Goal: Task Accomplishment & Management: Manage account settings

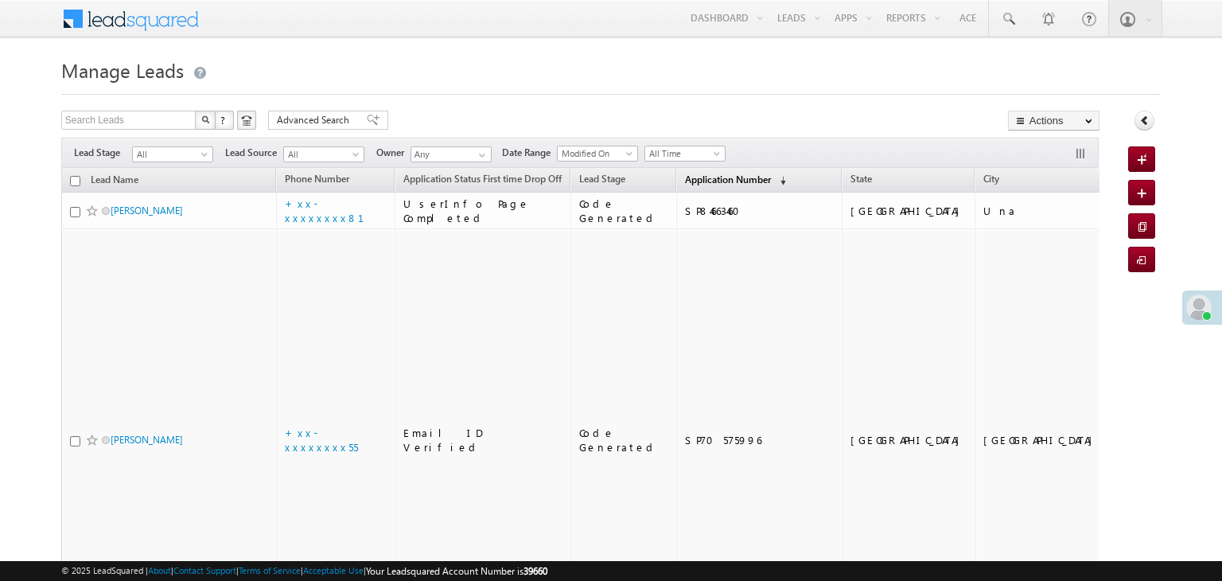
click at [710, 181] on span "Application Number" at bounding box center [728, 179] width 86 height 12
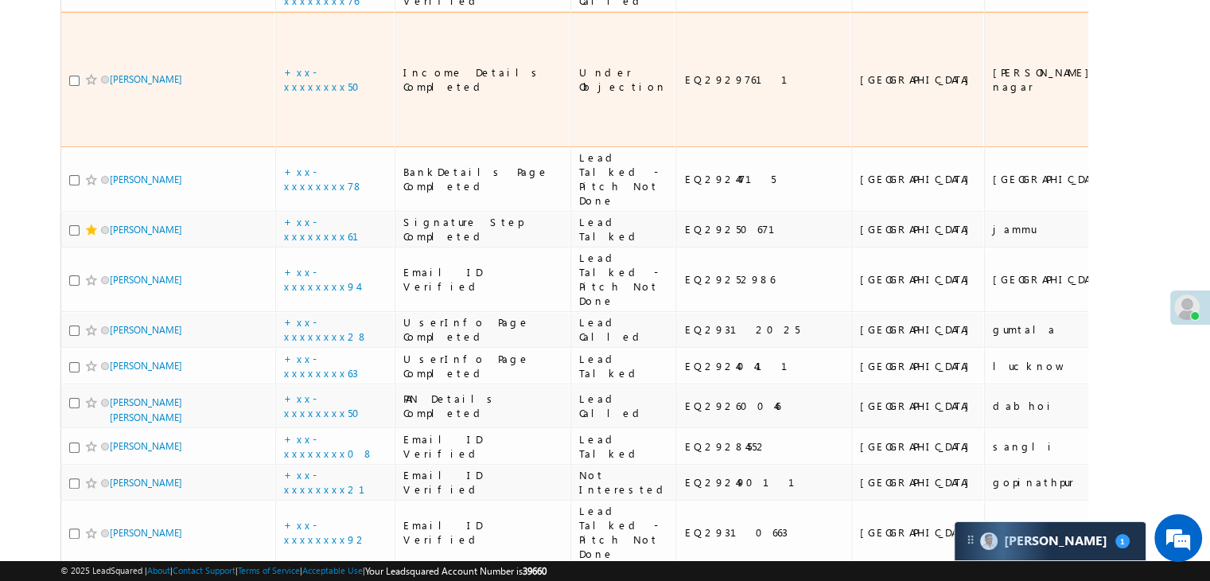
scroll to position [318, 0]
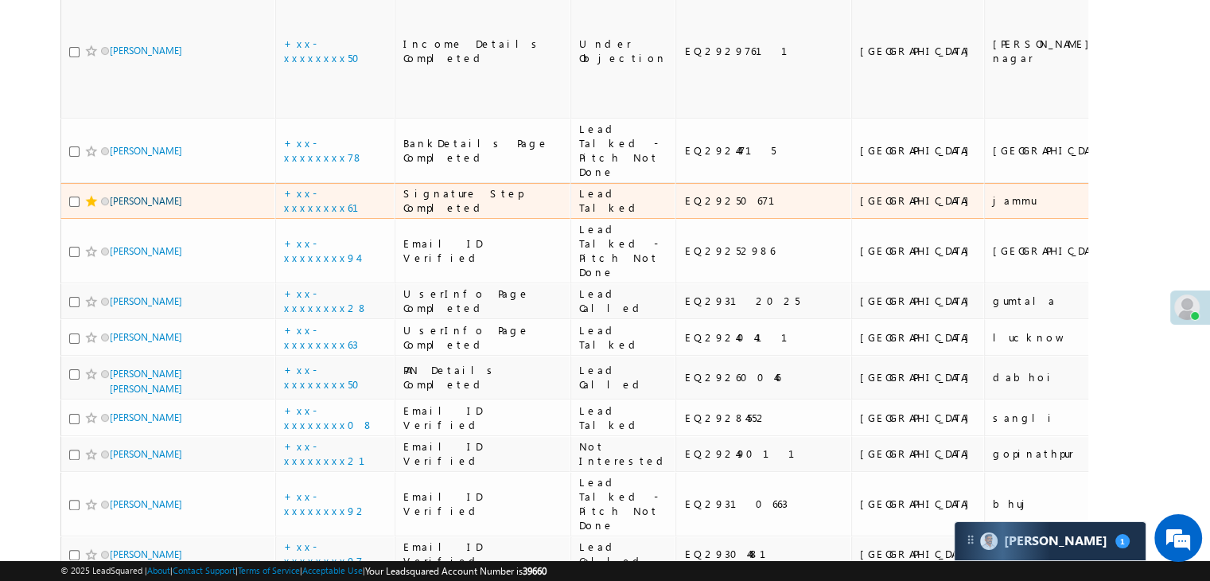
click at [130, 207] on link "Topan shaha" at bounding box center [146, 201] width 72 height 12
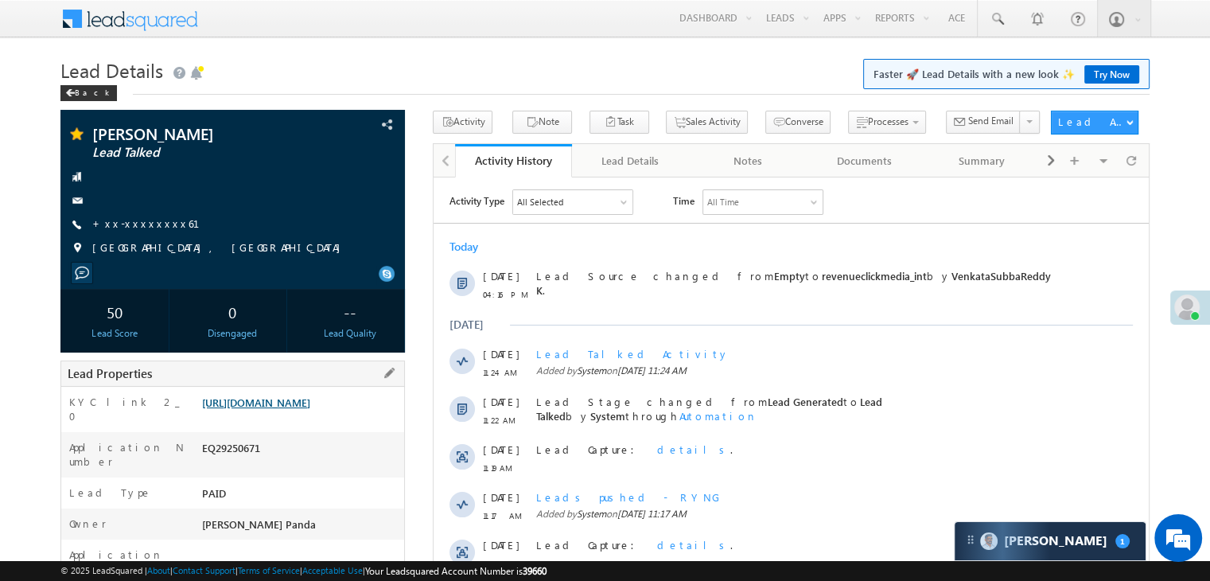
click at [309, 409] on link "https://angelbroking1-pk3em7sa.customui-test.leadsquared.com?leadId=70164385-e2…" at bounding box center [256, 402] width 108 height 14
click at [73, 91] on span at bounding box center [70, 93] width 10 height 8
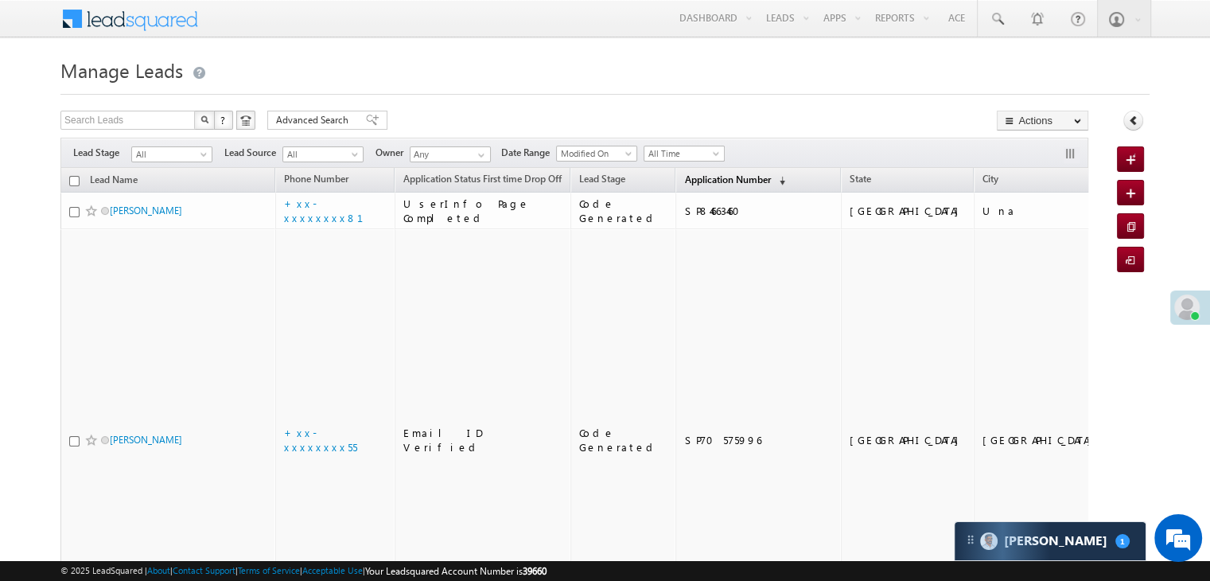
click at [687, 181] on span "Application Number" at bounding box center [727, 179] width 86 height 12
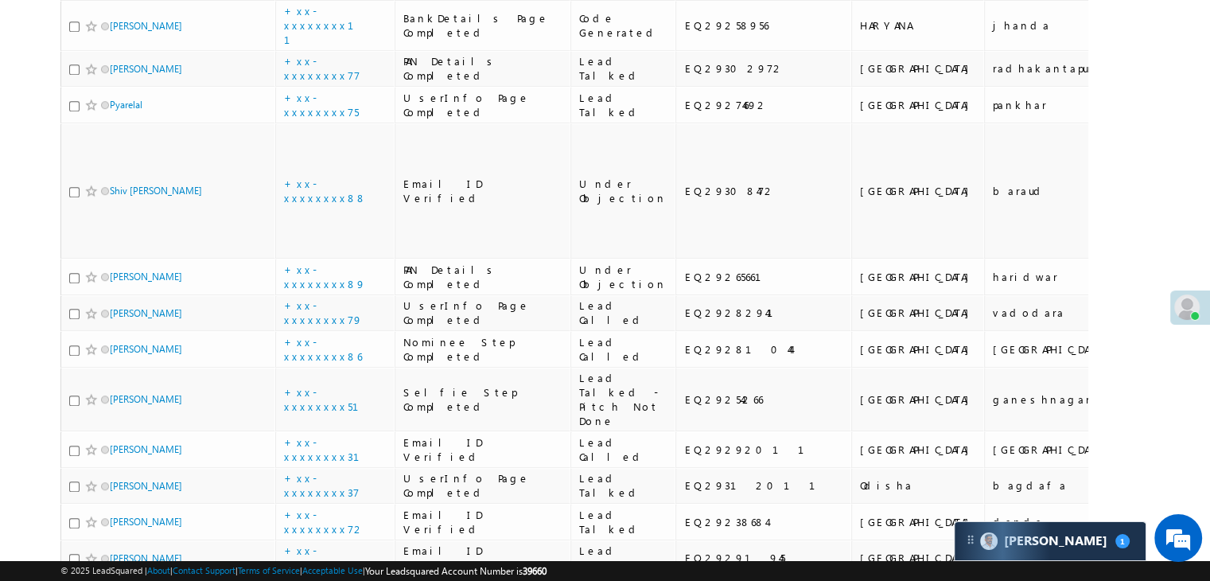
scroll to position [1034, 0]
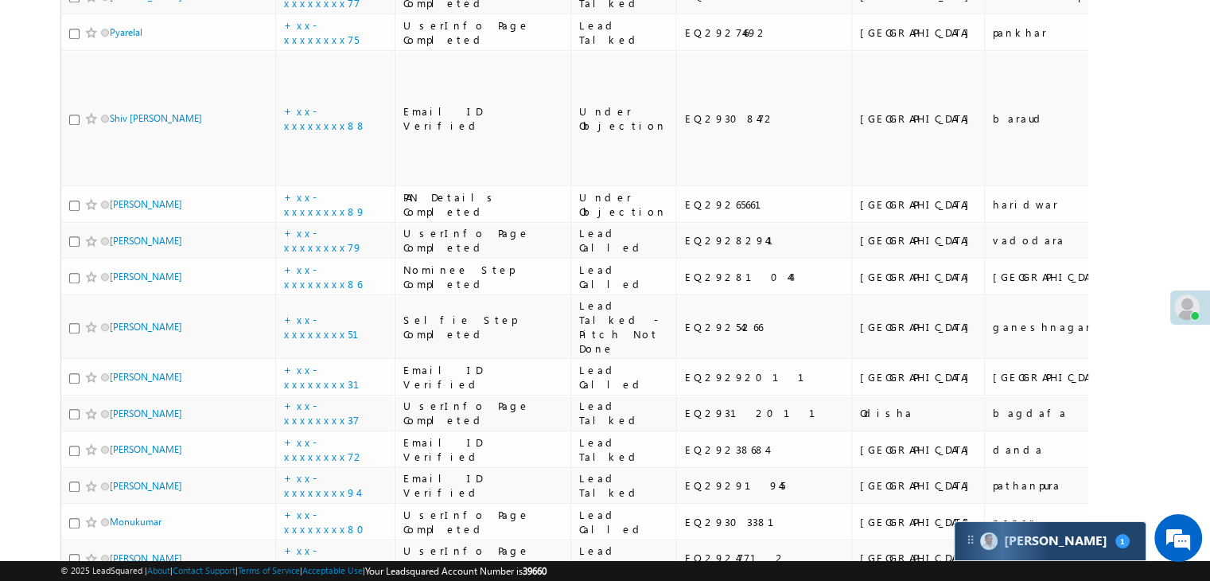
click at [1076, 555] on div "Carter 1" at bounding box center [1050, 541] width 191 height 38
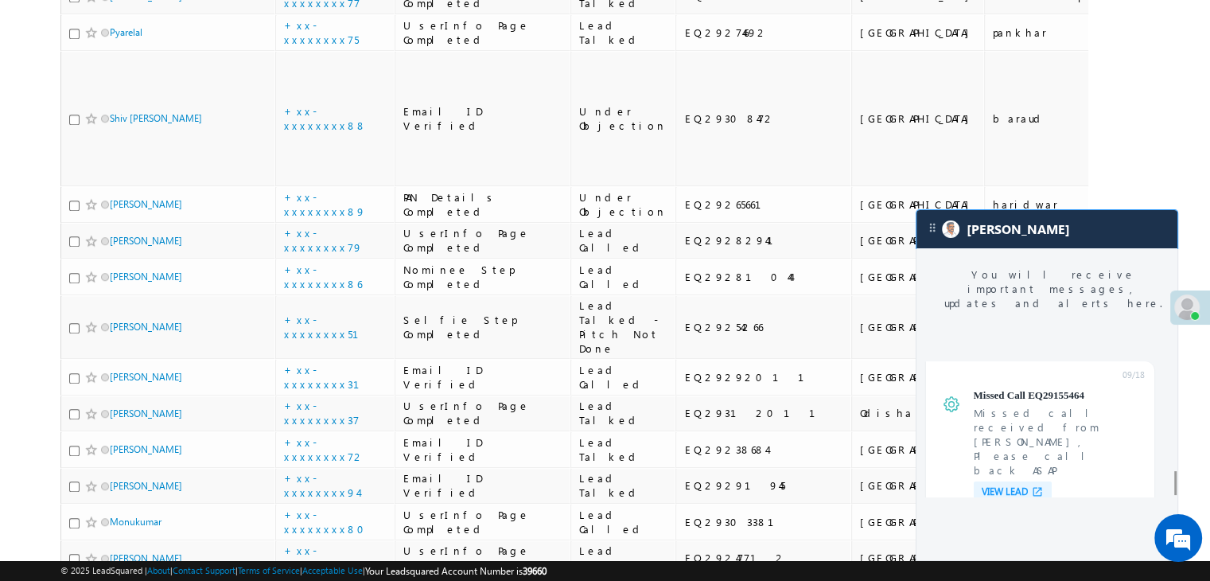
scroll to position [6209, 0]
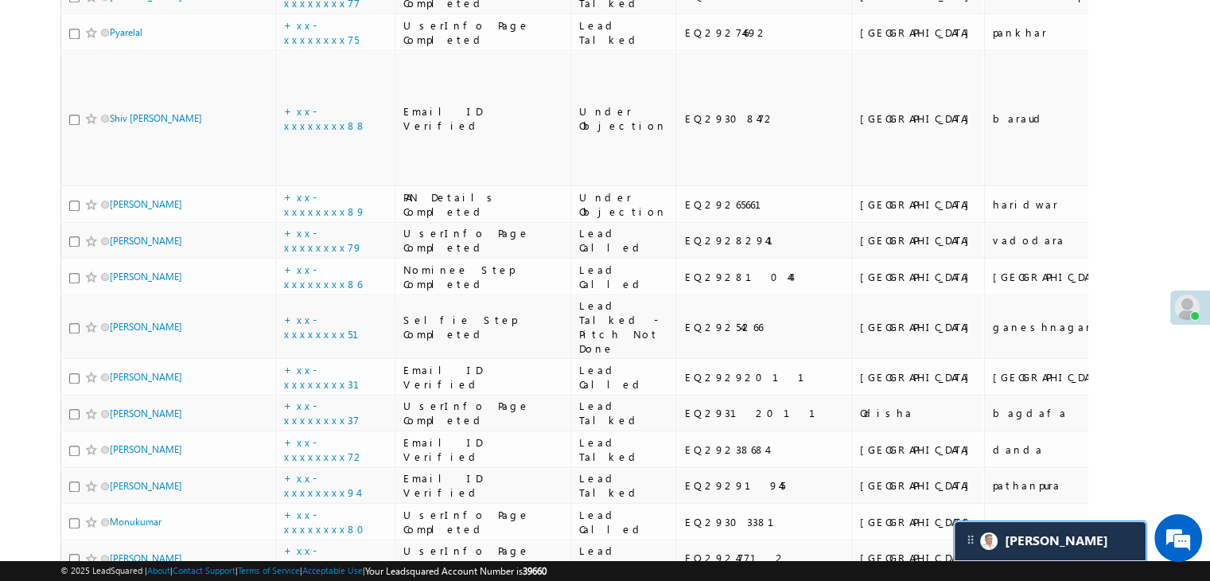
scroll to position [6298, 0]
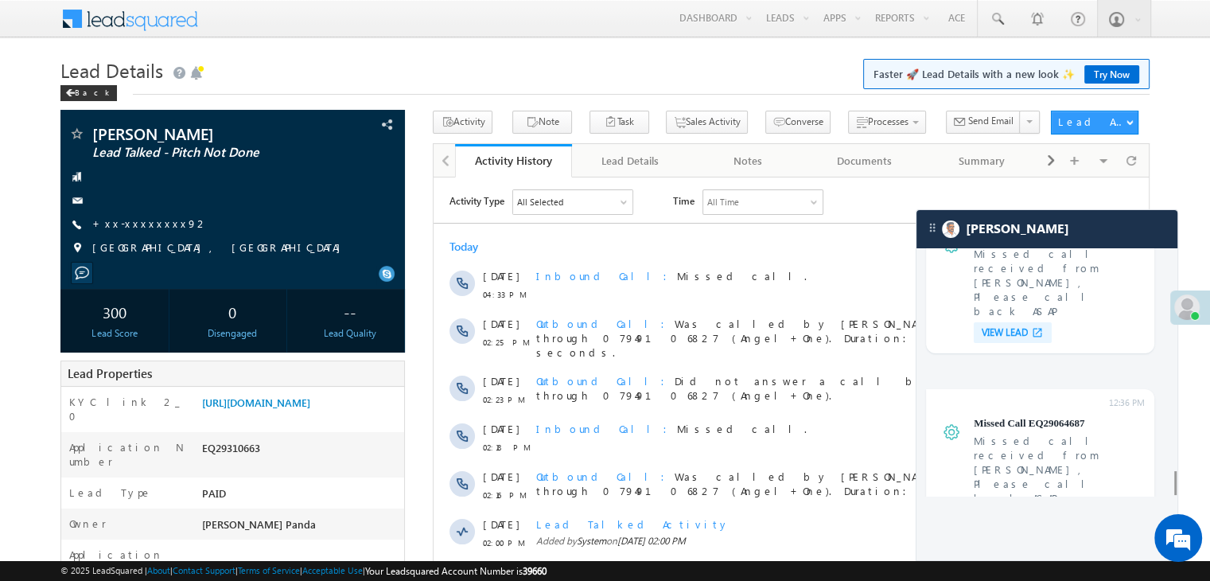
scroll to position [80, 0]
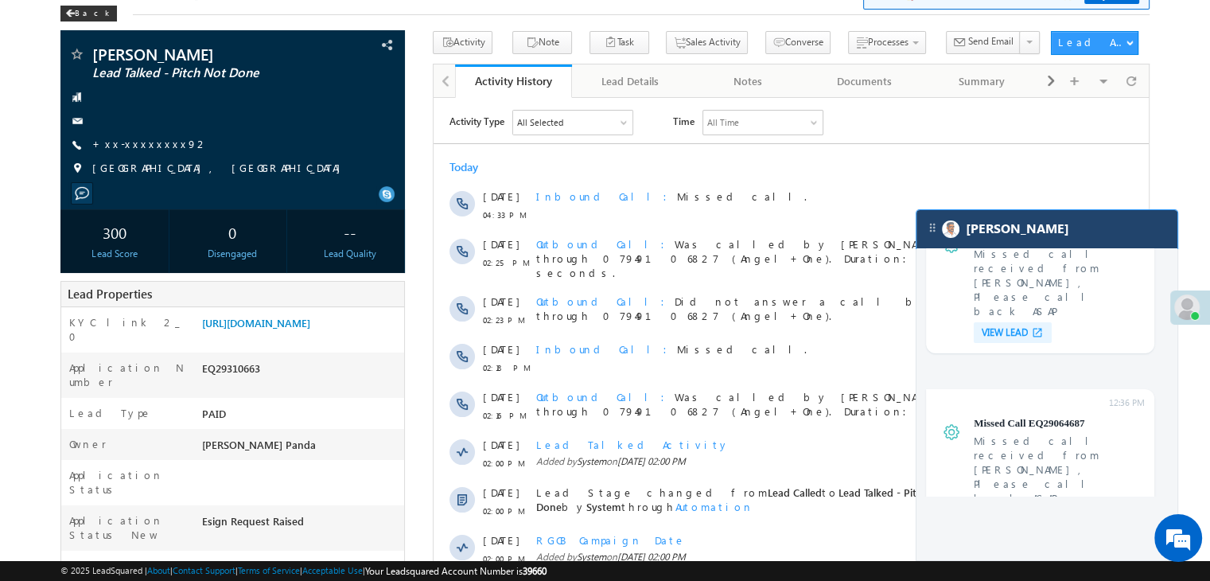
click at [1061, 237] on div "[PERSON_NAME]" at bounding box center [1047, 229] width 261 height 38
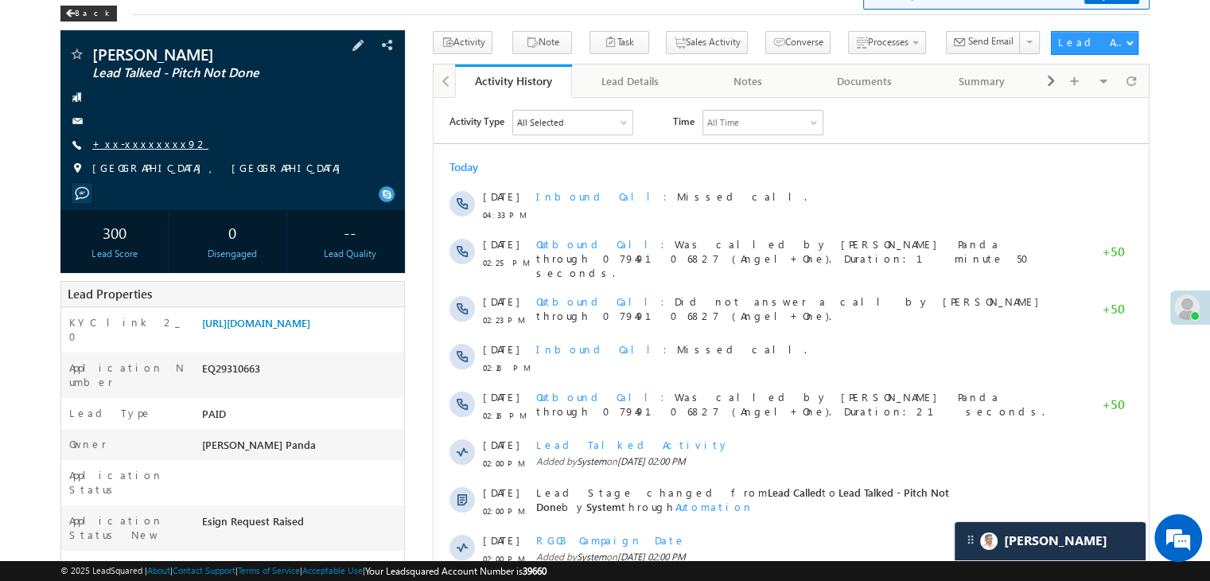
scroll to position [0, 0]
click at [137, 149] on link "+xx-xxxxxxxx92" at bounding box center [150, 144] width 116 height 14
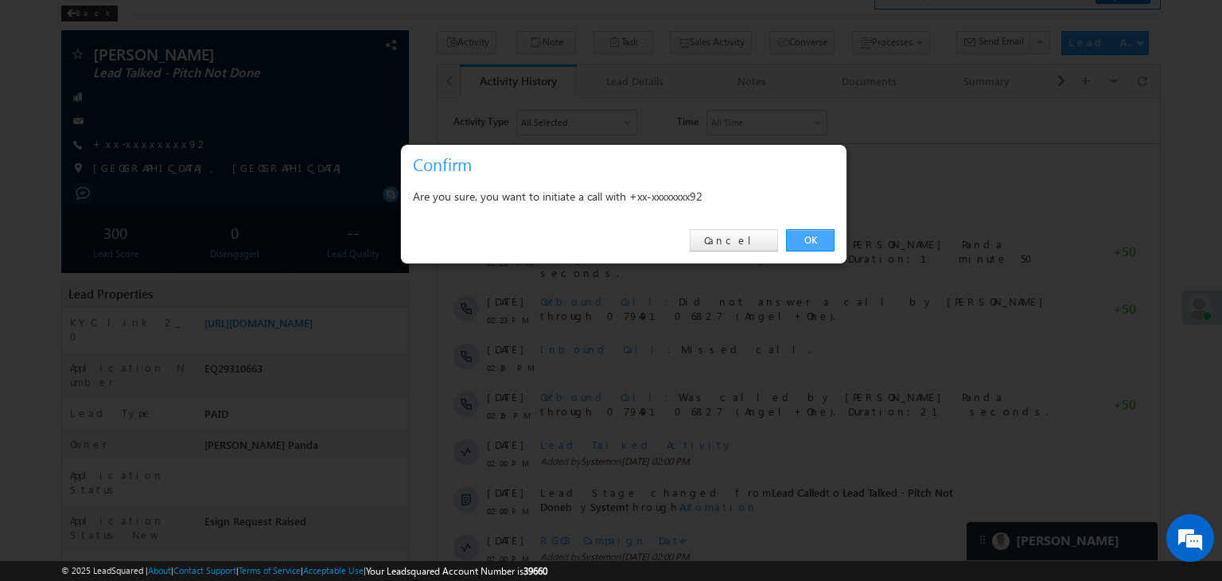
drag, startPoint x: 808, startPoint y: 245, endPoint x: 376, endPoint y: 141, distance: 445.2
click at [808, 245] on link "OK" at bounding box center [810, 240] width 49 height 22
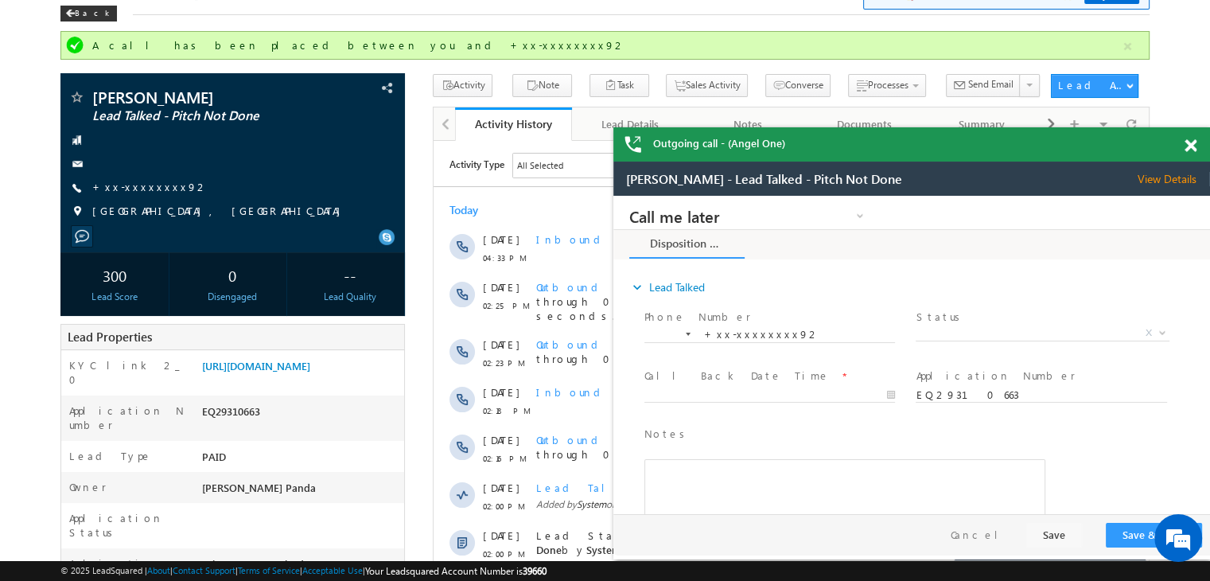
click at [1193, 147] on span at bounding box center [1191, 146] width 12 height 14
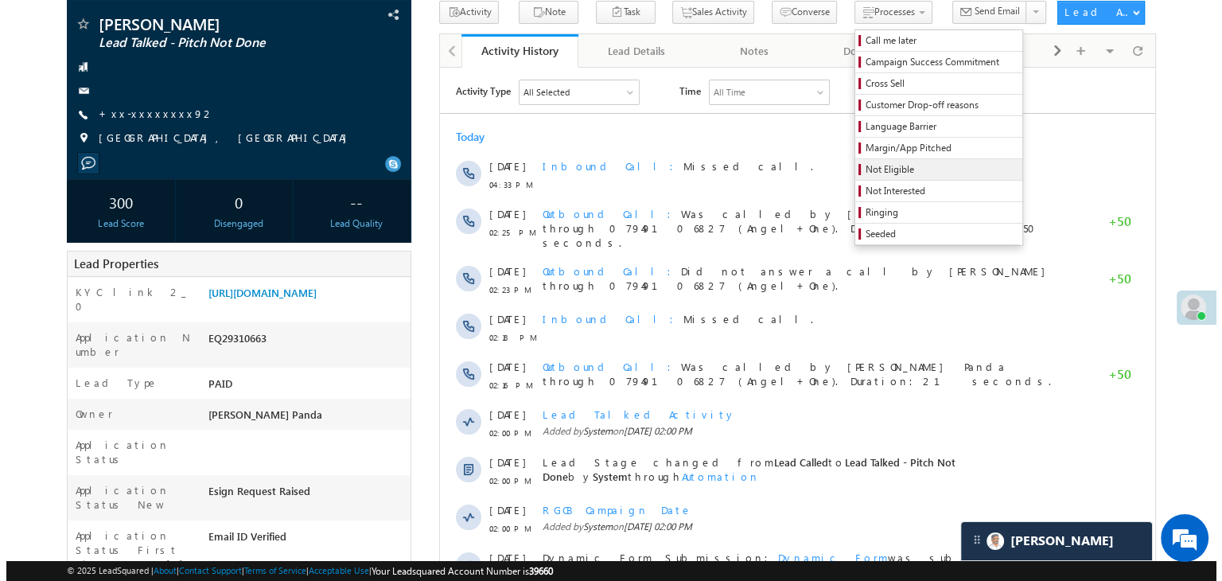
scroll to position [159, 0]
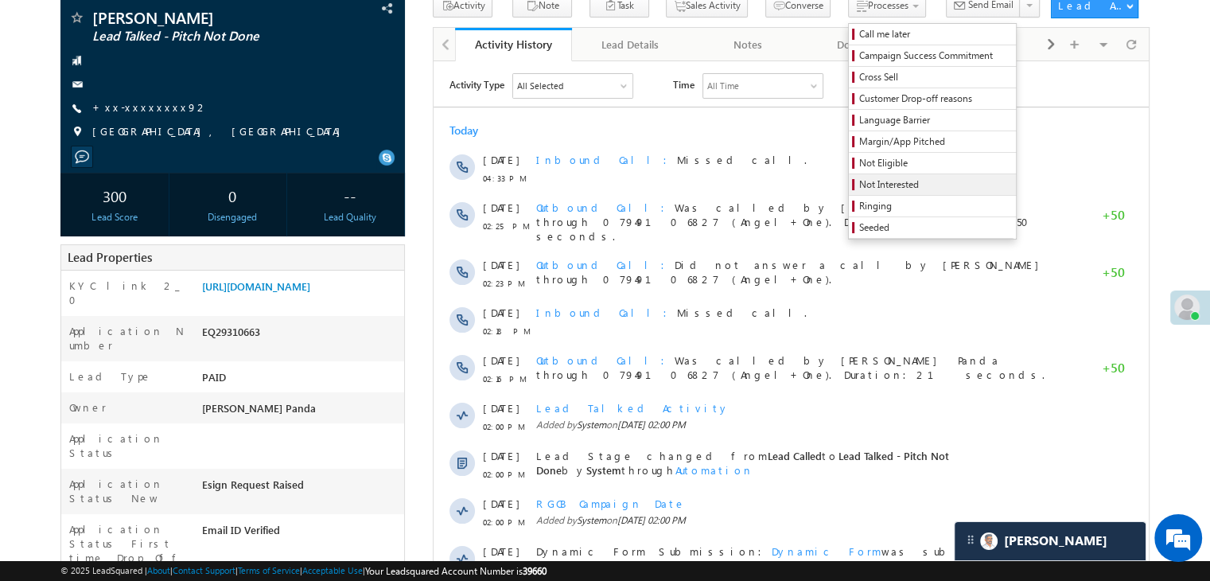
click at [859, 185] on span "Not Interested" at bounding box center [934, 184] width 151 height 14
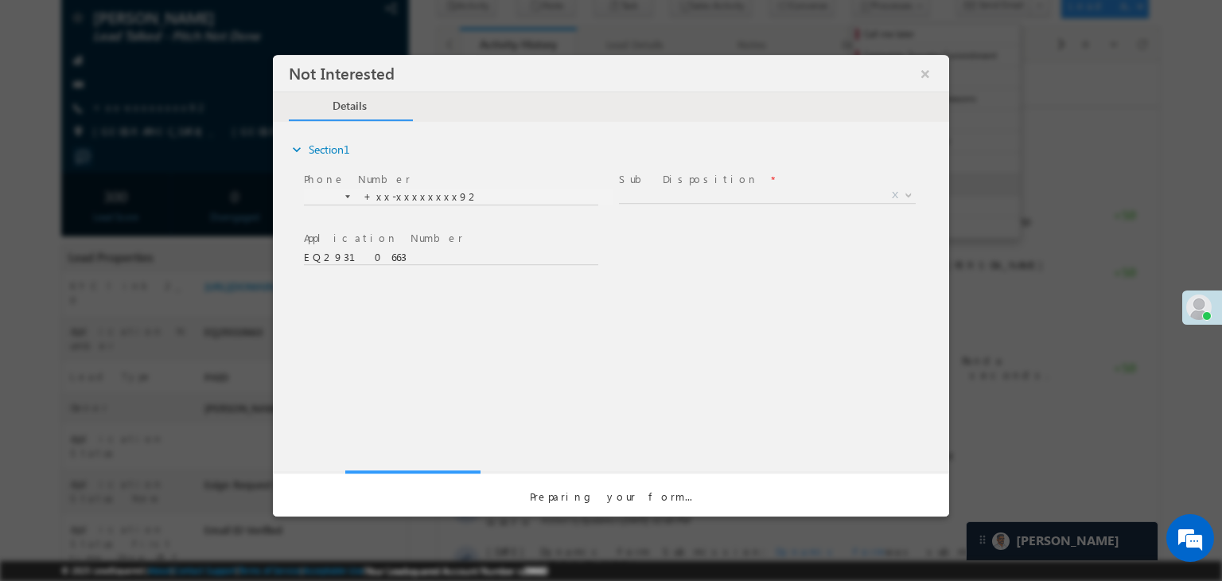
scroll to position [0, 0]
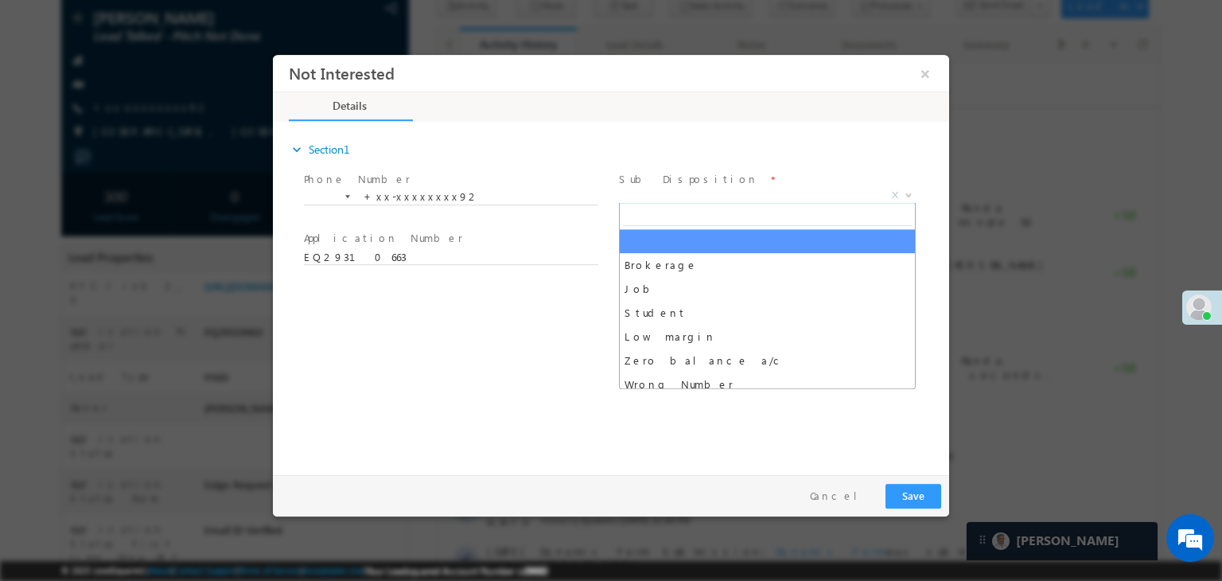
click at [753, 190] on span "X" at bounding box center [767, 196] width 297 height 16
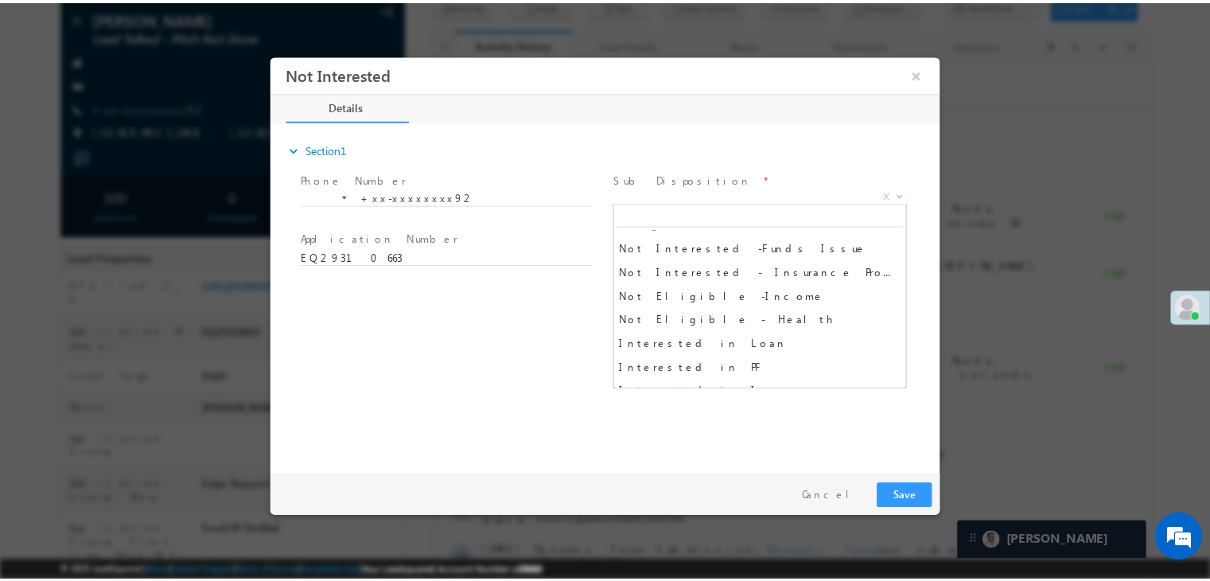
scroll to position [318, 0]
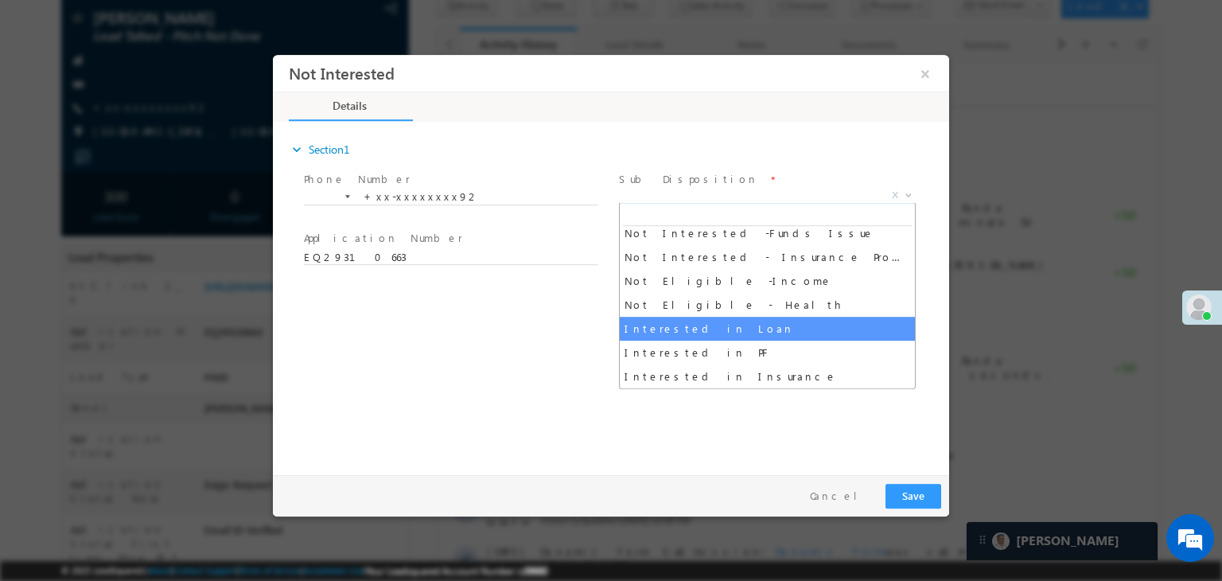
select select "Interested in Loan"
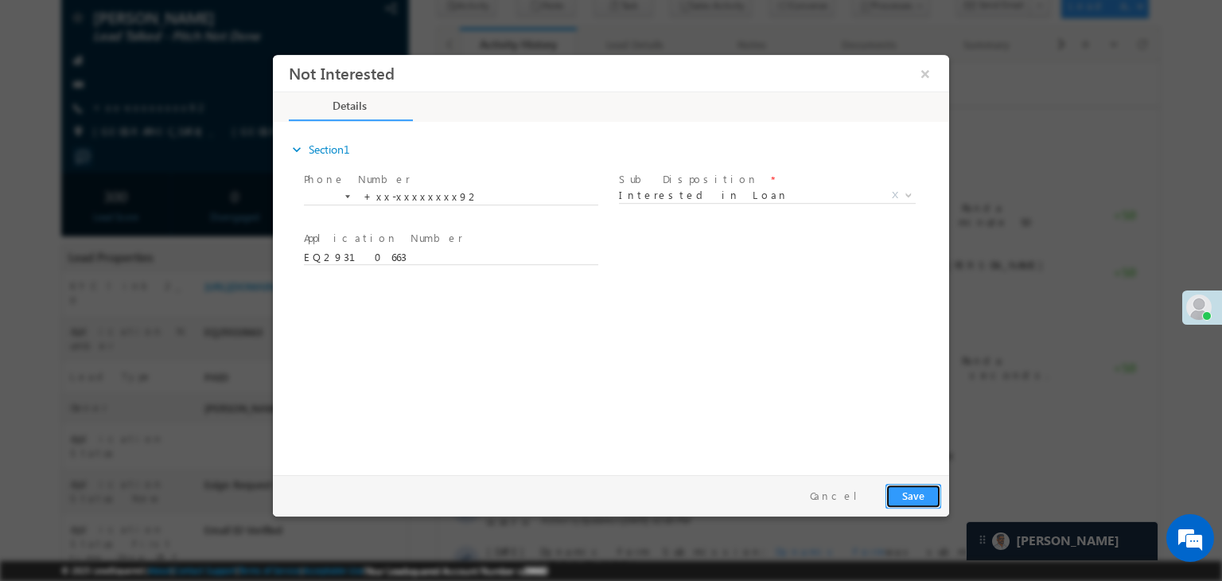
click at [925, 496] on button "Save" at bounding box center [914, 496] width 56 height 25
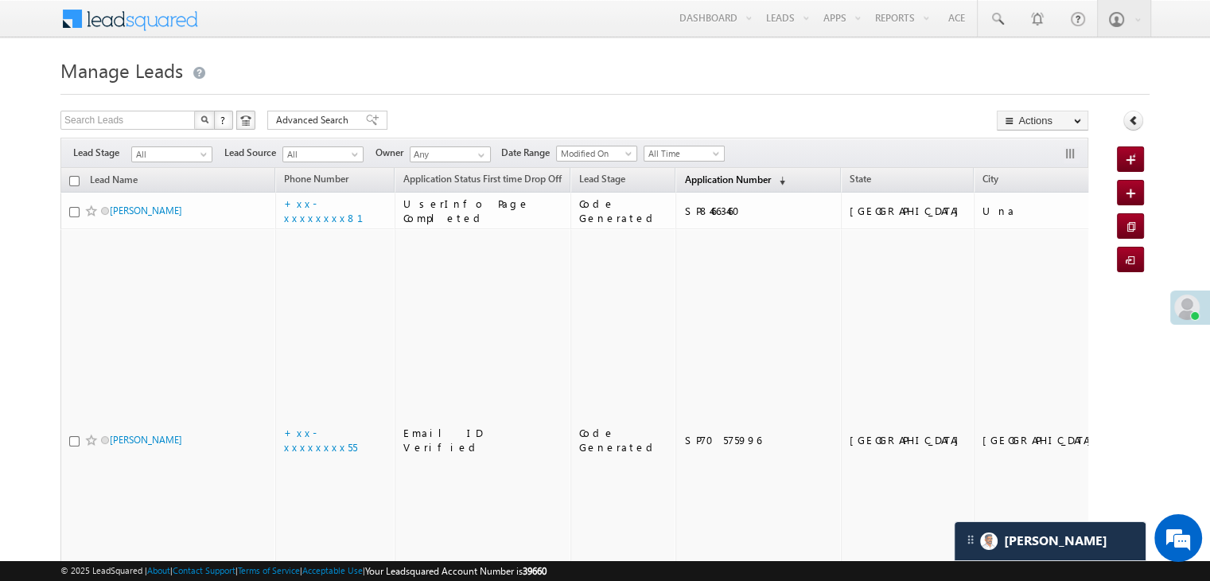
click at [684, 175] on span "Application Number" at bounding box center [727, 179] width 86 height 12
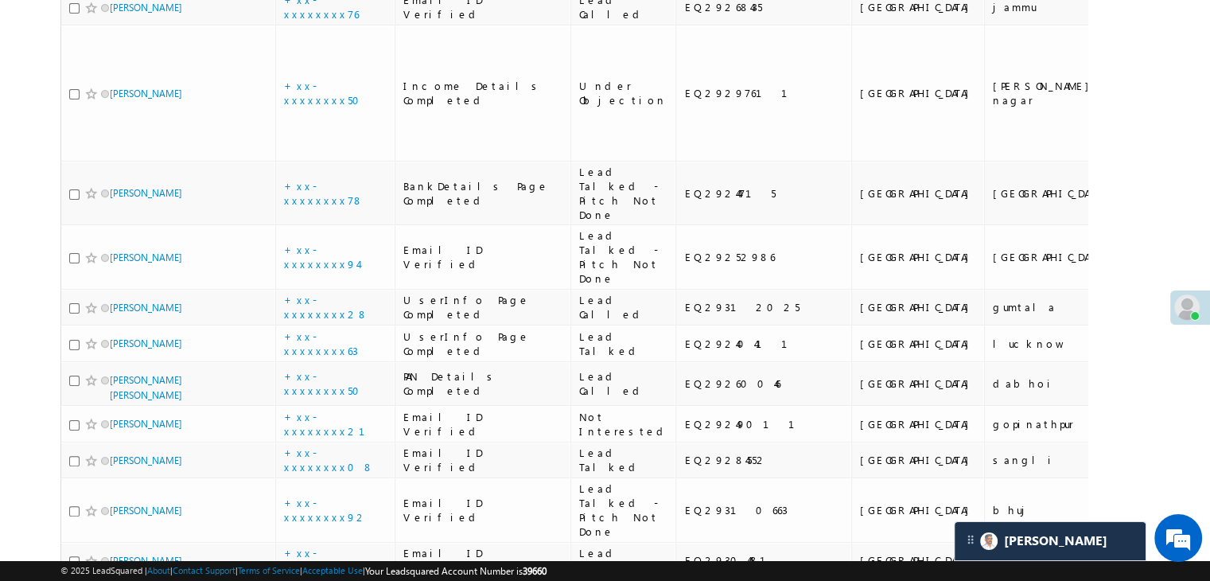
scroll to position [398, 0]
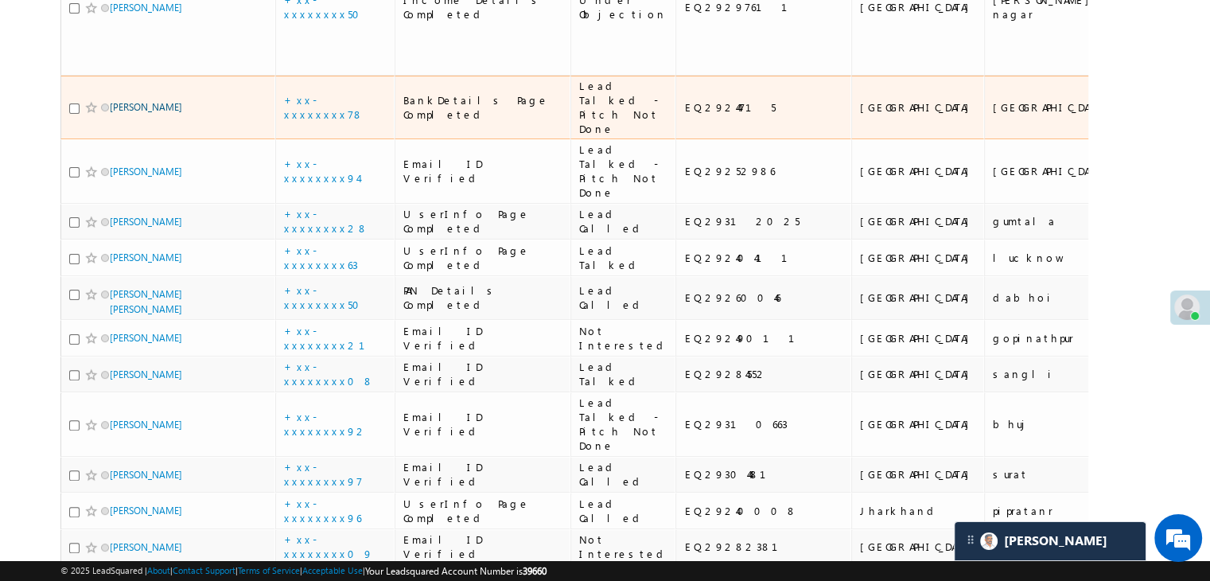
click at [132, 113] on link "ajaypal singh" at bounding box center [146, 107] width 72 height 12
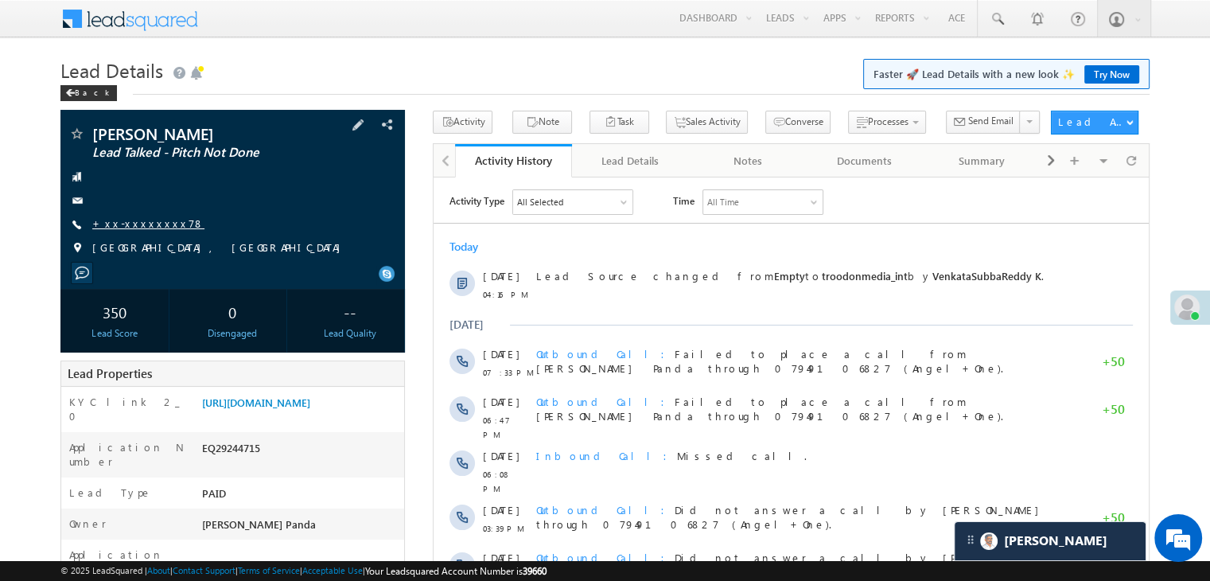
click at [129, 230] on link "+xx-xxxxxxxx78" at bounding box center [148, 223] width 112 height 14
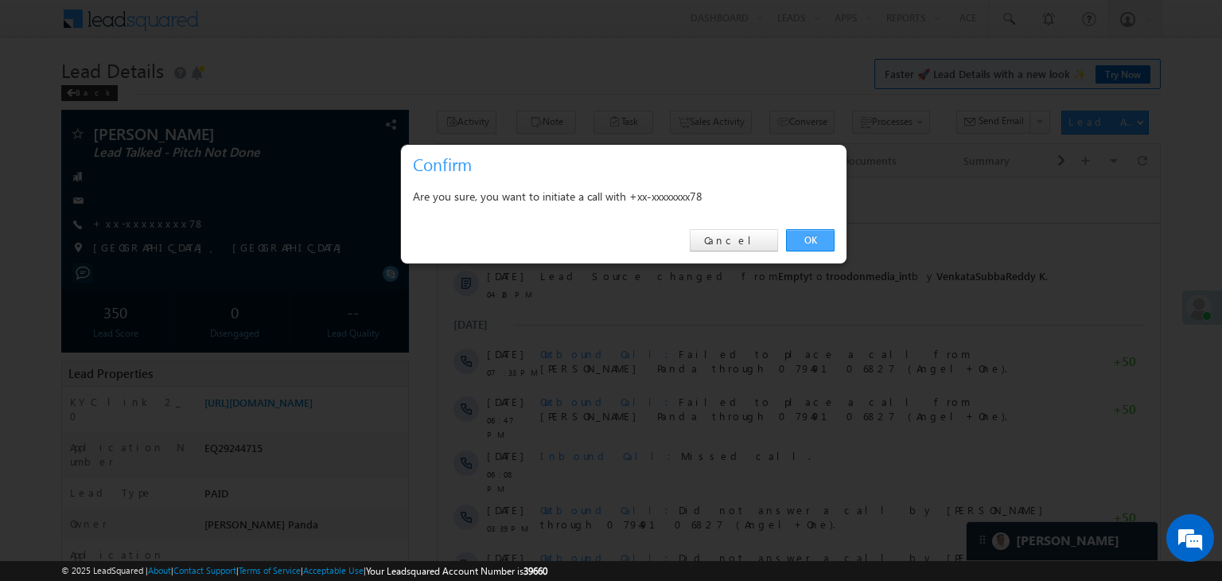
click at [811, 236] on link "OK" at bounding box center [810, 240] width 49 height 22
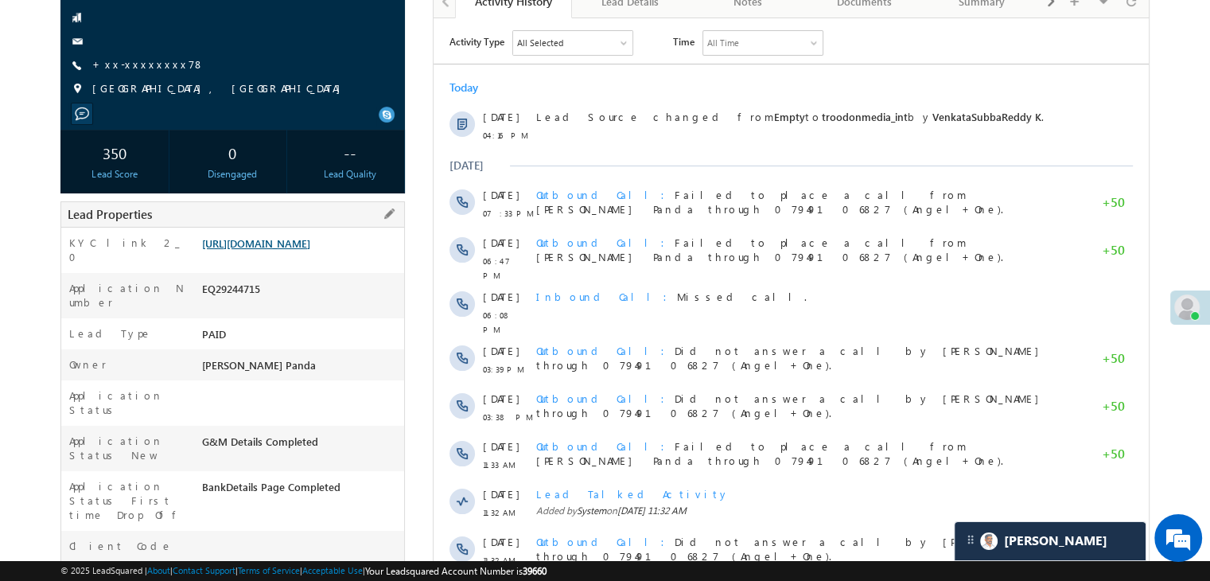
scroll to position [201, 0]
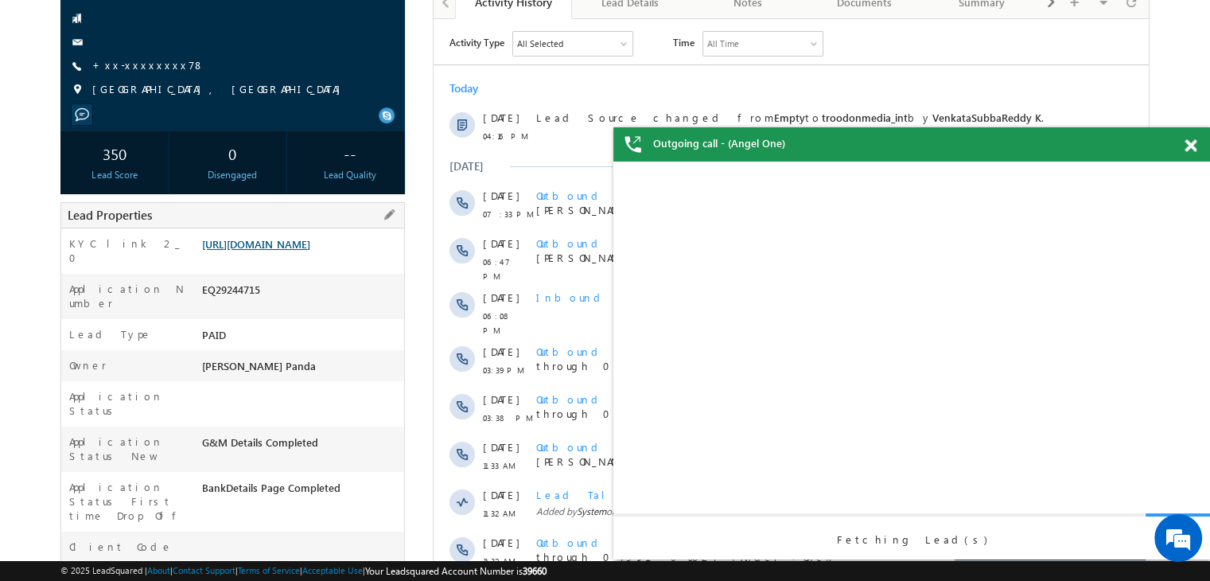
click at [274, 243] on link "[URL][DOMAIN_NAME]" at bounding box center [256, 244] width 108 height 14
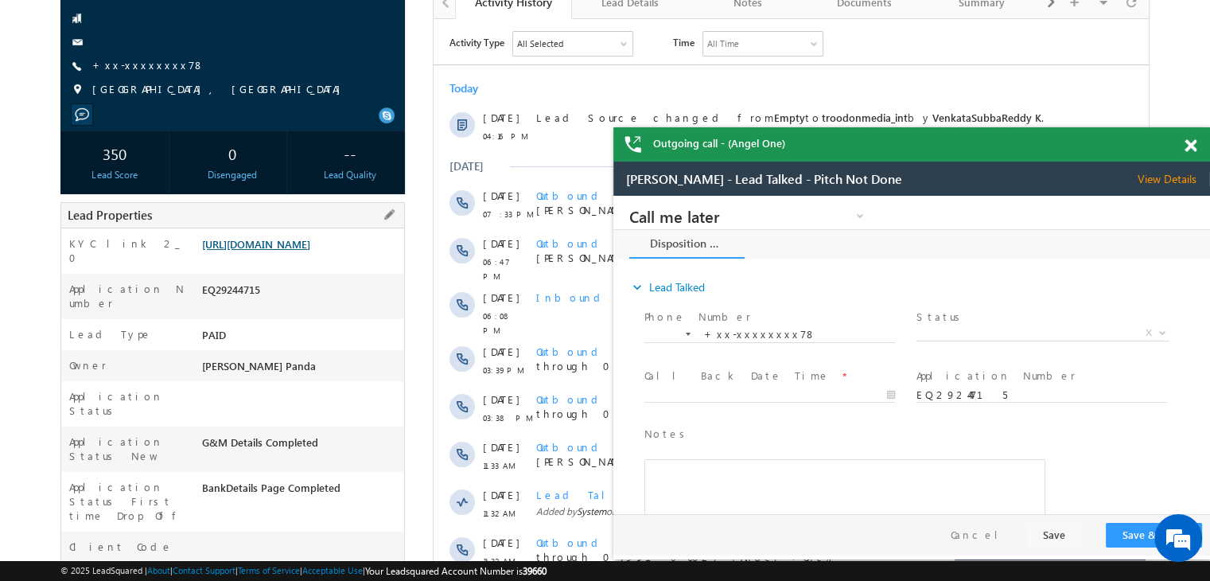
scroll to position [0, 0]
click at [1189, 146] on span at bounding box center [1191, 146] width 12 height 14
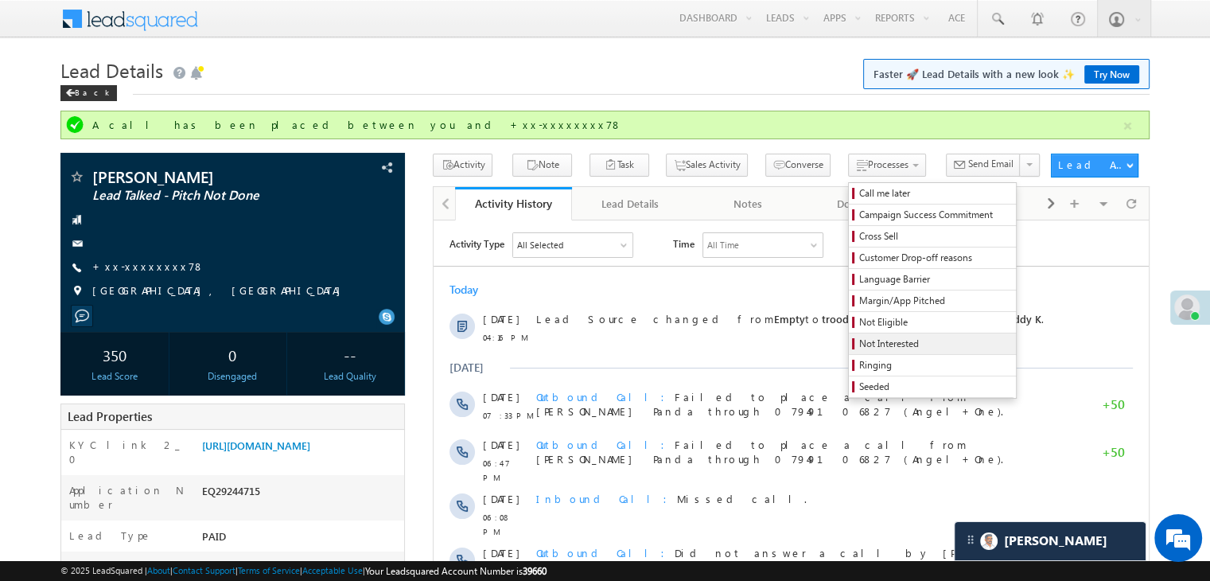
click at [859, 348] on span "Not Interested" at bounding box center [934, 344] width 151 height 14
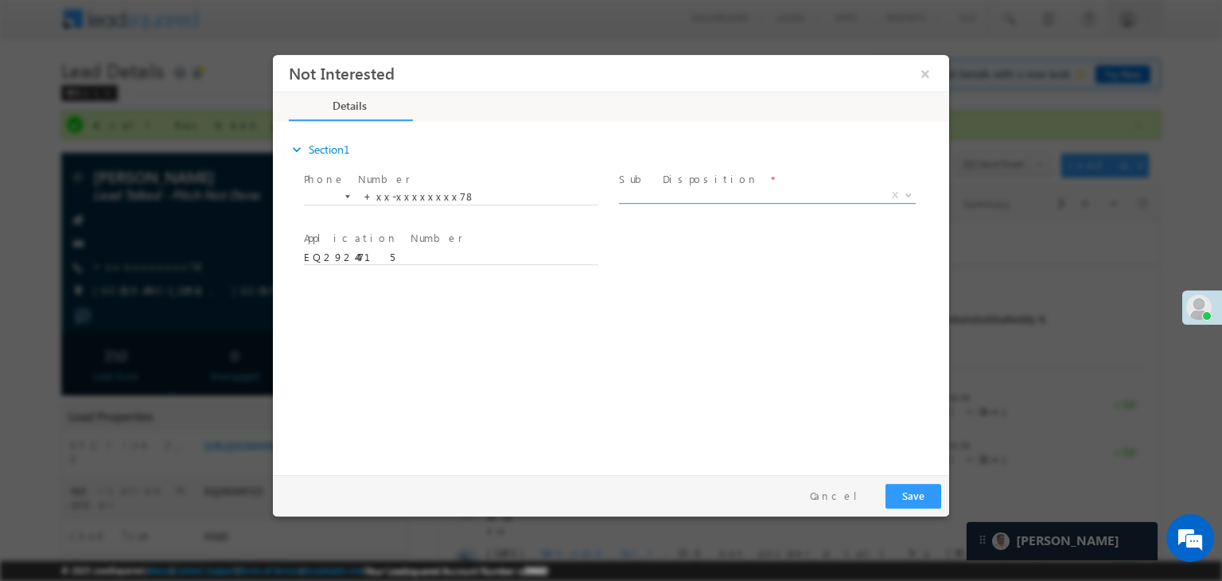
click at [742, 191] on span "X" at bounding box center [767, 196] width 297 height 16
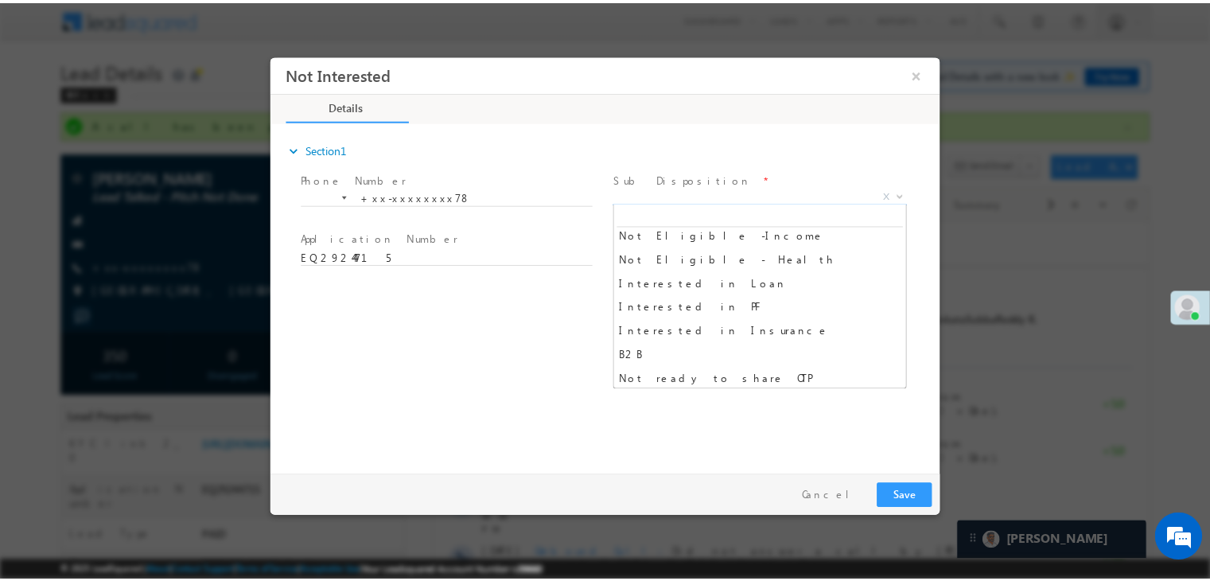
scroll to position [398, 0]
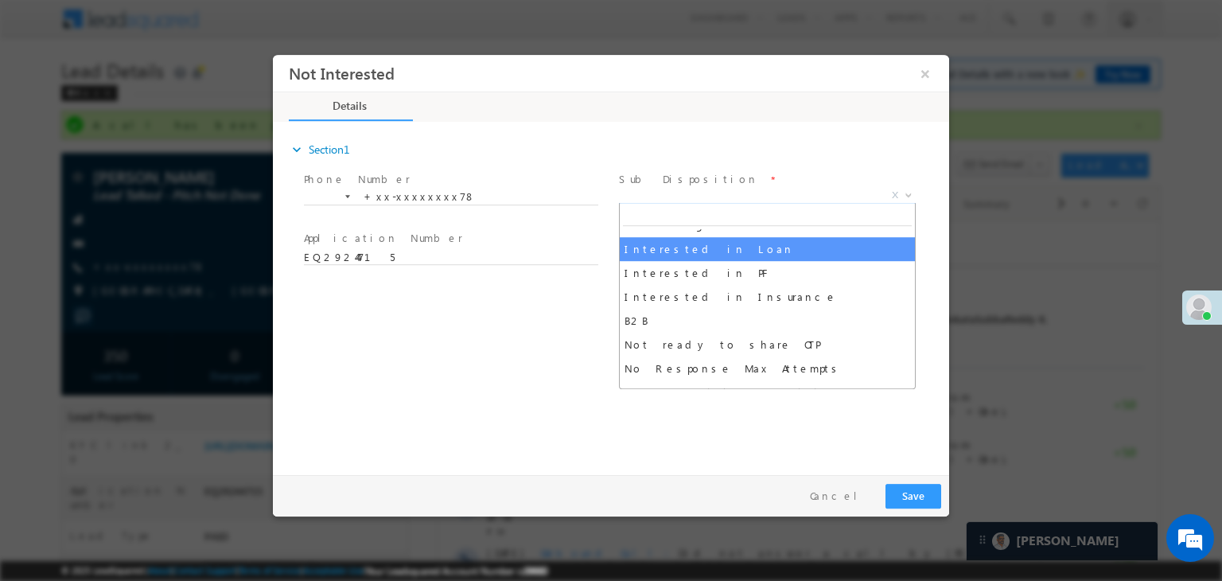
select select "Interested in Loan"
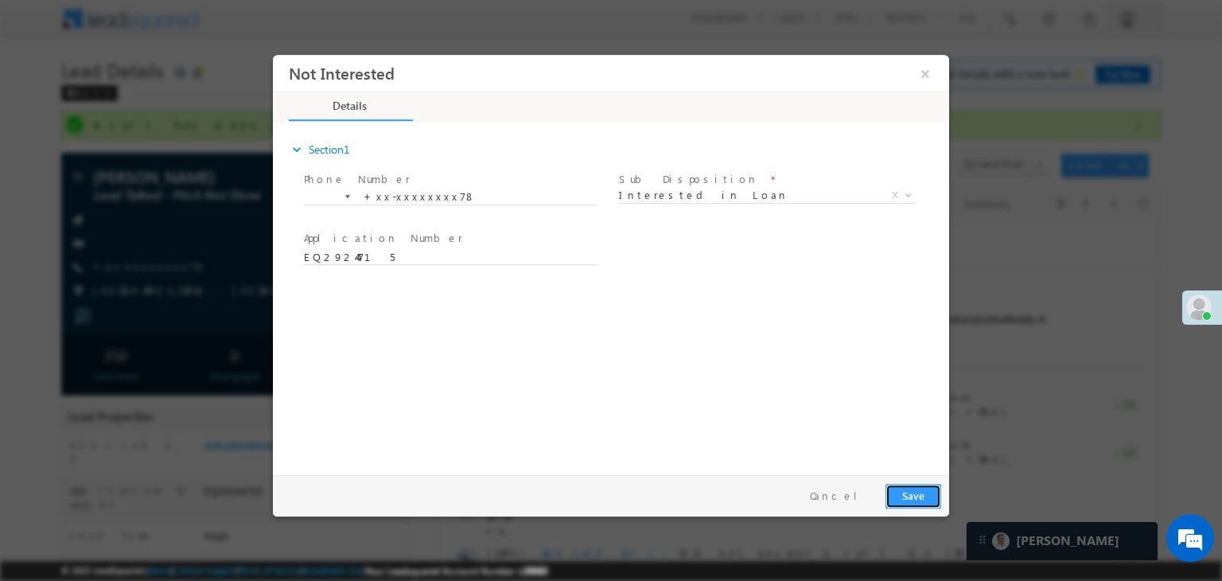
click at [923, 501] on button "Save" at bounding box center [914, 496] width 56 height 25
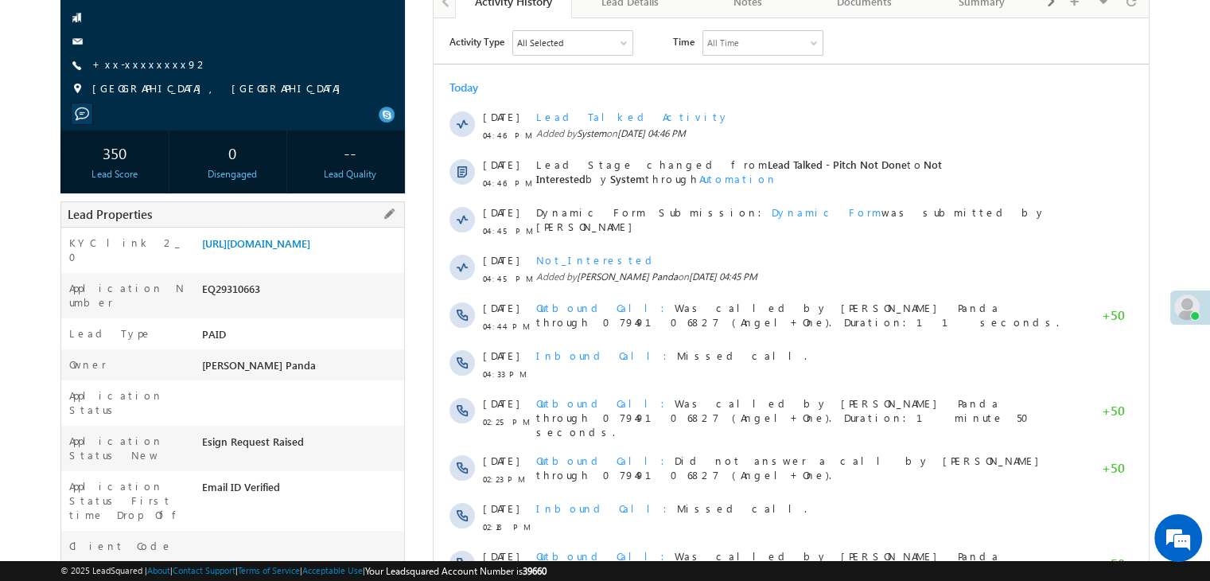
click at [317, 297] on div "EQ29310663" at bounding box center [301, 292] width 206 height 22
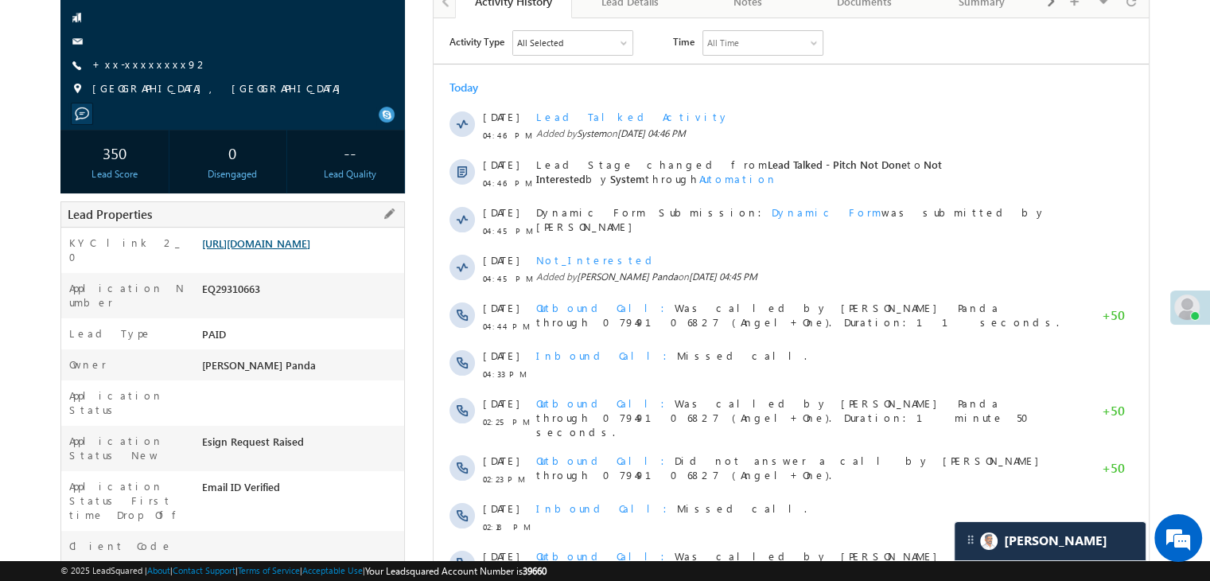
click at [310, 250] on link "[URL][DOMAIN_NAME]" at bounding box center [256, 243] width 108 height 14
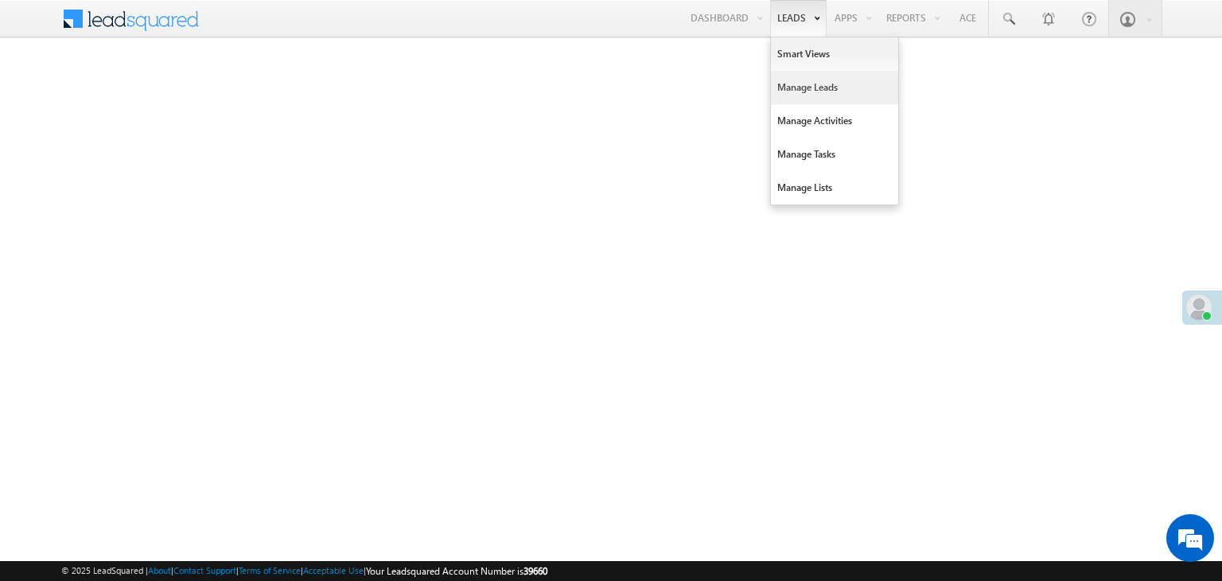
click at [779, 84] on link "Manage Leads" at bounding box center [834, 87] width 127 height 33
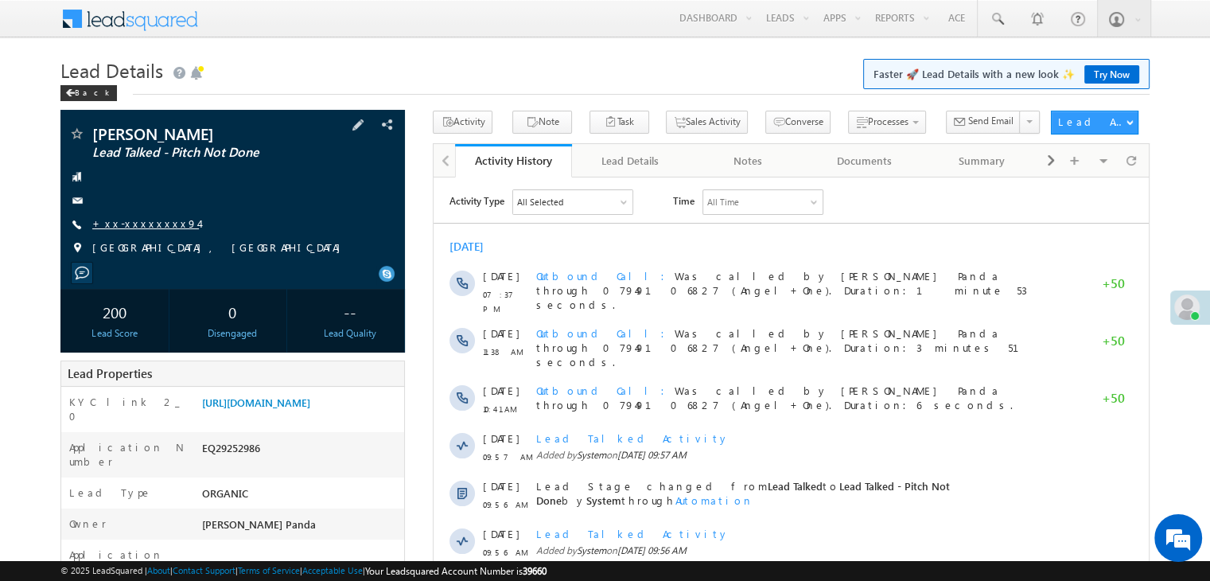
click at [140, 224] on link "+xx-xxxxxxxx94" at bounding box center [145, 223] width 107 height 14
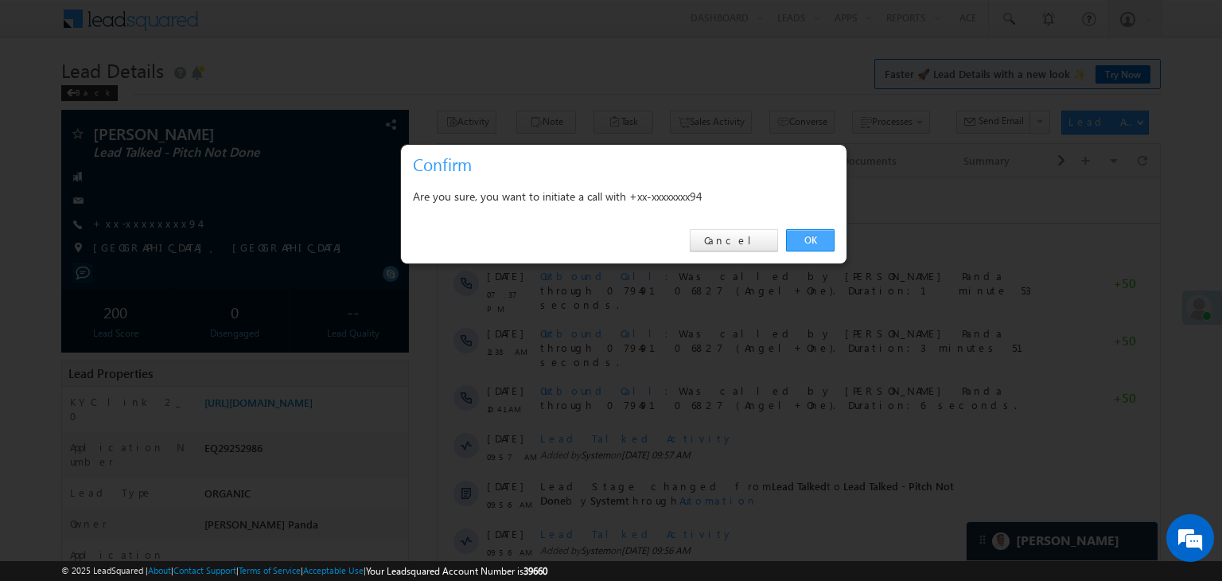
click at [812, 239] on link "OK" at bounding box center [810, 240] width 49 height 22
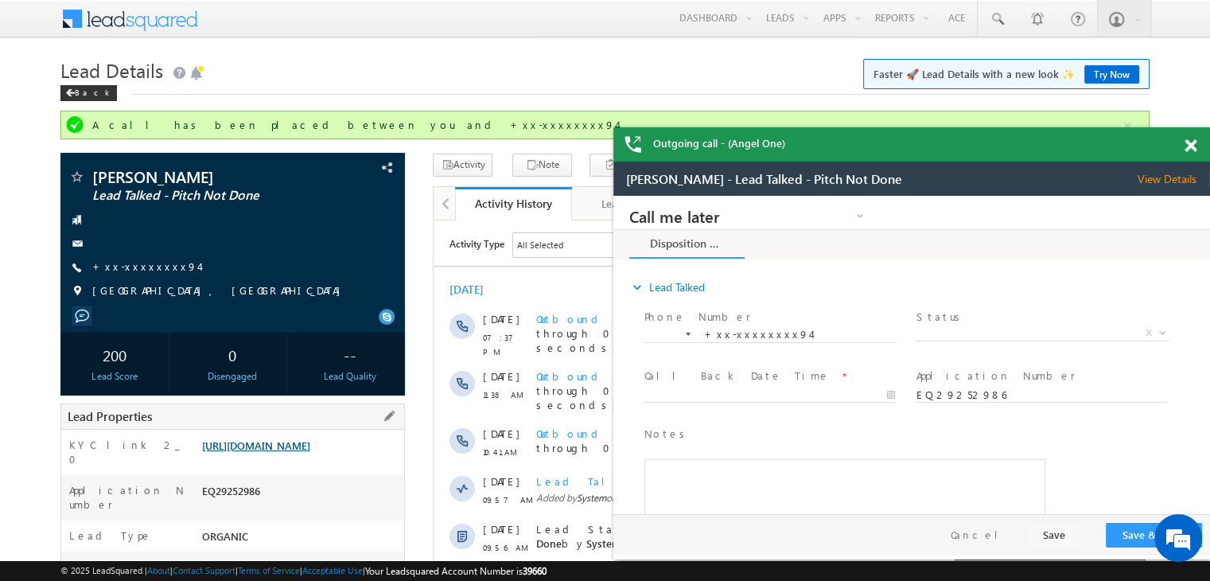
click at [288, 452] on link "[URL][DOMAIN_NAME]" at bounding box center [256, 445] width 108 height 14
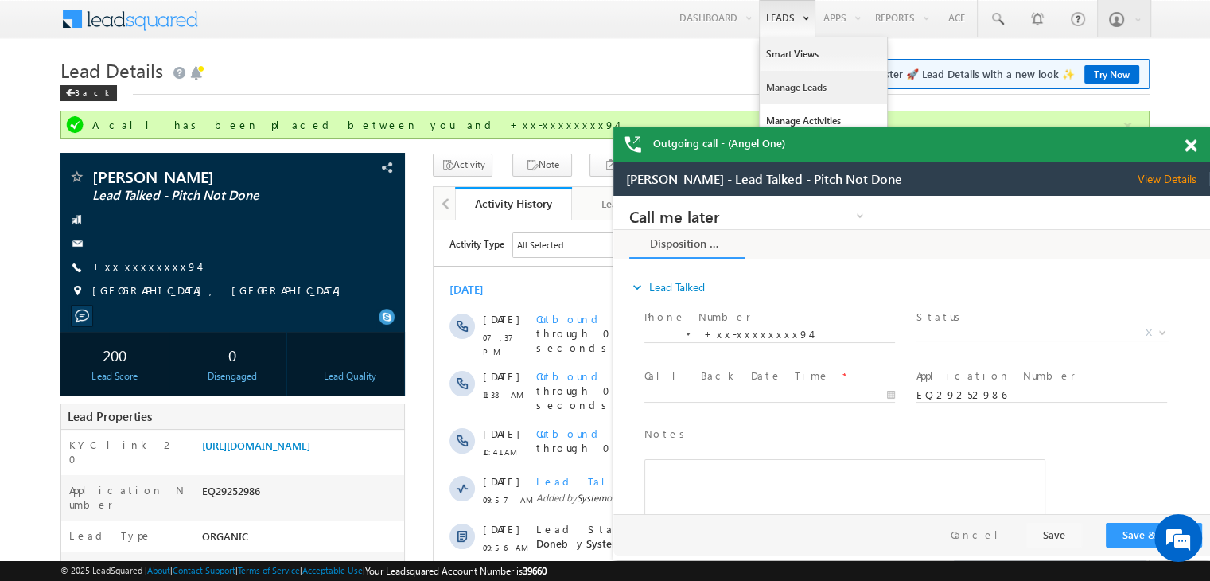
click at [783, 82] on link "Manage Leads" at bounding box center [823, 87] width 127 height 33
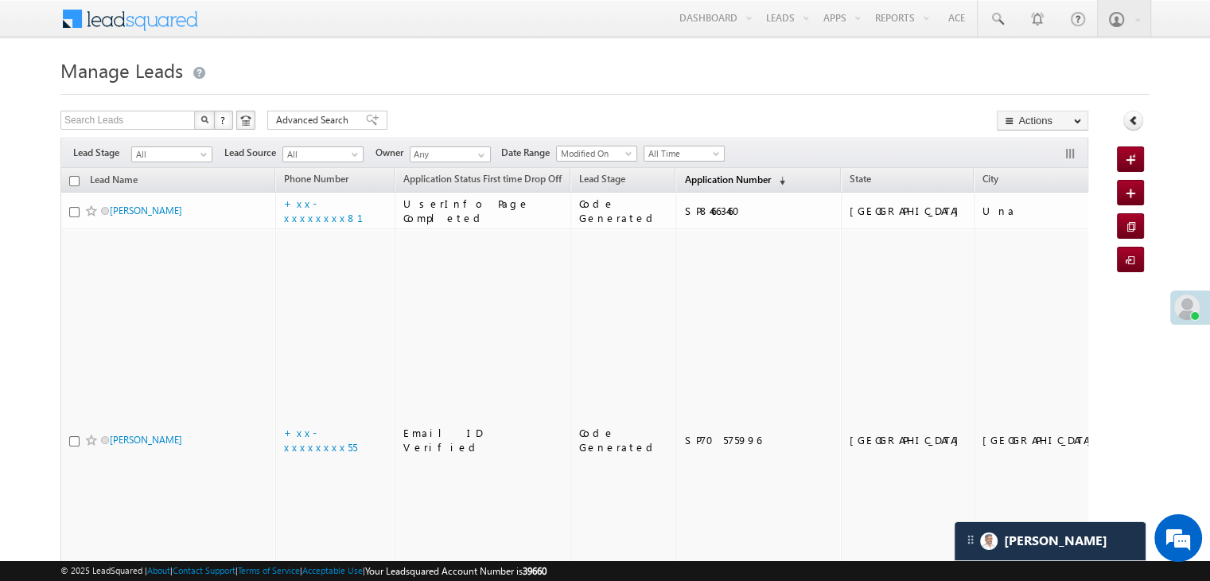
click at [718, 179] on span "Application Number" at bounding box center [727, 179] width 86 height 12
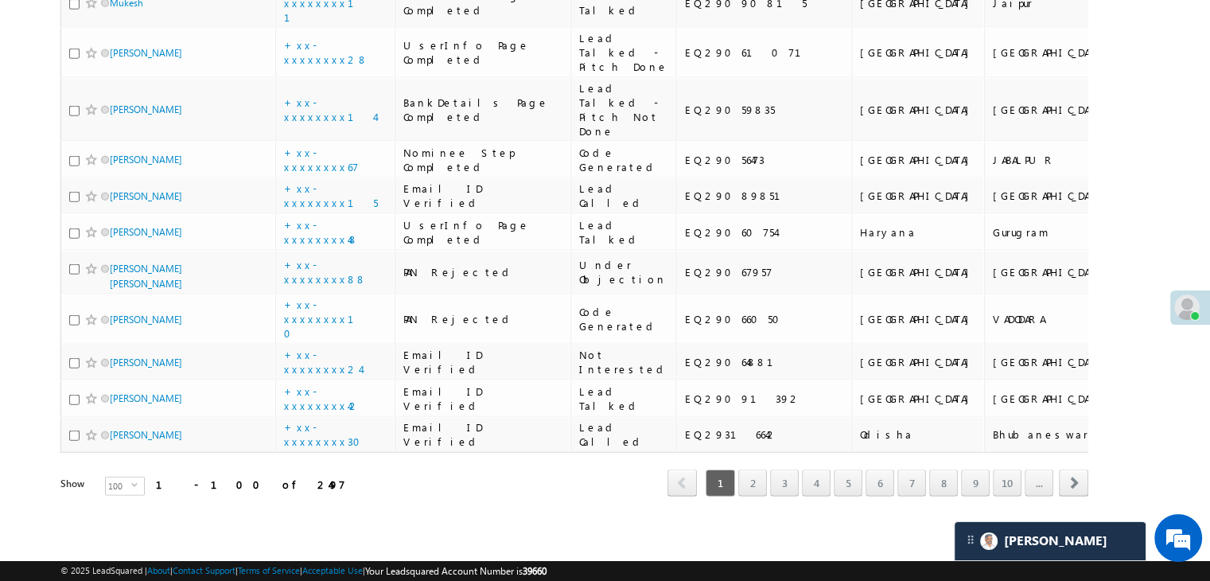
scroll to position [4058, 0]
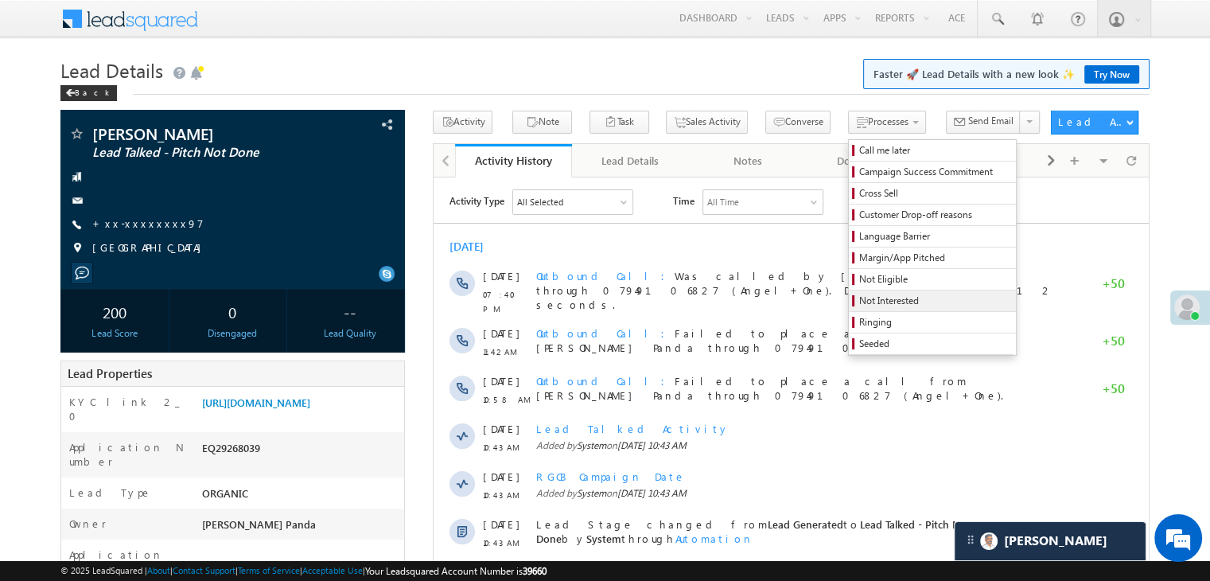
click at [873, 294] on span "Not Interested" at bounding box center [934, 301] width 151 height 14
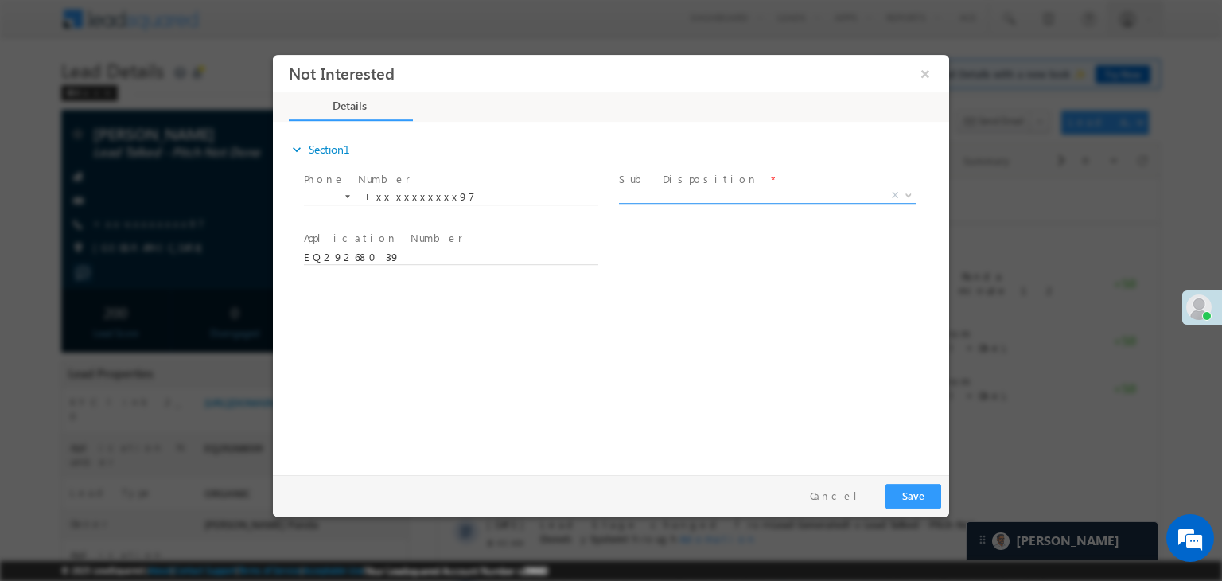
click at [787, 197] on span "X" at bounding box center [767, 196] width 297 height 16
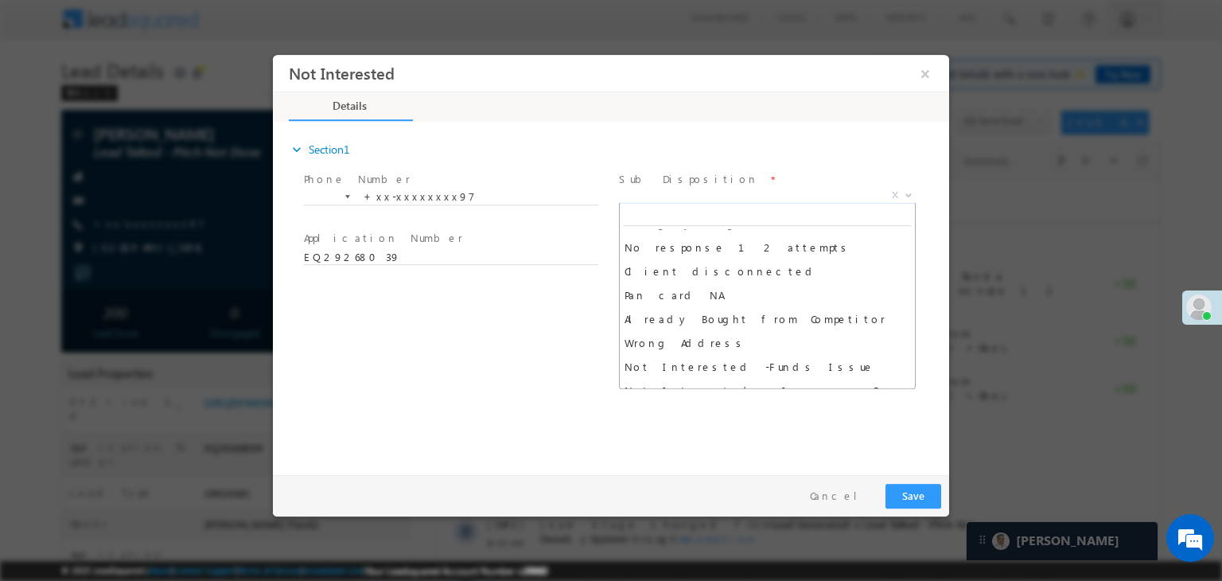
scroll to position [318, 0]
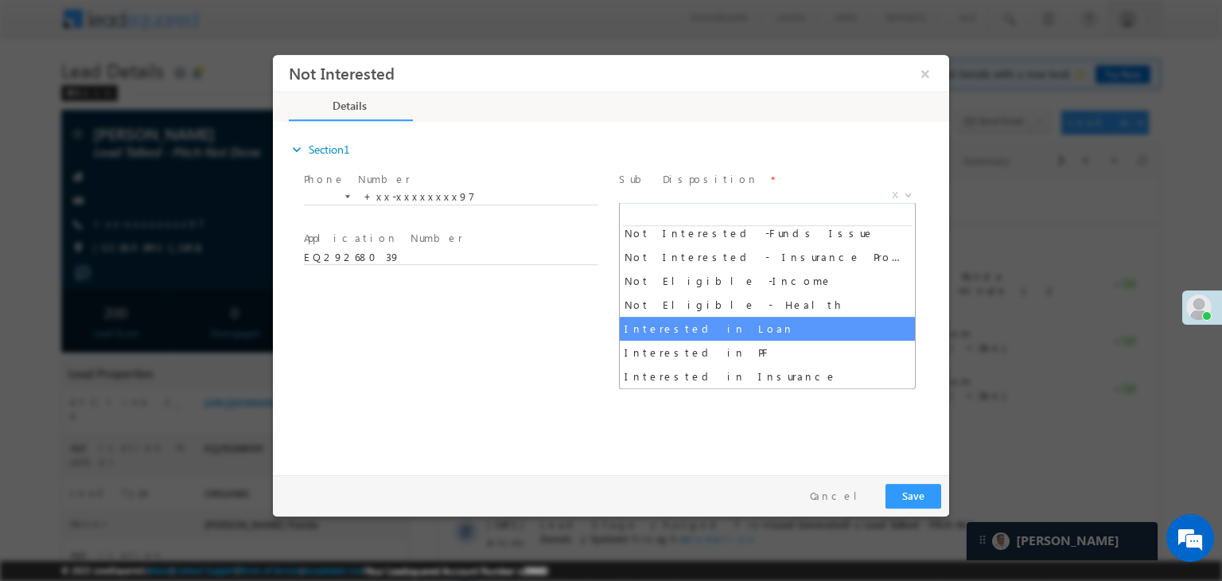
select select "Interested in Loan"
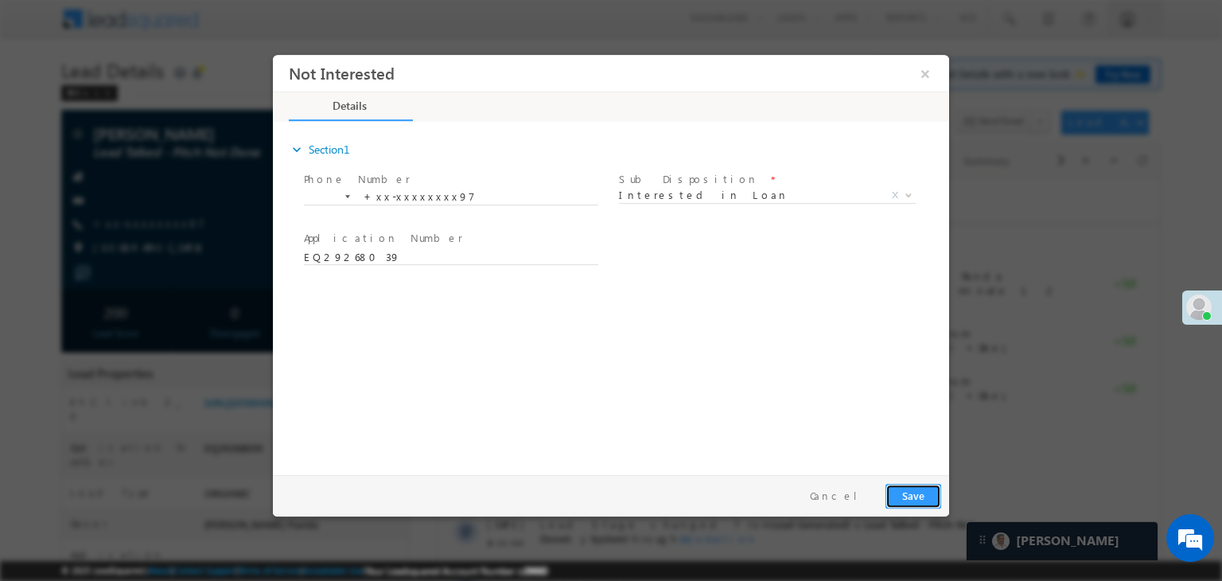
click at [911, 493] on button "Save" at bounding box center [914, 496] width 56 height 25
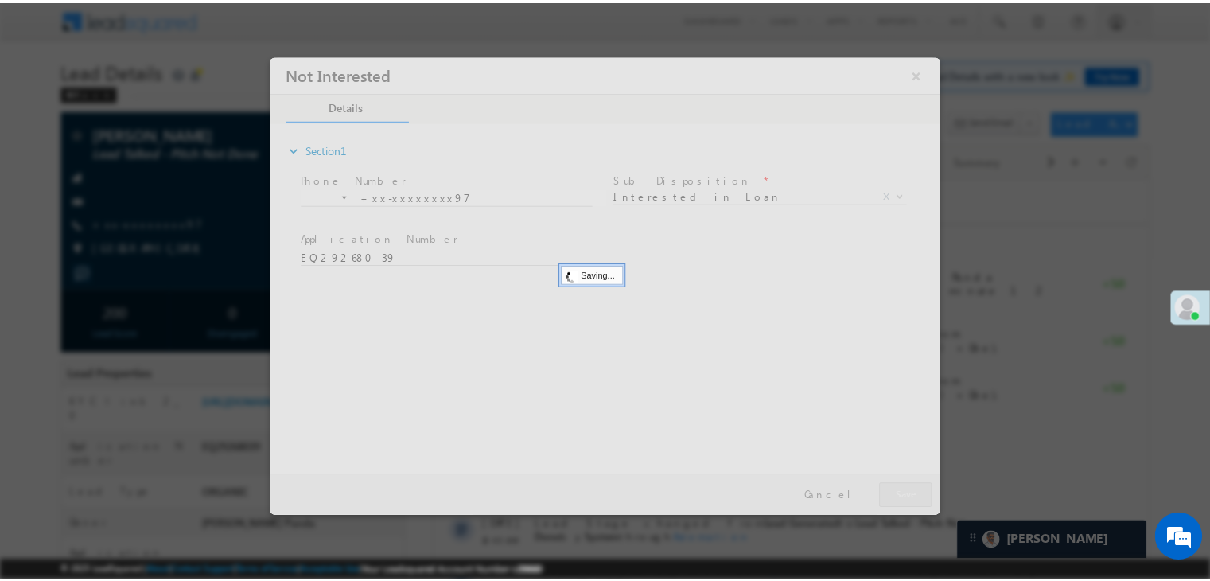
scroll to position [0, 0]
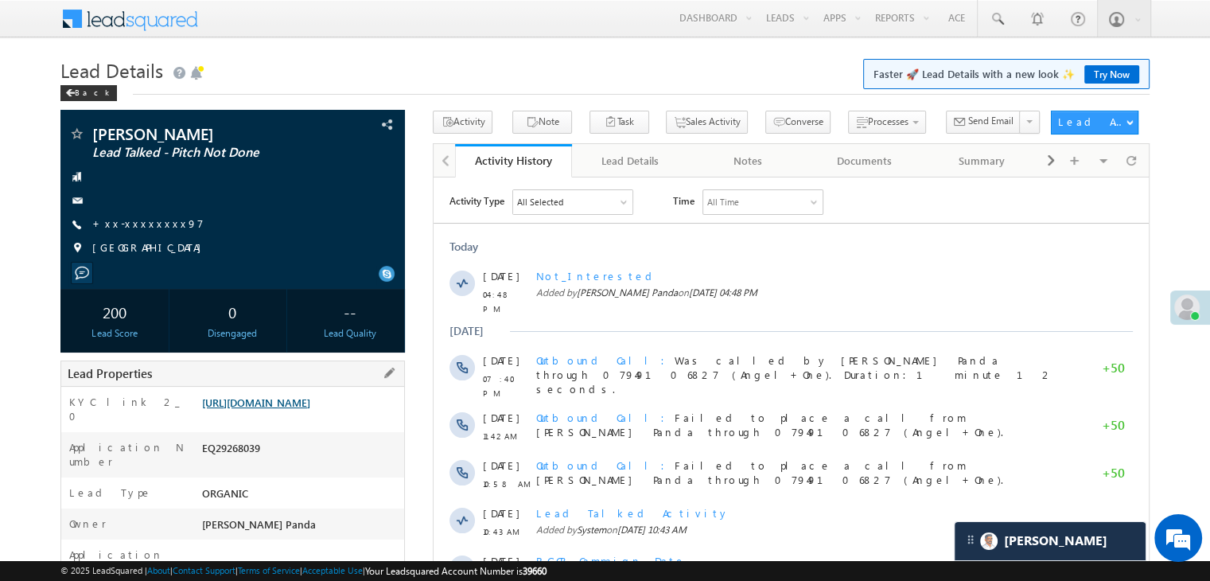
click at [293, 404] on link "https://angelbroking1-pk3em7sa.customui-test.leadsquared.com?leadId=0b340f79-94…" at bounding box center [256, 402] width 108 height 14
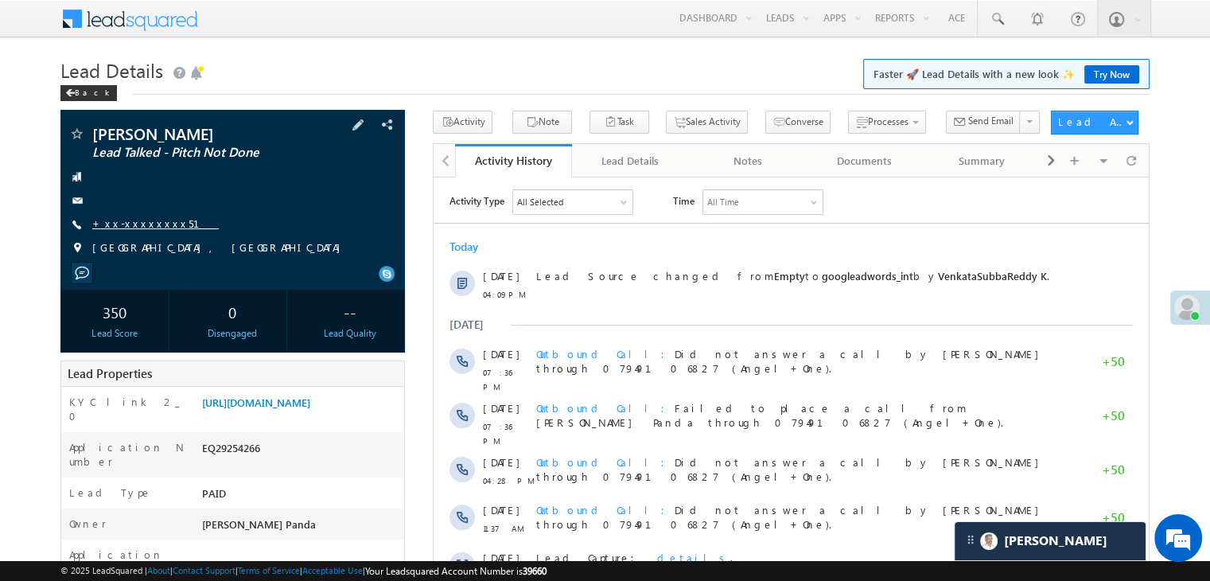
click at [140, 225] on link "+xx-xxxxxxxx51" at bounding box center [155, 223] width 127 height 14
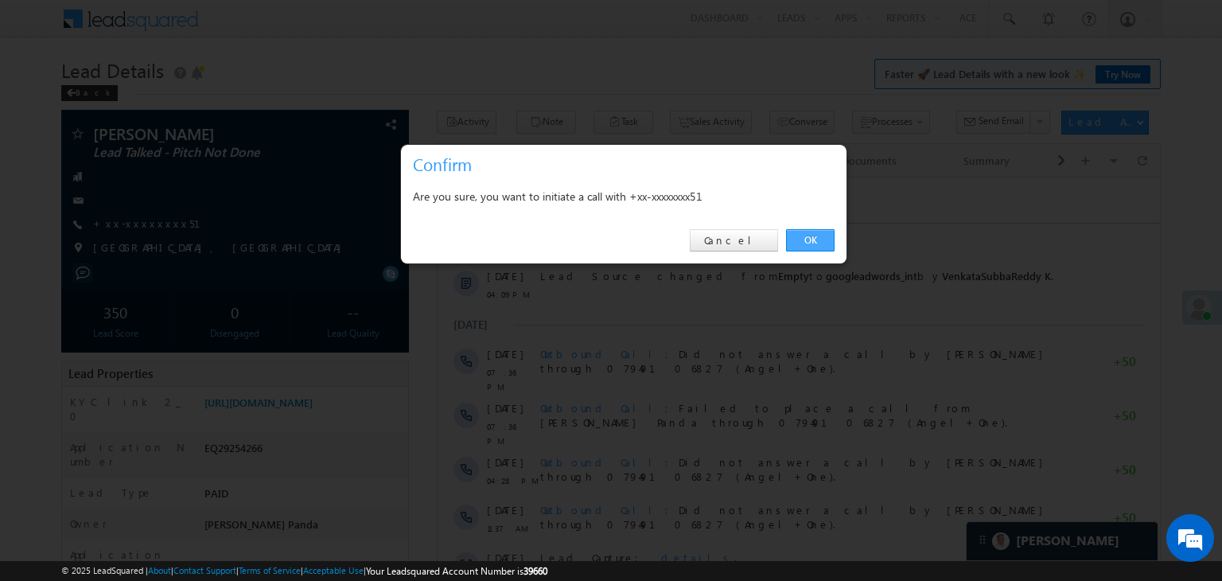
click at [816, 235] on link "OK" at bounding box center [810, 240] width 49 height 22
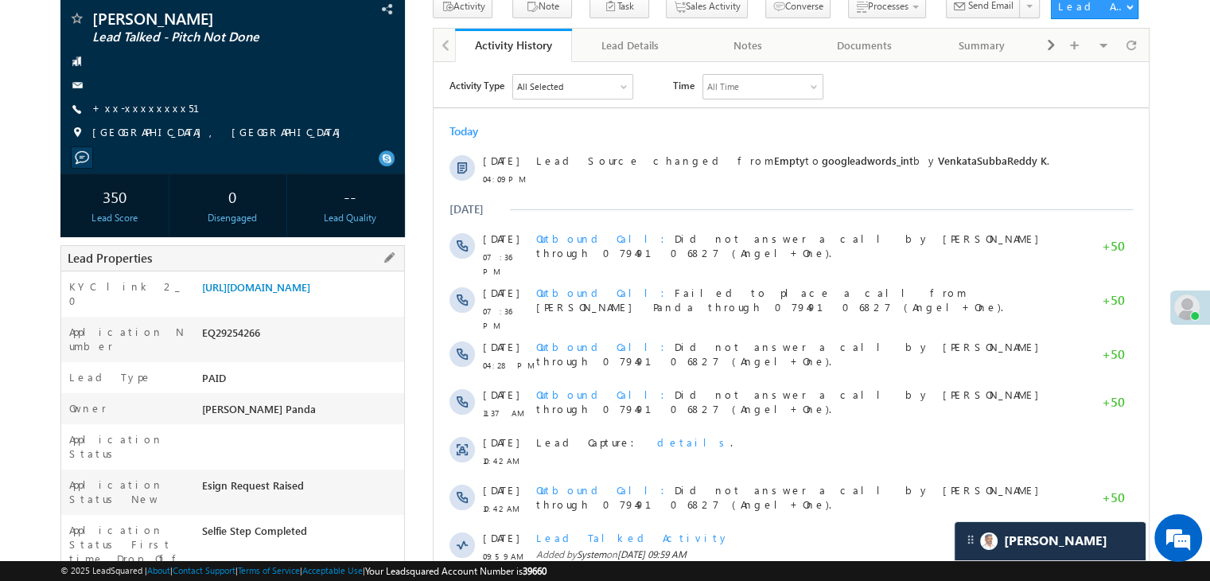
scroll to position [159, 0]
click at [302, 293] on link "[URL][DOMAIN_NAME]" at bounding box center [256, 286] width 108 height 14
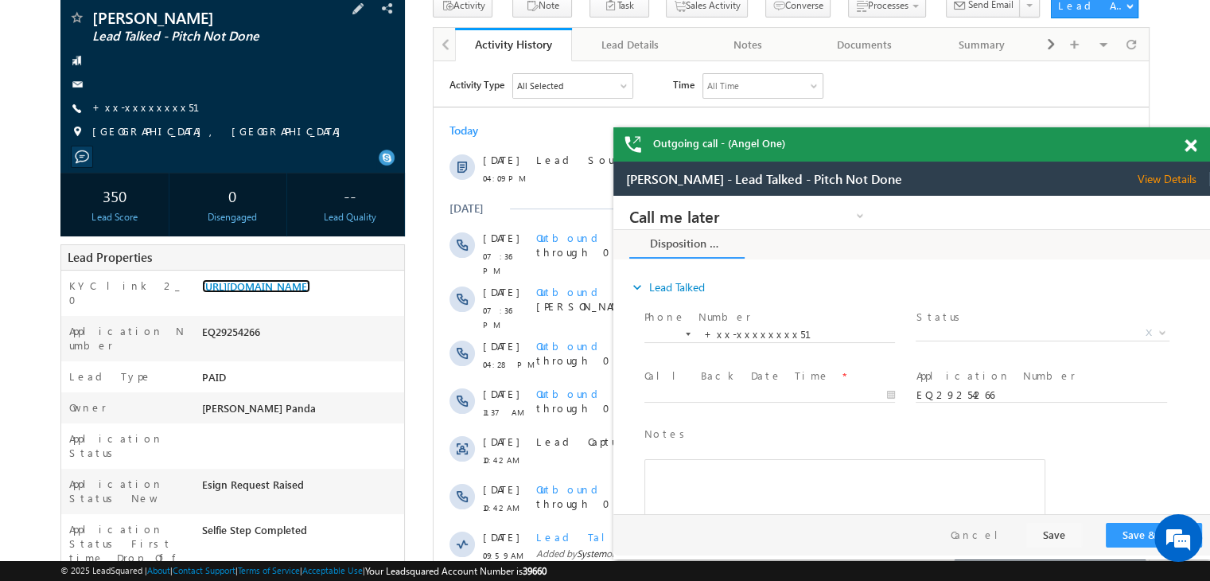
scroll to position [0, 0]
click at [142, 102] on link "+xx-xxxxxxxx51" at bounding box center [155, 107] width 127 height 14
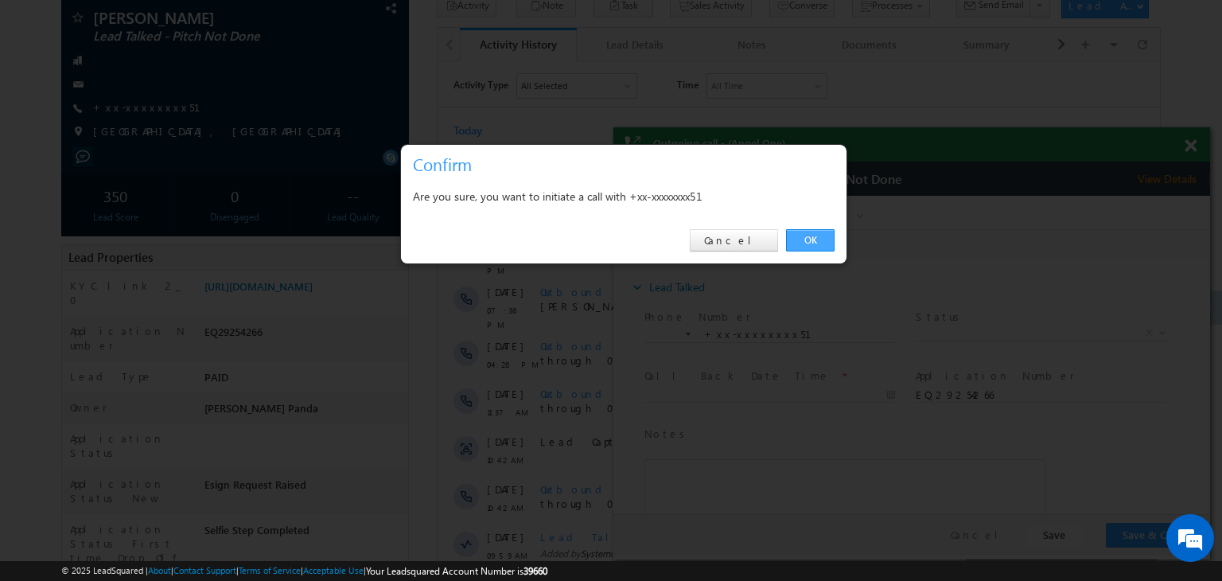
click at [804, 241] on link "OK" at bounding box center [810, 240] width 49 height 22
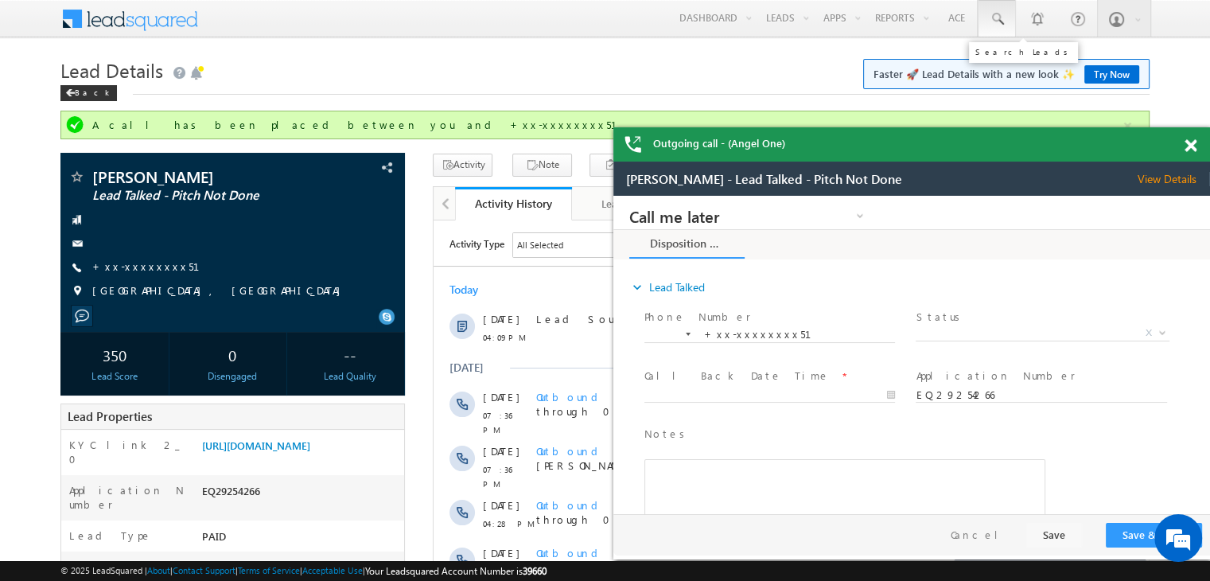
click at [999, 17] on span at bounding box center [997, 19] width 16 height 16
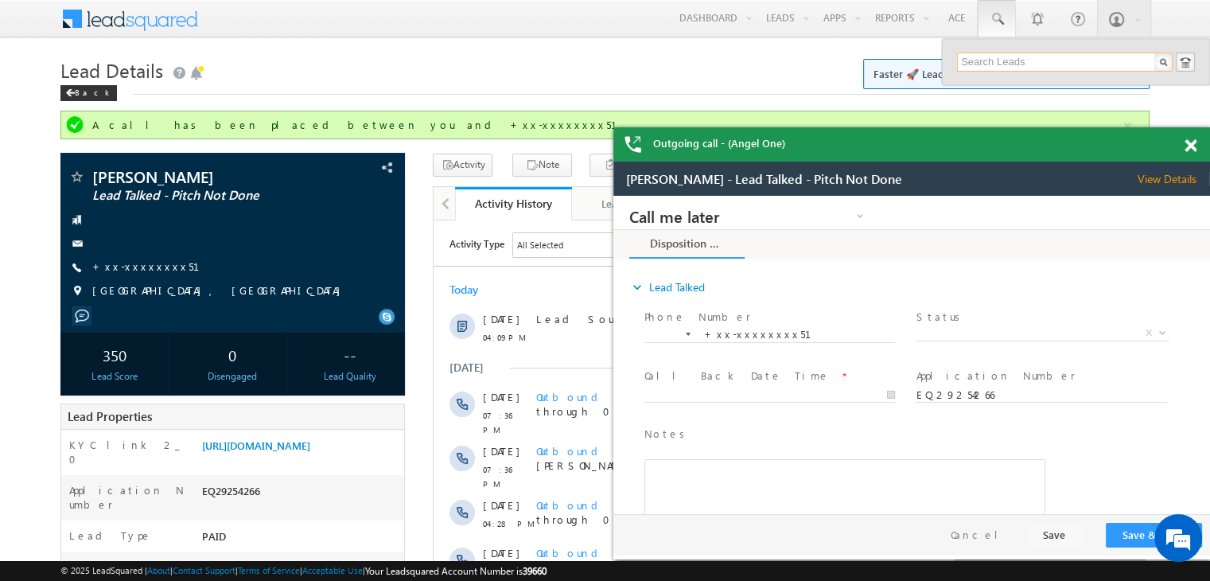
paste input "EQ27986131"
click at [992, 61] on input "EQ27986131" at bounding box center [1065, 62] width 216 height 19
click at [993, 61] on input "EQ27986131" at bounding box center [1065, 62] width 216 height 19
click at [998, 61] on input "EQ27986131" at bounding box center [1065, 62] width 216 height 19
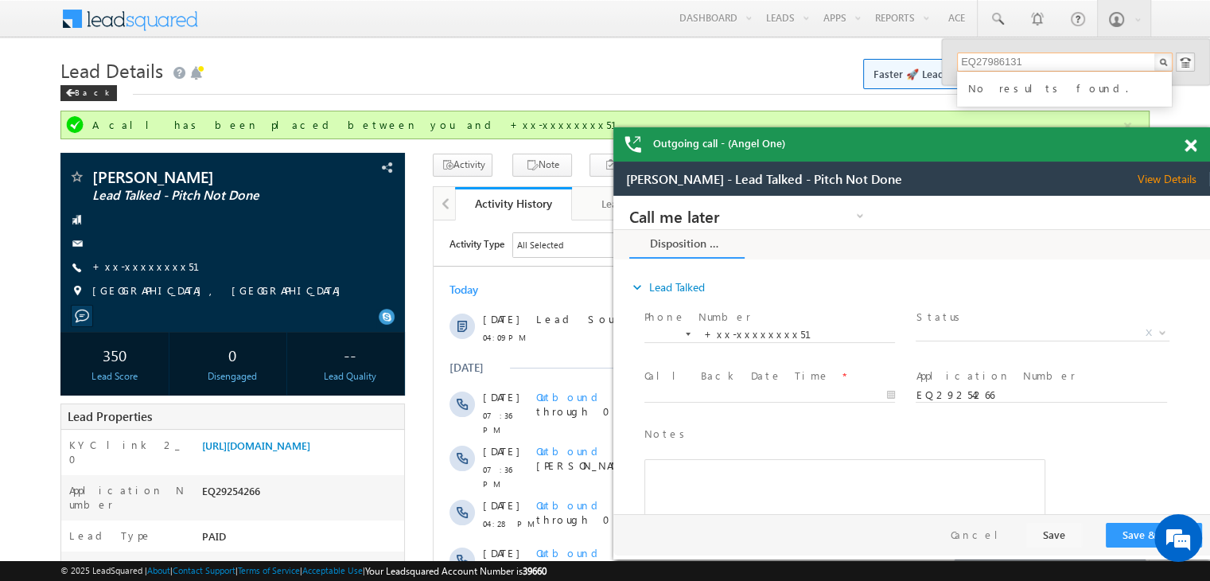
paste input "9156306"
type input "EQ29156306"
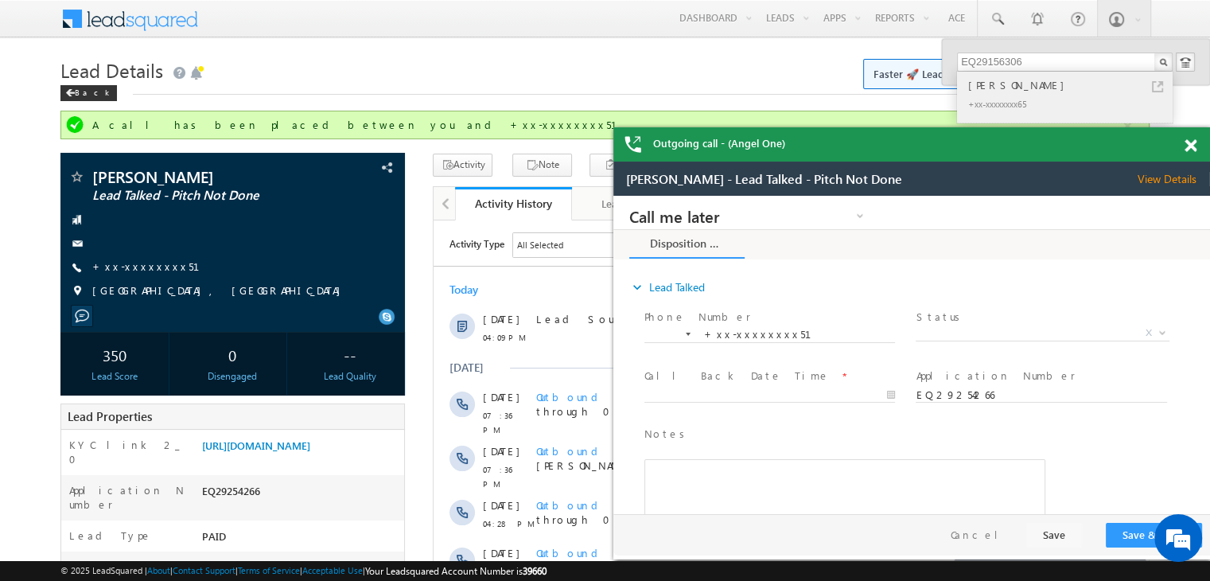
click at [987, 88] on div "Vinod Kumar" at bounding box center [1071, 85] width 213 height 18
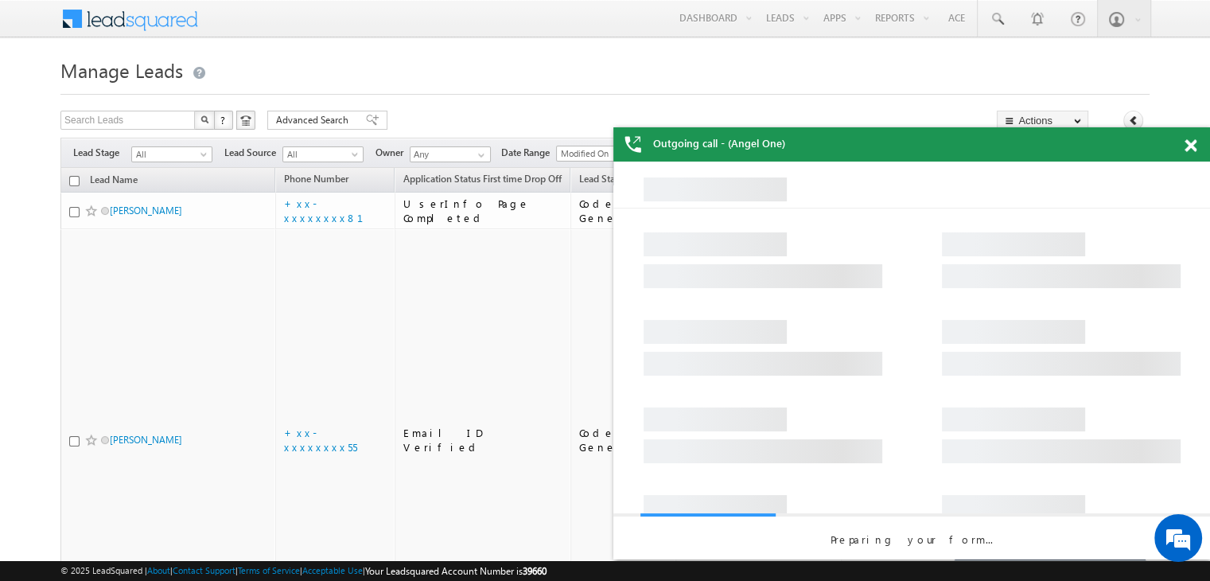
click at [1190, 147] on span at bounding box center [1191, 146] width 12 height 14
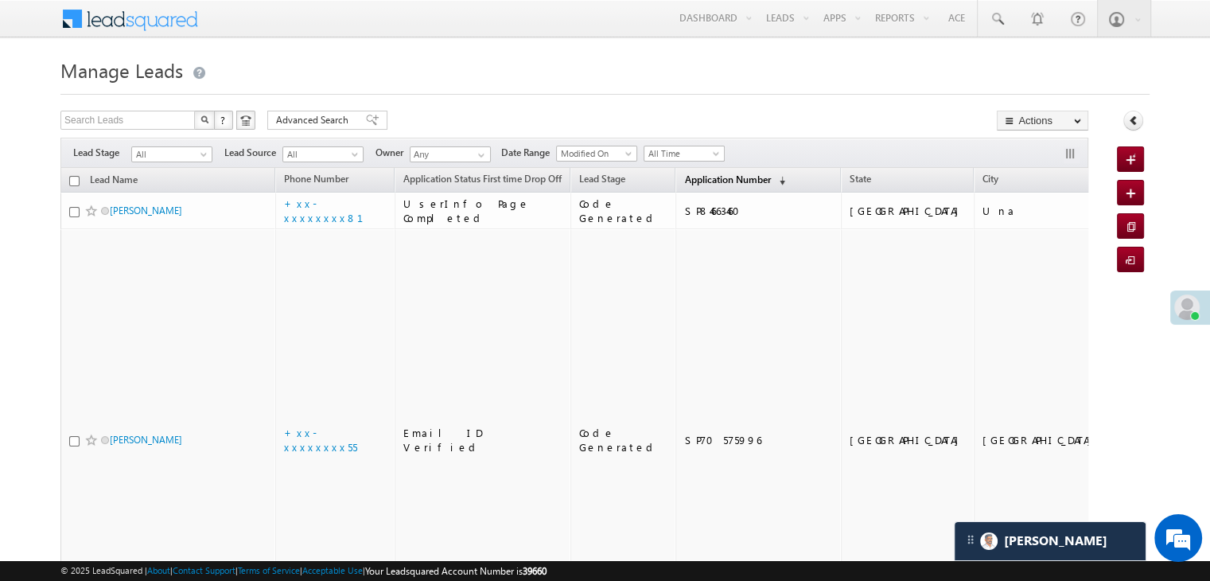
click at [684, 181] on span "Application Number" at bounding box center [727, 179] width 86 height 12
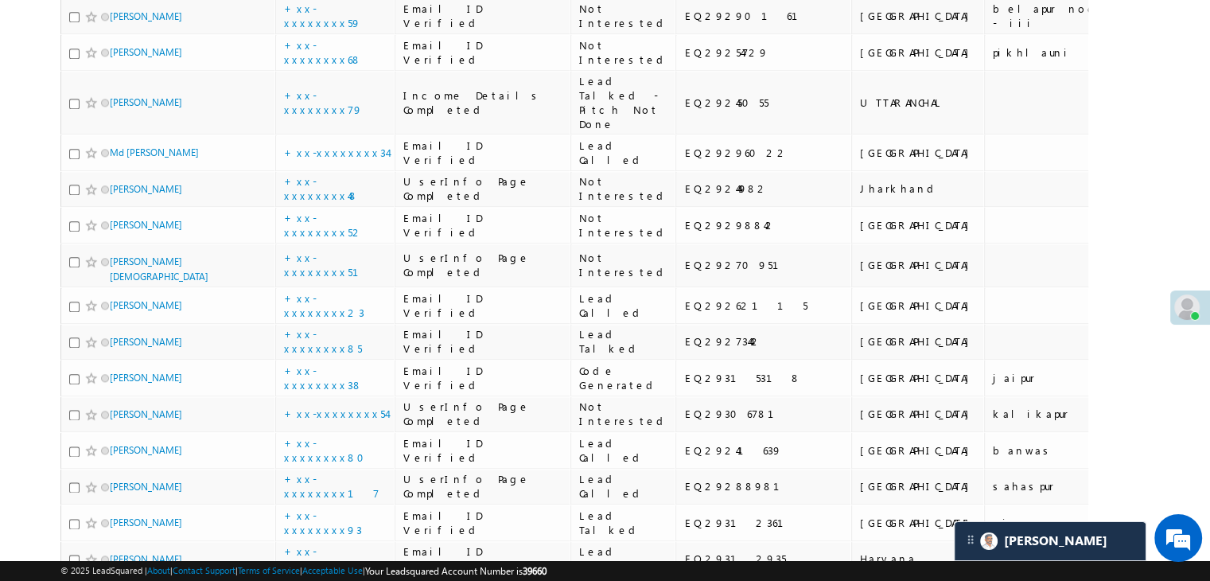
scroll to position [1910, 0]
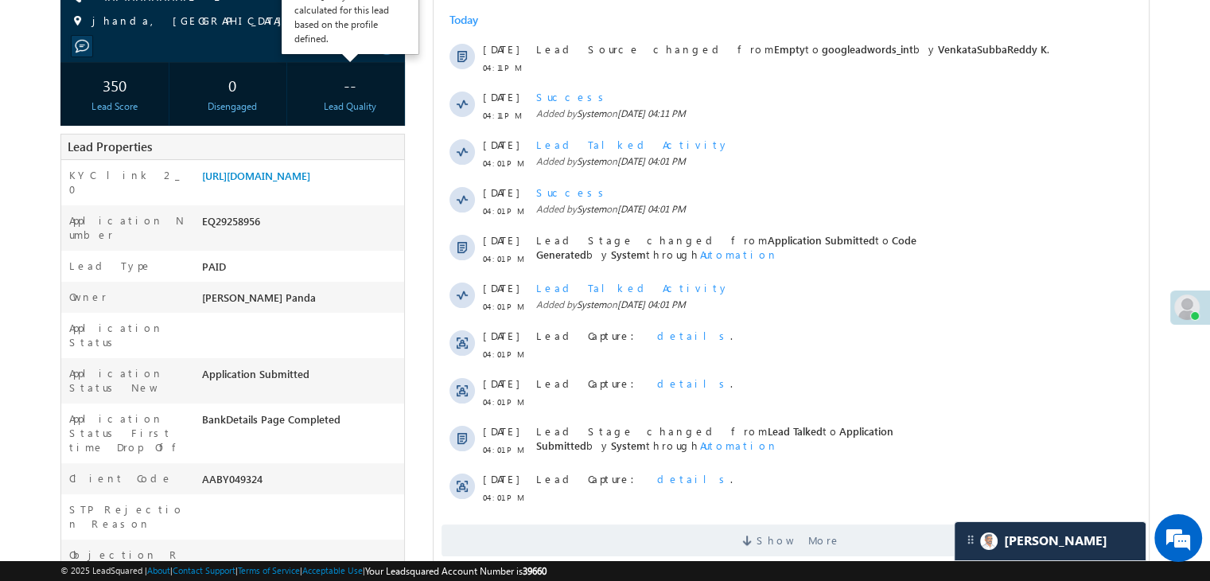
scroll to position [239, 0]
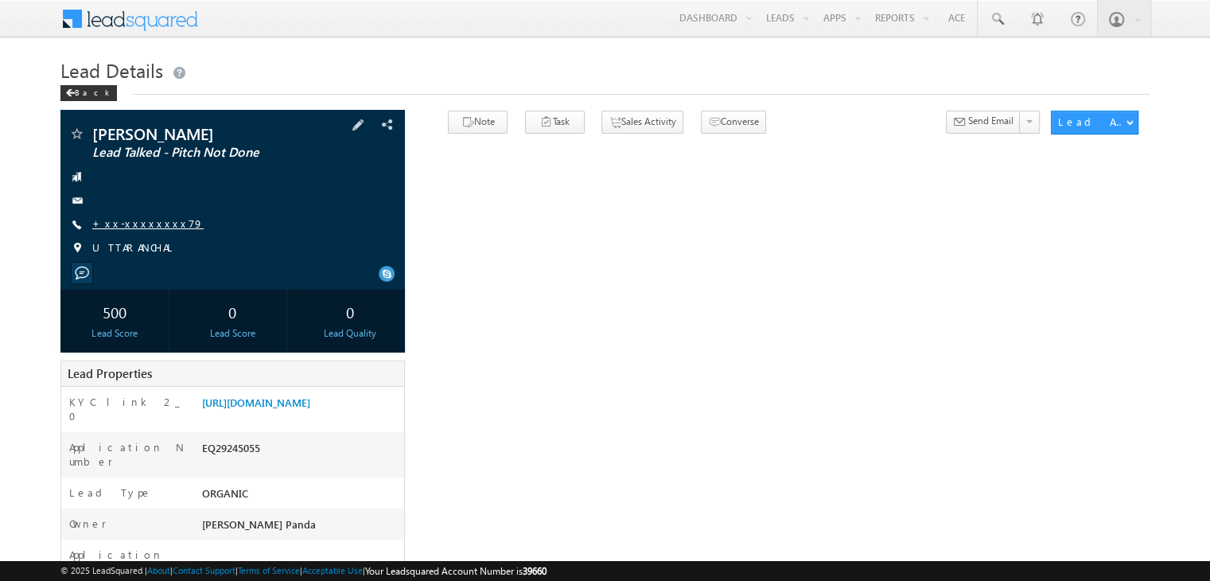
click at [143, 219] on link "+xx-xxxxxxxx79" at bounding box center [147, 223] width 111 height 14
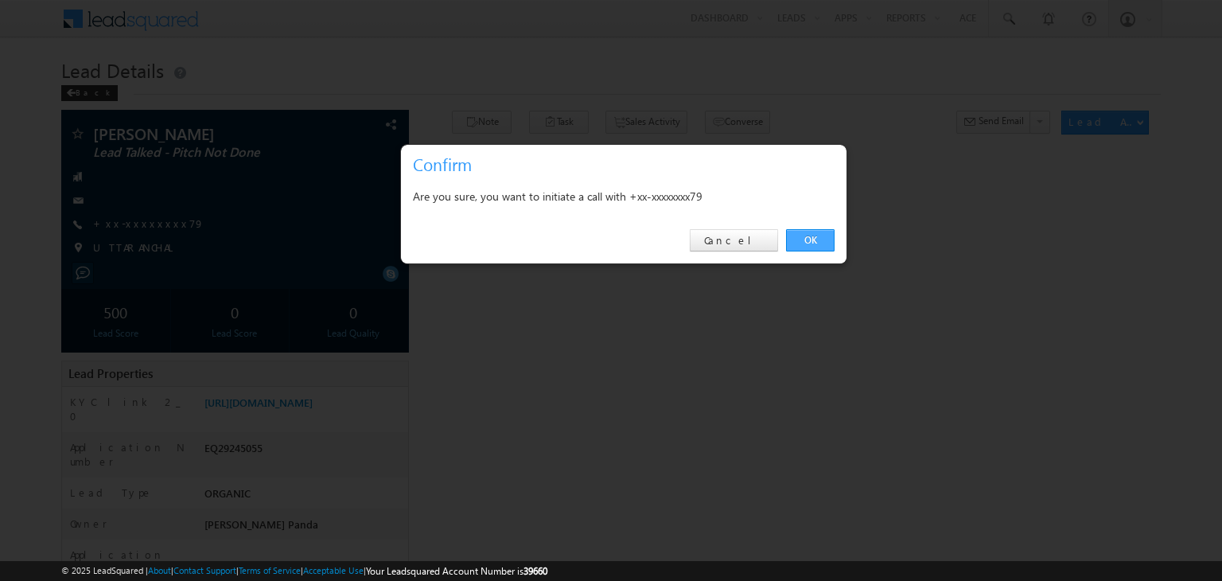
click at [790, 236] on link "OK" at bounding box center [810, 240] width 49 height 22
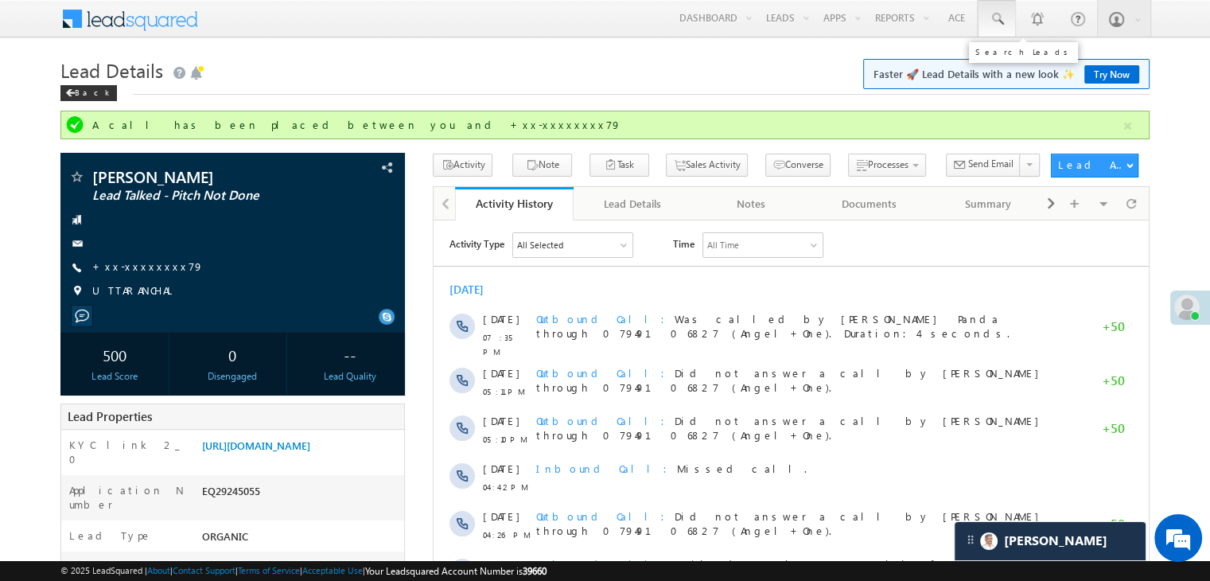
click at [1003, 21] on span at bounding box center [997, 19] width 16 height 16
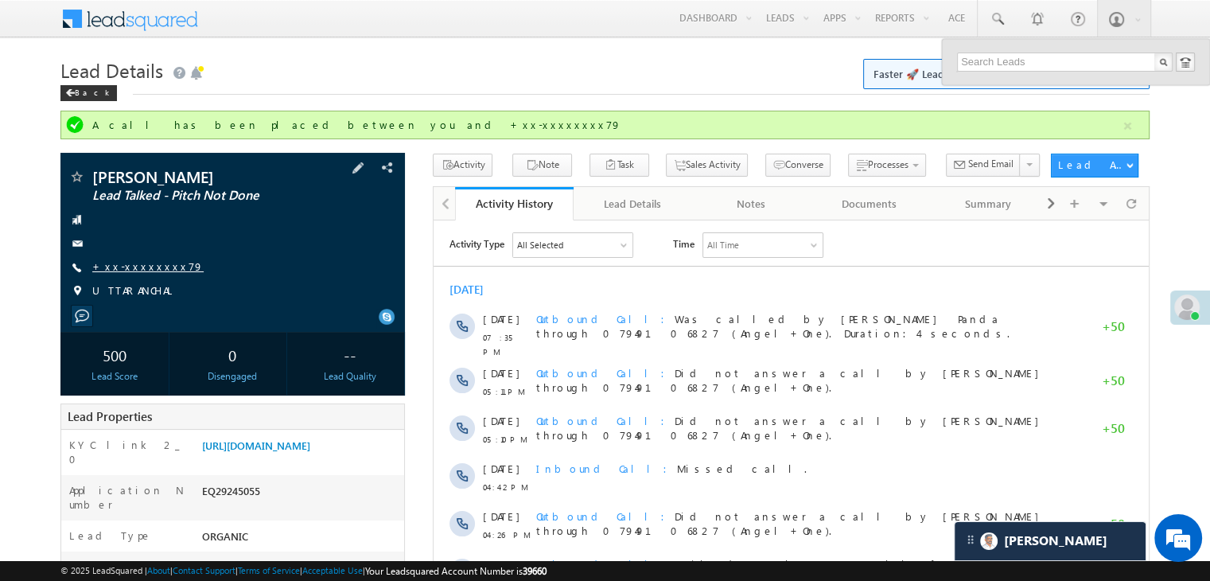
click at [134, 268] on link "+xx-xxxxxxxx79" at bounding box center [147, 266] width 111 height 14
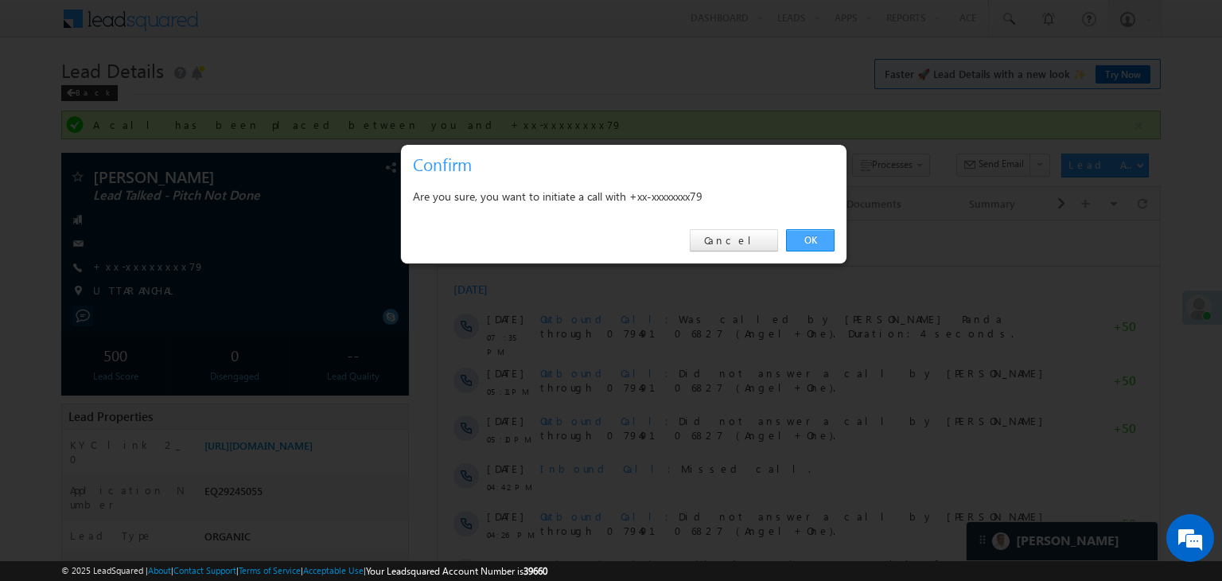
click at [805, 239] on link "OK" at bounding box center [810, 240] width 49 height 22
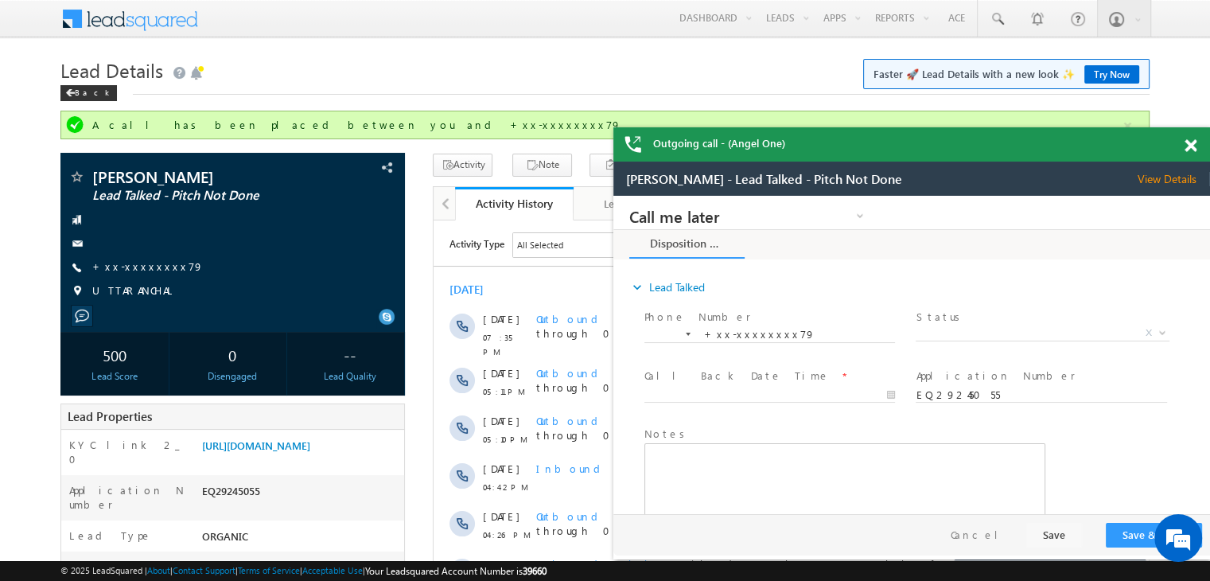
click at [1188, 150] on span at bounding box center [1191, 146] width 12 height 14
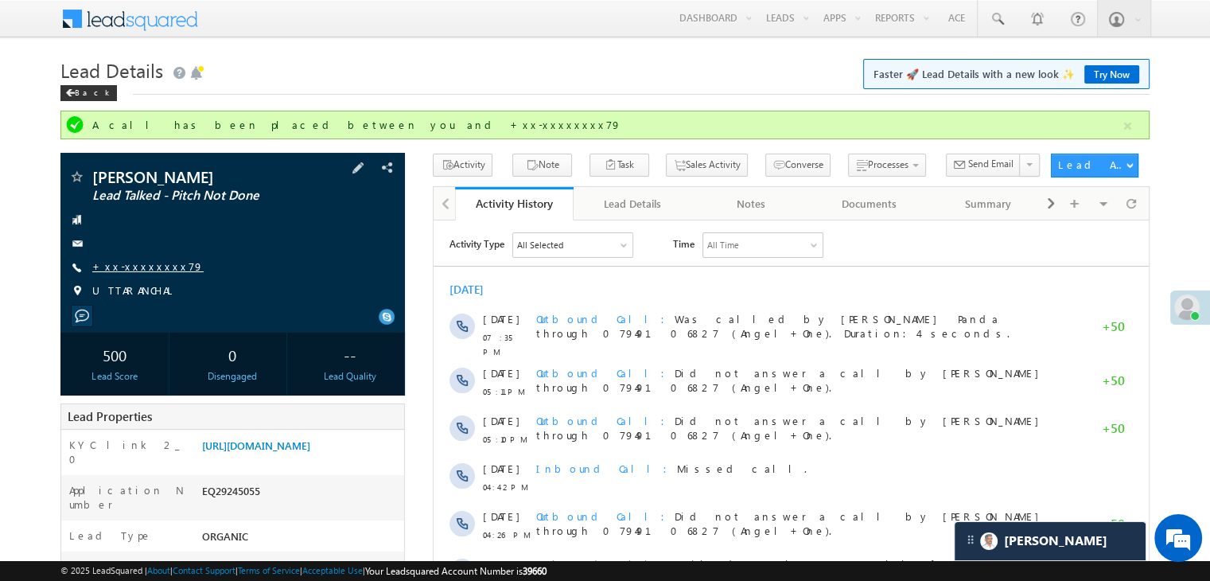
click at [119, 270] on link "+xx-xxxxxxxx79" at bounding box center [147, 266] width 111 height 14
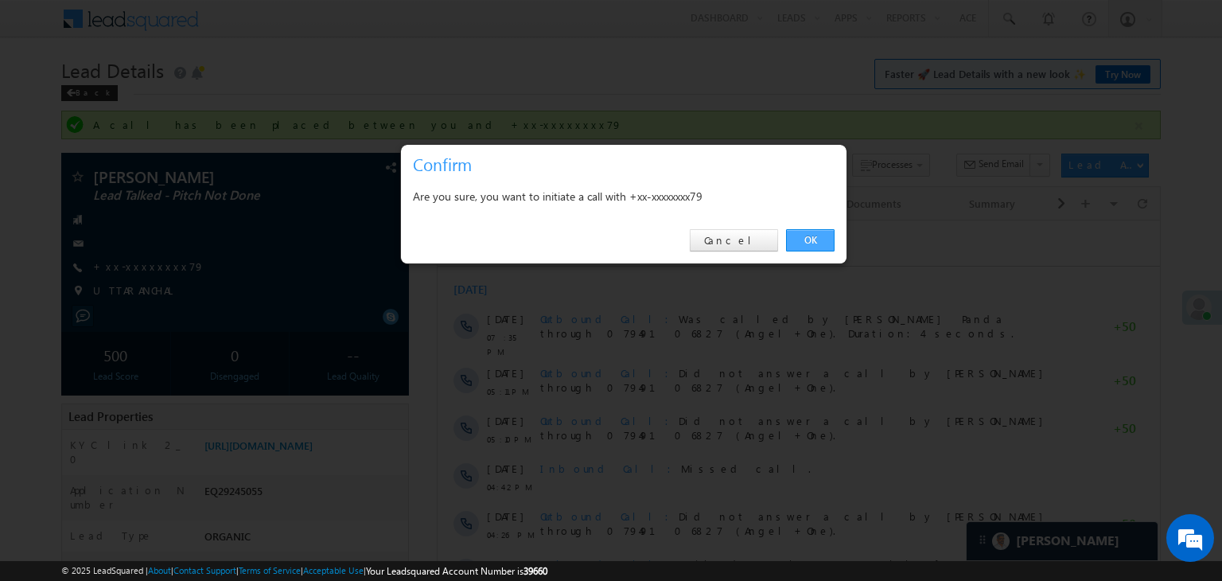
click at [799, 234] on link "OK" at bounding box center [810, 240] width 49 height 22
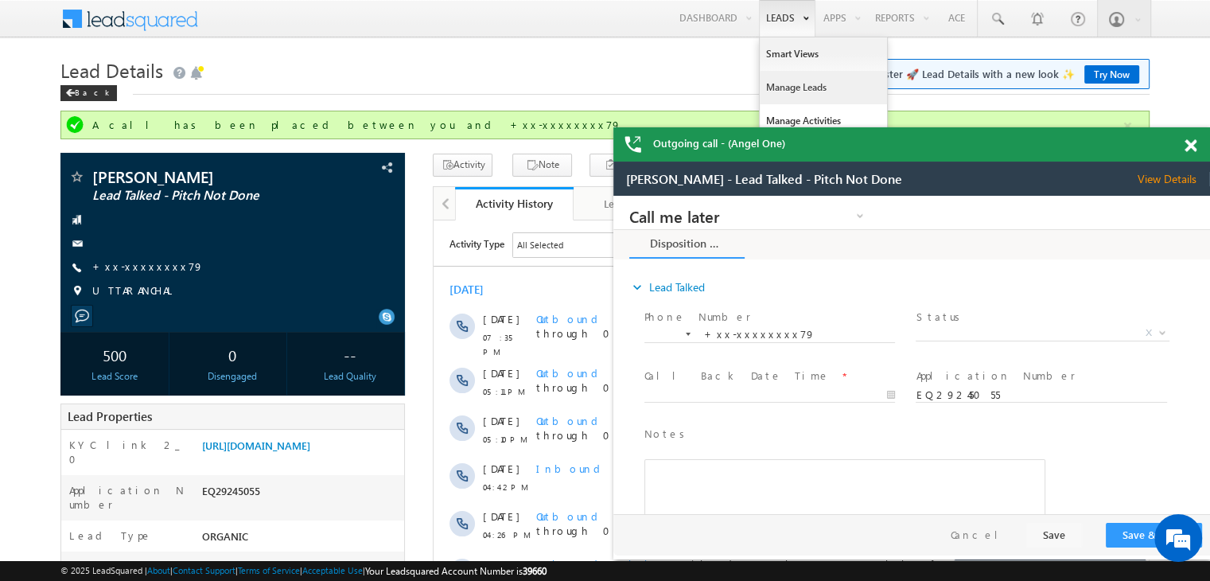
click at [798, 87] on link "Manage Leads" at bounding box center [823, 87] width 127 height 33
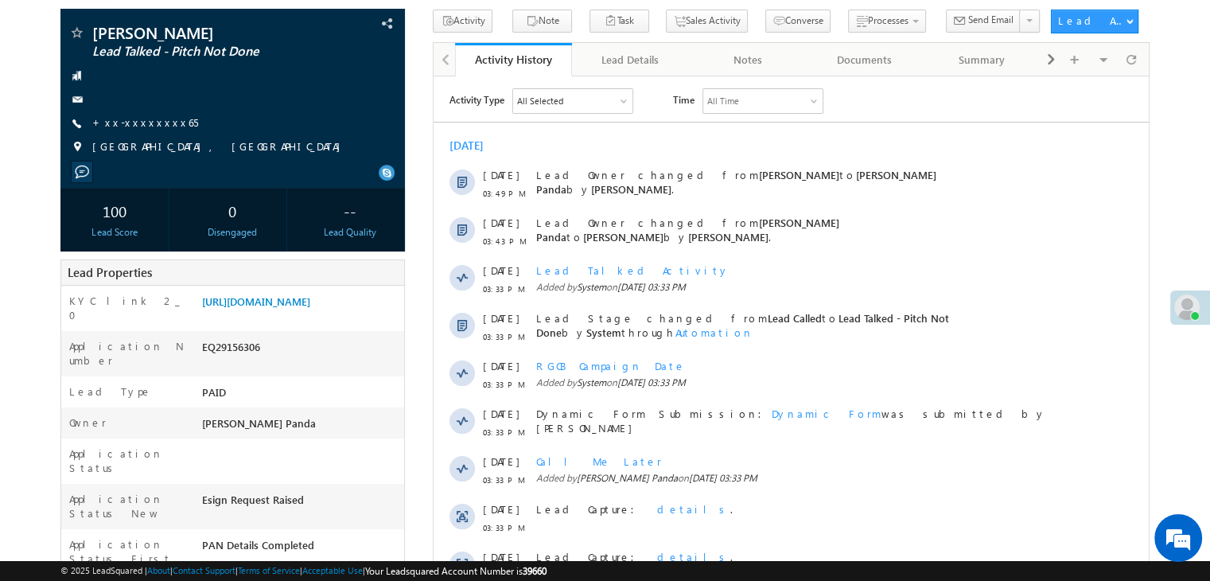
scroll to position [159, 0]
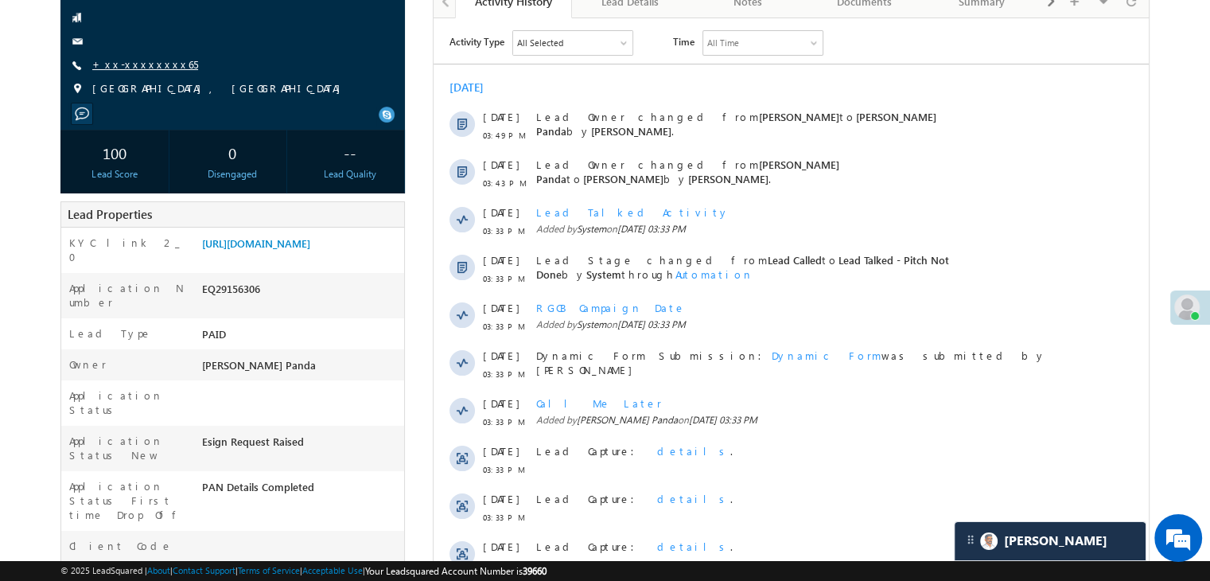
click at [140, 68] on link "+xx-xxxxxxxx65" at bounding box center [145, 64] width 106 height 14
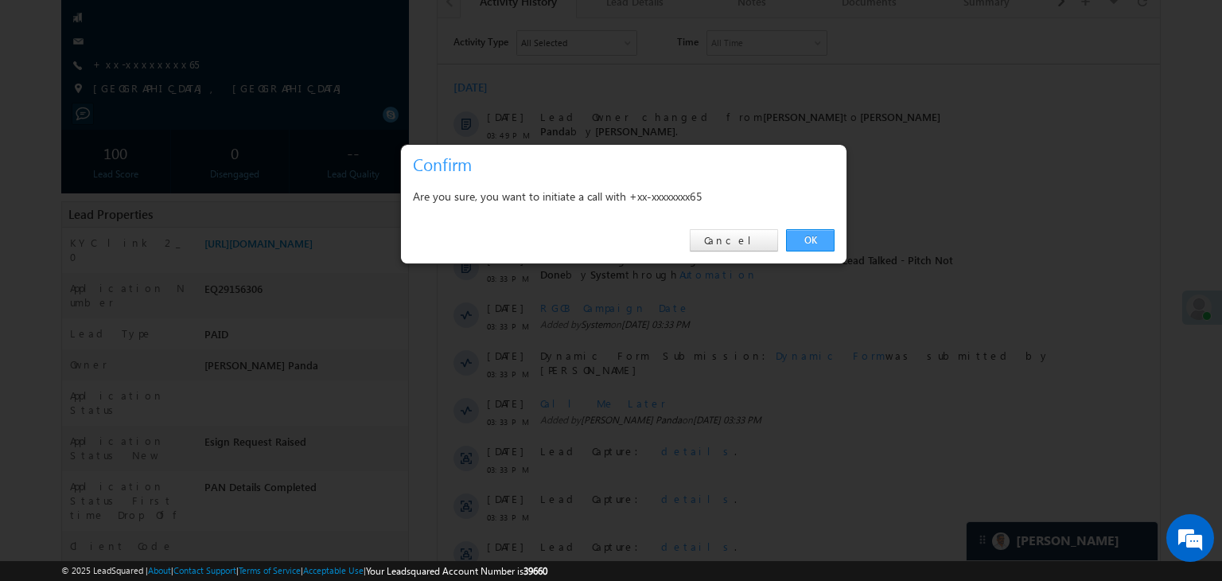
drag, startPoint x: 816, startPoint y: 242, endPoint x: 381, endPoint y: 224, distance: 435.6
click at [816, 242] on link "OK" at bounding box center [810, 240] width 49 height 22
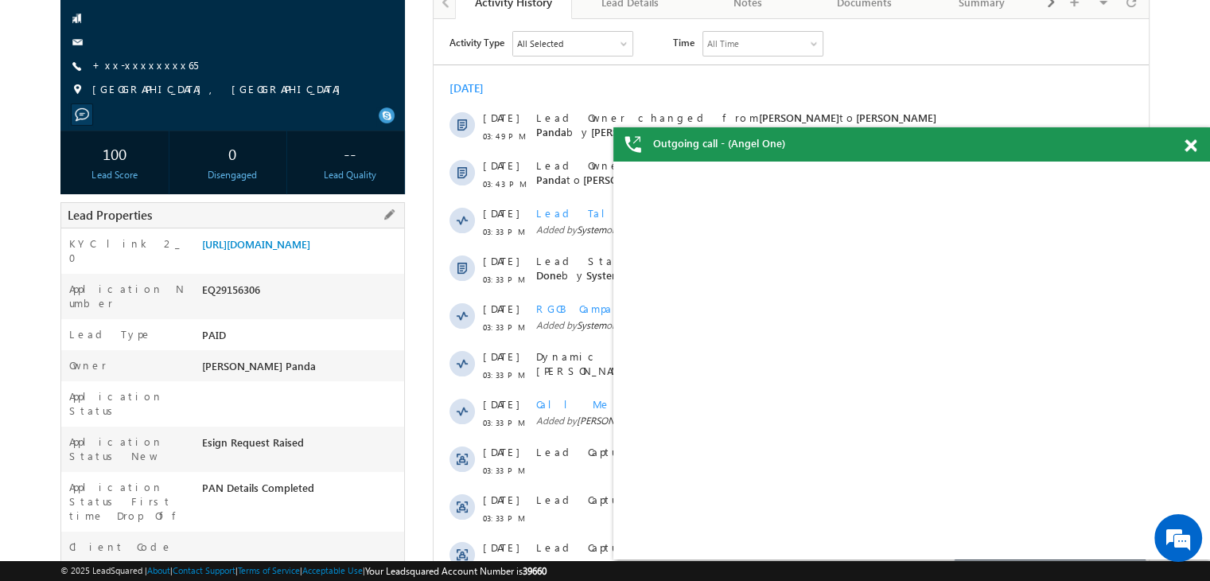
scroll to position [0, 0]
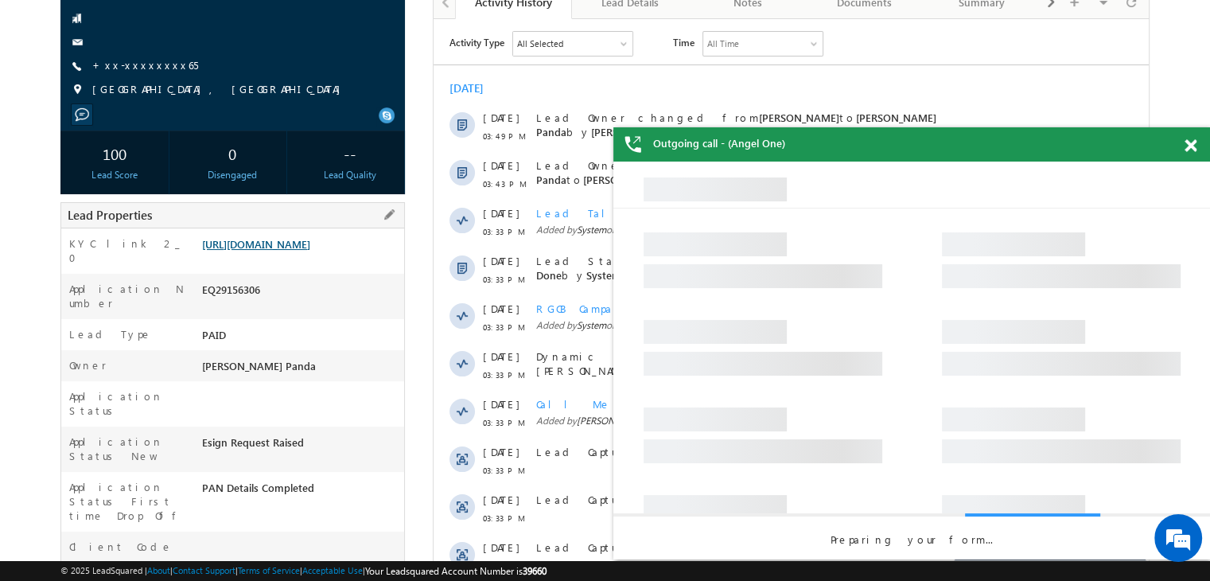
click at [288, 251] on link "https://angelbroking1-pk3em7sa.customui-test.leadsquared.com?leadId=09feef27-6f…" at bounding box center [256, 244] width 108 height 14
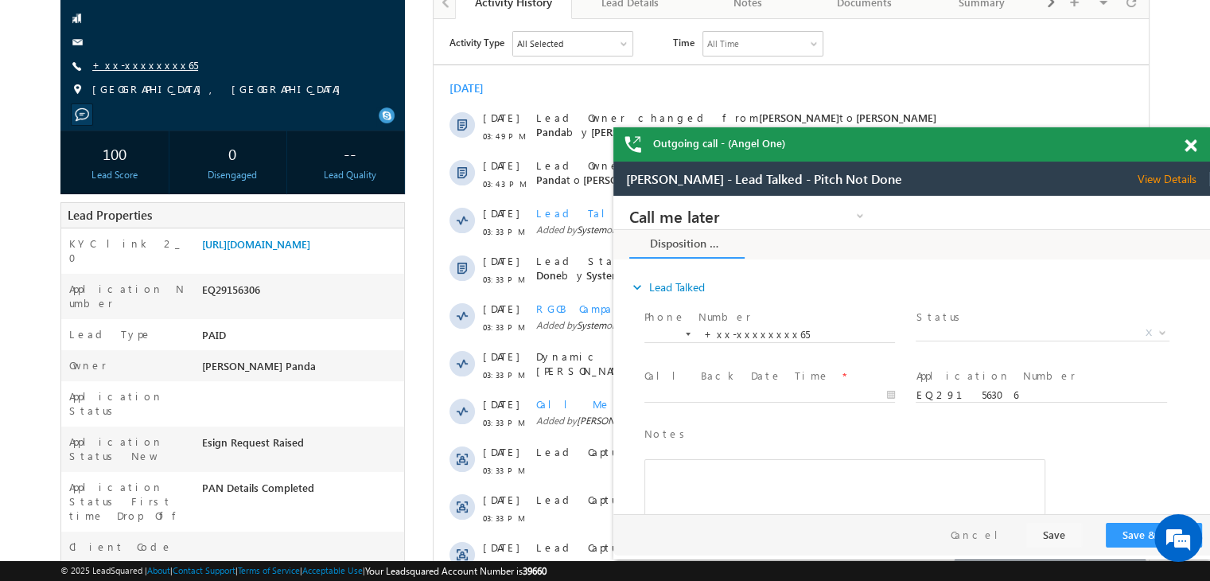
click at [133, 66] on link "+xx-xxxxxxxx65" at bounding box center [145, 65] width 106 height 14
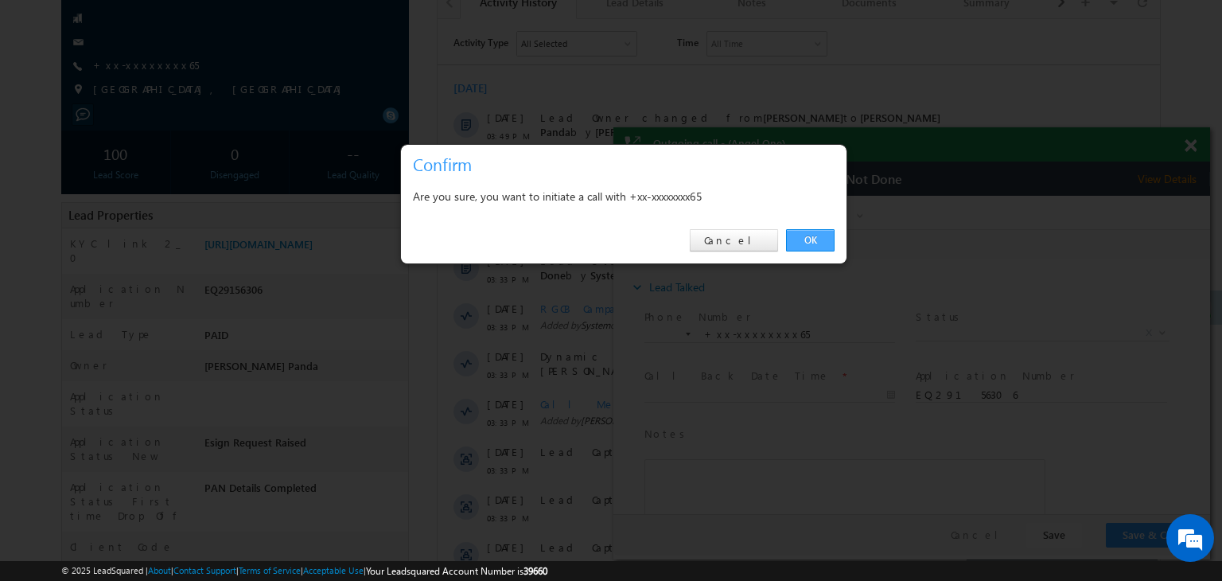
click at [803, 237] on link "OK" at bounding box center [810, 240] width 49 height 22
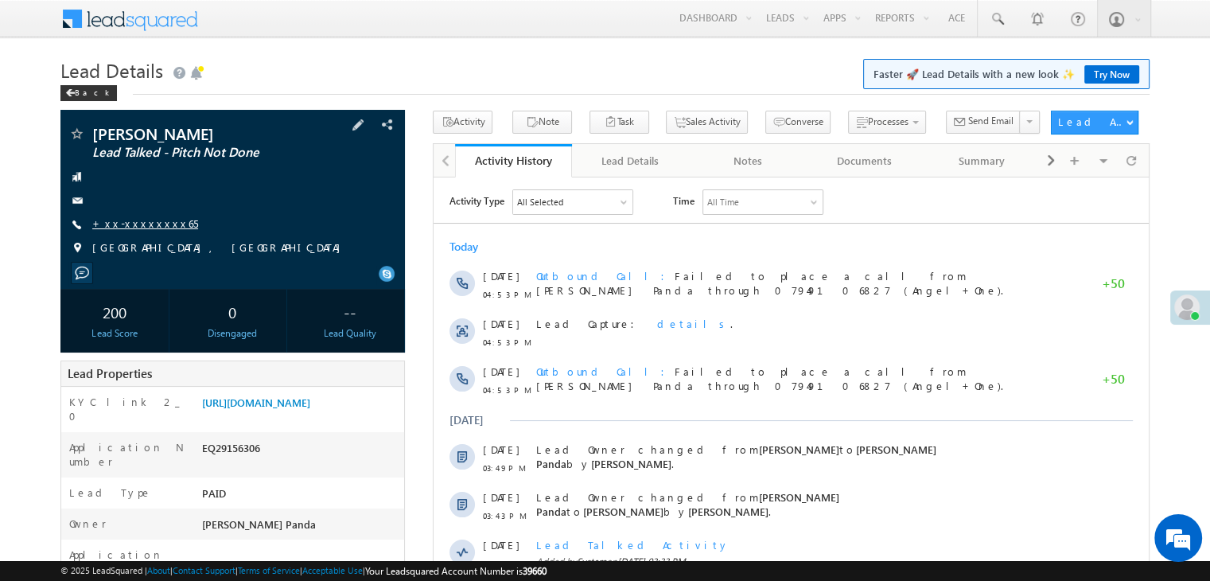
click at [145, 226] on link "+xx-xxxxxxxx65" at bounding box center [145, 223] width 106 height 14
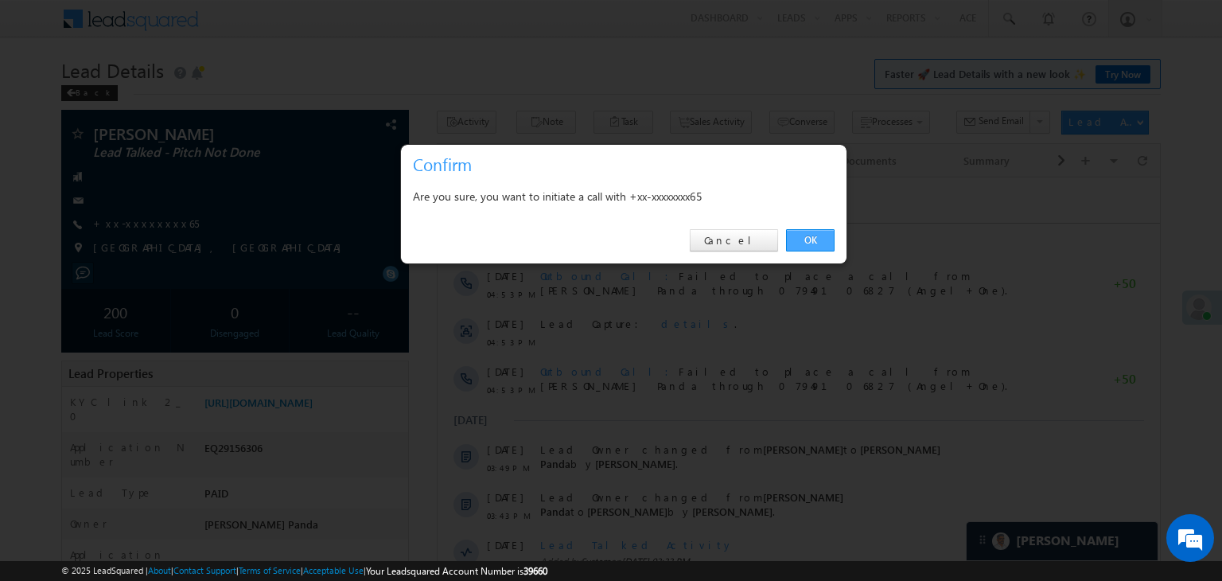
click at [813, 237] on link "OK" at bounding box center [810, 240] width 49 height 22
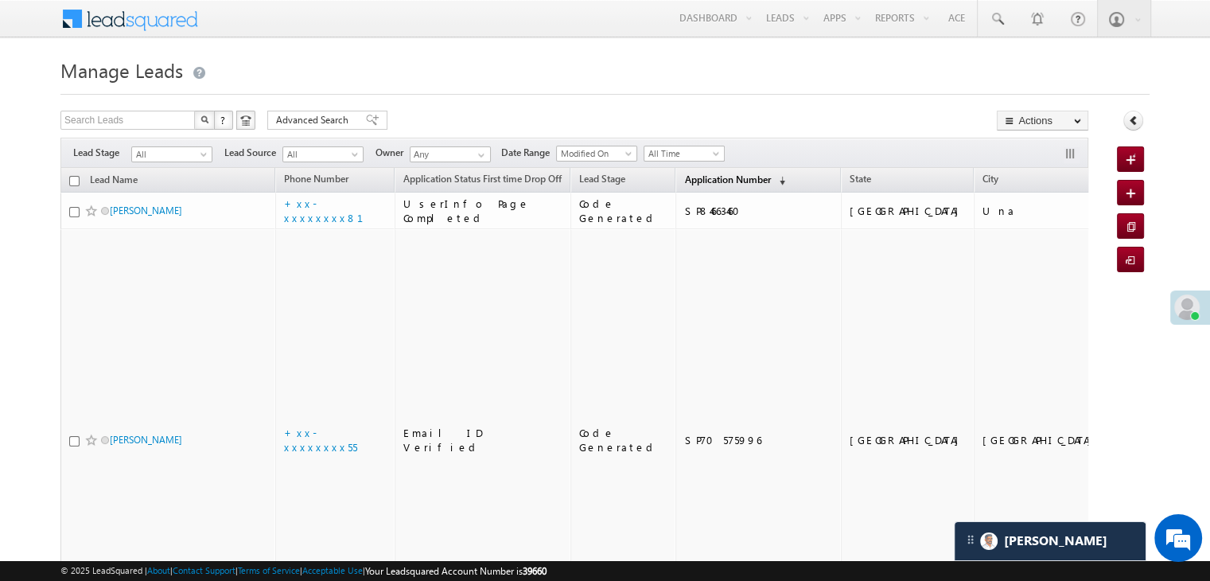
click at [708, 180] on span "Application Number" at bounding box center [727, 179] width 86 height 12
click at [687, 181] on span "Application Number" at bounding box center [727, 179] width 86 height 12
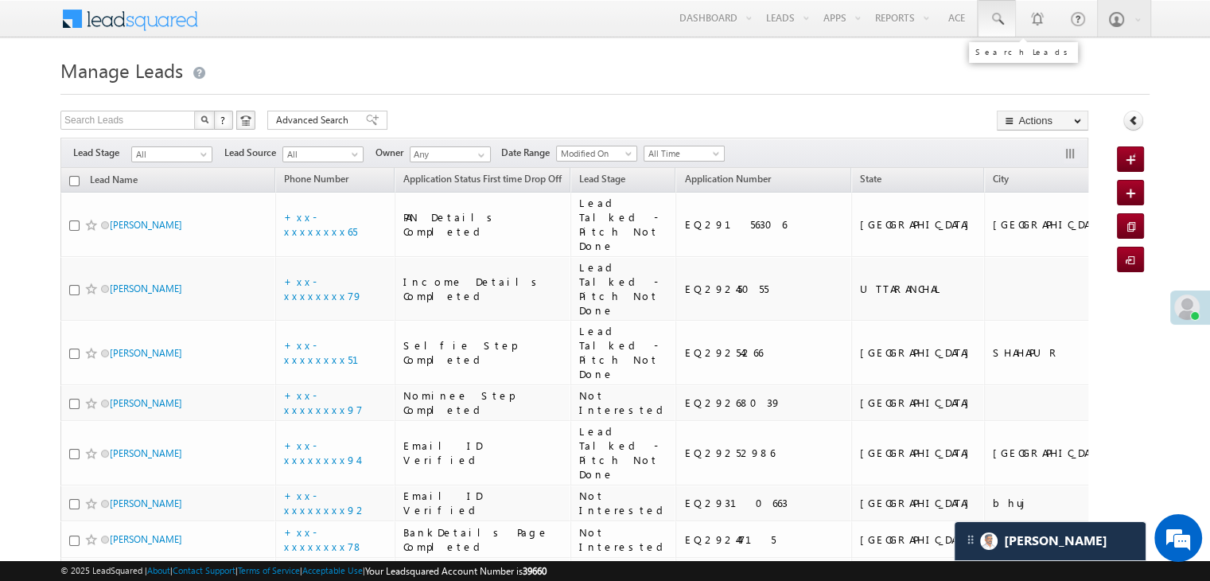
click at [992, 17] on span at bounding box center [997, 19] width 16 height 16
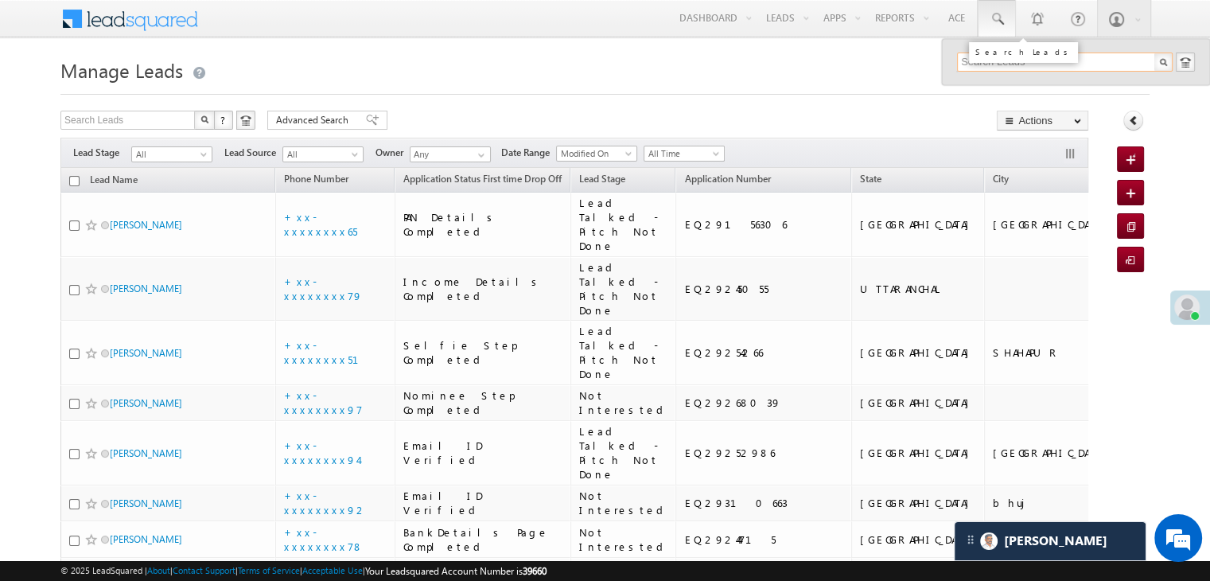
paste input "EQ29118743"
type input "EQ29118743"
click at [999, 87] on div "[PERSON_NAME]..." at bounding box center [1071, 85] width 213 height 18
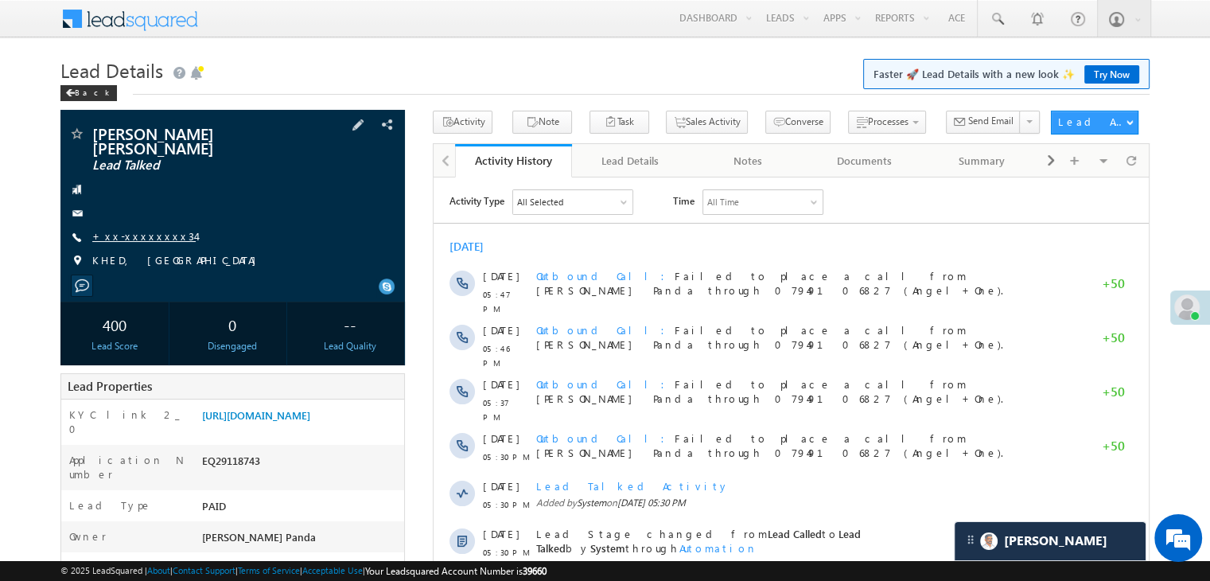
click at [142, 239] on link "+xx-xxxxxxxx34" at bounding box center [143, 236] width 103 height 14
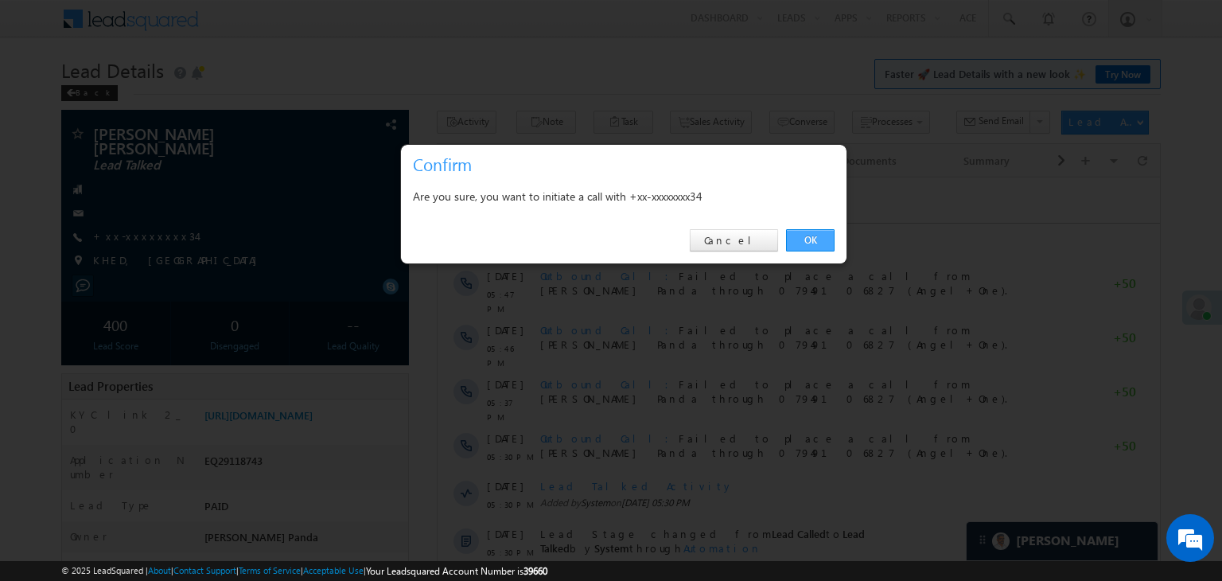
click at [813, 247] on link "OK" at bounding box center [810, 240] width 49 height 22
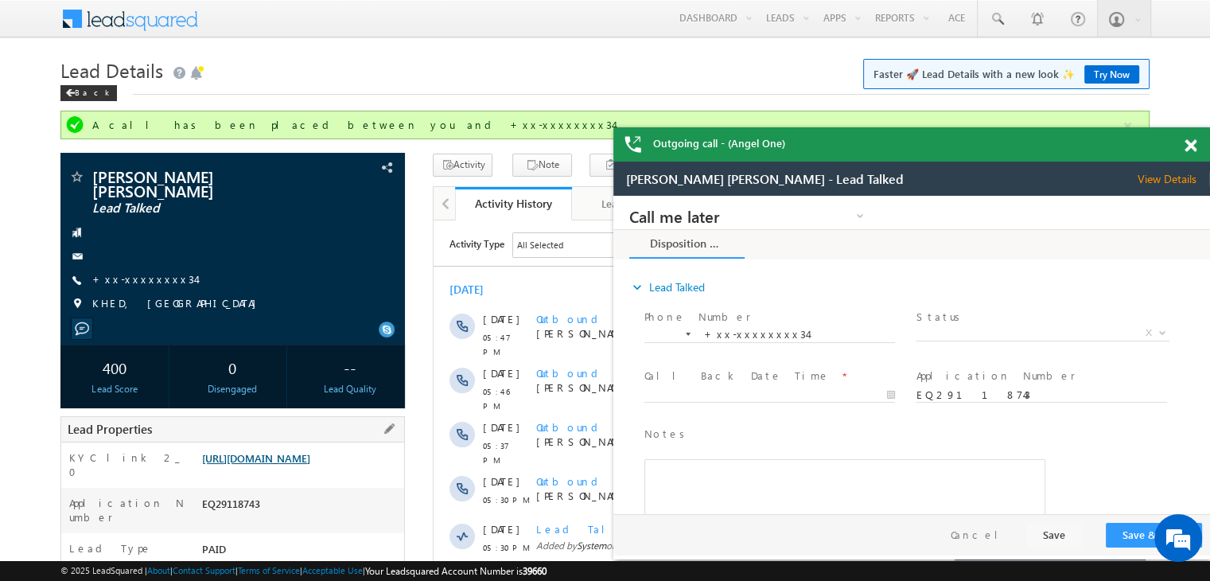
click at [303, 465] on link "[URL][DOMAIN_NAME]" at bounding box center [256, 458] width 108 height 14
click at [143, 283] on link "+xx-xxxxxxxx34" at bounding box center [143, 279] width 103 height 14
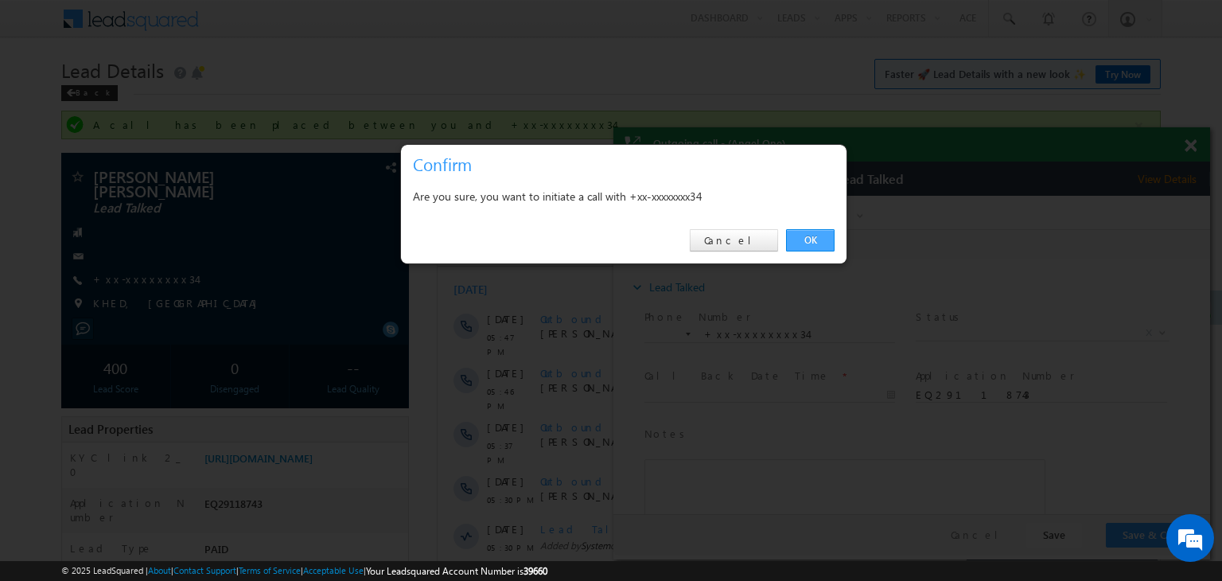
click at [818, 239] on link "OK" at bounding box center [810, 240] width 49 height 22
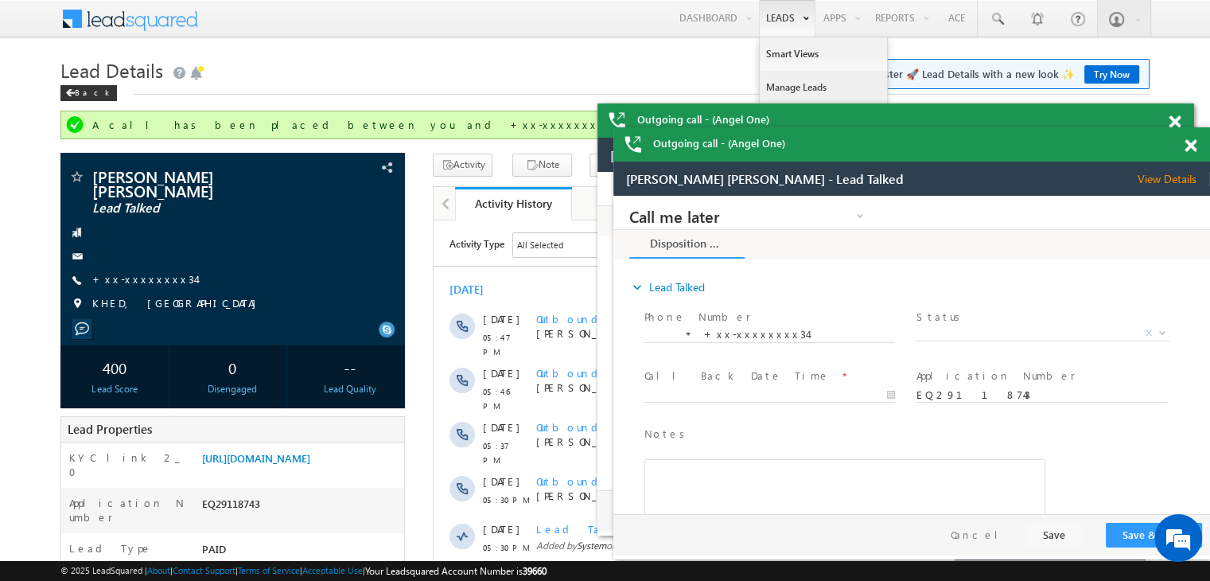
click at [786, 87] on link "Manage Leads" at bounding box center [823, 87] width 127 height 33
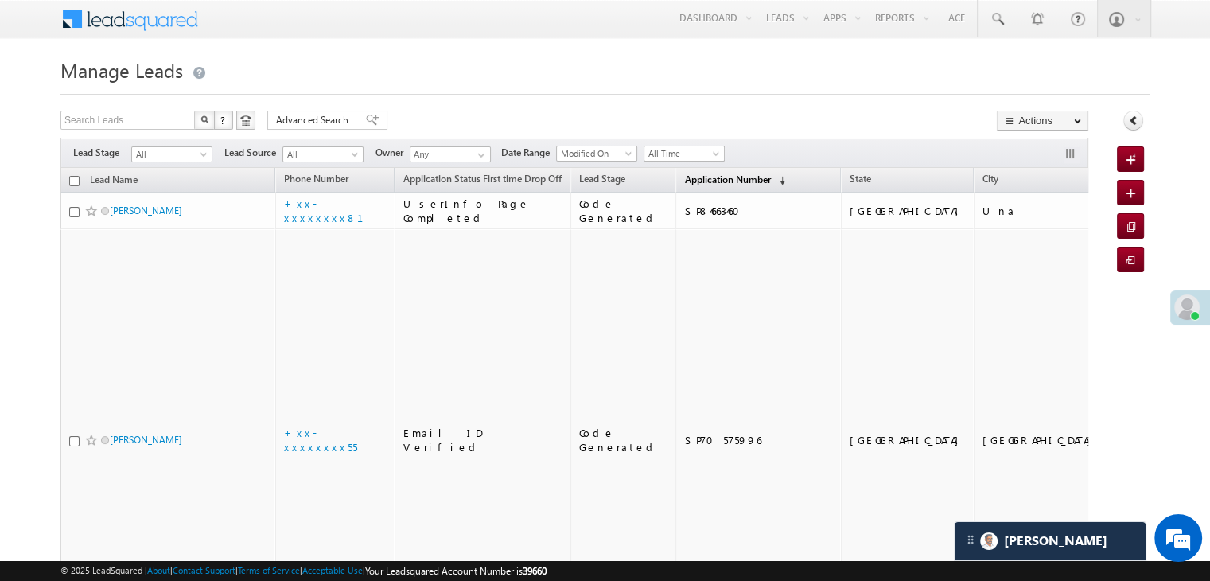
click at [710, 181] on span "Application Number" at bounding box center [727, 179] width 86 height 12
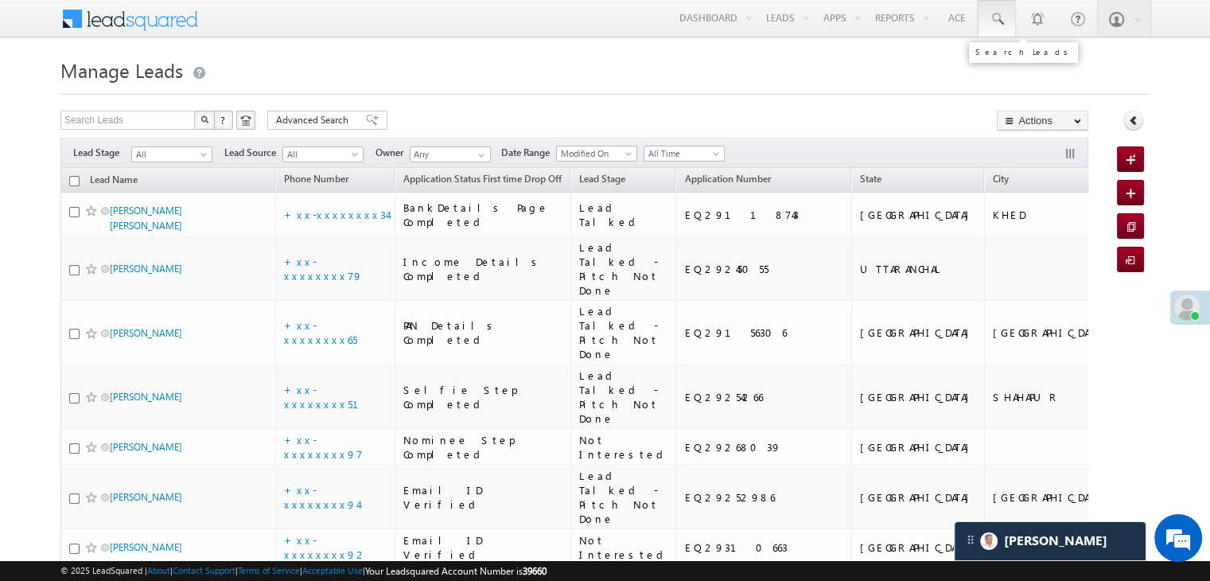
click at [998, 18] on span at bounding box center [997, 19] width 16 height 16
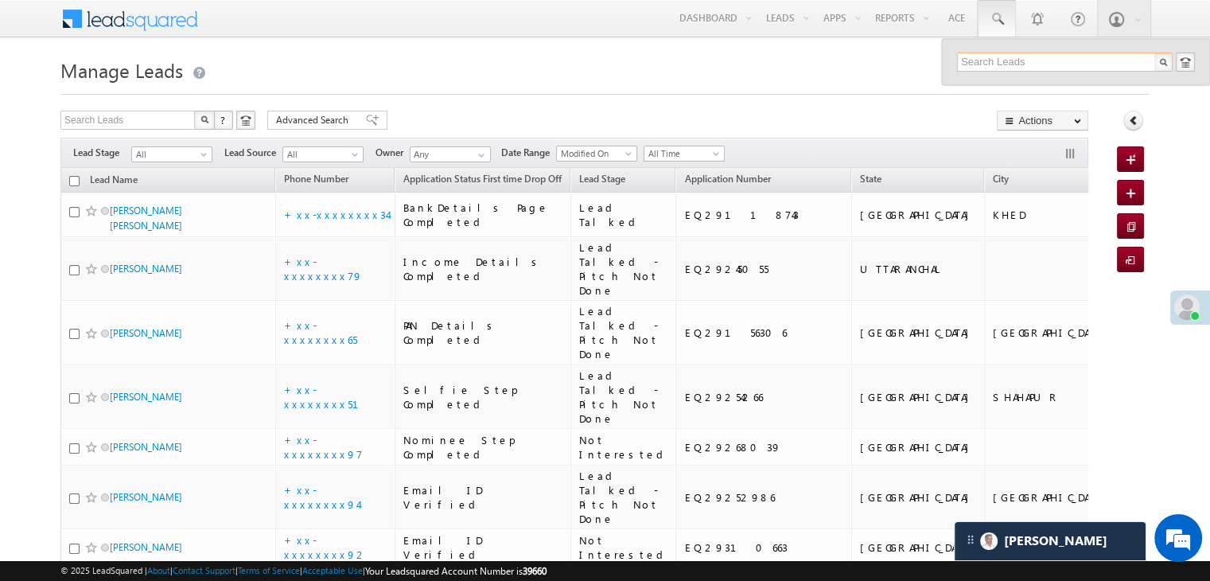
paste input "EQ29055520"
type input "EQ29055520"
click at [995, 88] on div "Sachin Mohite" at bounding box center [1071, 85] width 213 height 18
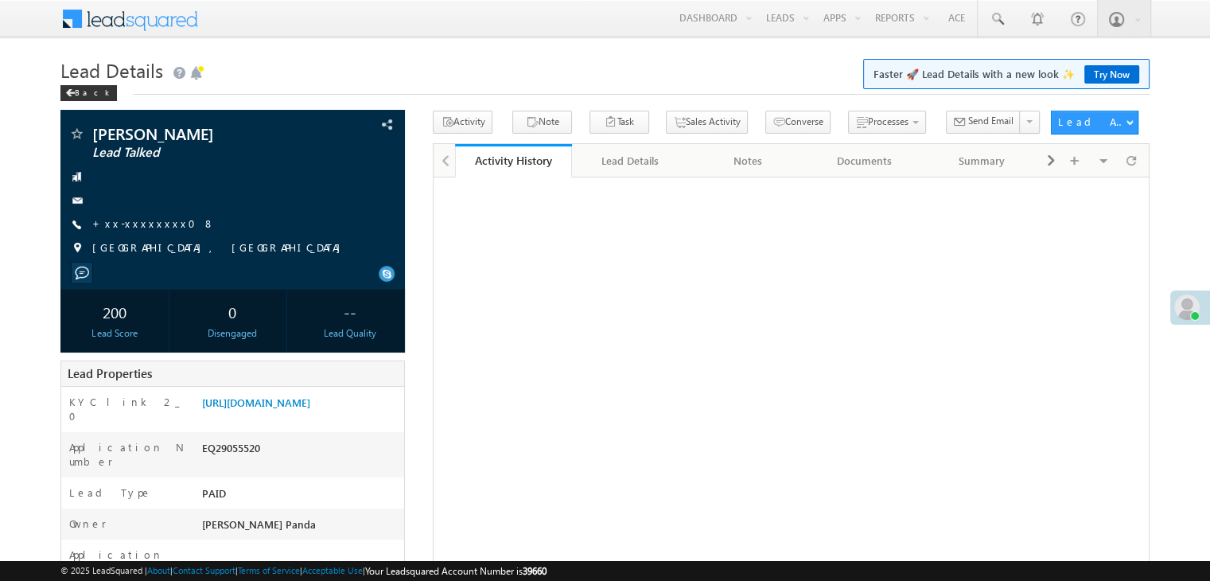
click at [995, 88] on span "Faster 🚀 Lead Details with a new look ✨ Try Now" at bounding box center [1006, 74] width 286 height 30
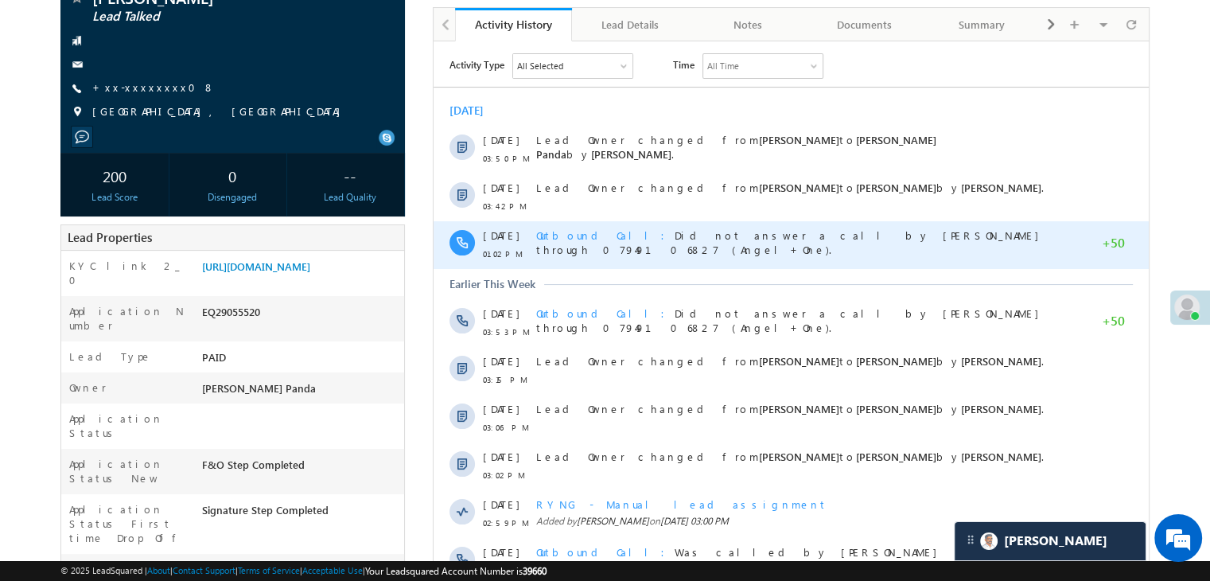
scroll to position [159, 0]
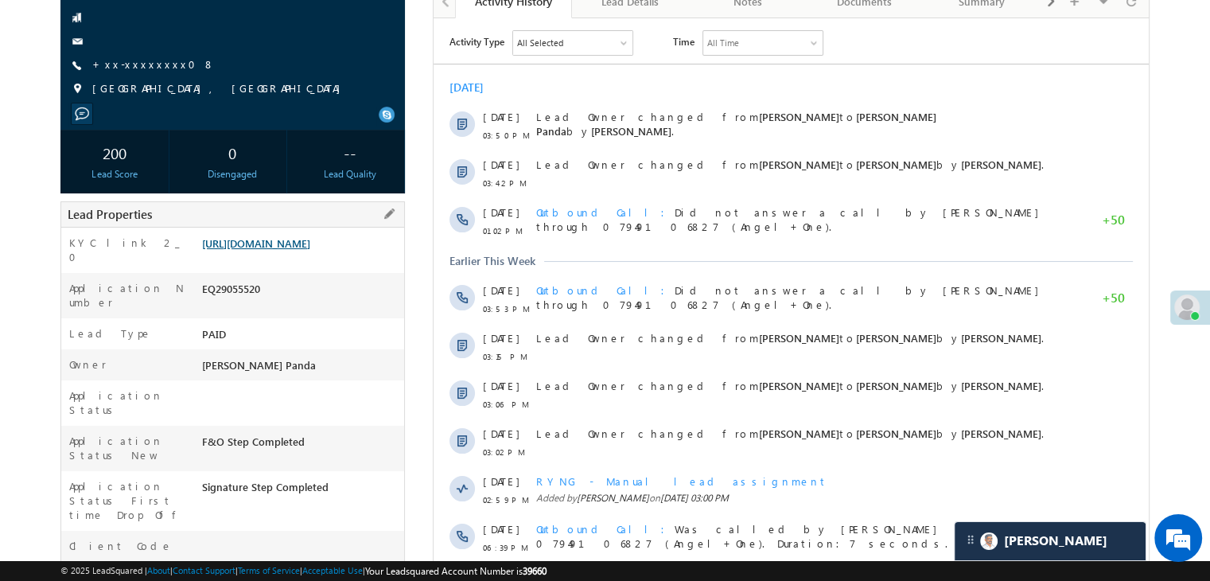
click at [307, 250] on link "[URL][DOMAIN_NAME]" at bounding box center [256, 243] width 108 height 14
click at [150, 62] on link "+xx-xxxxxxxx08" at bounding box center [153, 64] width 123 height 14
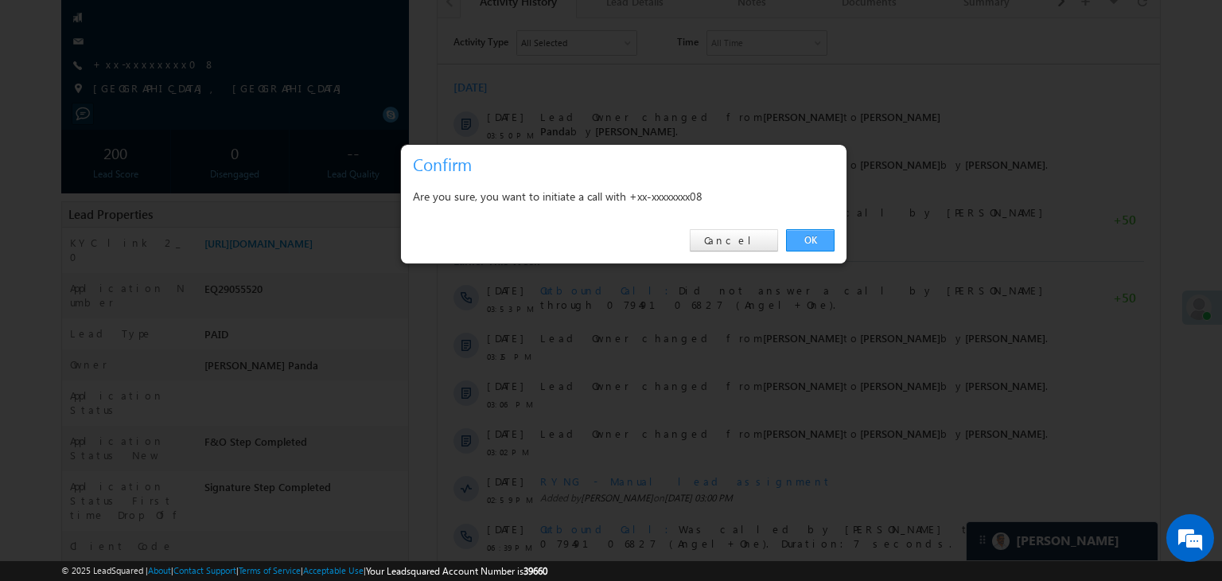
click at [818, 243] on link "OK" at bounding box center [810, 240] width 49 height 22
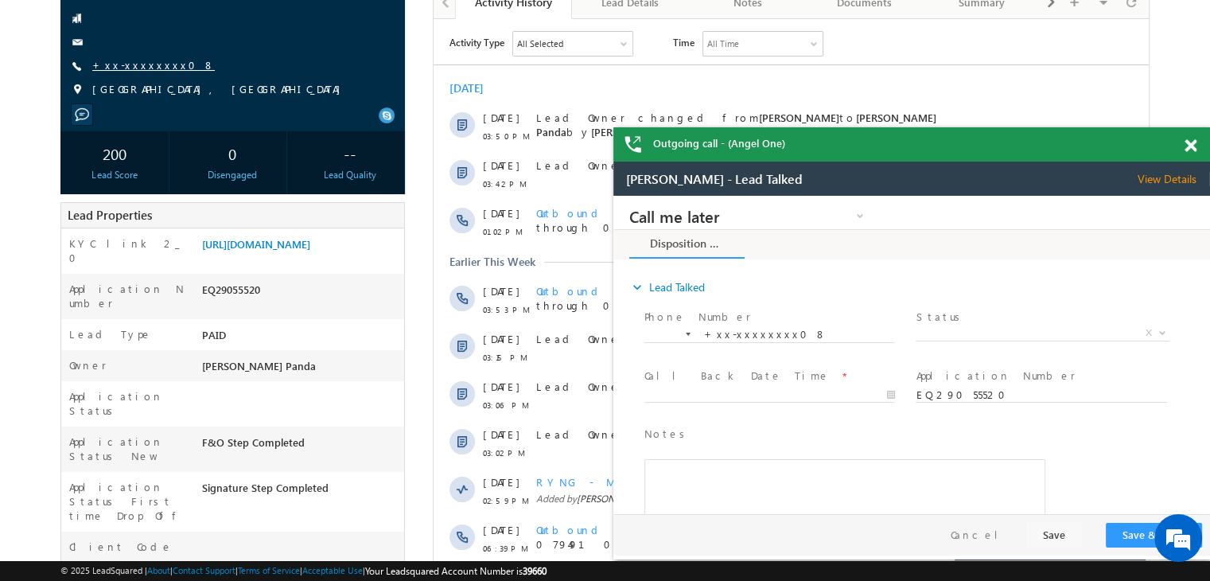
click at [140, 65] on link "+xx-xxxxxxxx08" at bounding box center [153, 65] width 123 height 14
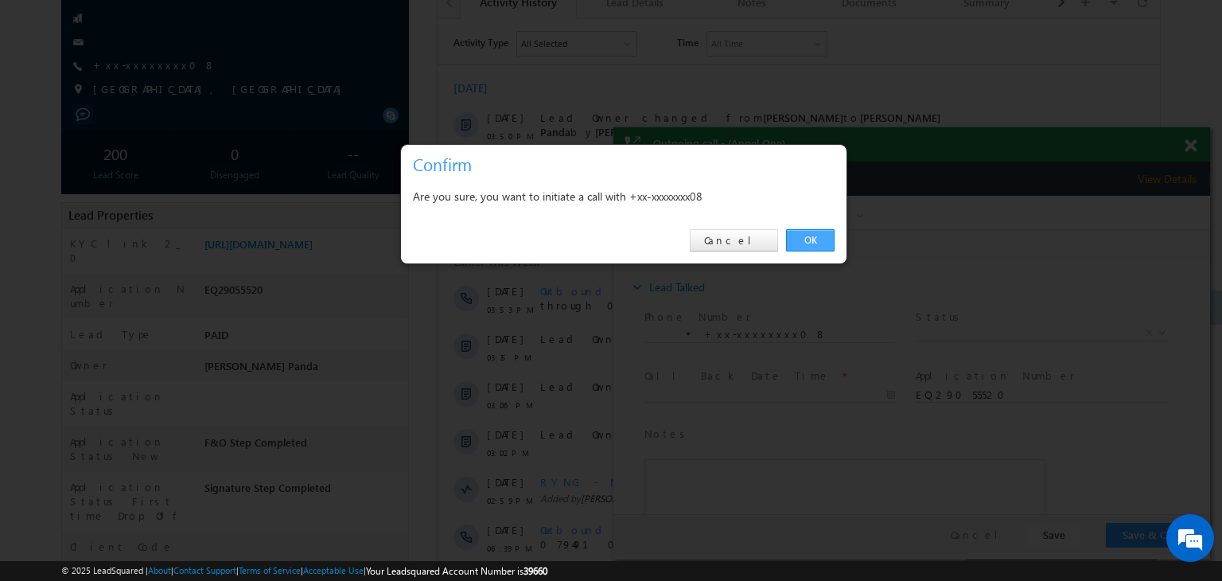
click at [815, 246] on link "OK" at bounding box center [810, 240] width 49 height 22
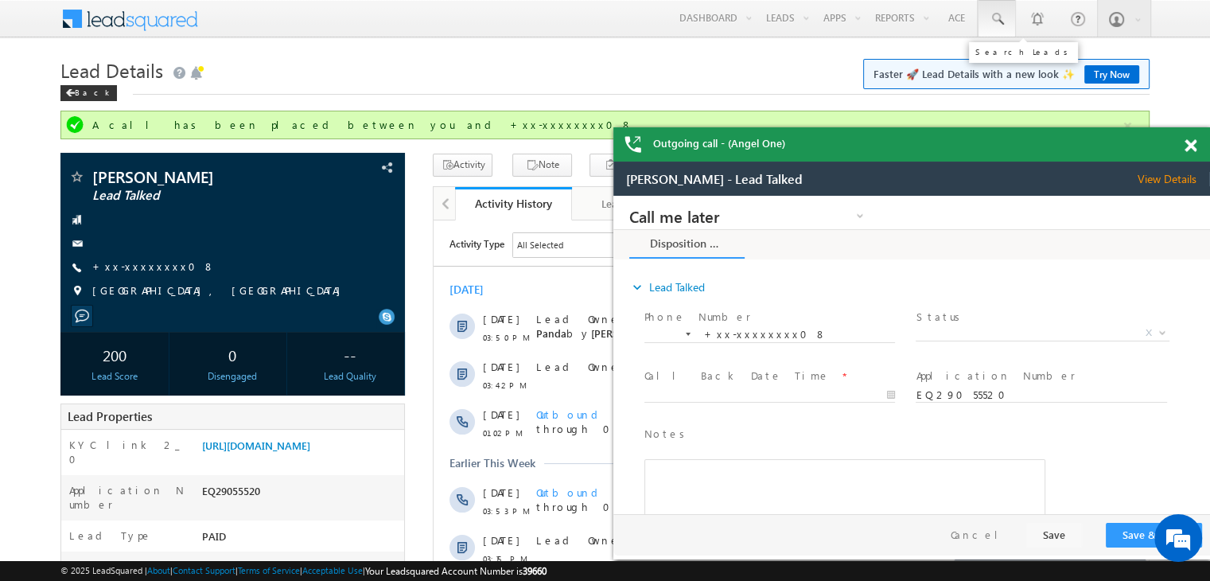
click at [1001, 18] on span at bounding box center [997, 19] width 16 height 16
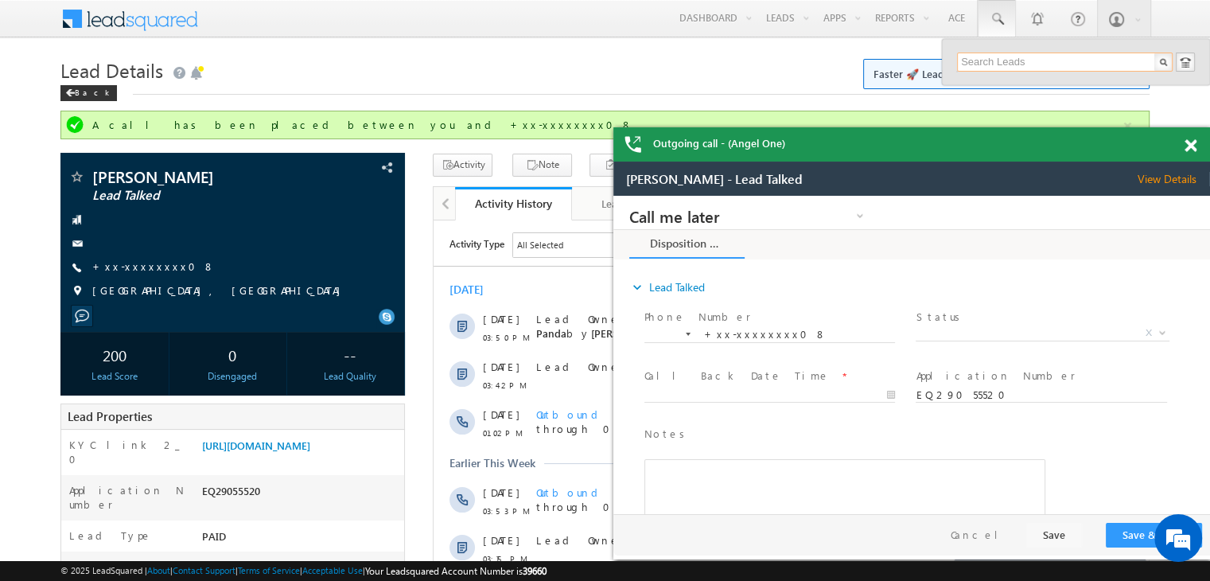
paste input "EQ28981379"
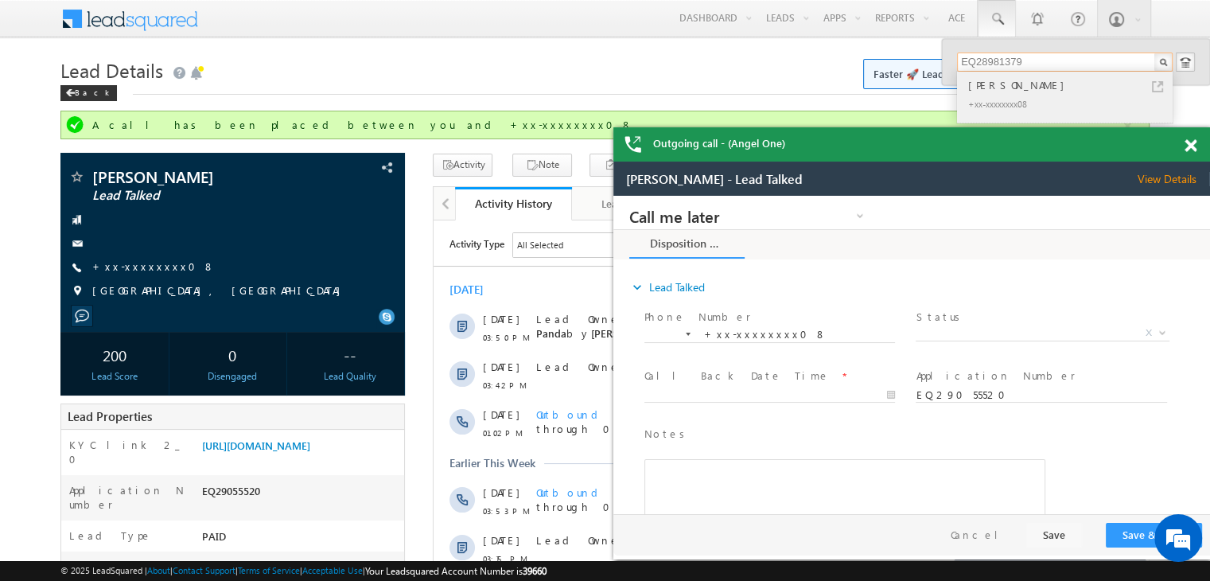
type input "EQ28981379"
click at [1022, 84] on div "Sushma Dhyani" at bounding box center [1071, 85] width 213 height 18
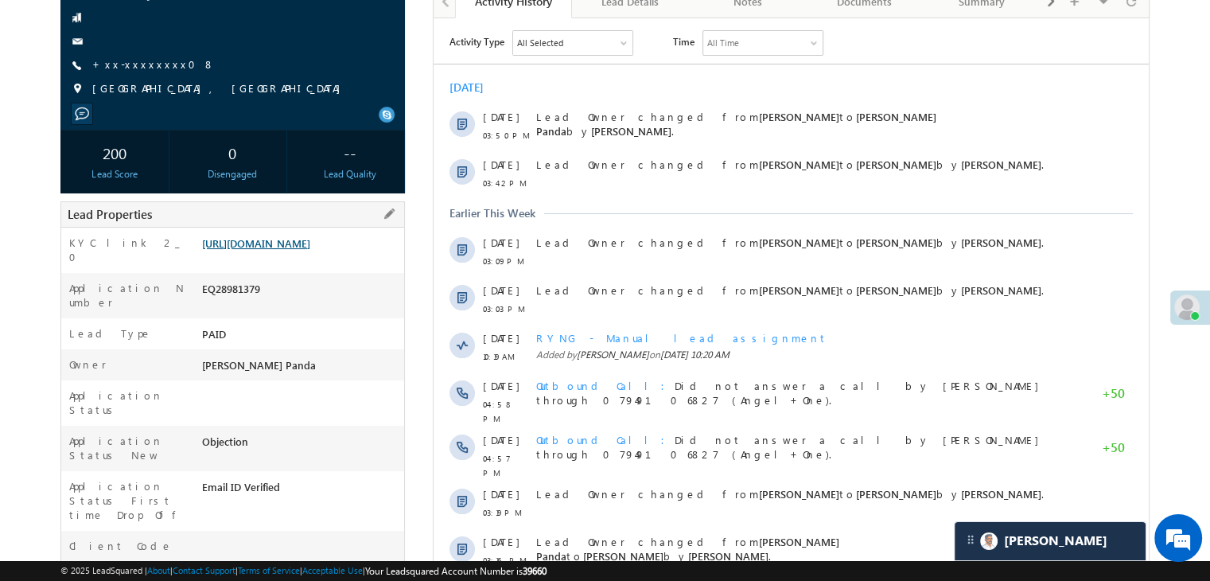
click at [310, 250] on link "https://angelbroking1-pk3em7sa.customui-test.leadsquared.com?leadId=262460aa-83…" at bounding box center [256, 243] width 108 height 14
click at [138, 68] on link "+xx-xxxxxxxx08" at bounding box center [153, 64] width 123 height 14
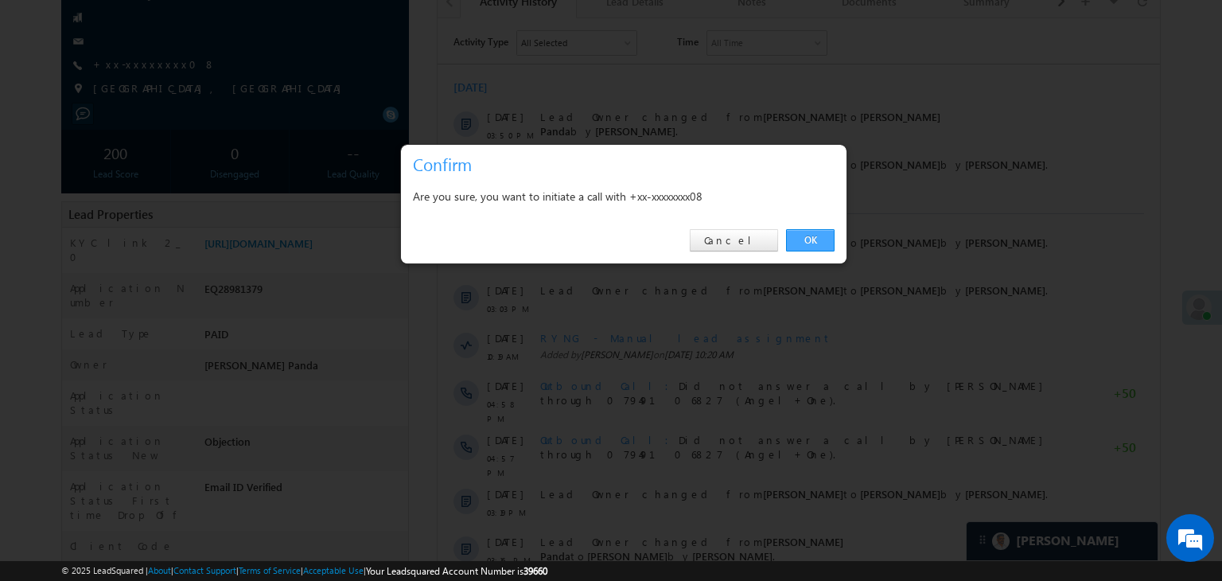
click at [818, 239] on link "OK" at bounding box center [810, 240] width 49 height 22
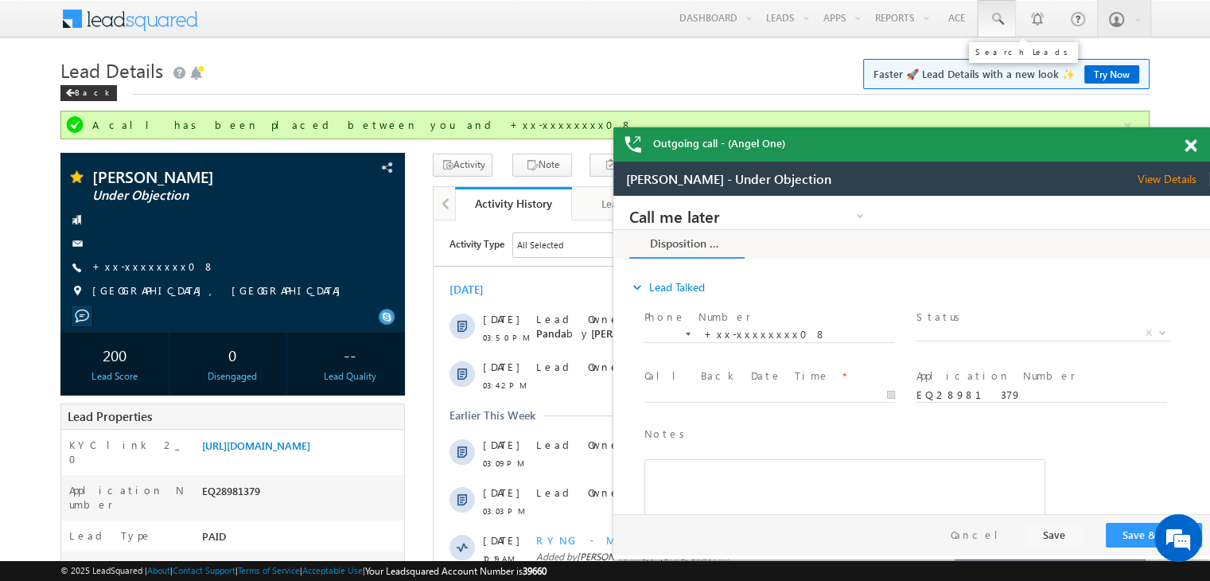
click at [993, 18] on span at bounding box center [997, 19] width 16 height 16
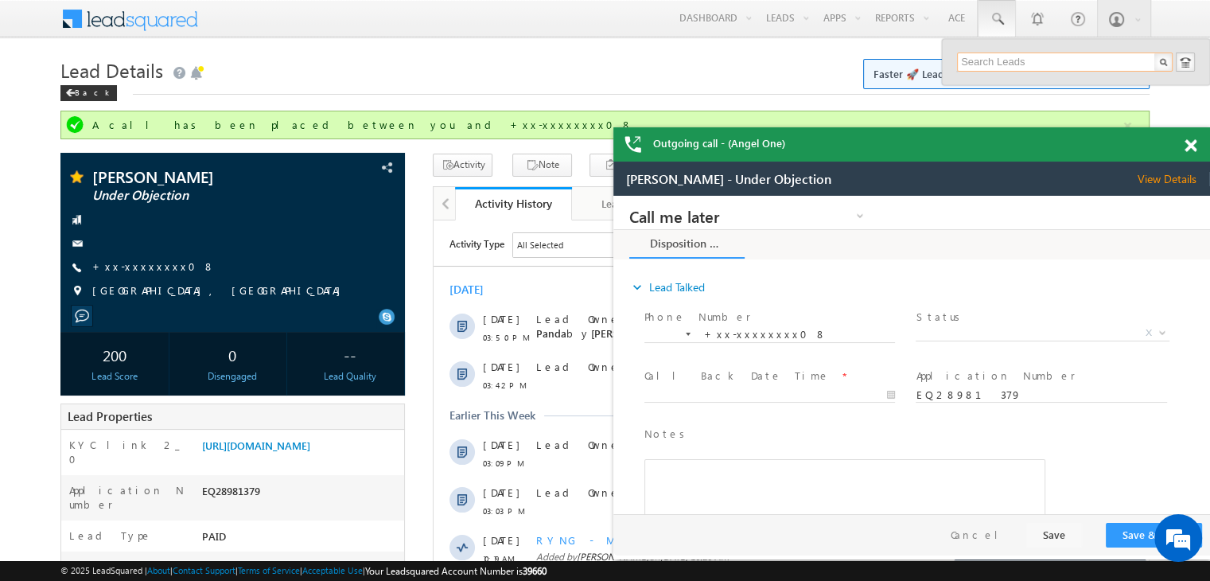
paste input "EQ29030181"
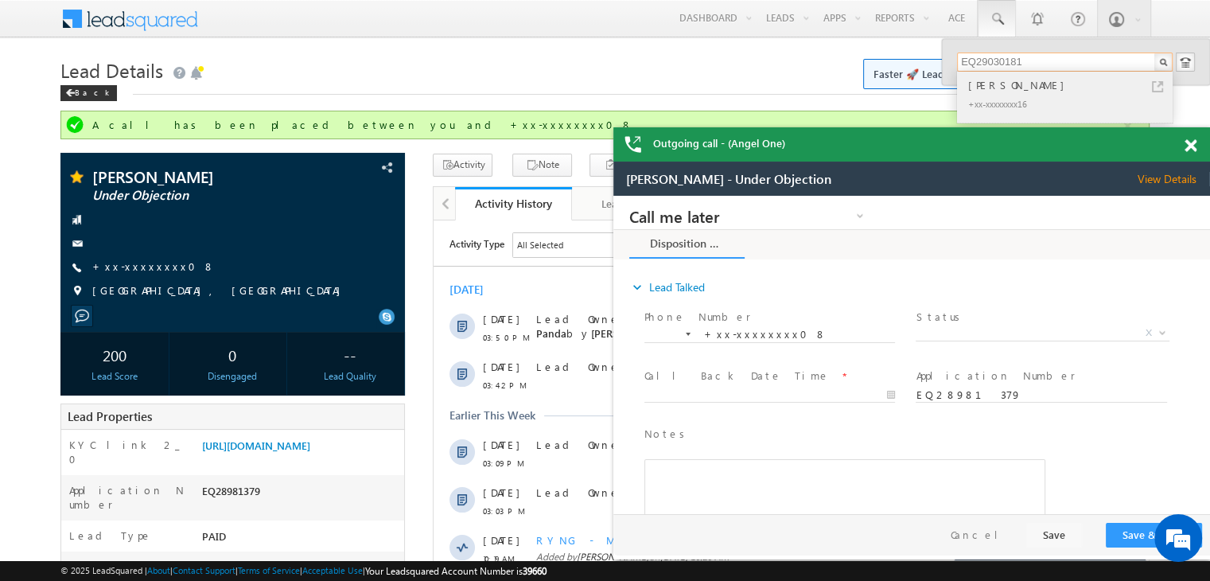
type input "EQ29030181"
click at [1022, 88] on div "[PERSON_NAME]" at bounding box center [1071, 85] width 213 height 18
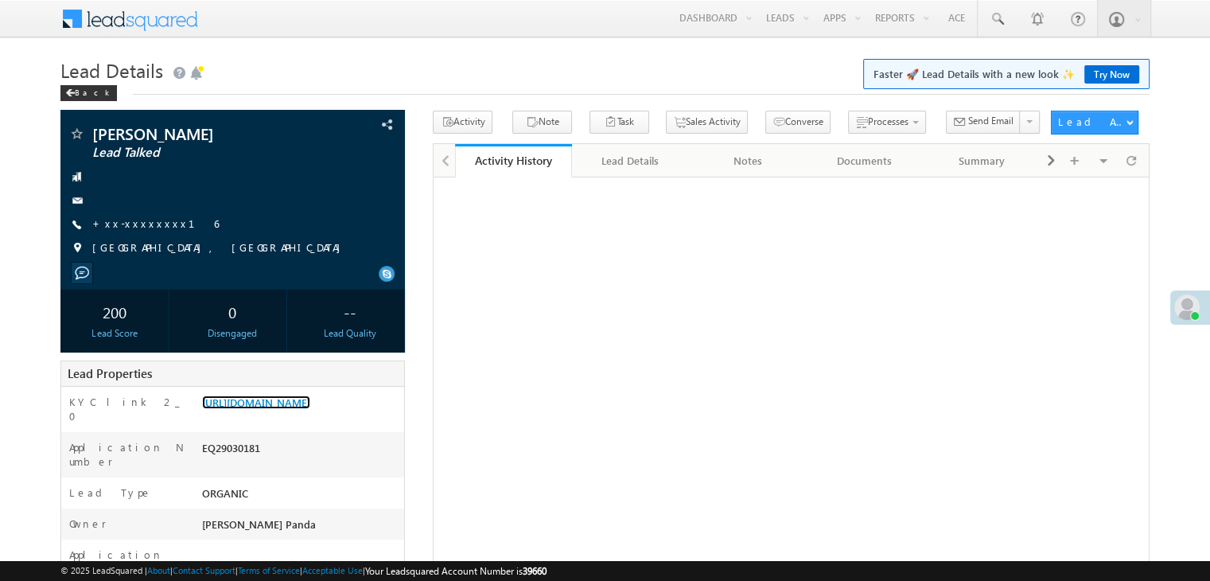
click at [276, 399] on link "[URL][DOMAIN_NAME]" at bounding box center [256, 402] width 108 height 14
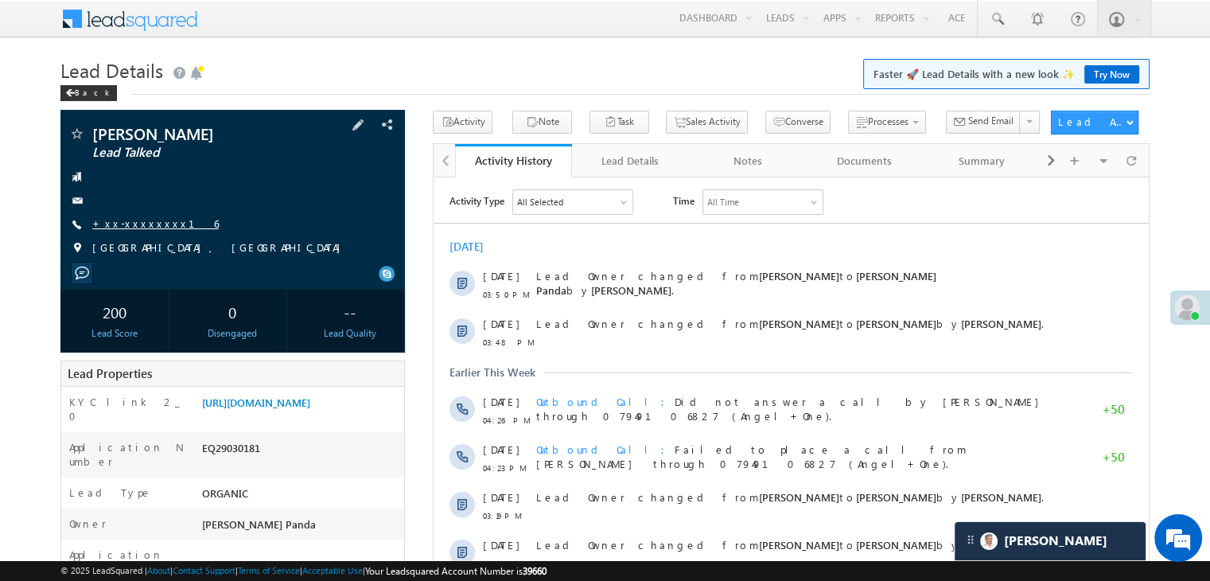
click at [134, 227] on link "+xx-xxxxxxxx16" at bounding box center [155, 223] width 127 height 14
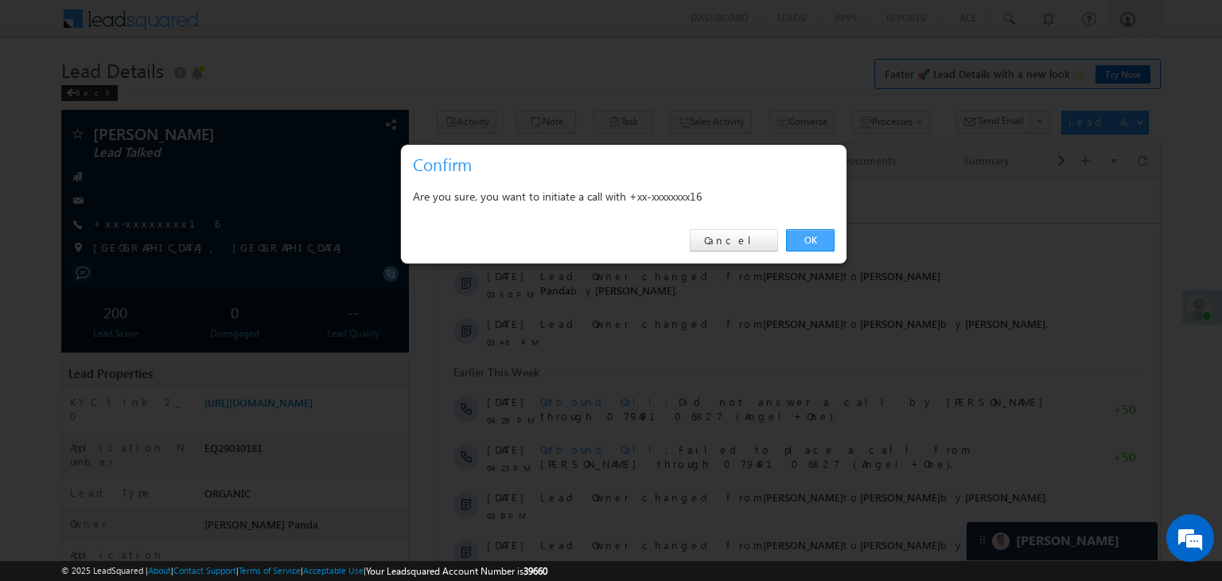
click at [808, 238] on link "OK" at bounding box center [810, 240] width 49 height 22
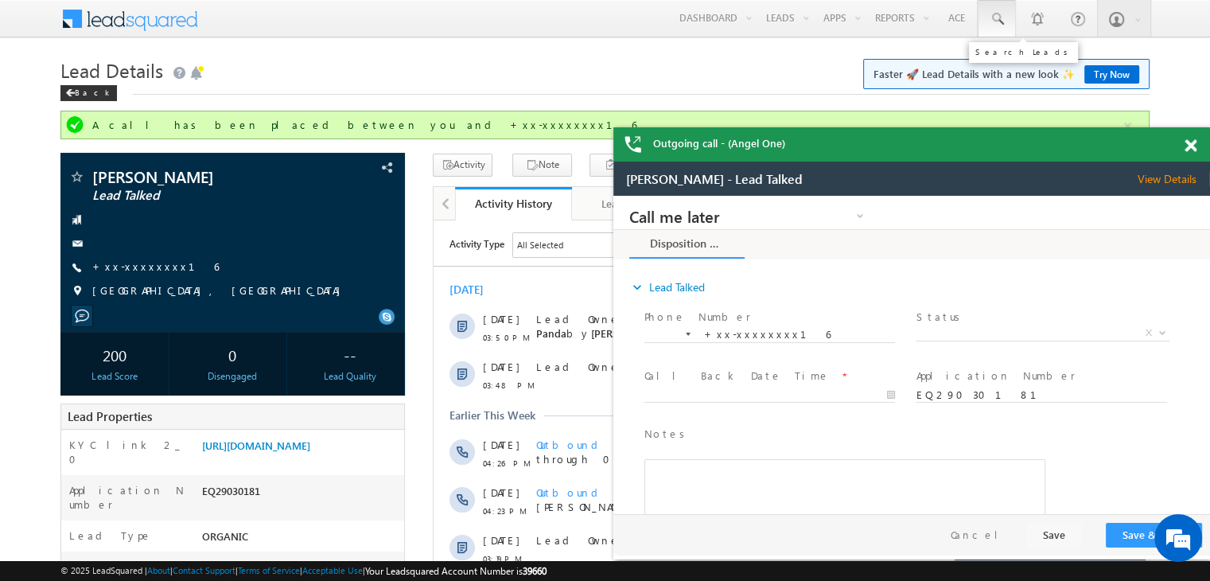
click at [1001, 18] on span at bounding box center [997, 19] width 16 height 16
paste input "EQ29152761"
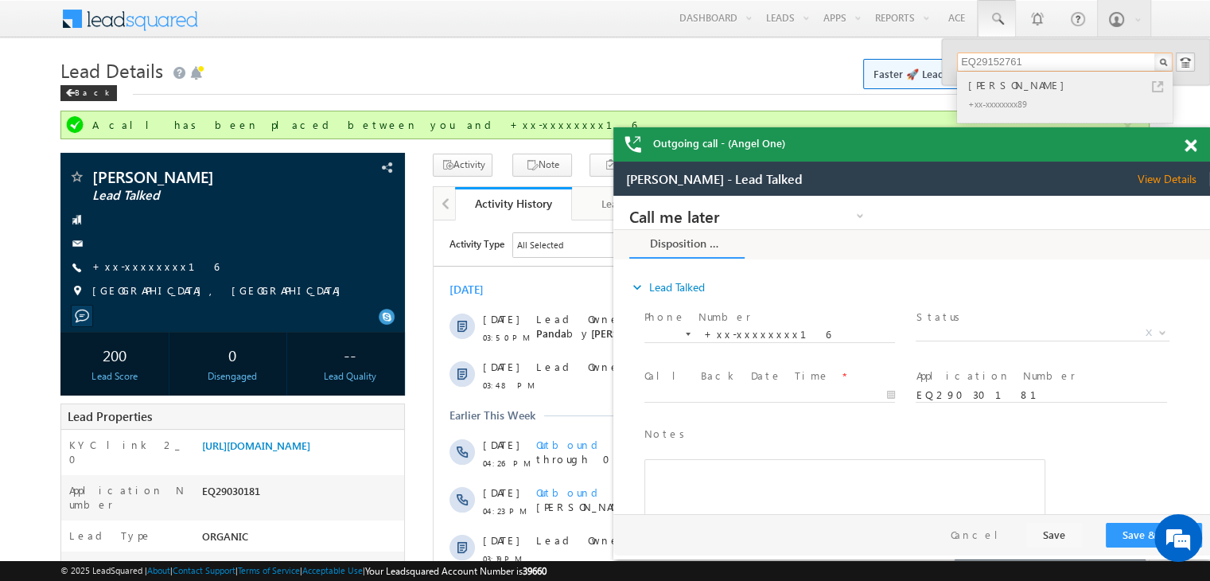
type input "EQ29152761"
click at [990, 80] on div "[PERSON_NAME]" at bounding box center [1071, 85] width 213 height 18
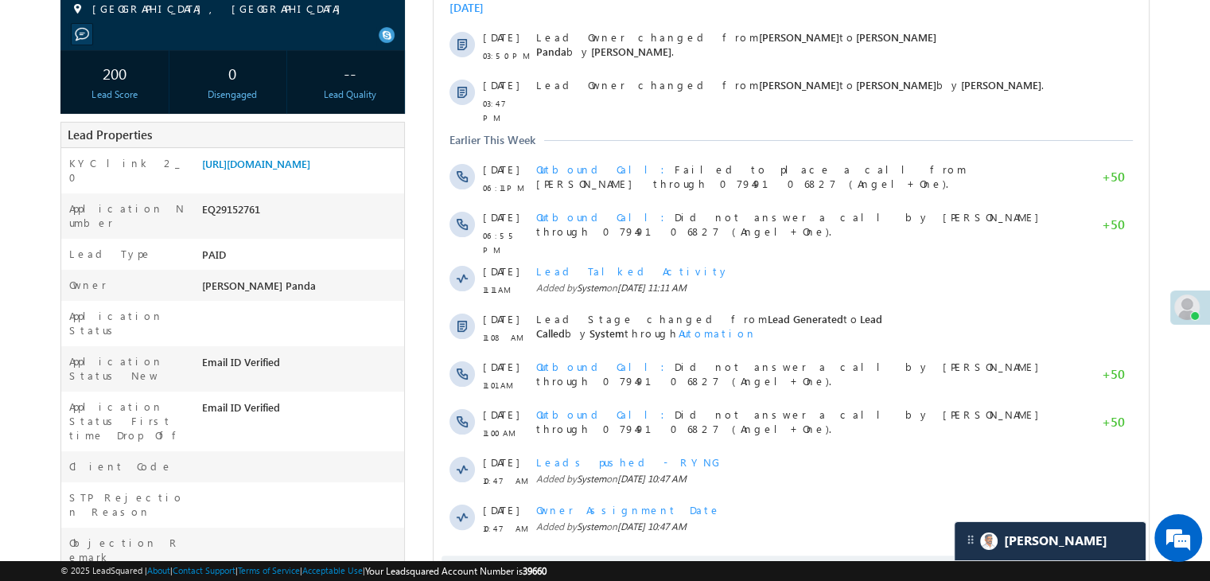
scroll to position [80, 0]
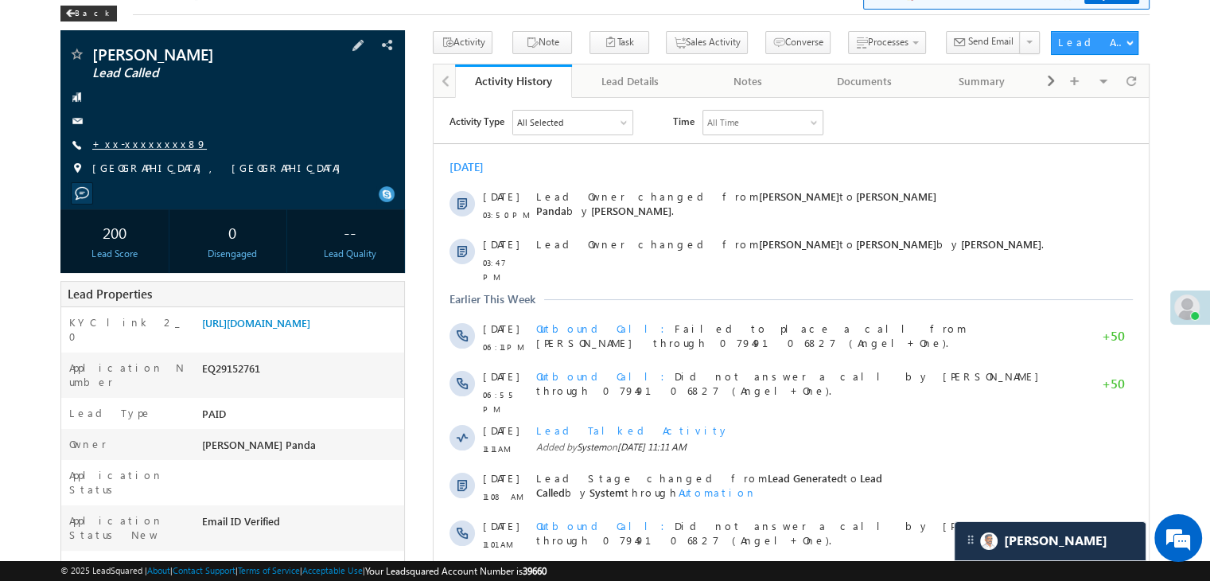
click at [154, 145] on link "+xx-xxxxxxxx89" at bounding box center [149, 144] width 115 height 14
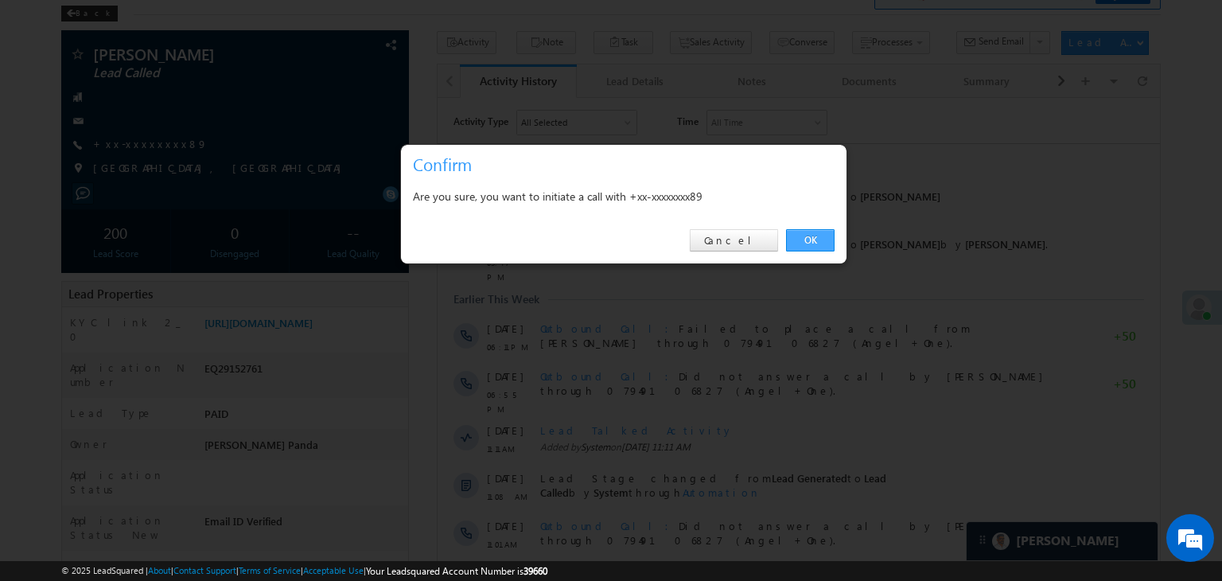
click at [820, 238] on link "OK" at bounding box center [810, 240] width 49 height 22
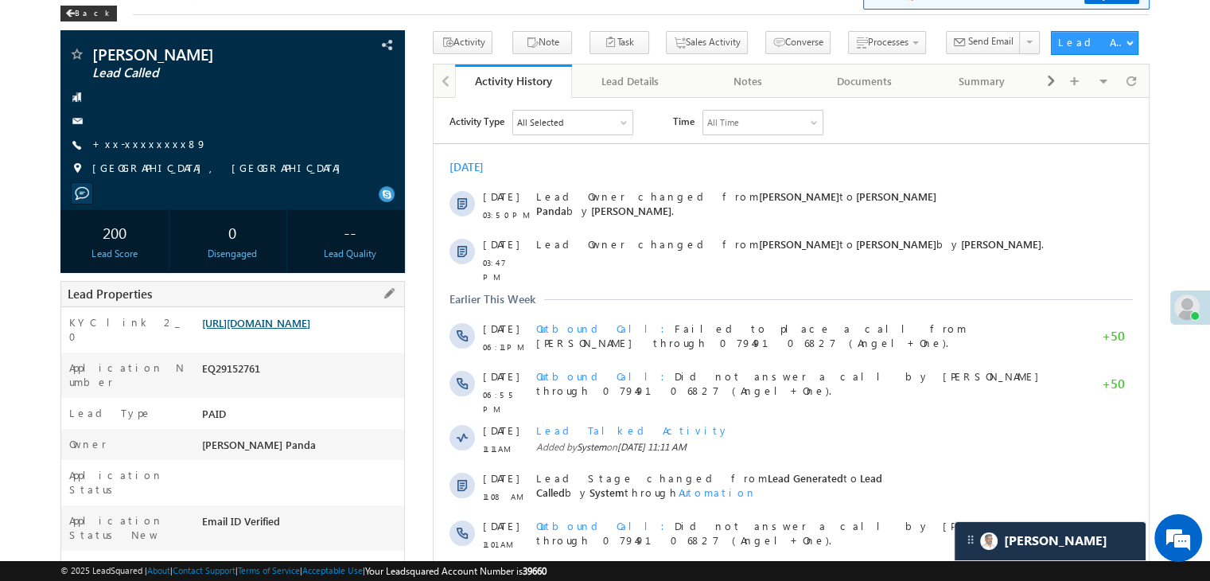
click at [287, 329] on link "https://angelbroking1-pk3em7sa.customui-test.leadsquared.com?leadId=93f243c9-39…" at bounding box center [256, 323] width 108 height 14
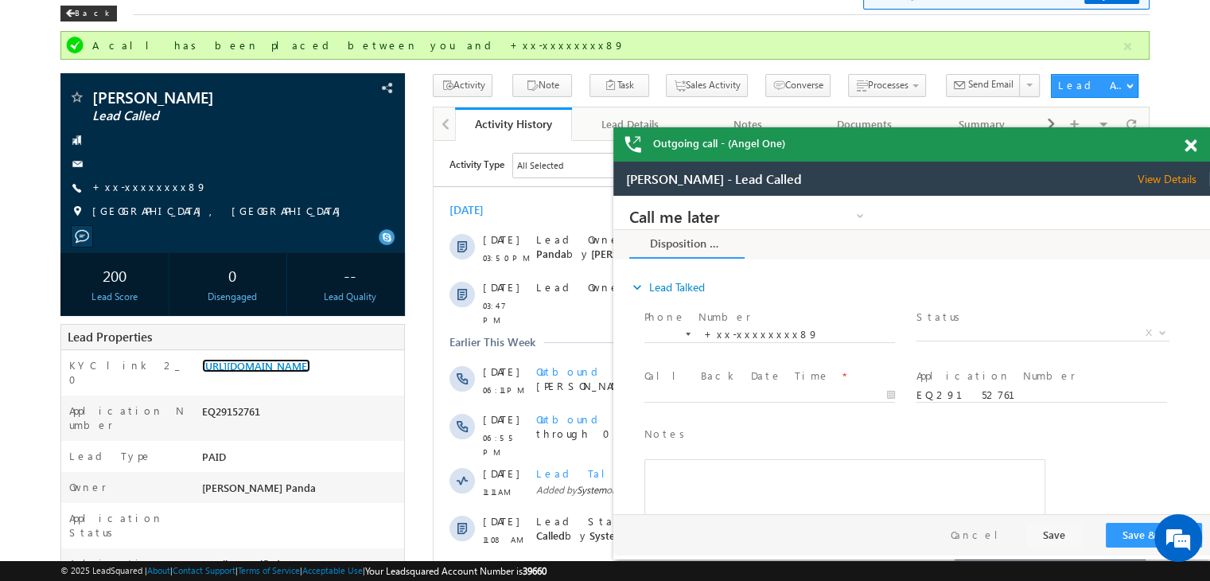
scroll to position [0, 0]
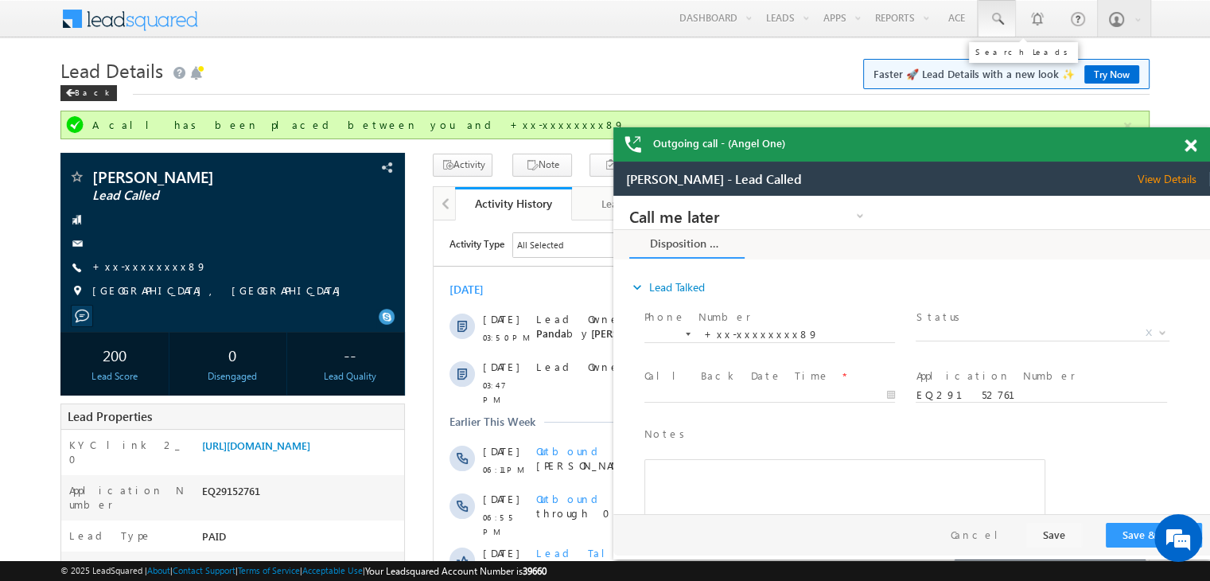
click at [1000, 14] on span at bounding box center [997, 19] width 16 height 16
paste input "EQ29107164"
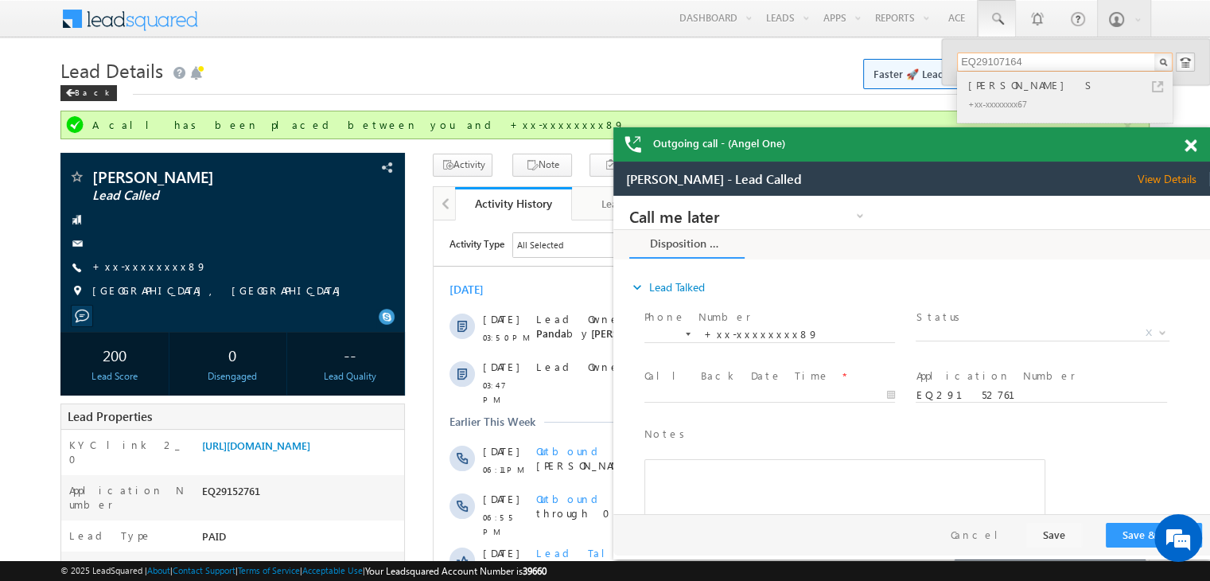
type input "EQ29107164"
click at [1003, 80] on div "[PERSON_NAME] S" at bounding box center [1071, 85] width 213 height 18
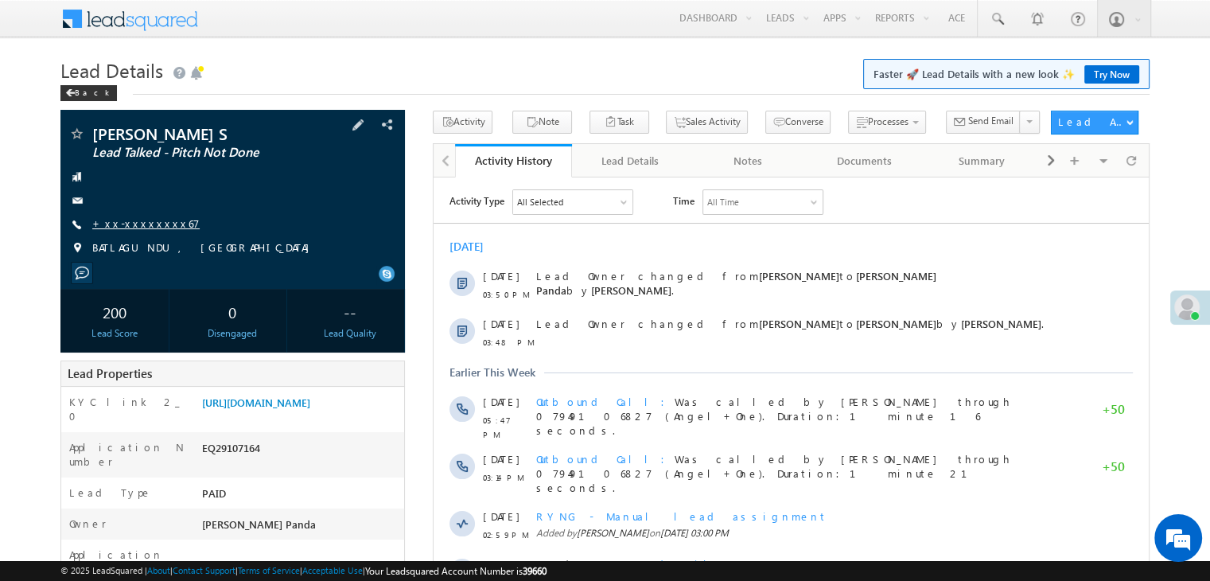
click at [104, 224] on link "+xx-xxxxxxxx67" at bounding box center [145, 223] width 107 height 14
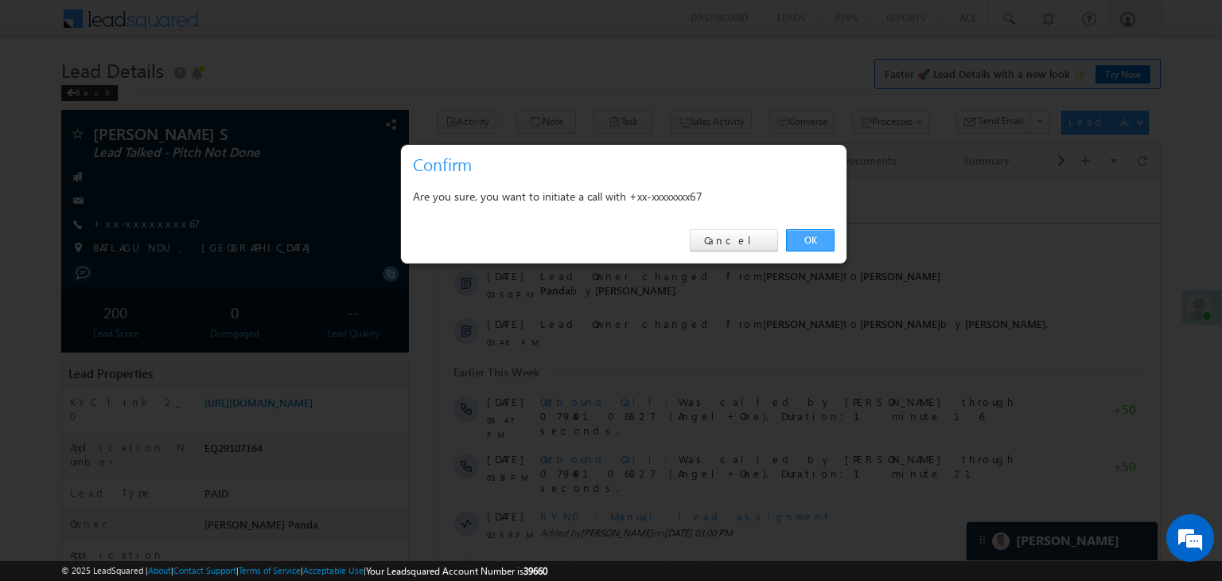
drag, startPoint x: 815, startPoint y: 239, endPoint x: 382, endPoint y: 60, distance: 468.1
click at [815, 238] on link "OK" at bounding box center [810, 240] width 49 height 22
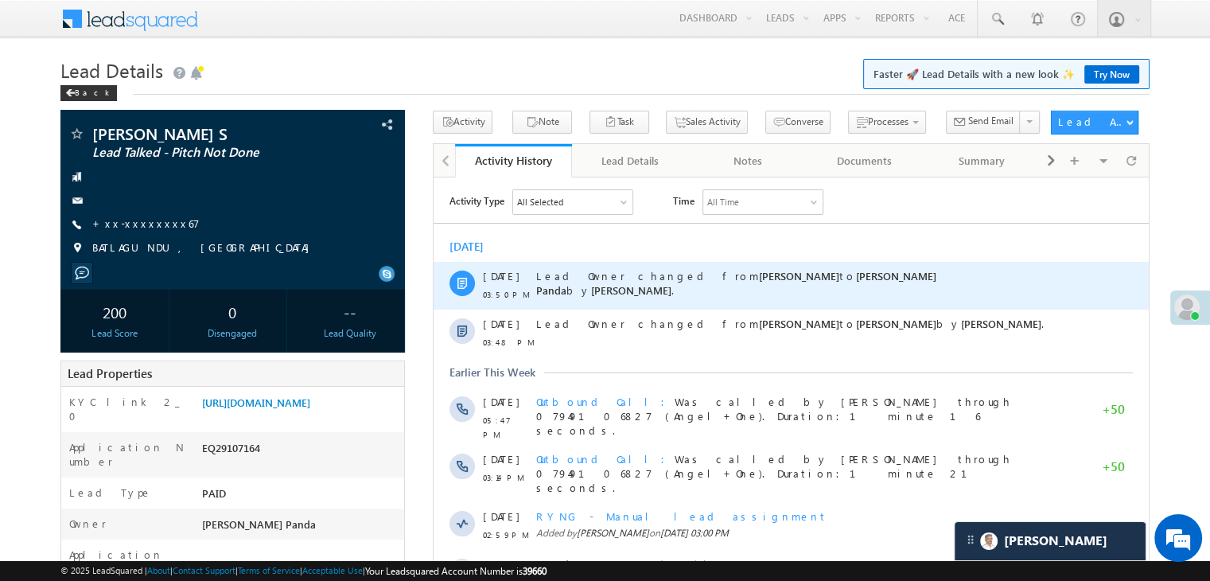
scroll to position [159, 0]
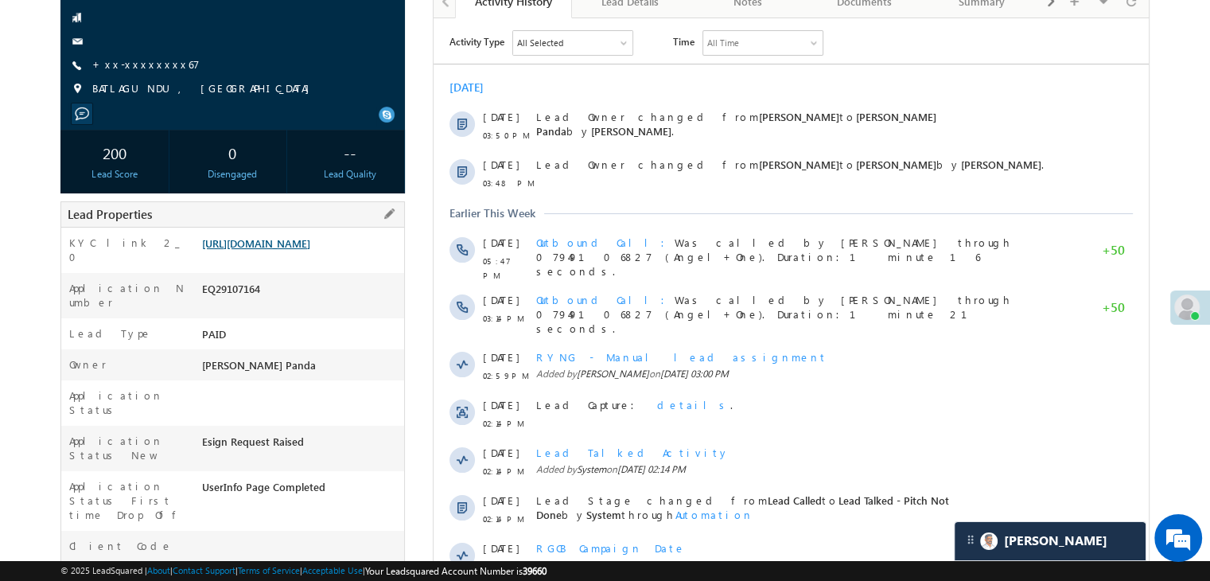
click at [310, 250] on link "https://angelbroking1-pk3em7sa.customui-test.leadsquared.com?leadId=1ff706df-5e…" at bounding box center [256, 243] width 108 height 14
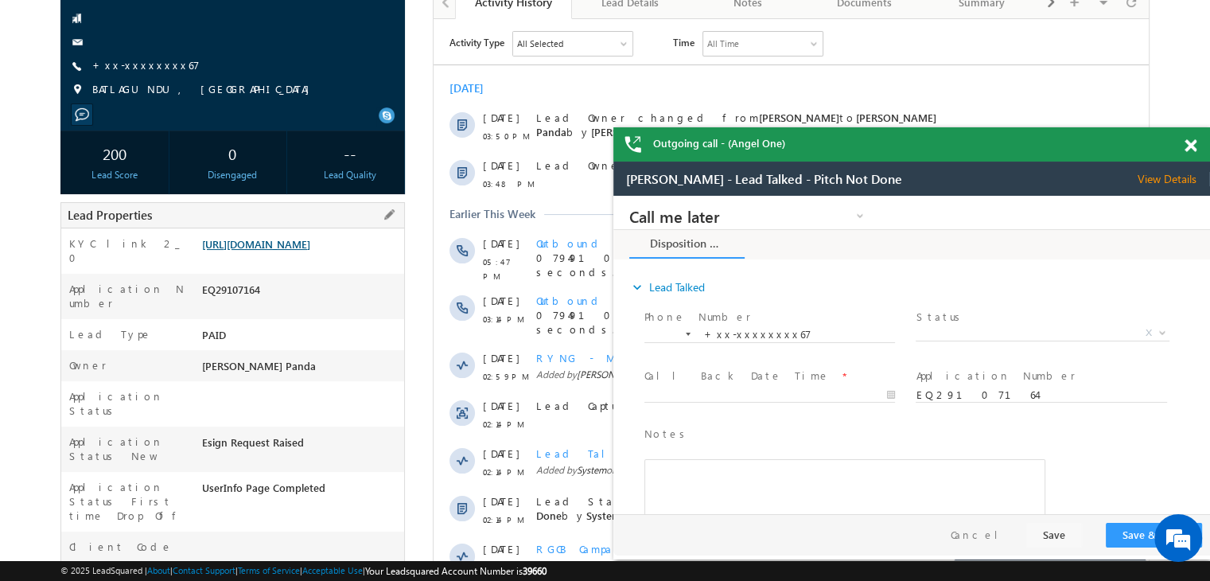
scroll to position [0, 0]
click at [1190, 147] on span at bounding box center [1191, 146] width 12 height 14
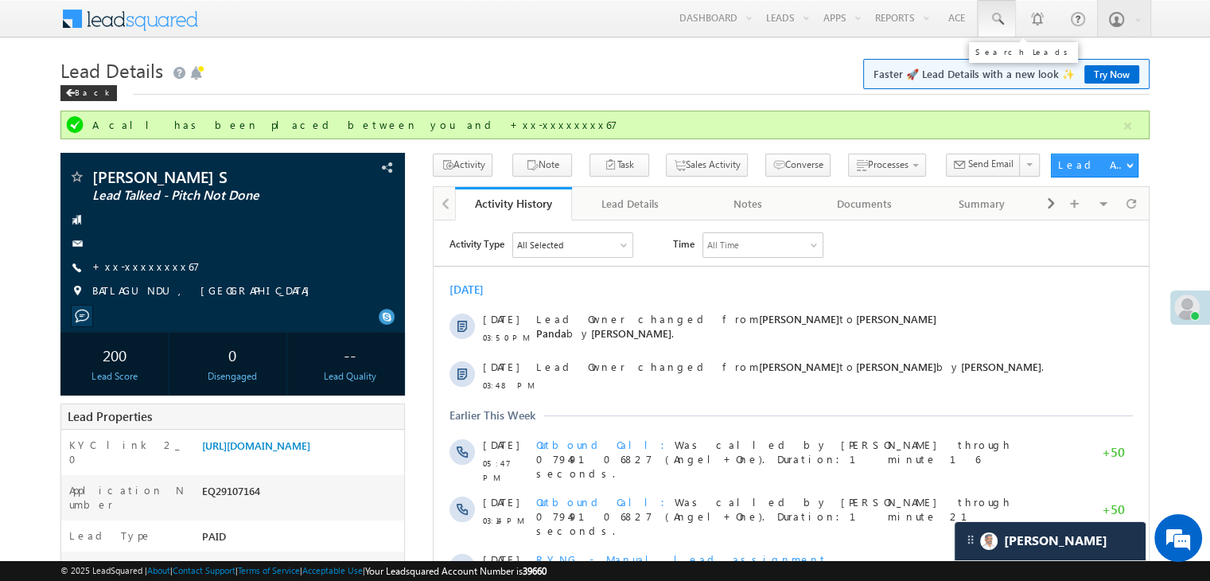
click at [1002, 20] on span at bounding box center [997, 19] width 16 height 16
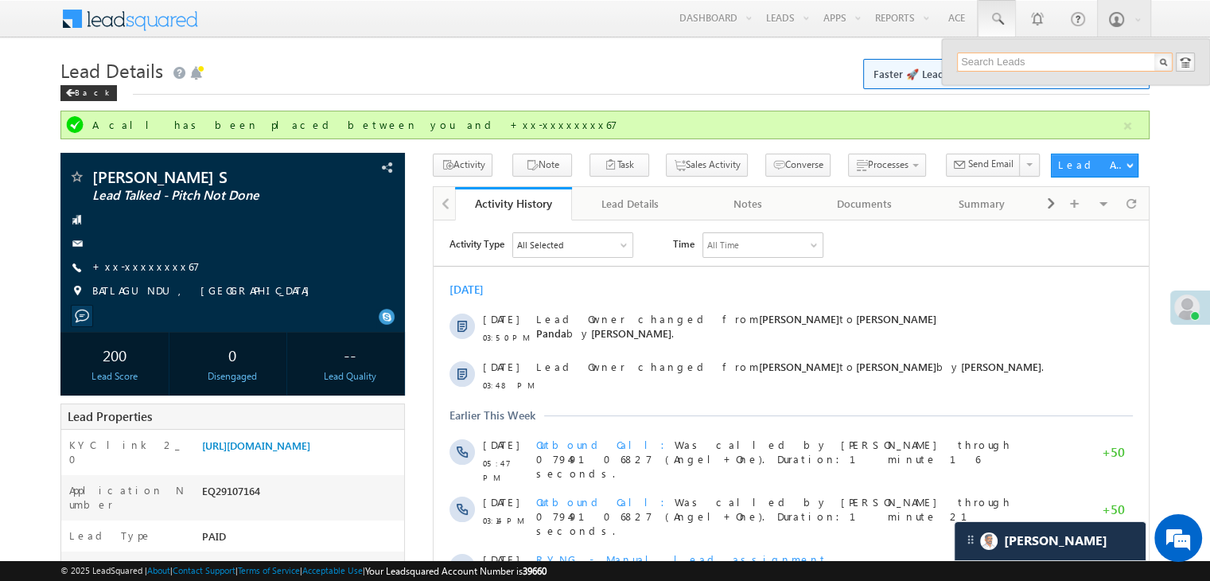
paste input "EQ29129810"
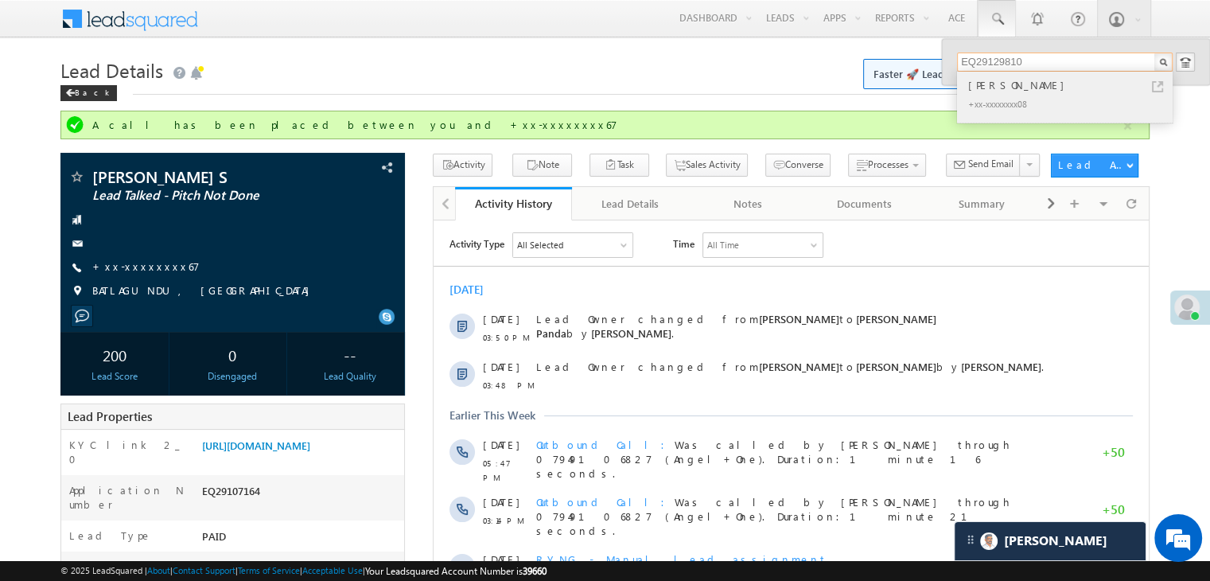
type input "EQ29129810"
click at [986, 87] on div "Pratima Thulung" at bounding box center [1071, 85] width 213 height 18
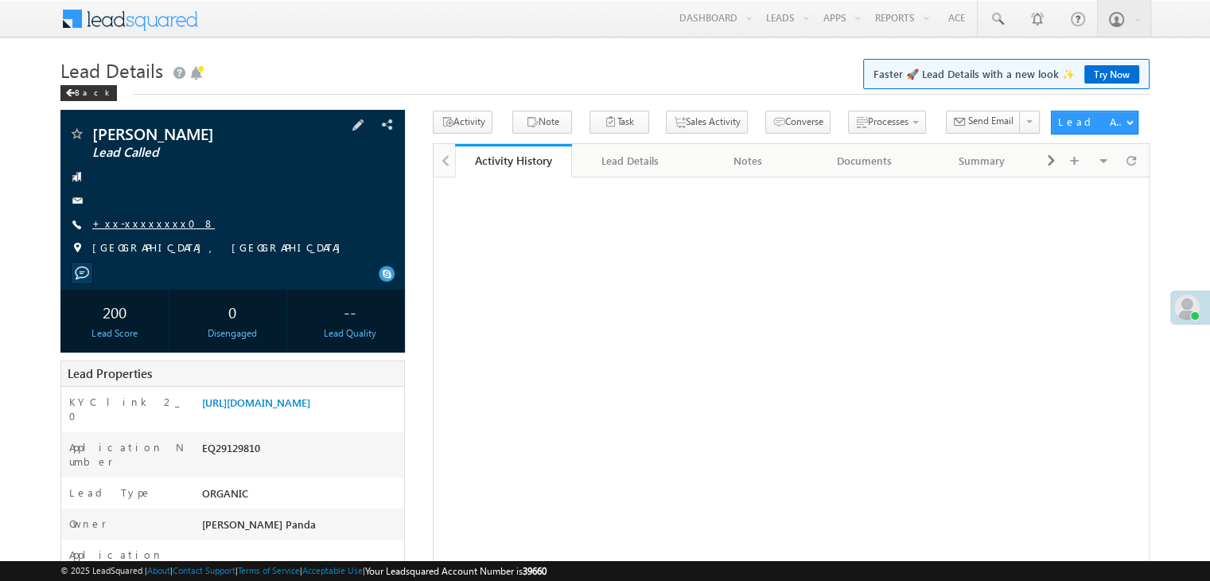
click at [146, 224] on link "+xx-xxxxxxxx08" at bounding box center [153, 223] width 123 height 14
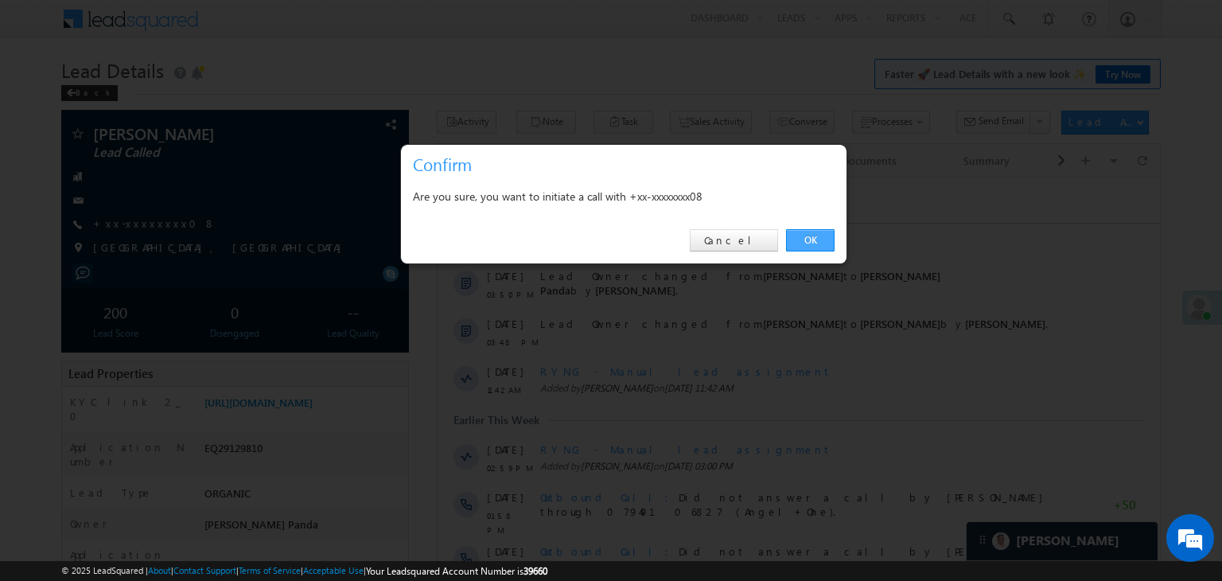
drag, startPoint x: 806, startPoint y: 239, endPoint x: 360, endPoint y: 64, distance: 479.4
click at [806, 239] on link "OK" at bounding box center [810, 240] width 49 height 22
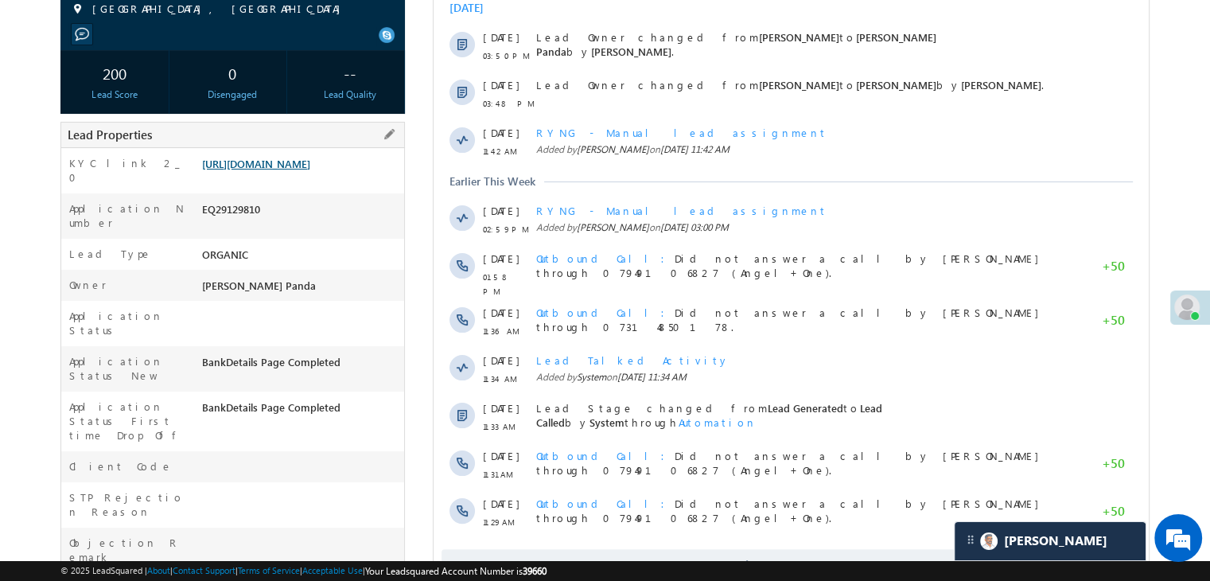
scroll to position [281, 0]
click at [288, 171] on link "https://angelbroking1-pk3em7sa.customui-test.leadsquared.com?leadId=db763aae-d7…" at bounding box center [256, 165] width 108 height 14
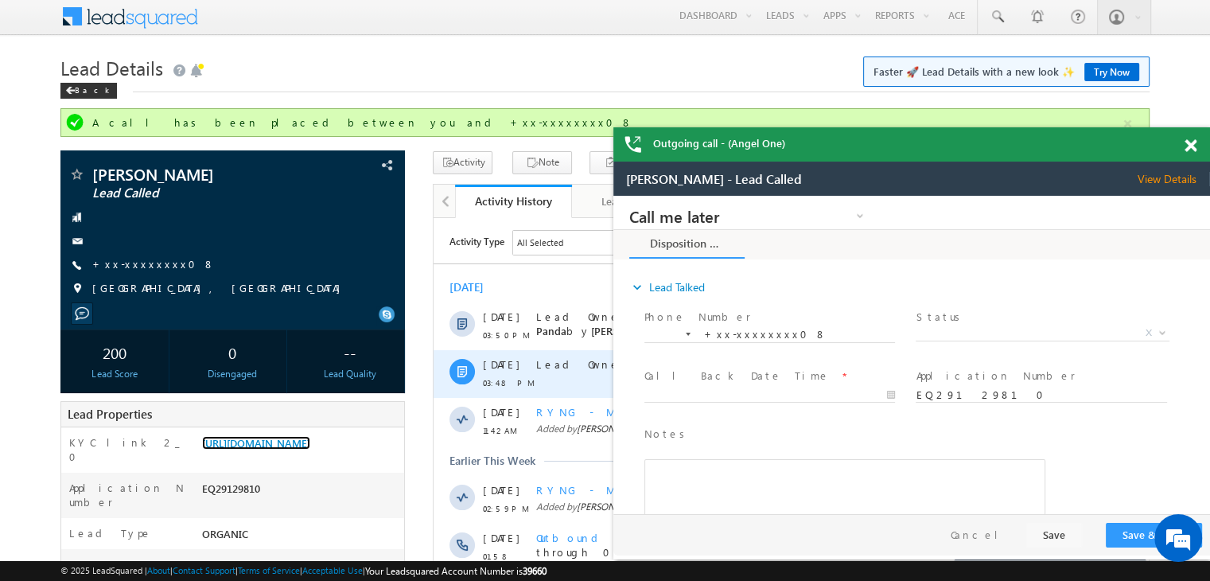
scroll to position [0, 0]
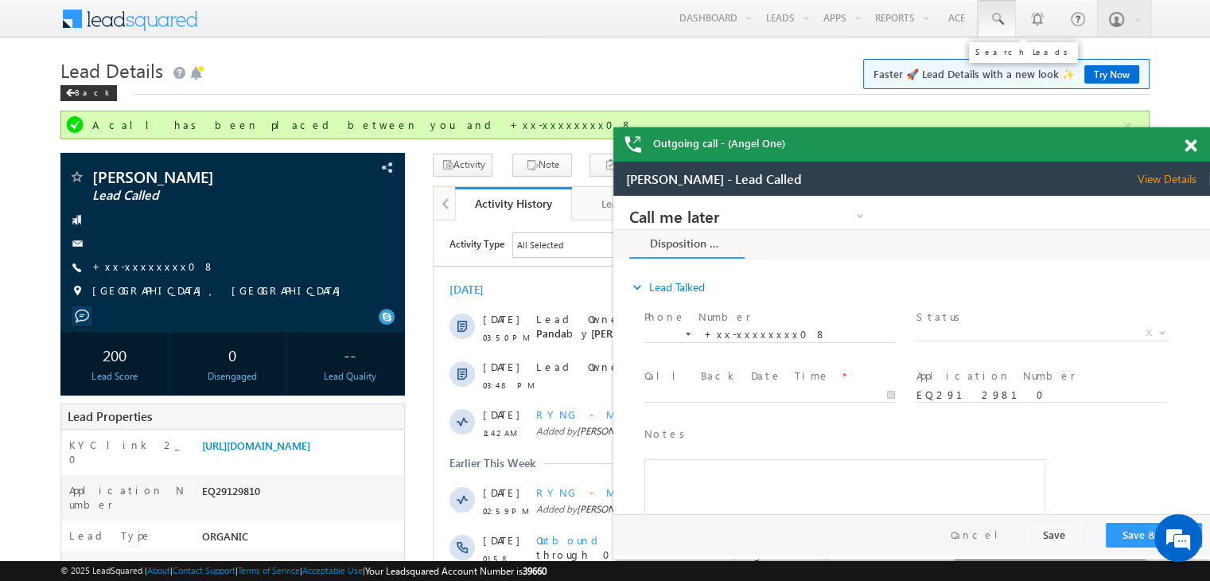
click at [998, 17] on span at bounding box center [997, 19] width 16 height 16
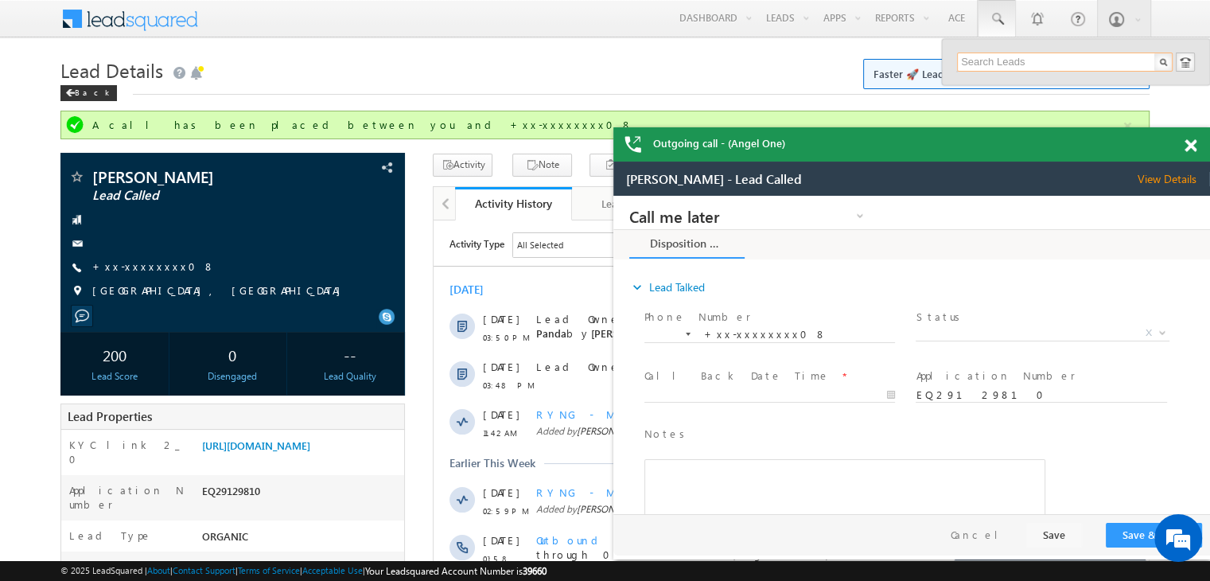
paste input "EQ28969874"
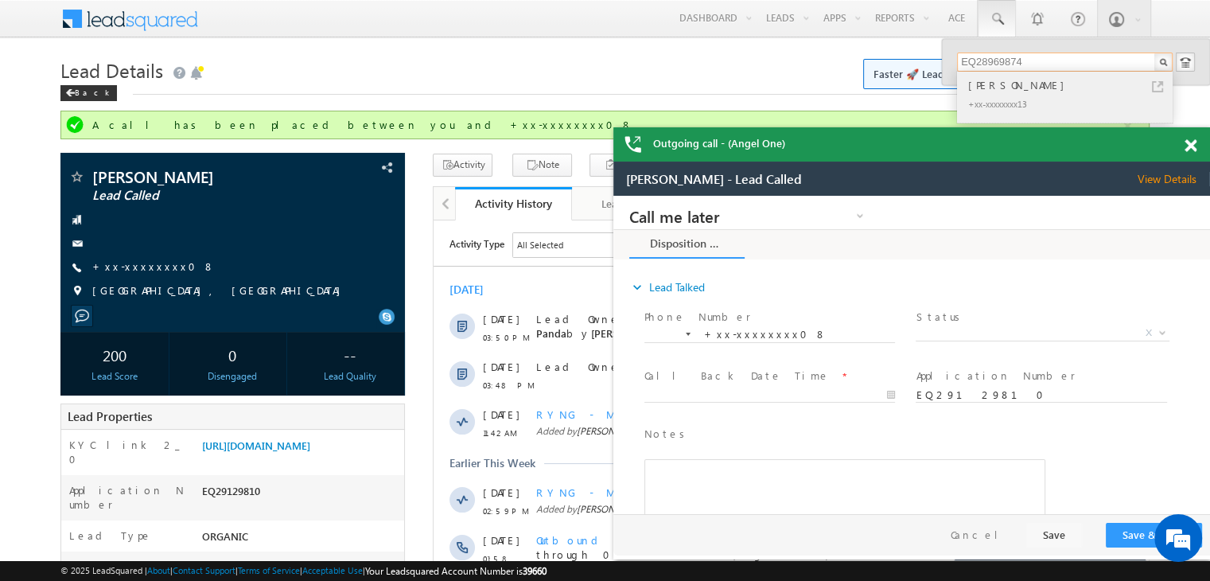
type input "EQ28969874"
click at [983, 86] on div "[PERSON_NAME]" at bounding box center [1071, 85] width 213 height 18
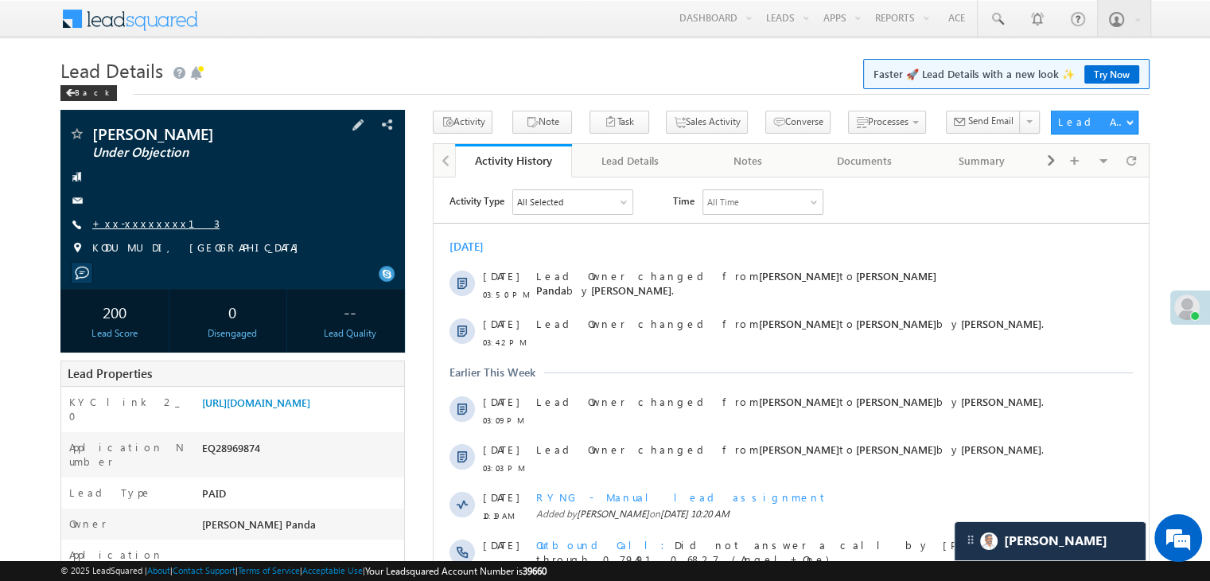
click at [138, 224] on link "+xx-xxxxxxxx13" at bounding box center [155, 223] width 127 height 14
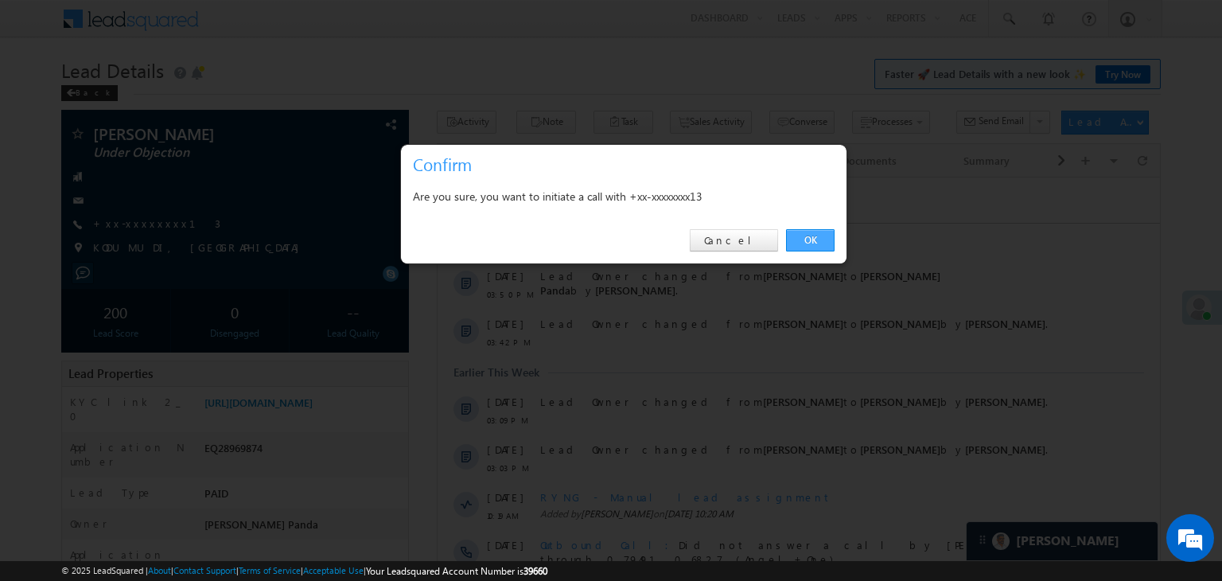
click at [808, 233] on link "OK" at bounding box center [810, 240] width 49 height 22
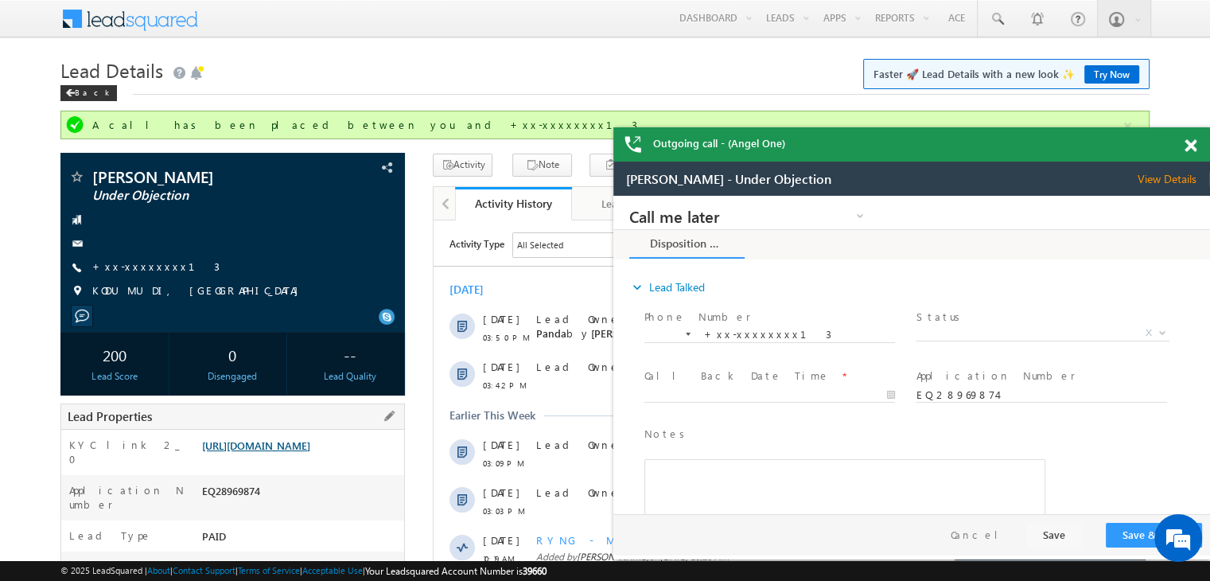
click at [310, 452] on link "https://angelbroking1-pk3em7sa.customui-test.leadsquared.com?leadId=5fb70d79-b5…" at bounding box center [256, 445] width 108 height 14
click at [994, 16] on span at bounding box center [997, 19] width 16 height 16
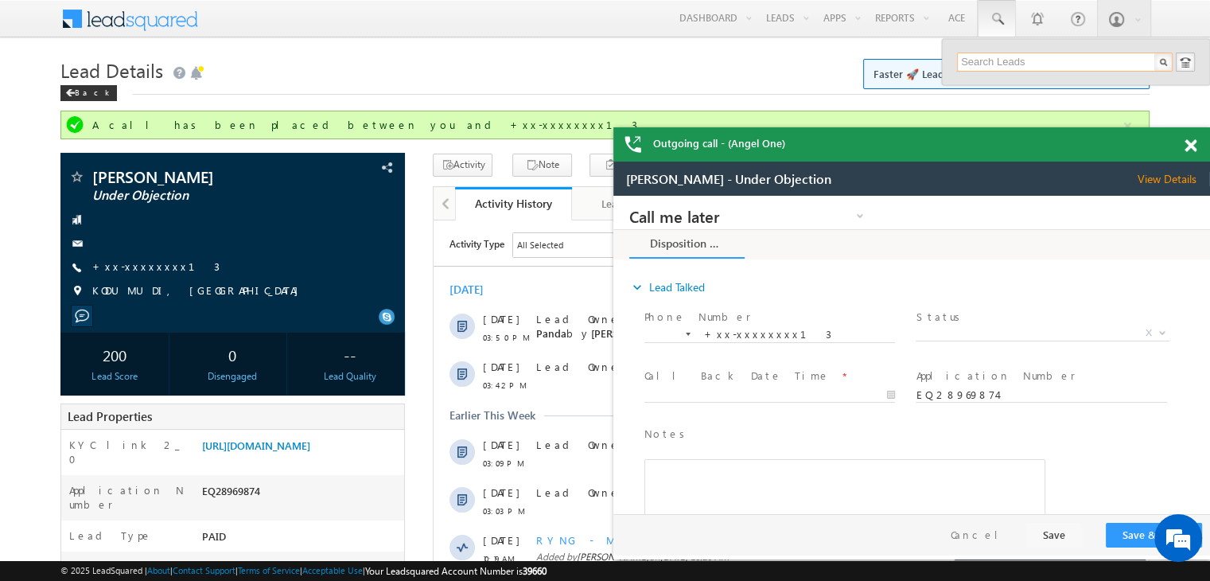
paste input "EQ29081511"
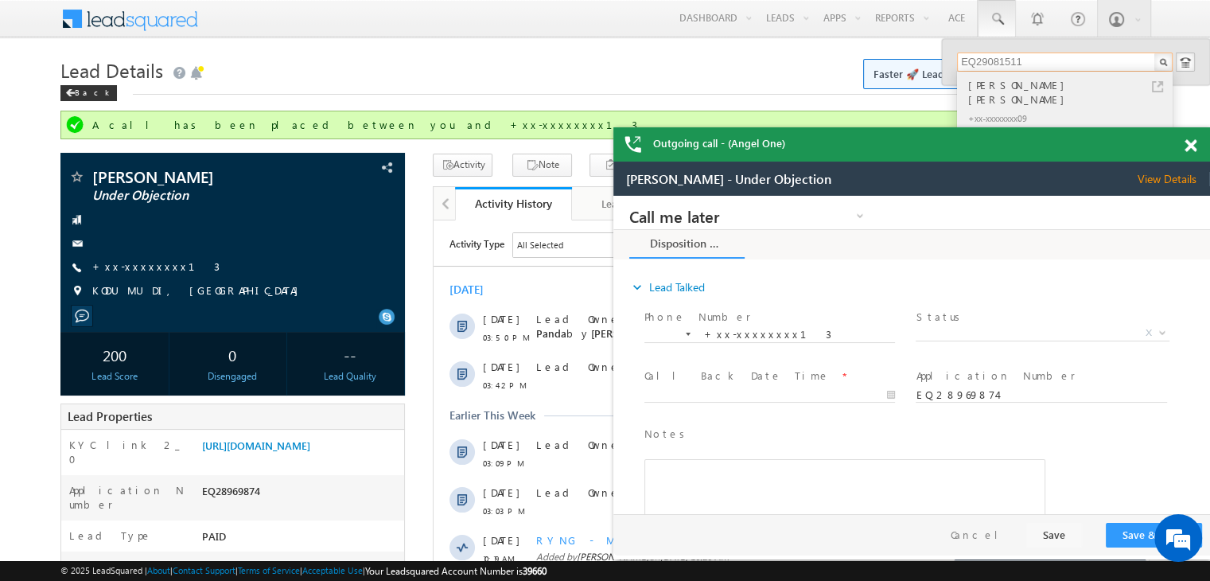
type input "EQ29081511"
click at [998, 88] on div "Farook abdulla Sk" at bounding box center [1071, 92] width 213 height 32
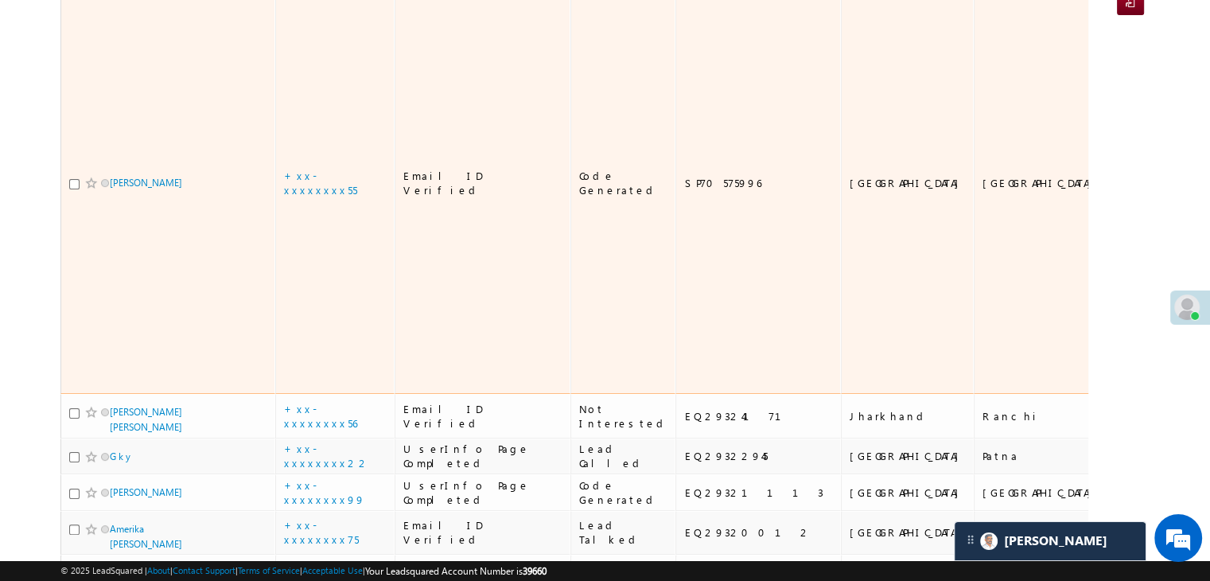
scroll to position [80, 0]
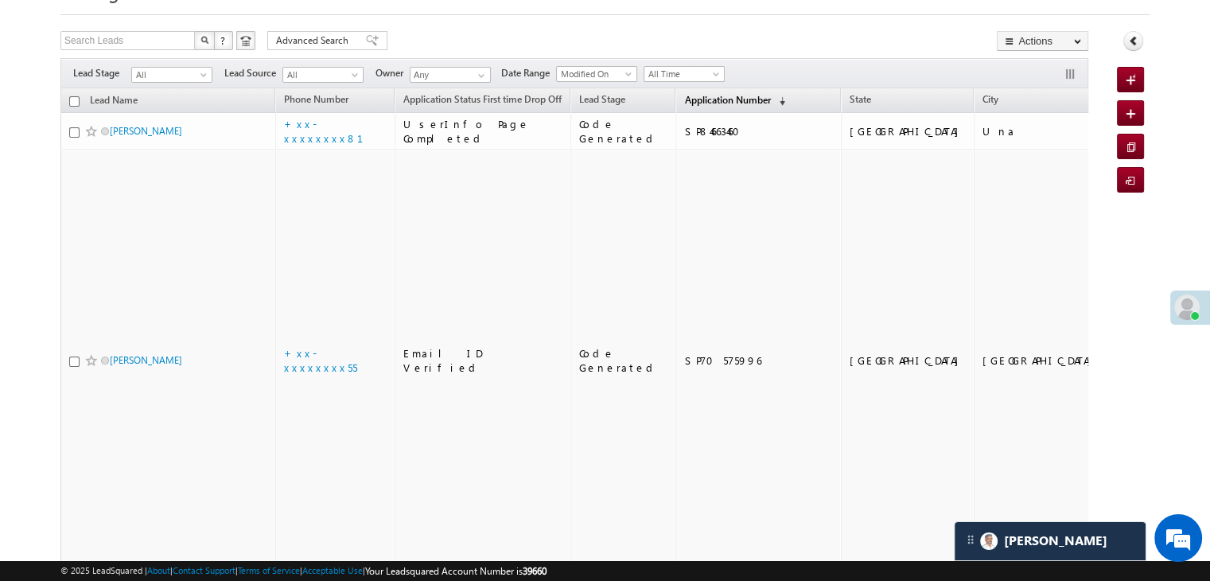
click at [696, 106] on link "Application Number (sorted descending)" at bounding box center [734, 101] width 117 height 21
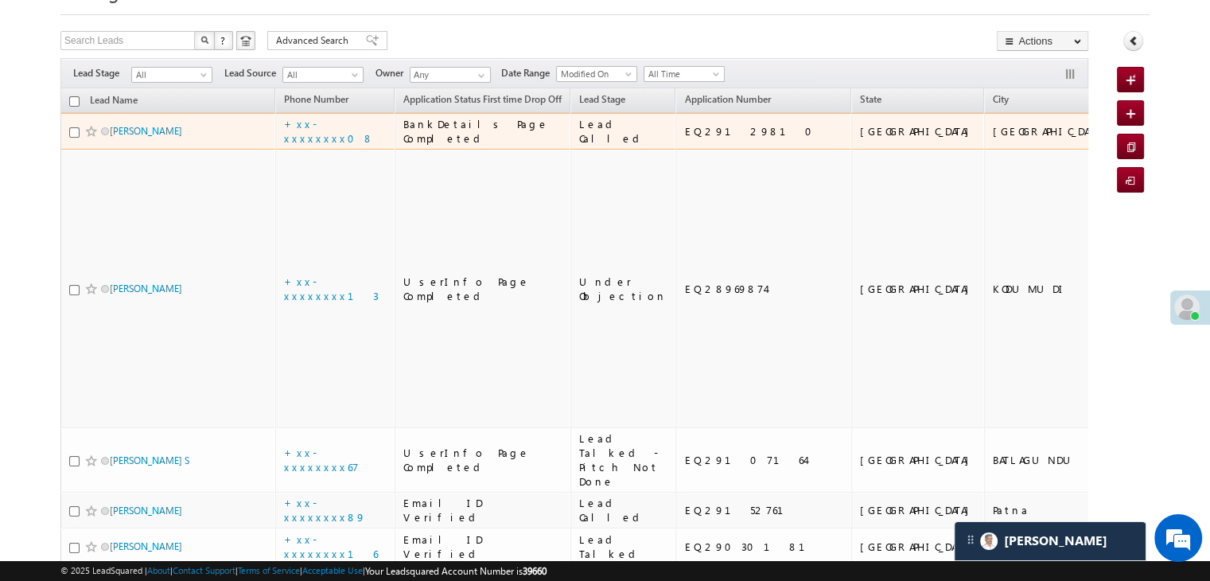
scroll to position [0, 0]
click at [126, 137] on link "[PERSON_NAME]" at bounding box center [146, 131] width 72 height 12
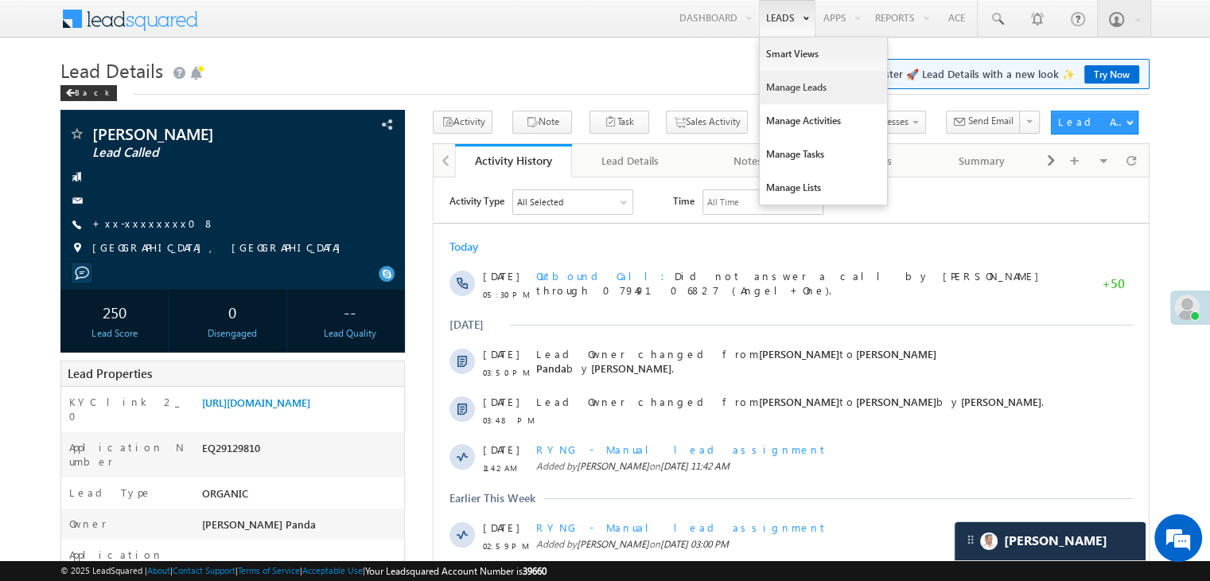
click at [785, 90] on link "Manage Leads" at bounding box center [823, 87] width 127 height 33
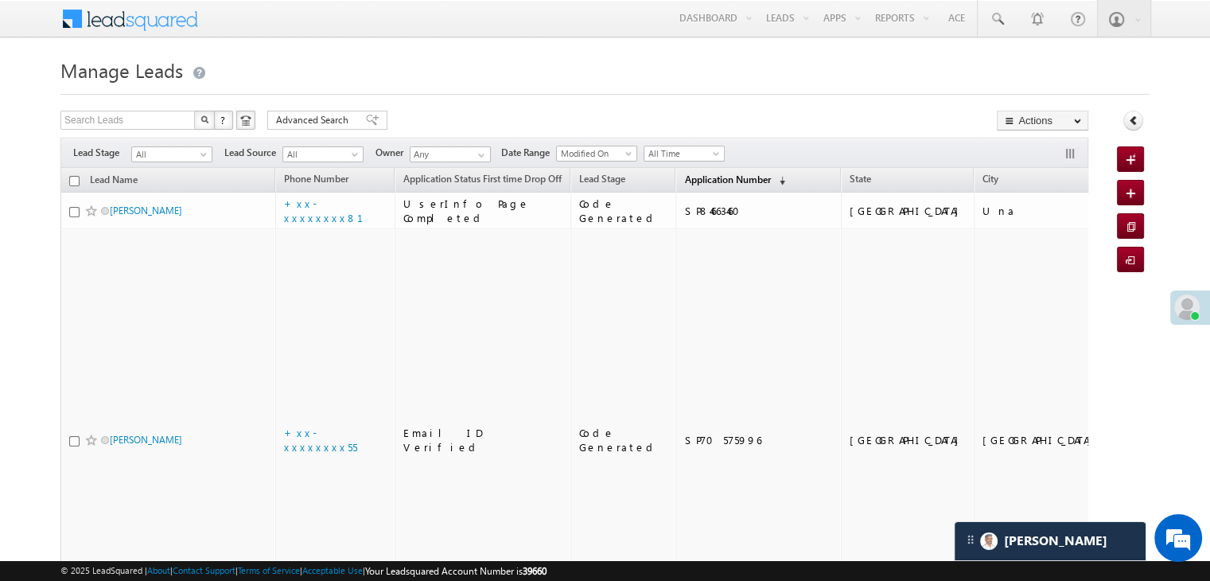
click at [697, 181] on span "Application Number" at bounding box center [727, 179] width 86 height 12
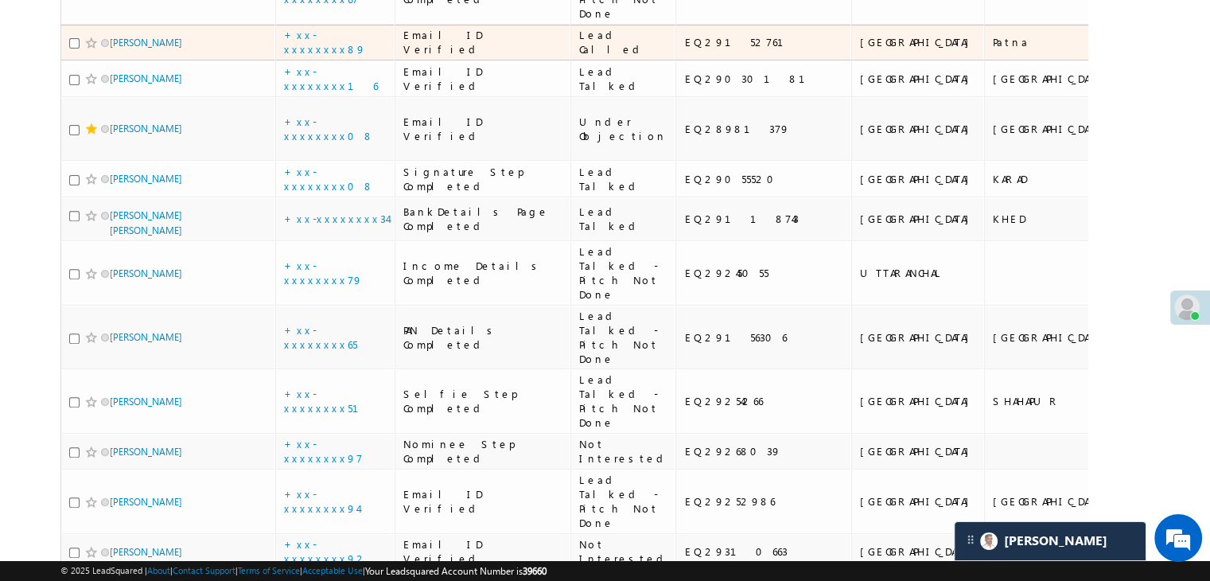
scroll to position [557, 0]
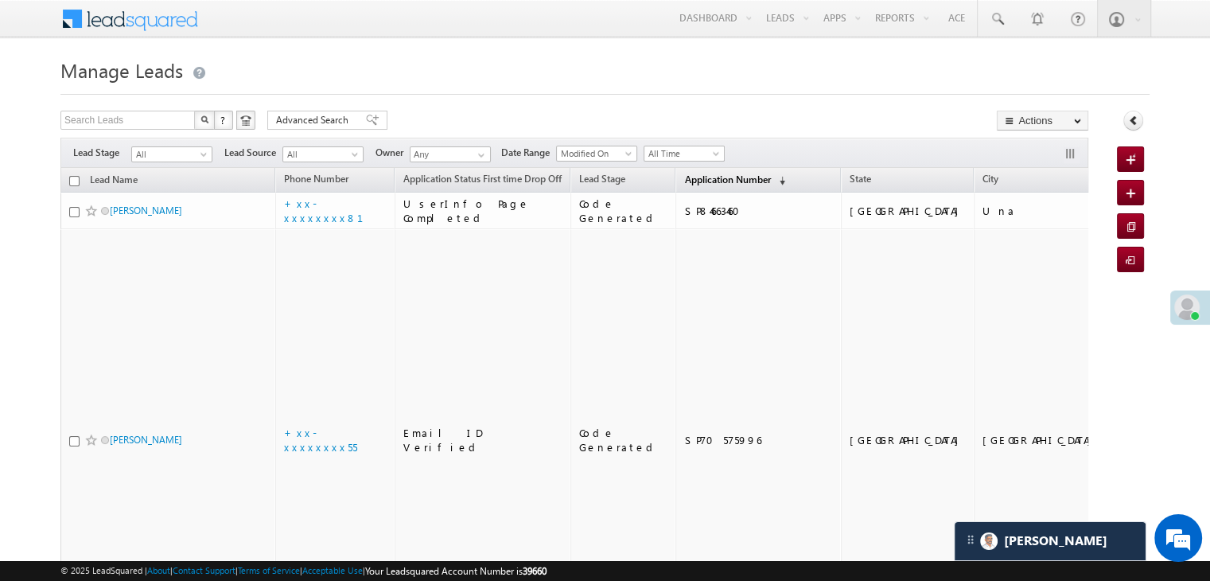
click at [703, 181] on span "Application Number" at bounding box center [727, 179] width 86 height 12
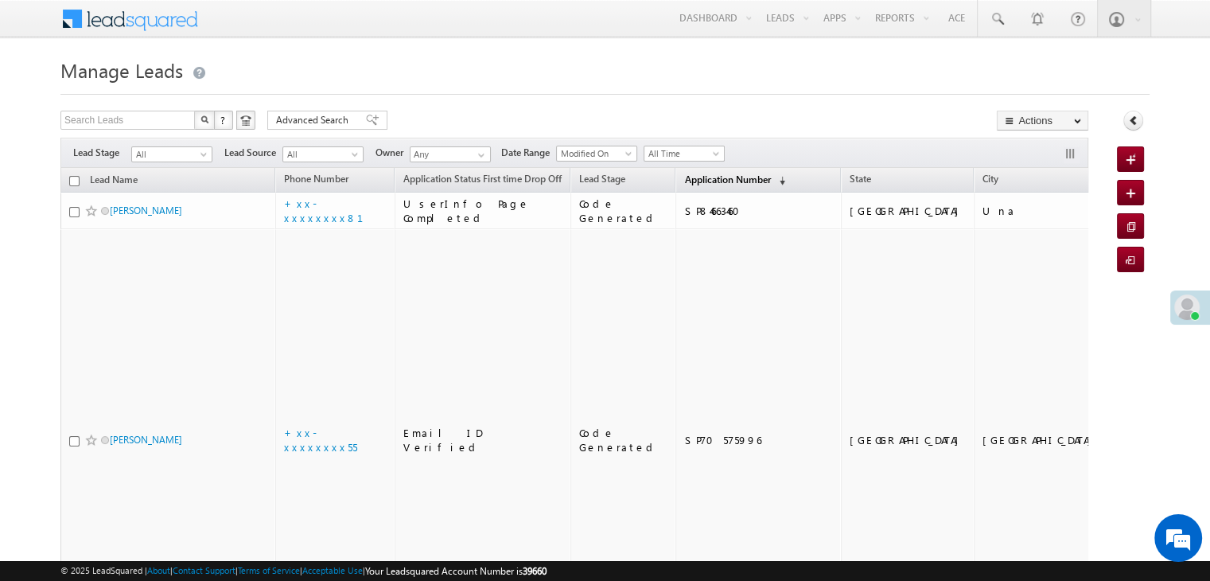
click at [695, 179] on span "Application Number" at bounding box center [727, 179] width 86 height 12
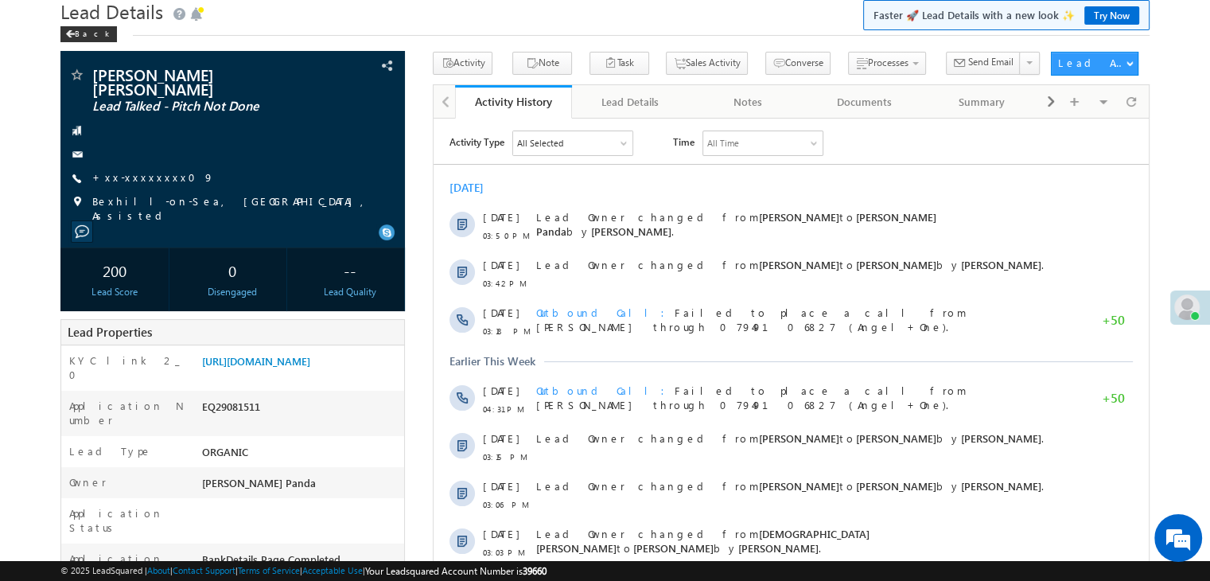
scroll to position [159, 0]
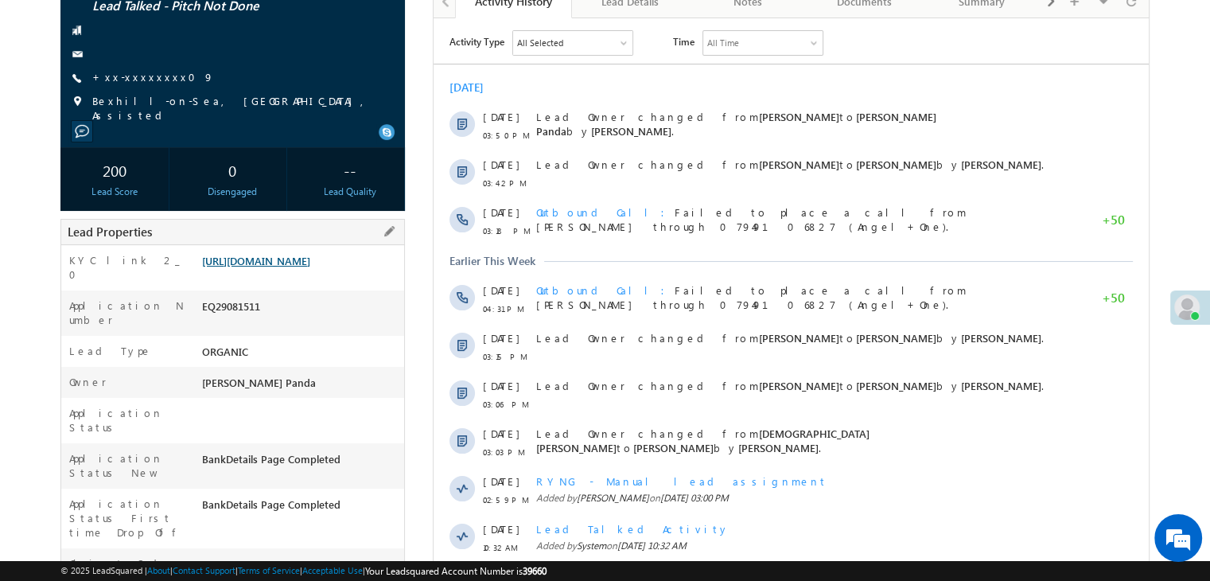
click at [305, 254] on link "[URL][DOMAIN_NAME]" at bounding box center [256, 261] width 108 height 14
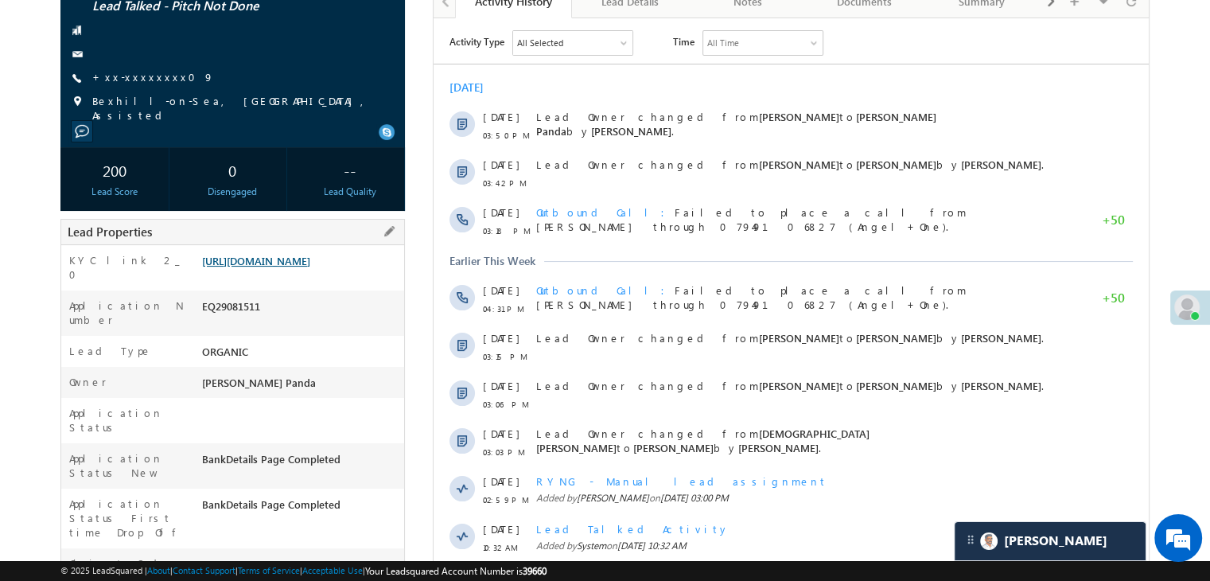
scroll to position [0, 0]
click at [127, 70] on link "+xx-xxxxxxxx09" at bounding box center [153, 77] width 122 height 14
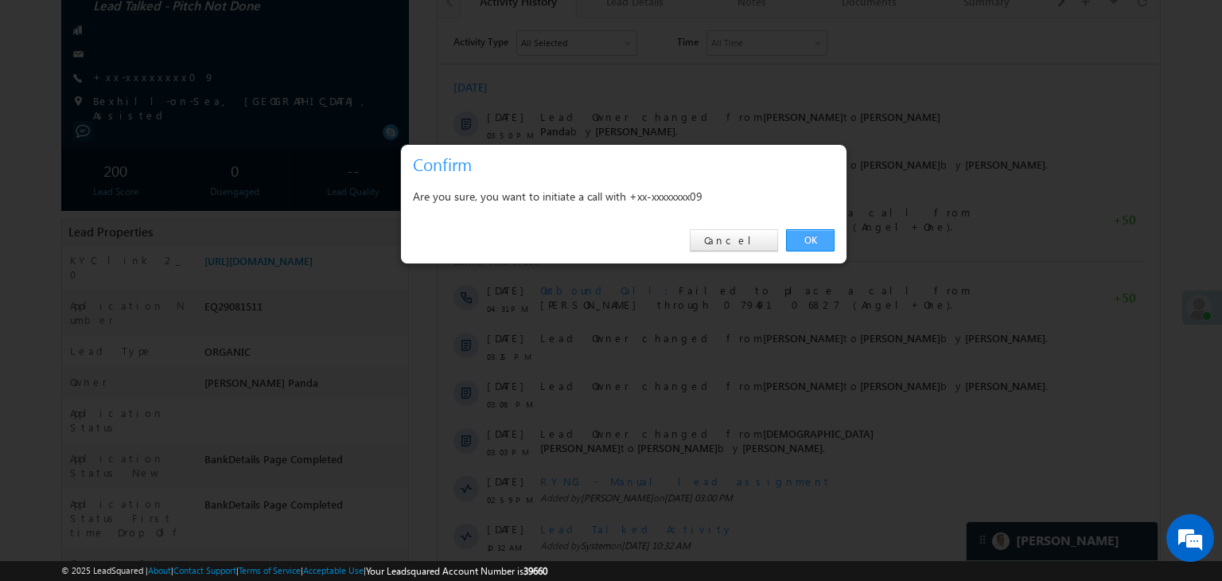
click at [789, 241] on link "OK" at bounding box center [810, 240] width 49 height 22
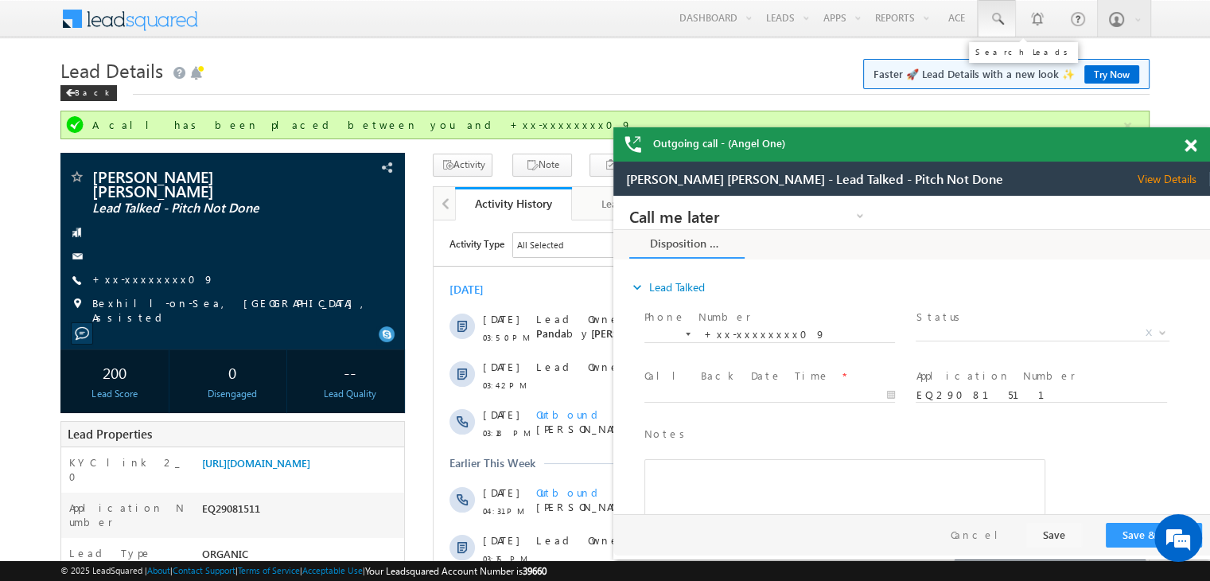
click at [993, 17] on span at bounding box center [997, 19] width 16 height 16
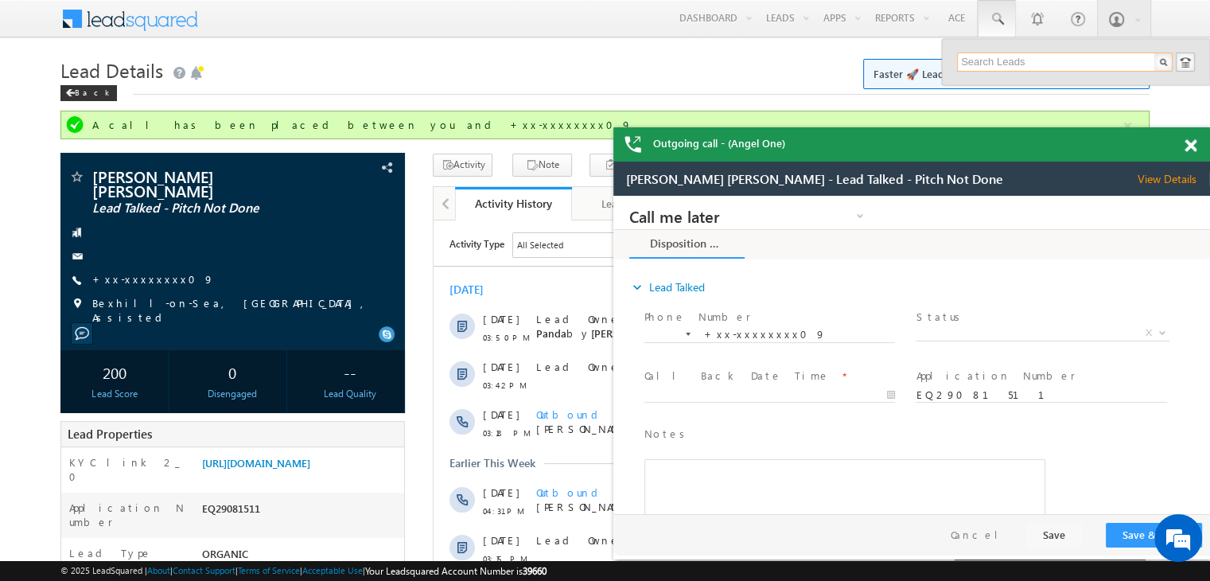
paste input "EQ13740351"
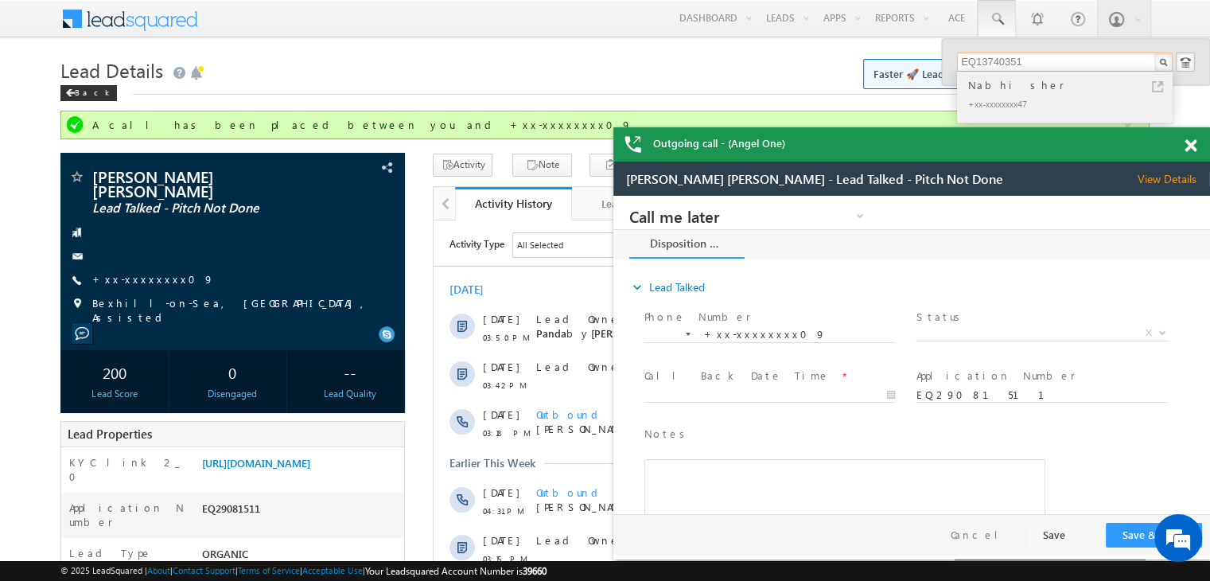
type input "EQ13740351"
click at [983, 93] on div "Nabhi sher" at bounding box center [1071, 85] width 213 height 18
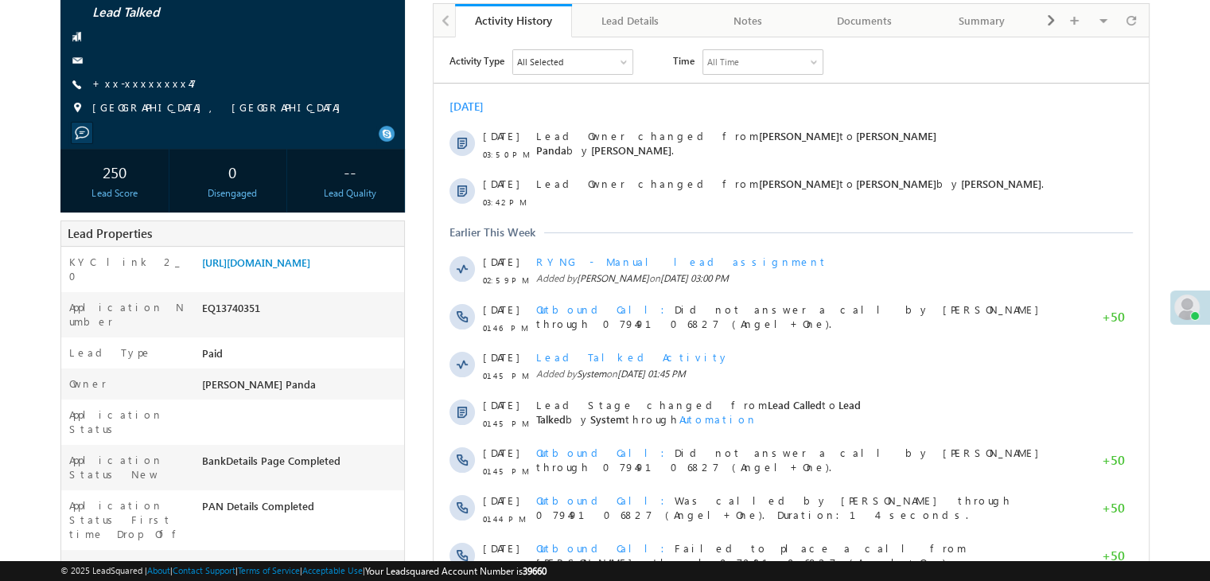
scroll to position [159, 0]
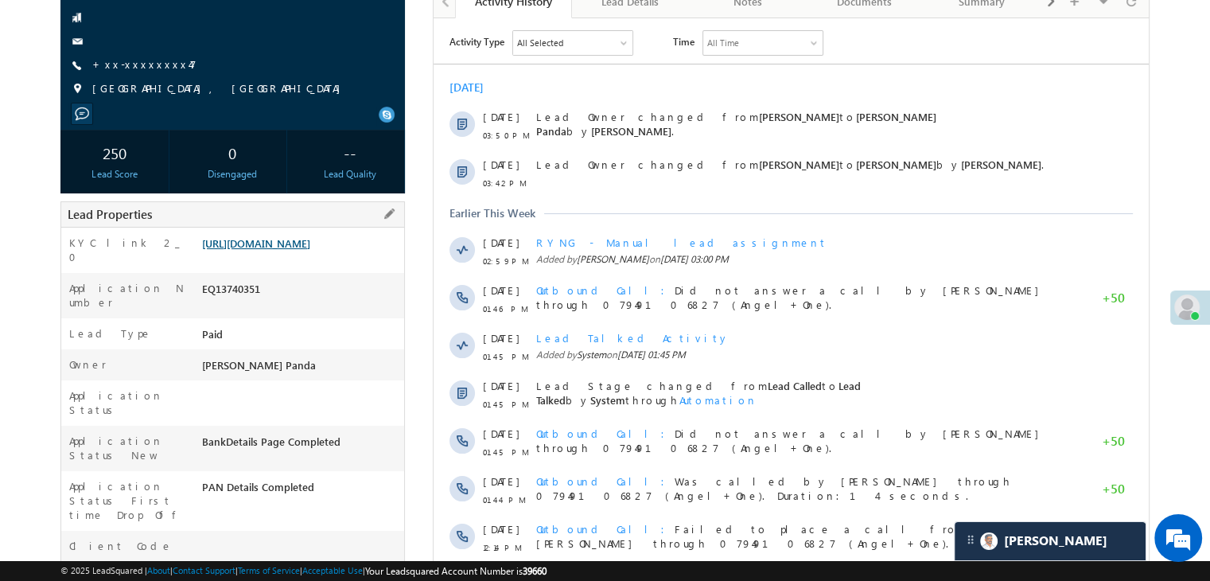
click at [306, 250] on link "[URL][DOMAIN_NAME]" at bounding box center [256, 243] width 108 height 14
click at [150, 68] on link "+xx-xxxxxxxx47" at bounding box center [144, 64] width 104 height 14
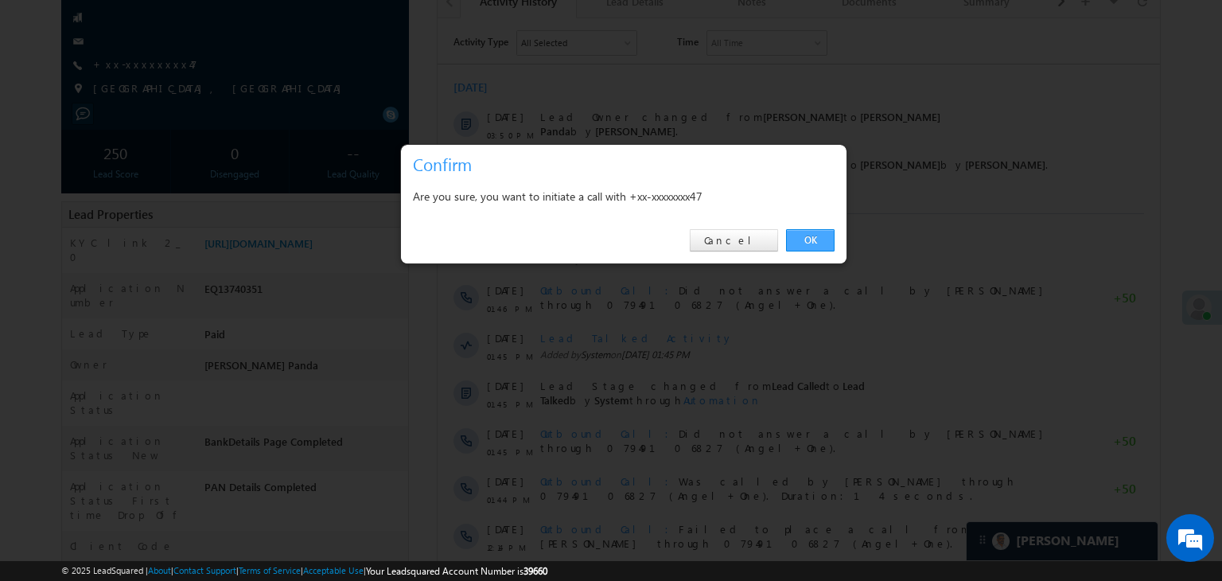
click at [820, 240] on link "OK" at bounding box center [810, 240] width 49 height 22
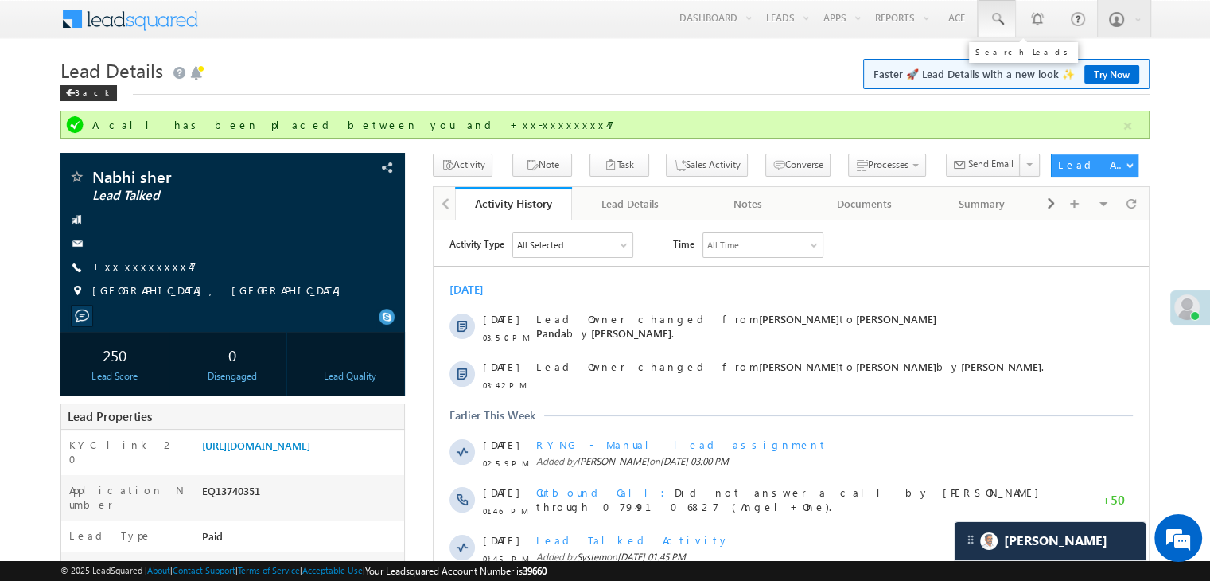
click at [1000, 17] on span at bounding box center [997, 19] width 16 height 16
paste input "EQ22606282"
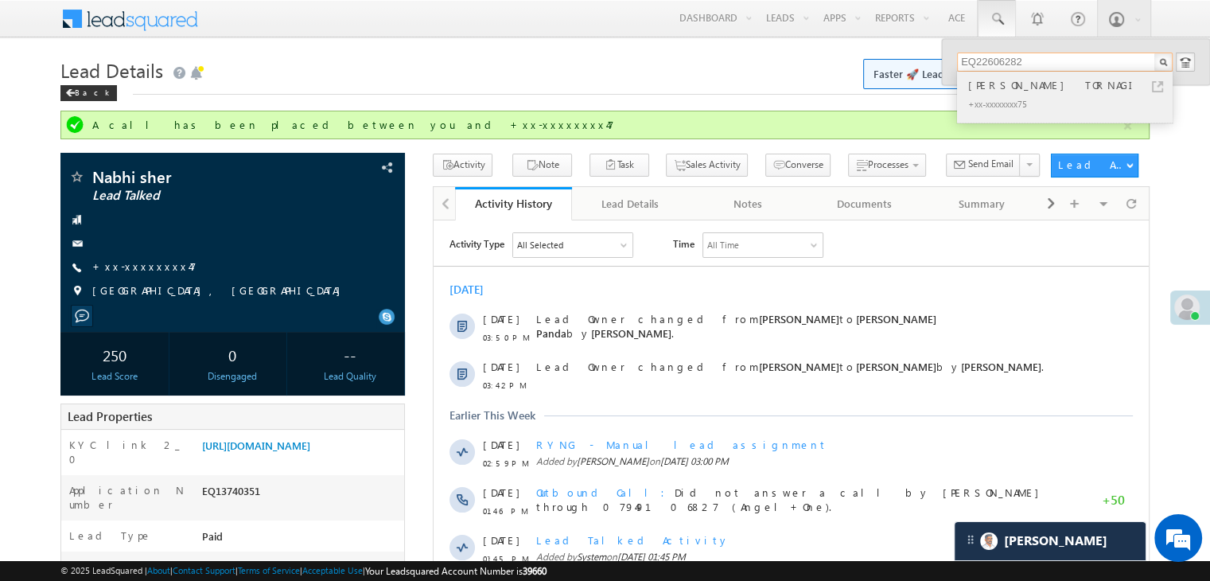
type input "EQ22606282"
click at [982, 91] on div "LAXMIBAI BASAVARAJ TORNAGI" at bounding box center [1071, 85] width 213 height 18
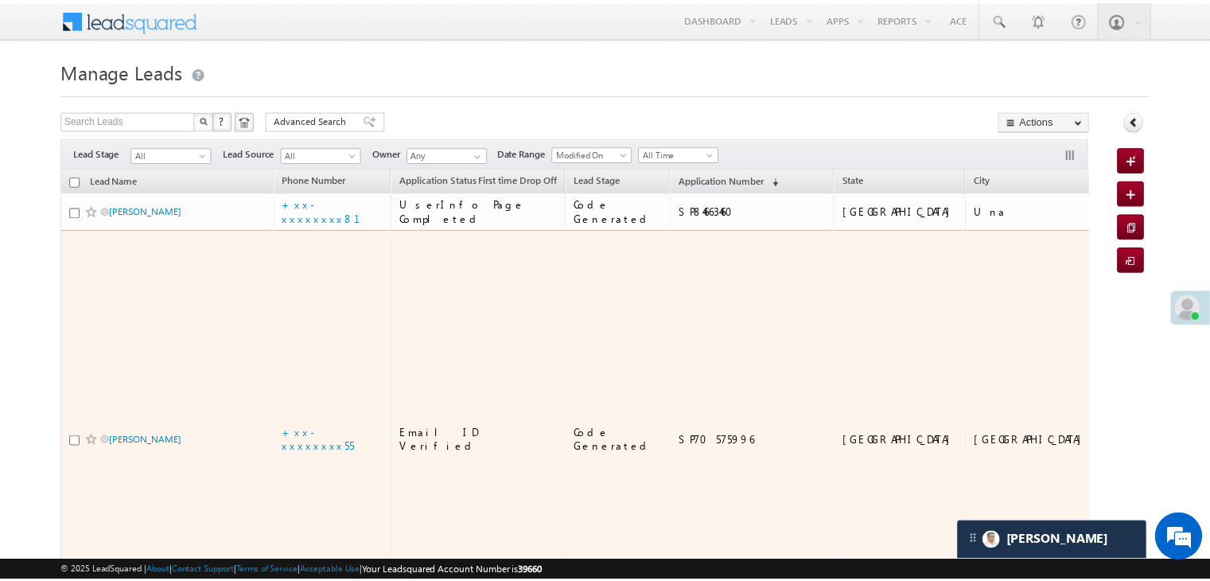
scroll to position [80, 0]
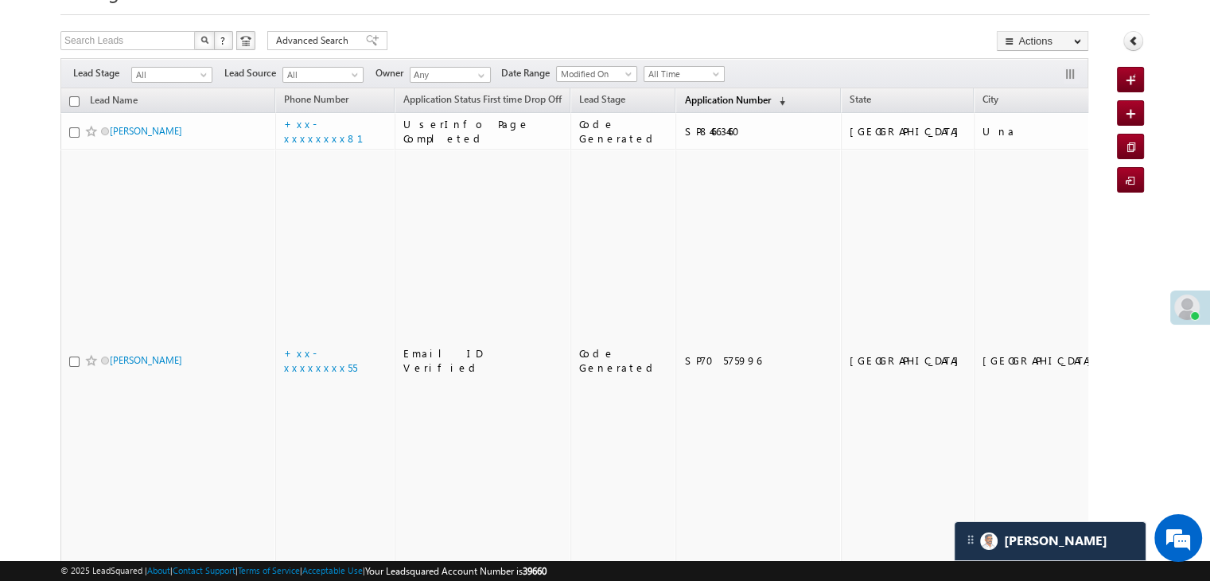
click at [700, 101] on span "Application Number" at bounding box center [727, 100] width 86 height 12
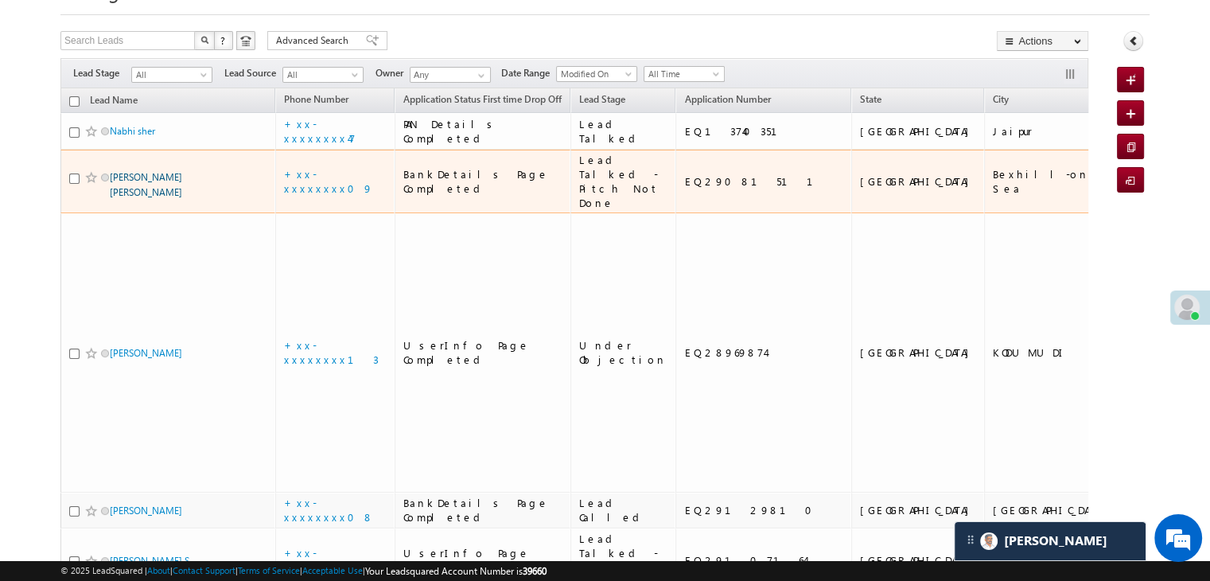
scroll to position [0, 0]
click at [152, 198] on link "[PERSON_NAME] [PERSON_NAME]" at bounding box center [146, 184] width 72 height 27
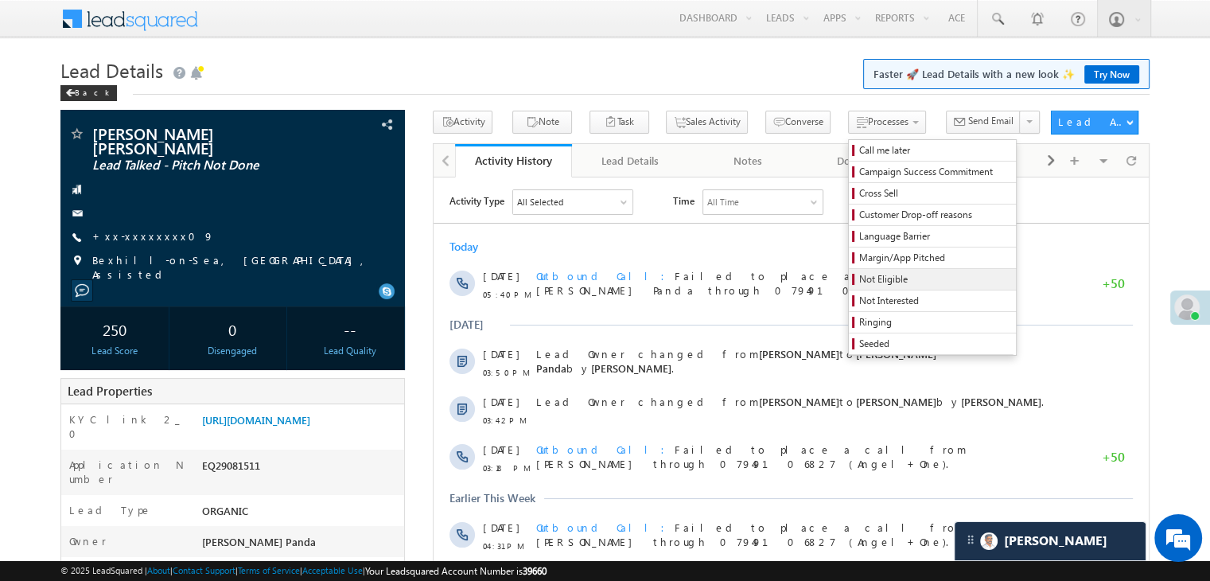
click at [859, 283] on span "Not Eligible" at bounding box center [934, 279] width 151 height 14
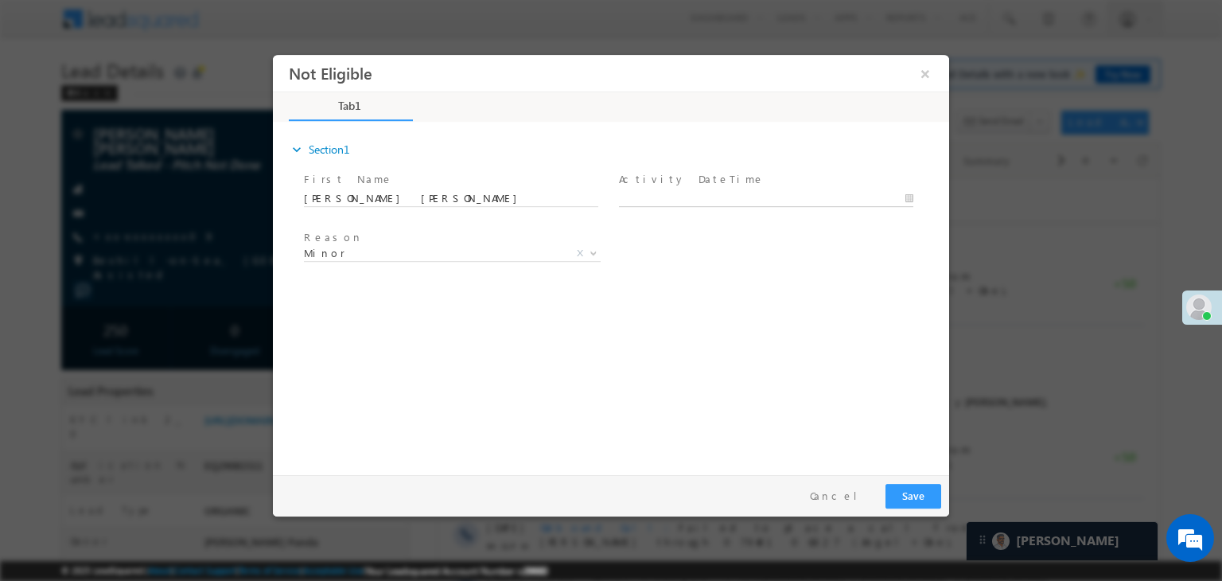
type input "[DATE] 5:42 PM"
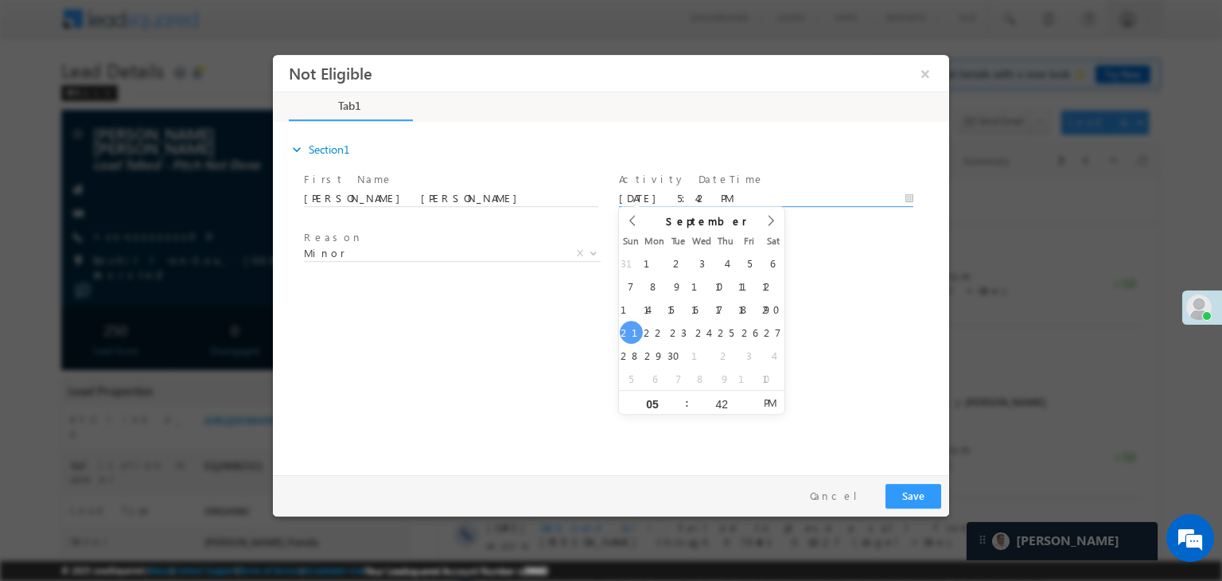
click at [750, 203] on input "[DATE] 5:42 PM" at bounding box center [766, 199] width 294 height 16
click at [840, 262] on div "Reason * Minor Existing Client Out of India DRA - FDS Termination DRA - Already…" at bounding box center [625, 256] width 648 height 59
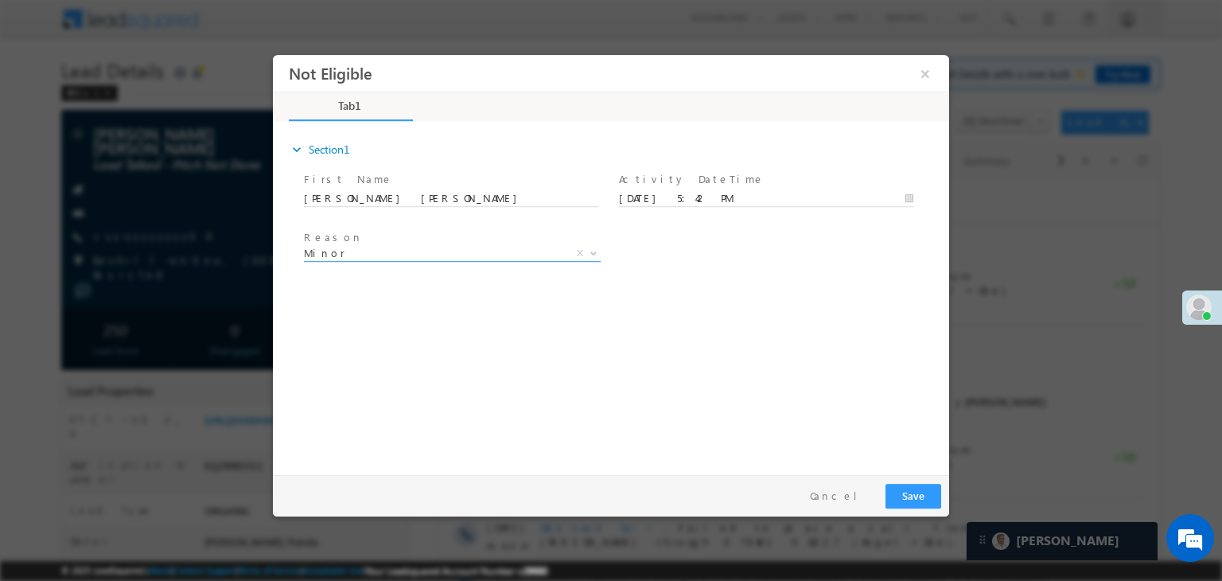
click at [449, 250] on span "Minor" at bounding box center [433, 253] width 259 height 14
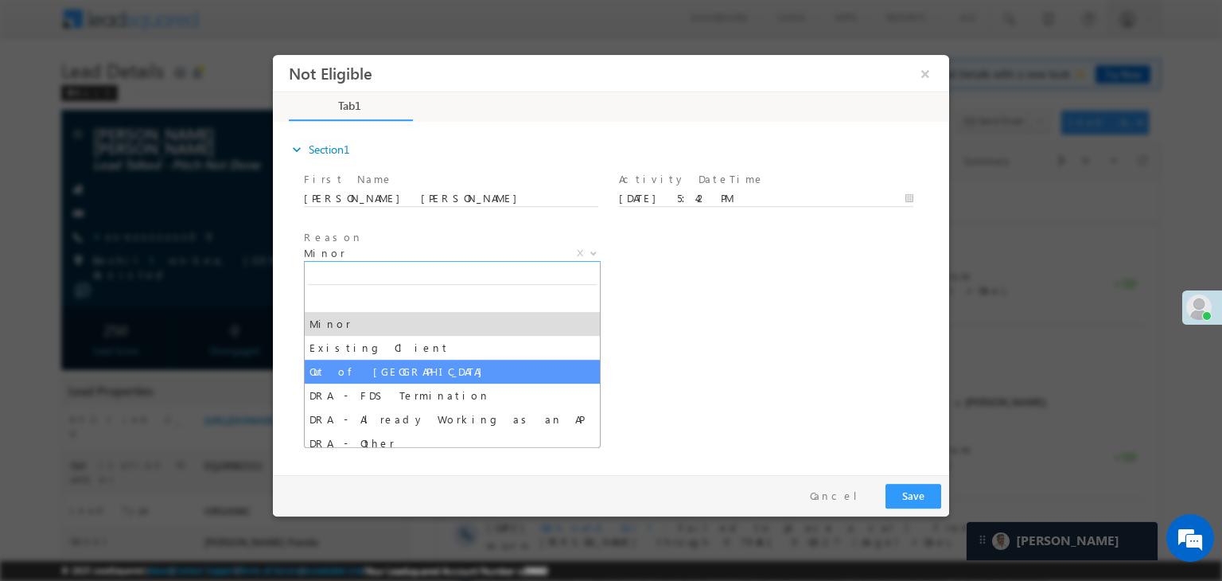
select select "Out of [GEOGRAPHIC_DATA]"
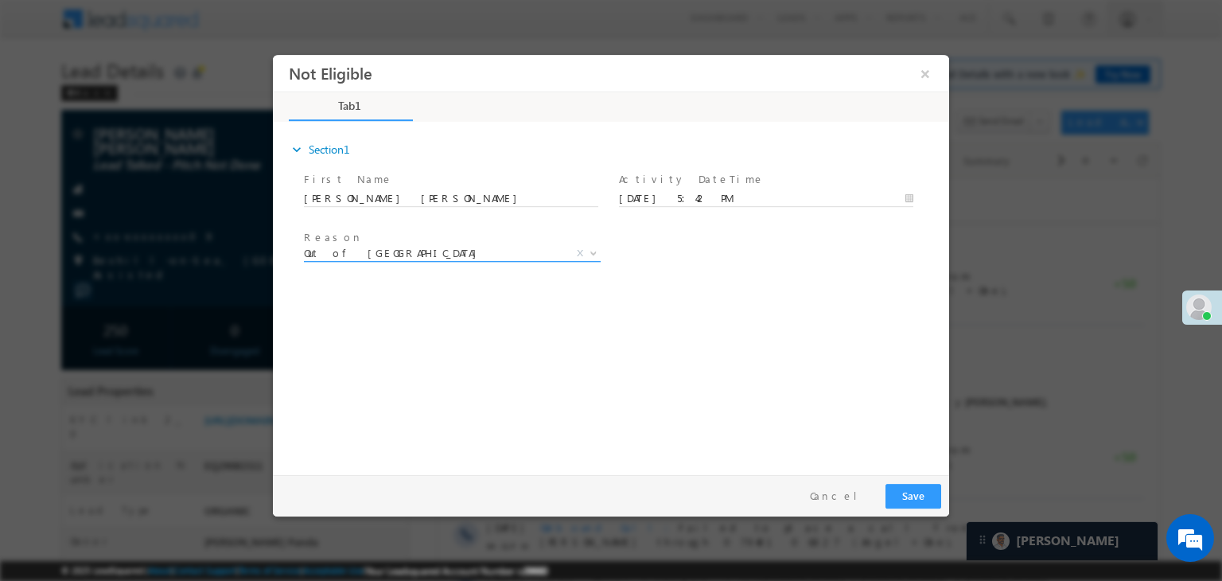
click at [334, 253] on span "Out of [GEOGRAPHIC_DATA]" at bounding box center [433, 253] width 259 height 14
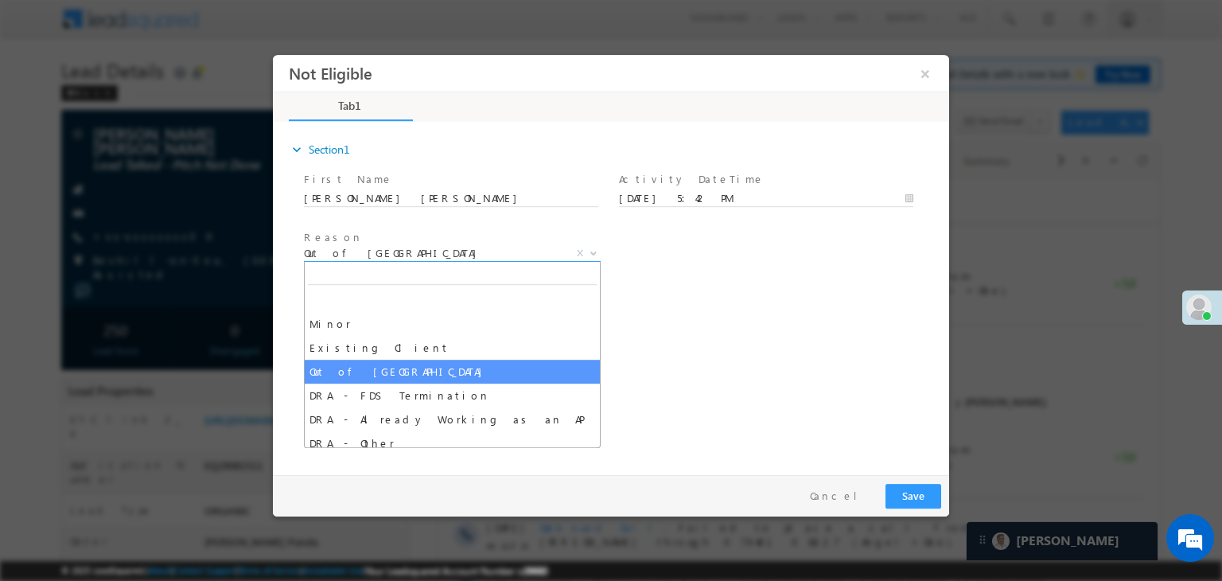
click at [334, 253] on span "Out of [GEOGRAPHIC_DATA]" at bounding box center [433, 253] width 259 height 14
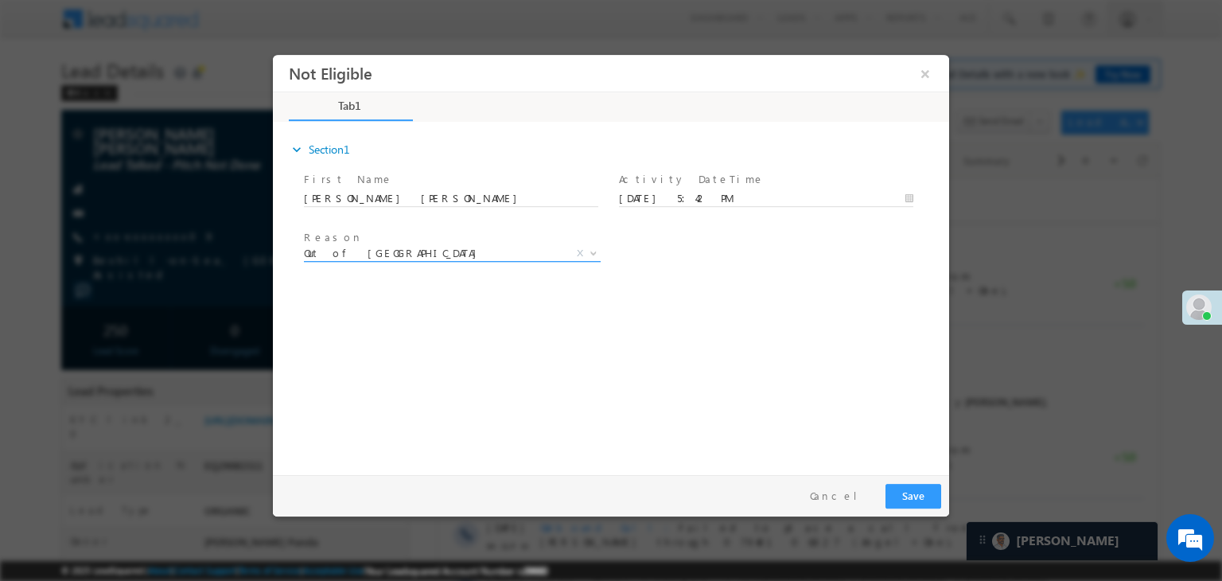
click at [334, 253] on span "Out of [GEOGRAPHIC_DATA]" at bounding box center [433, 253] width 259 height 14
click at [704, 320] on div "expand_more Section1 First Name *" at bounding box center [615, 296] width 668 height 344
click at [910, 493] on button "Save" at bounding box center [914, 496] width 56 height 25
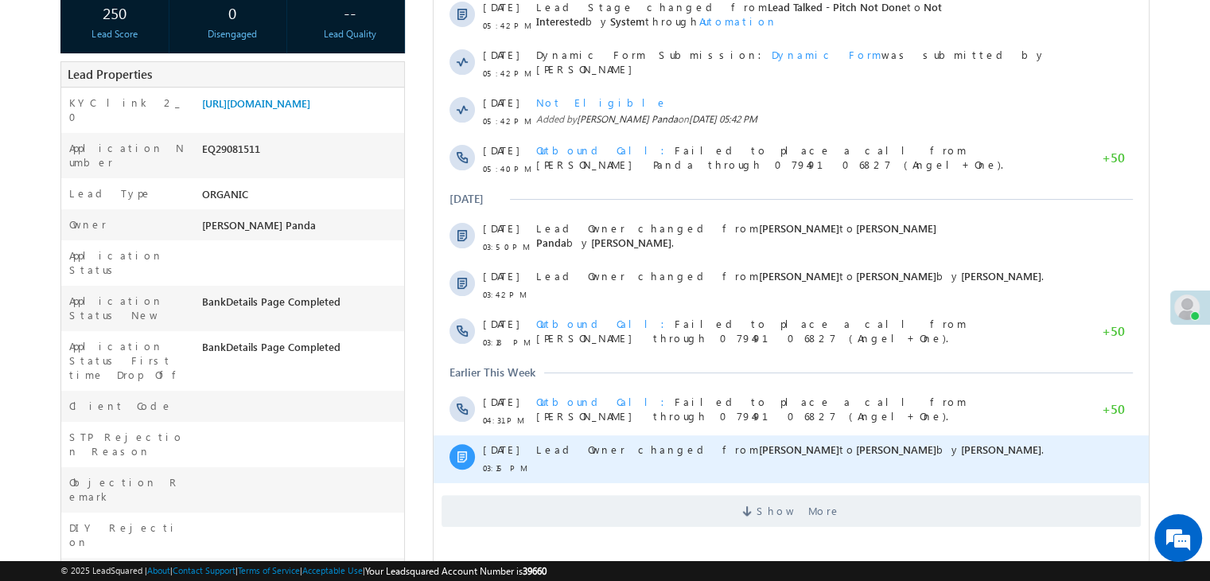
scroll to position [398, 0]
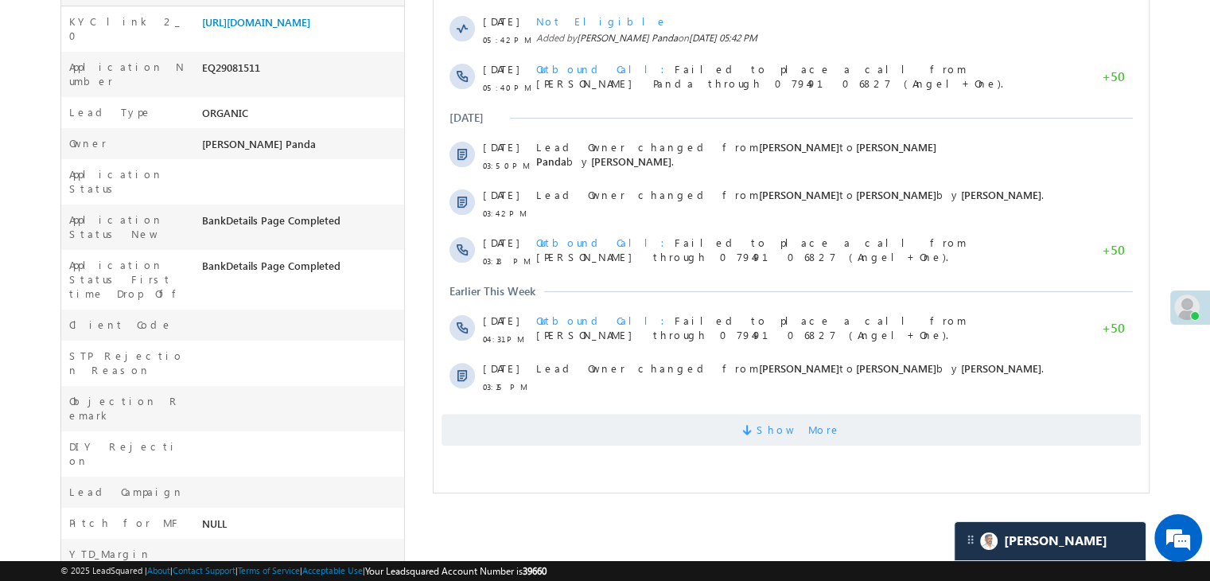
click at [787, 433] on span "Show More" at bounding box center [799, 430] width 84 height 32
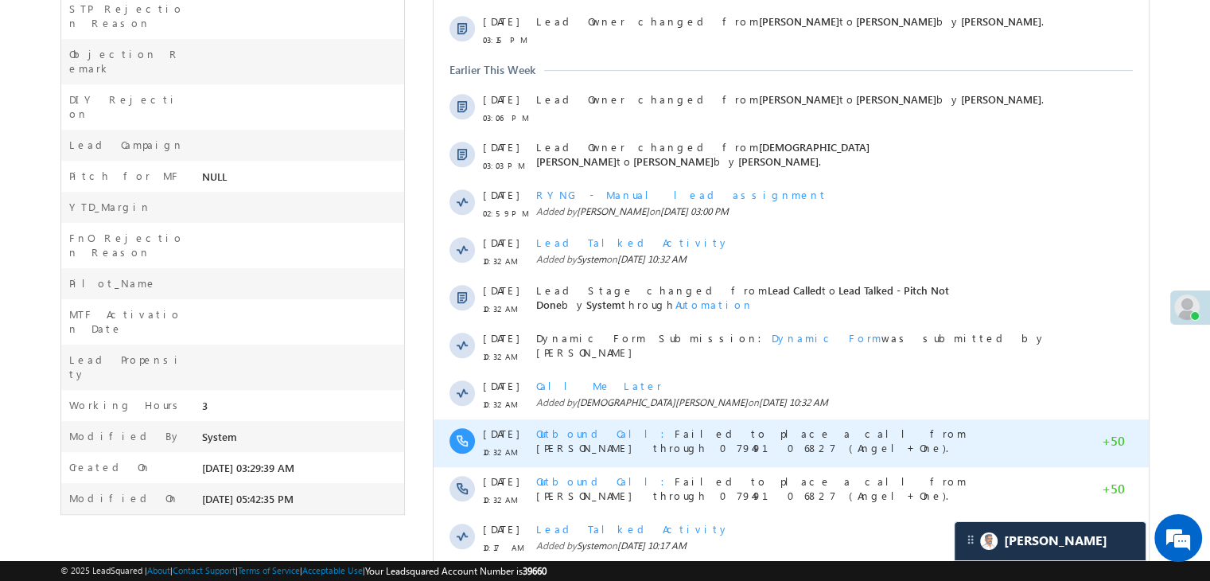
scroll to position [835, 0]
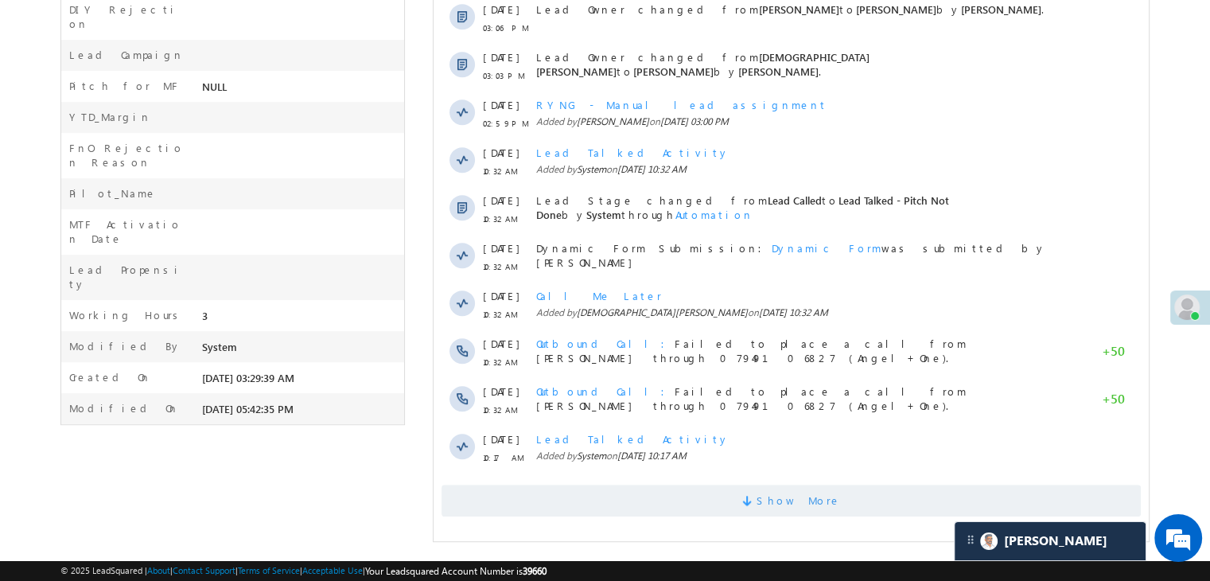
click at [782, 496] on span "Show More" at bounding box center [799, 501] width 84 height 32
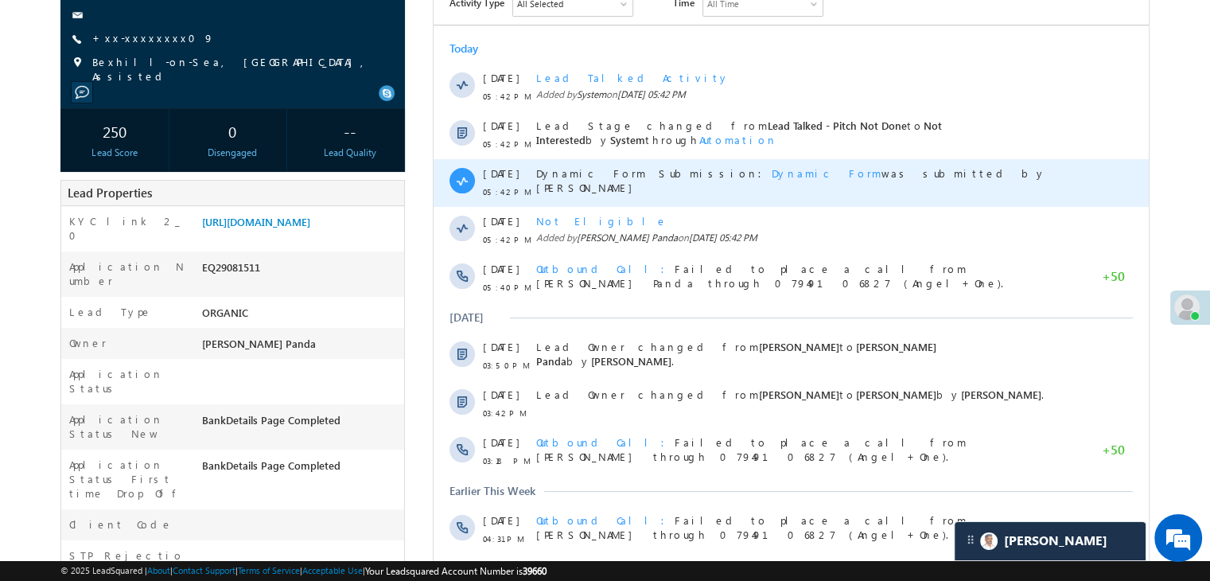
scroll to position [0, 0]
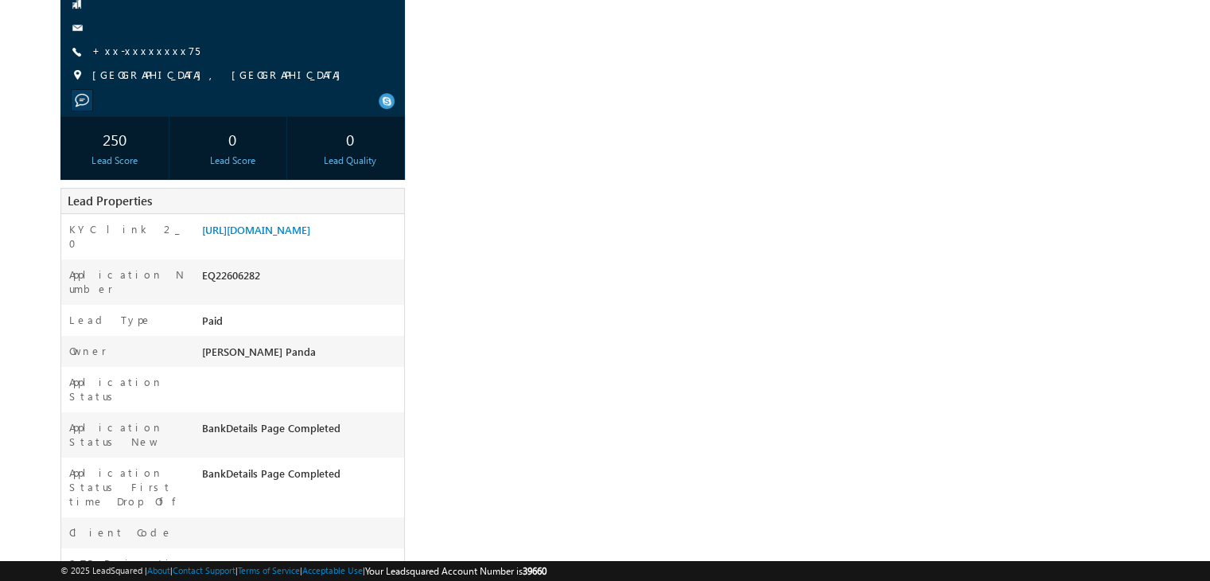
scroll to position [239, 0]
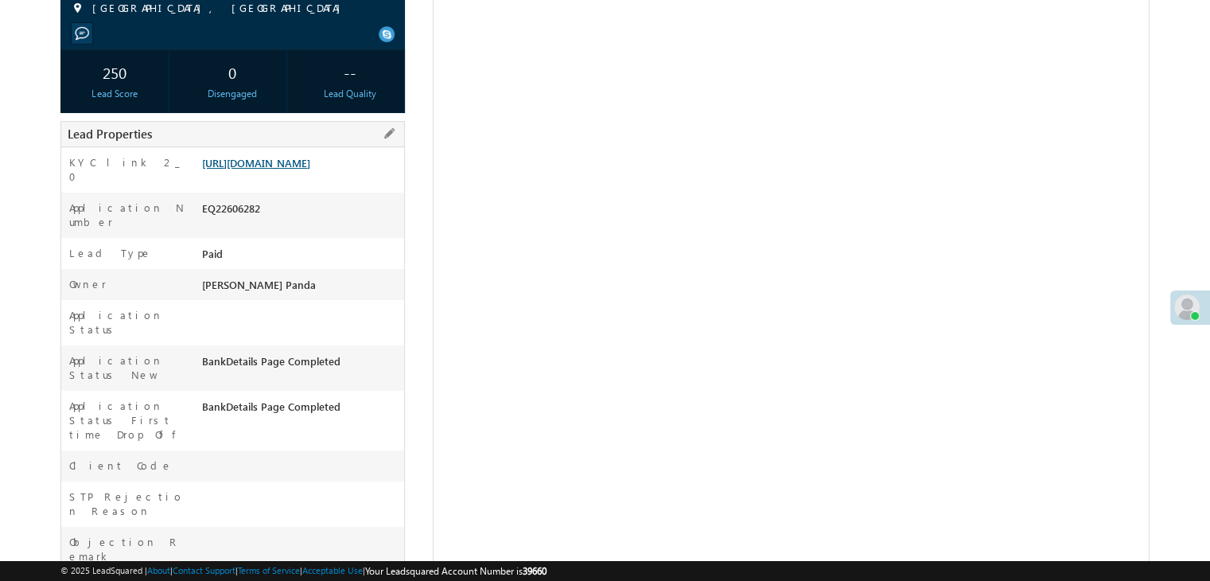
click at [290, 169] on link "[URL][DOMAIN_NAME]" at bounding box center [256, 163] width 108 height 14
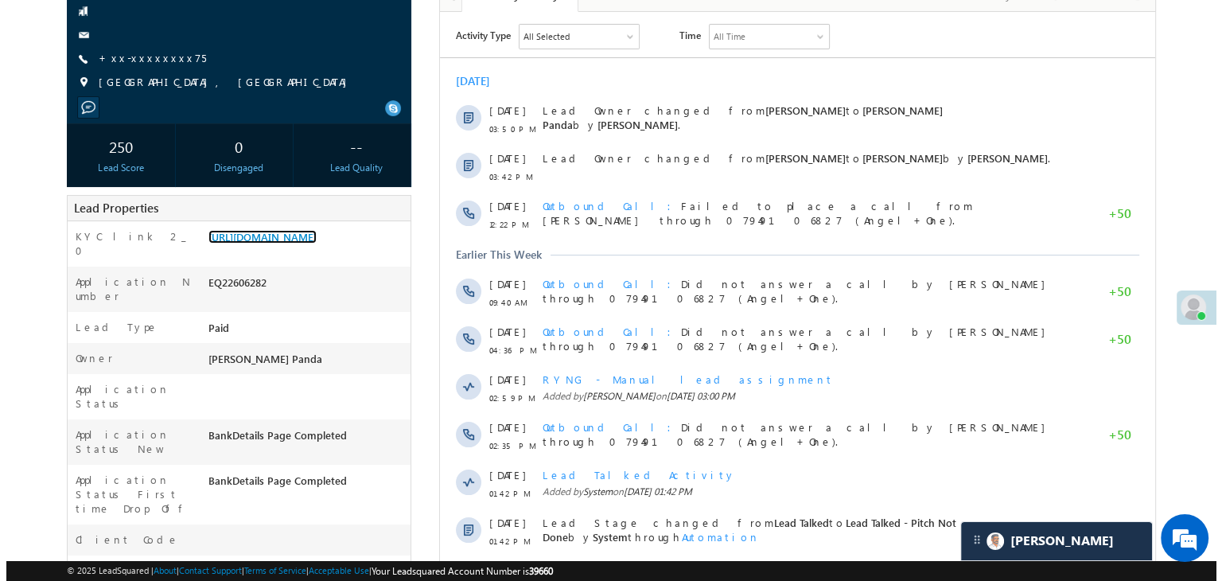
scroll to position [80, 0]
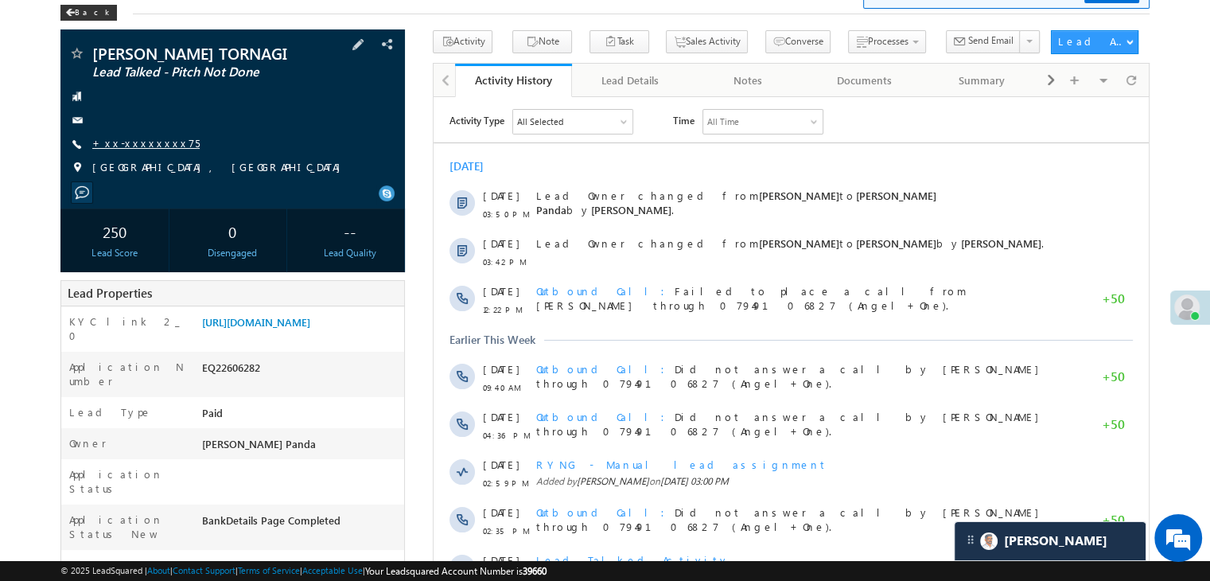
click at [158, 150] on link "+xx-xxxxxxxx75" at bounding box center [145, 143] width 107 height 14
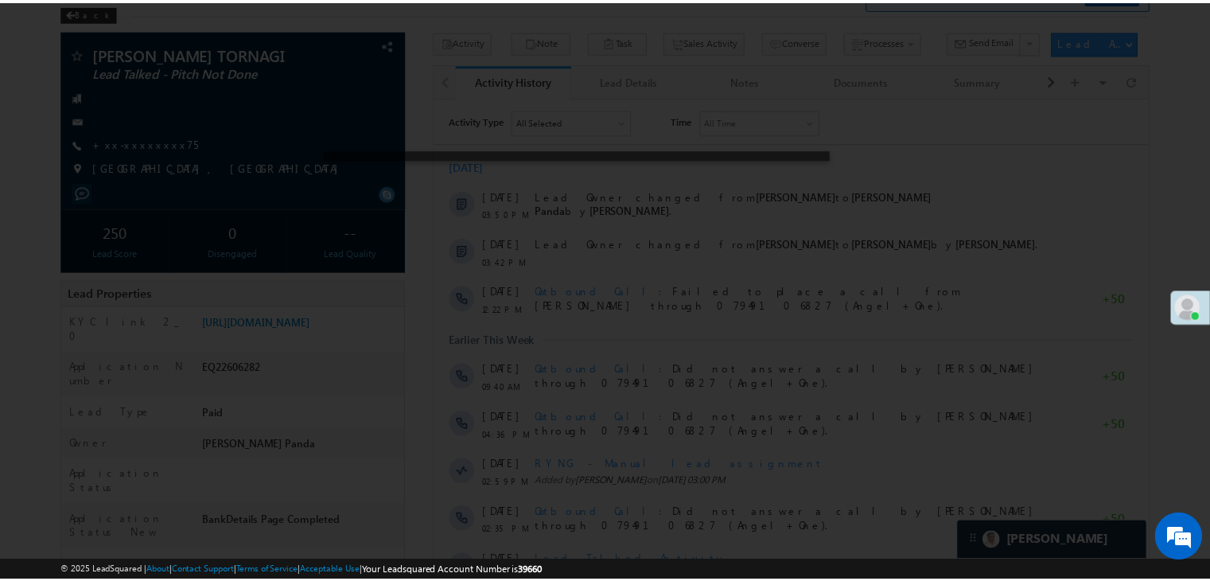
scroll to position [0, 0]
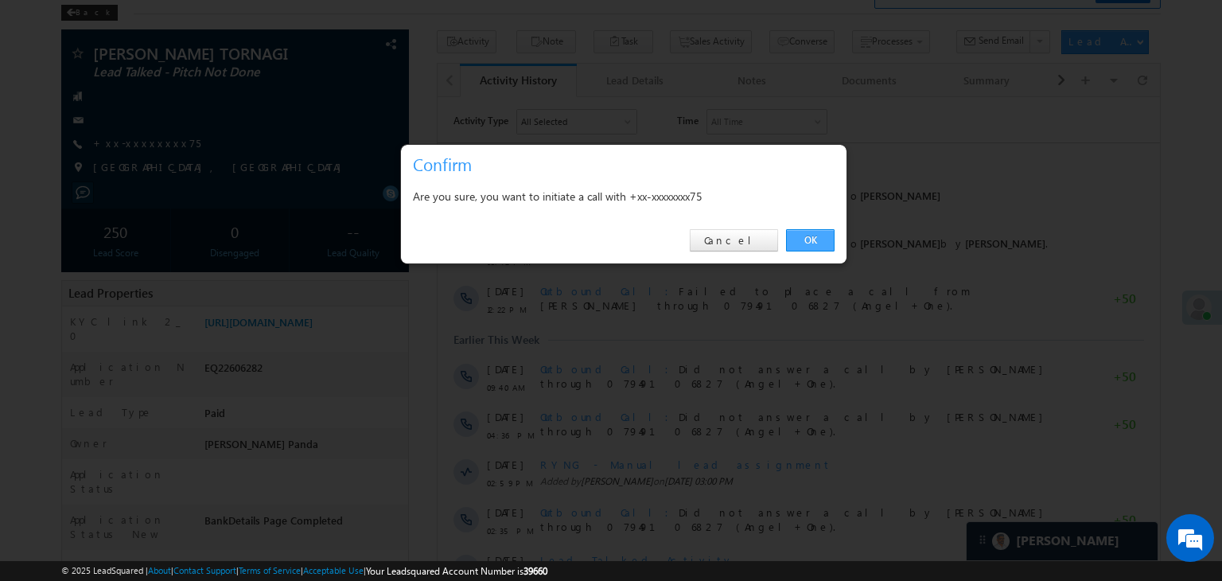
click at [819, 236] on link "OK" at bounding box center [810, 240] width 49 height 22
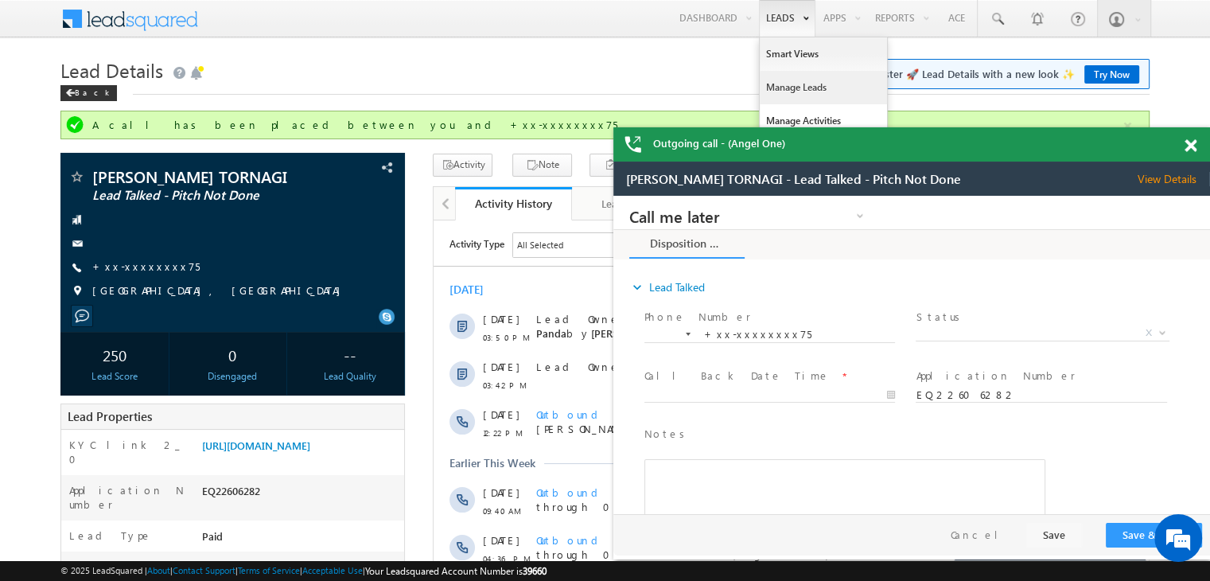
click at [767, 90] on link "Manage Leads" at bounding box center [823, 87] width 127 height 33
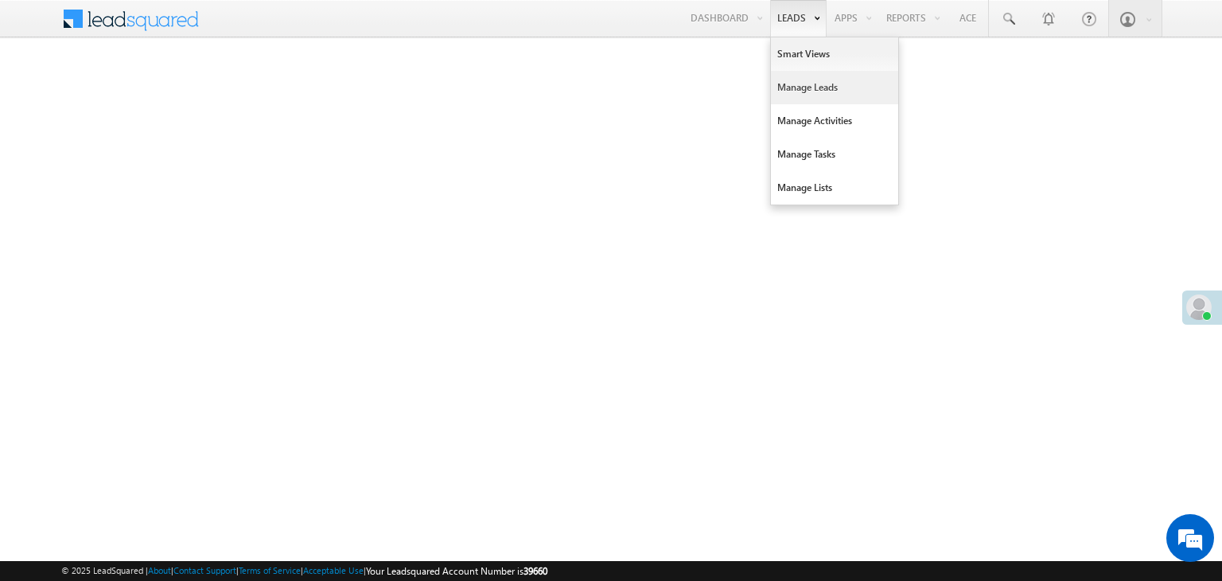
click at [789, 80] on link "Manage Leads" at bounding box center [834, 87] width 127 height 33
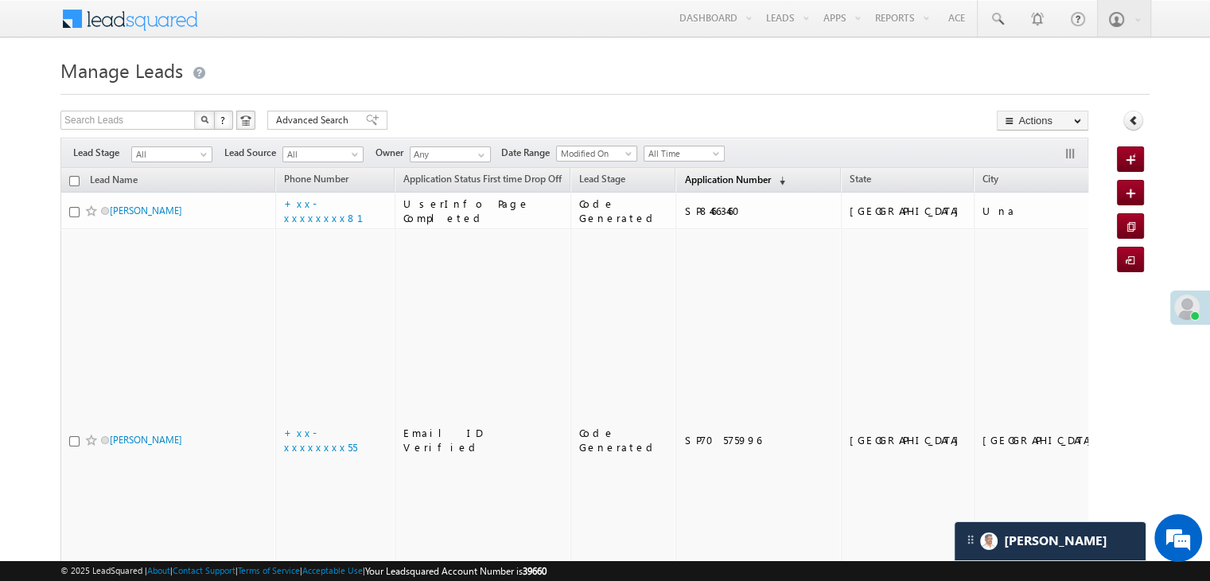
click at [699, 180] on span "Application Number" at bounding box center [727, 179] width 86 height 12
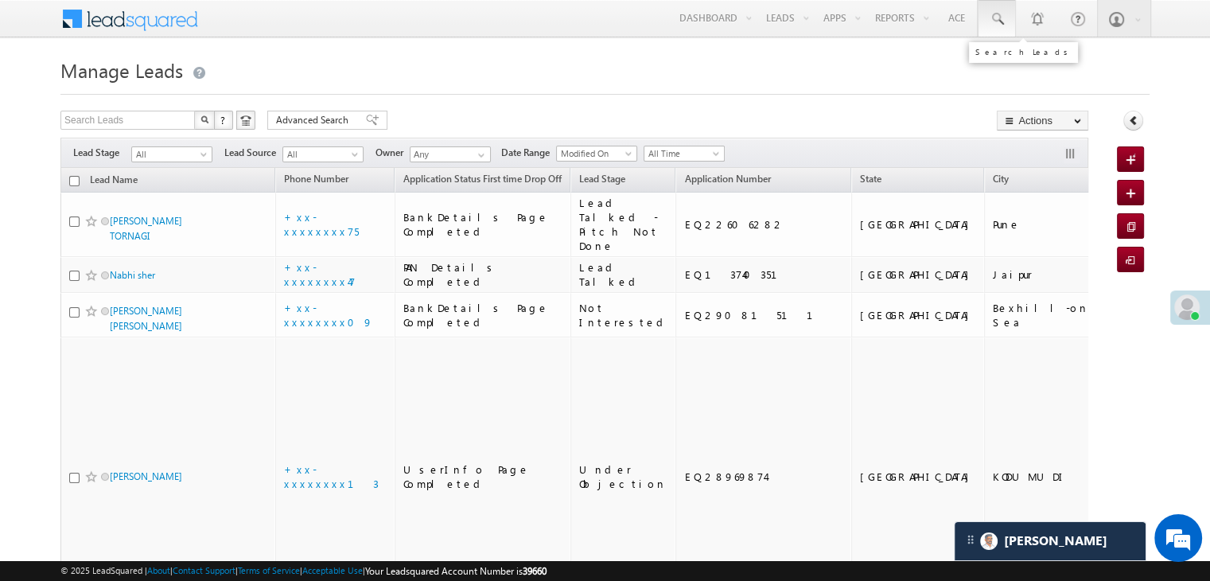
click at [1003, 21] on span at bounding box center [997, 19] width 16 height 16
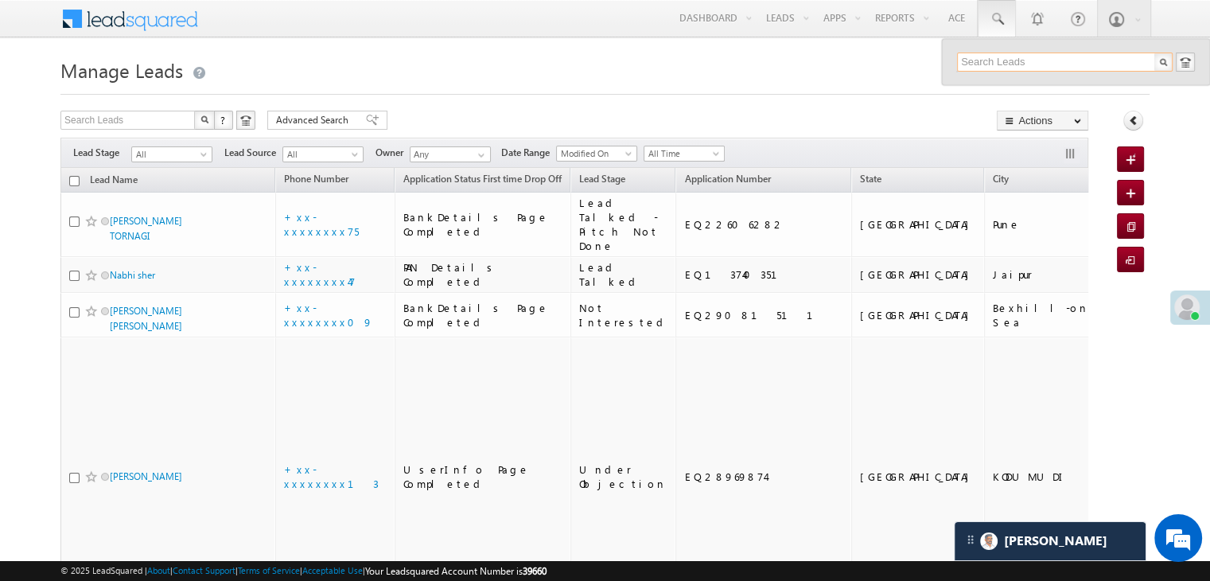
paste input "EQ29168720"
type input "EQ29168720"
click at [1006, 90] on div "Kadir qureshi" at bounding box center [1071, 85] width 213 height 18
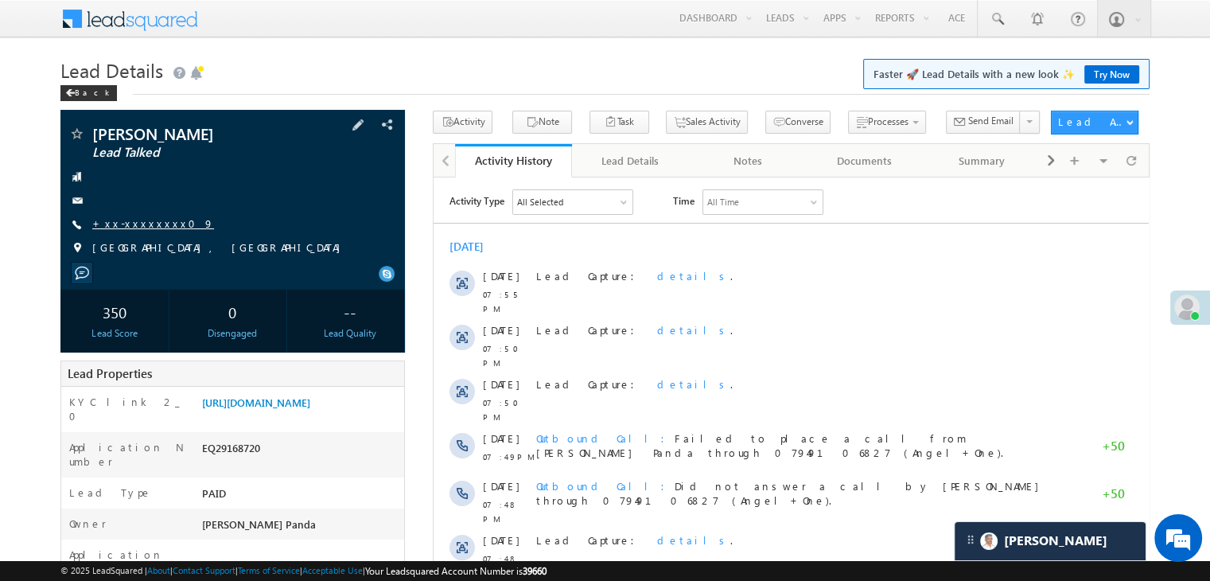
click at [150, 222] on link "+xx-xxxxxxxx09" at bounding box center [153, 223] width 122 height 14
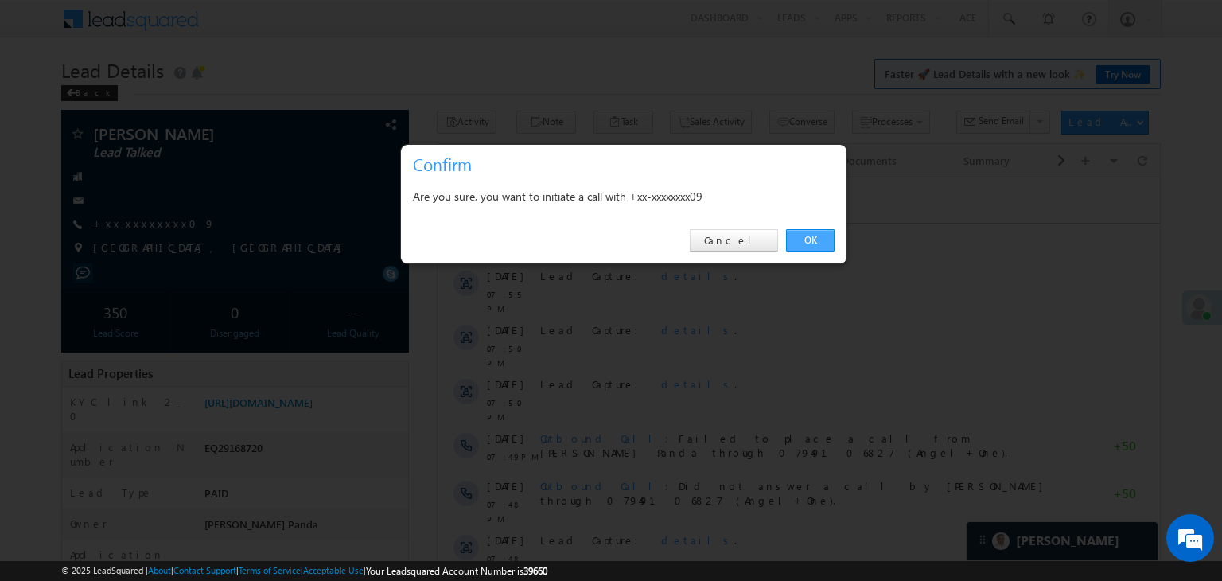
click at [808, 246] on link "OK" at bounding box center [810, 240] width 49 height 22
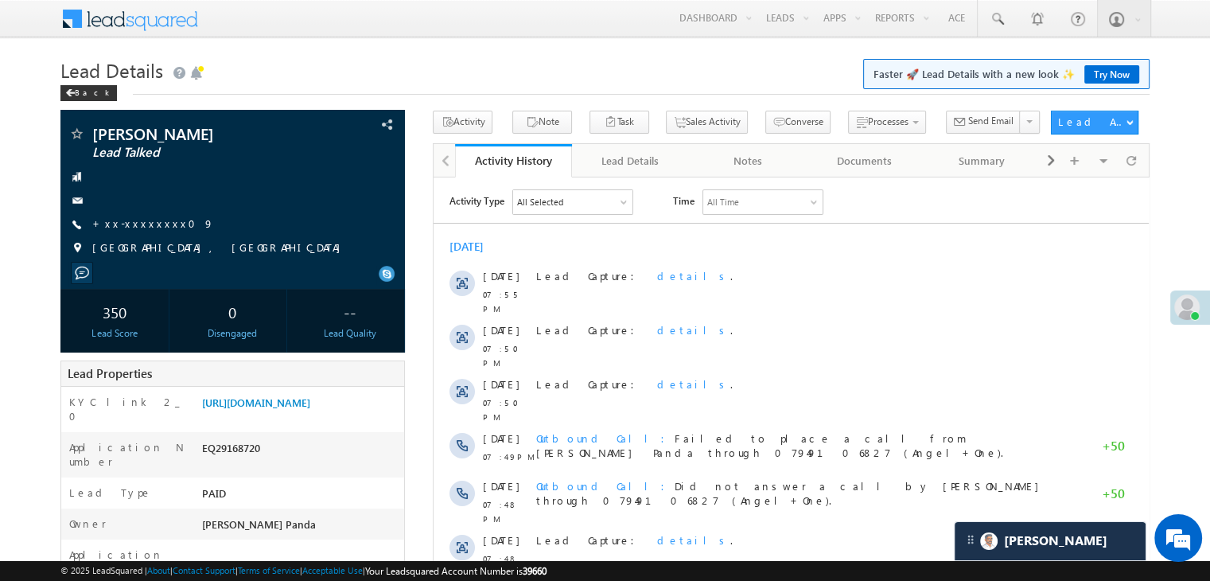
scroll to position [239, 0]
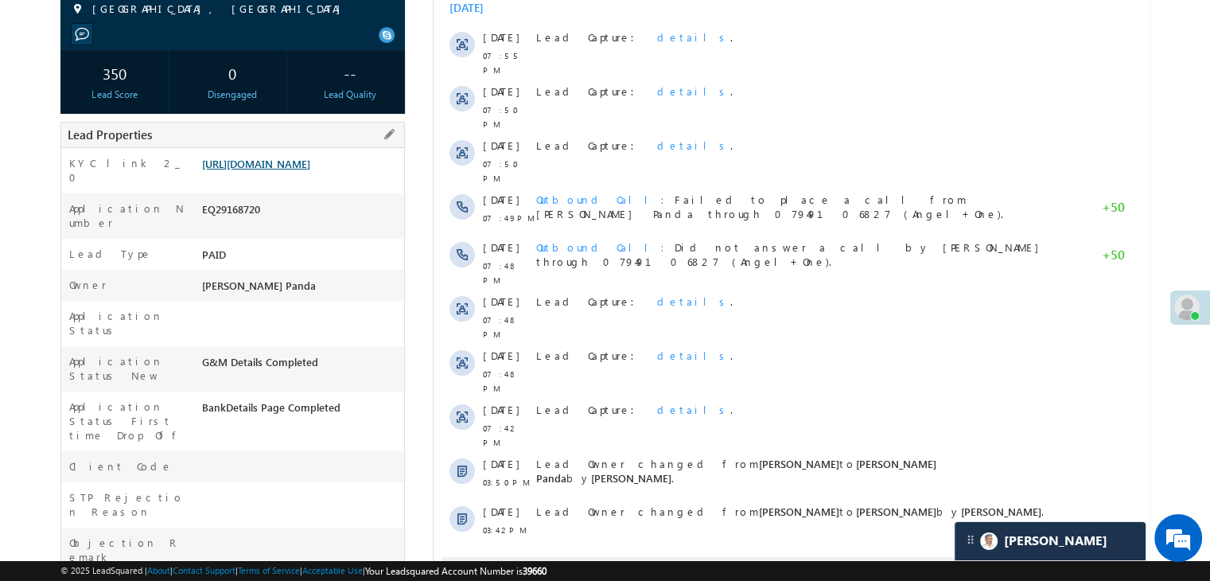
click at [310, 170] on link "https://angelbroking1-pk3em7sa.customui-test.leadsquared.com?leadId=9208c5da-d0…" at bounding box center [256, 164] width 108 height 14
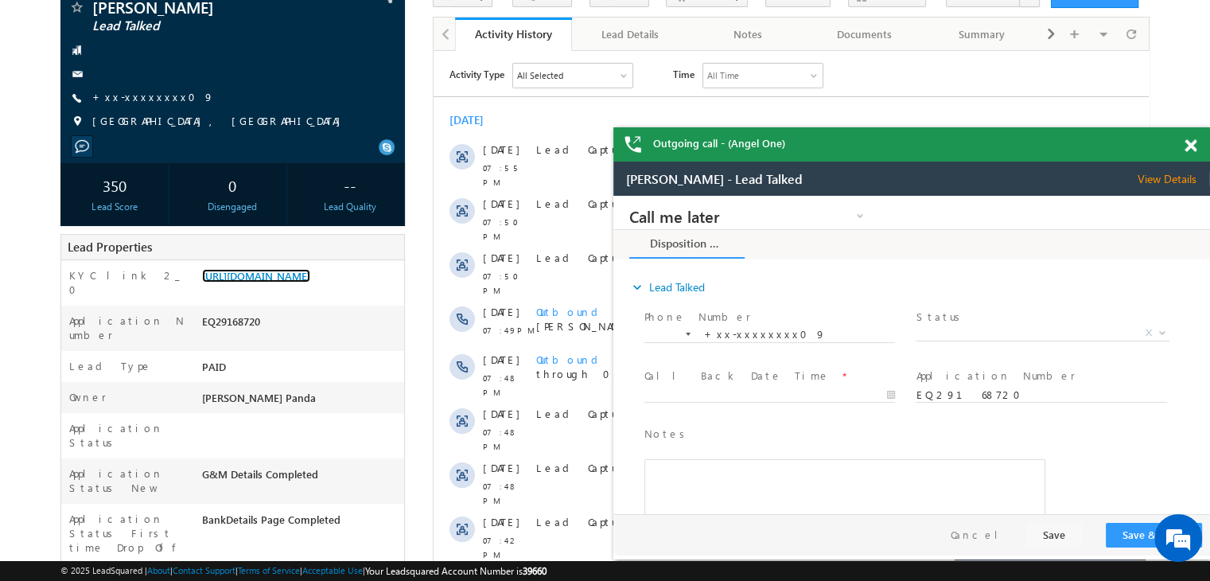
scroll to position [0, 0]
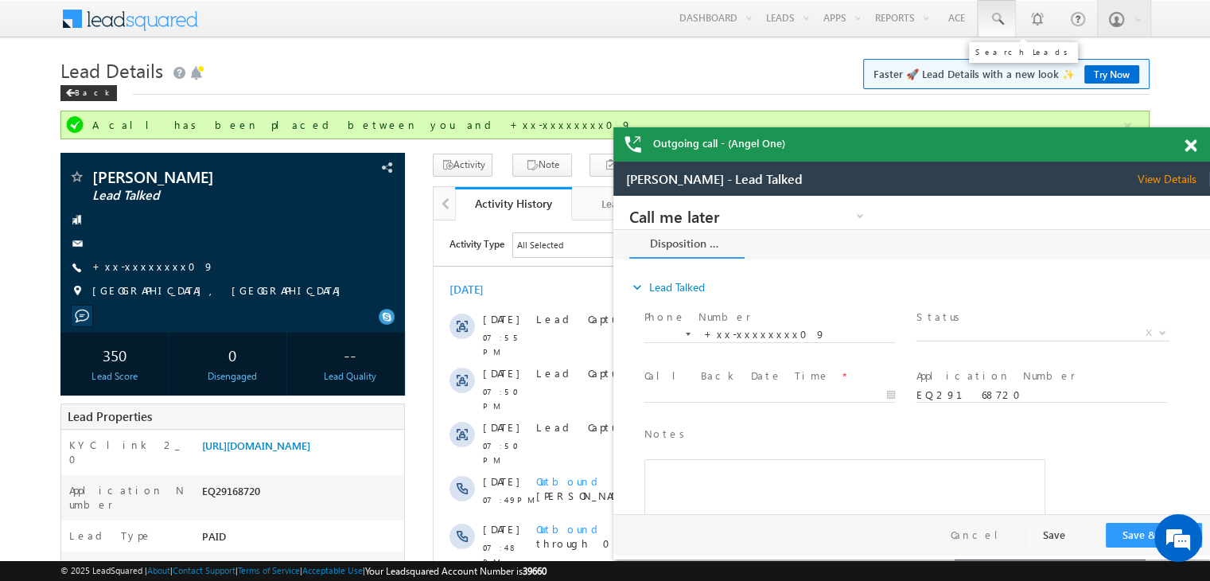
click at [995, 20] on span at bounding box center [997, 19] width 16 height 16
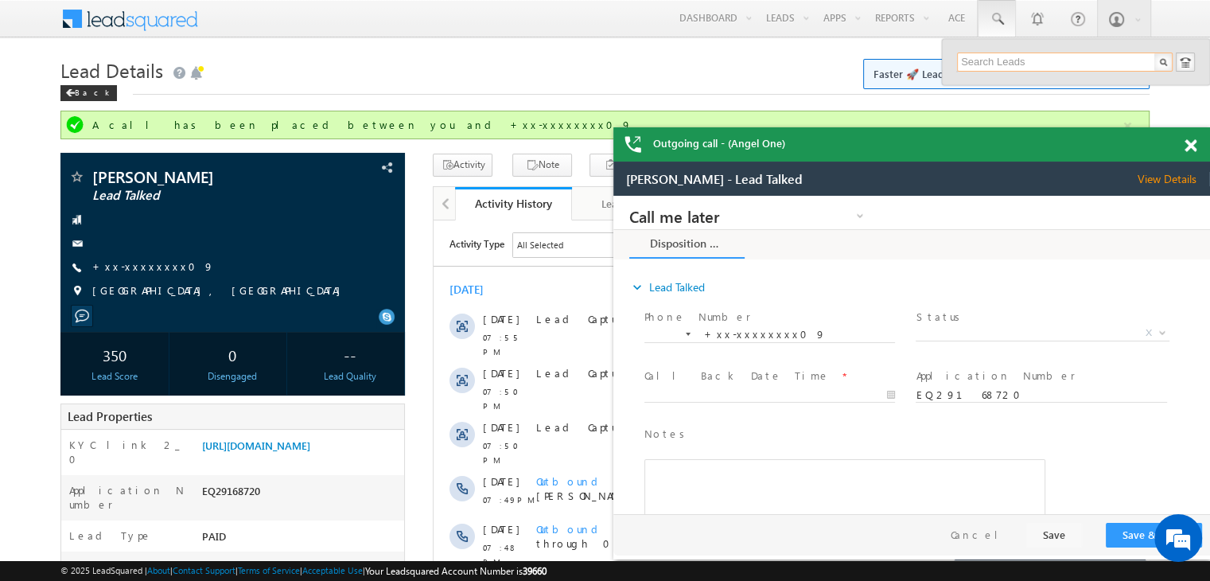
paste input "EQ24685042"
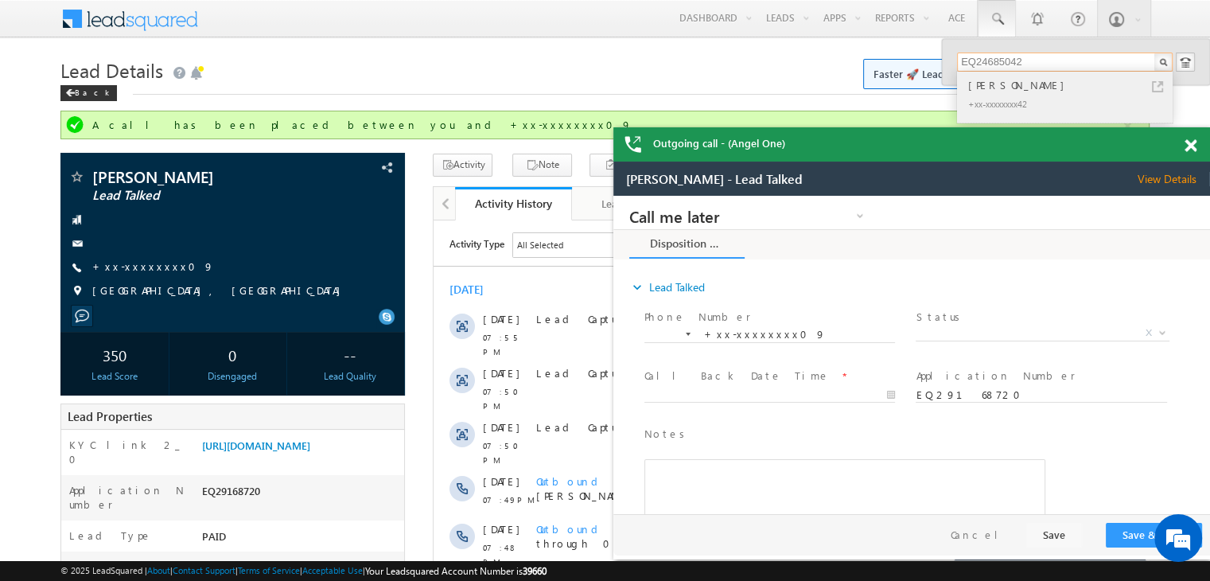
type input "EQ24685042"
click at [986, 83] on div "Yusuf layal" at bounding box center [1071, 85] width 213 height 18
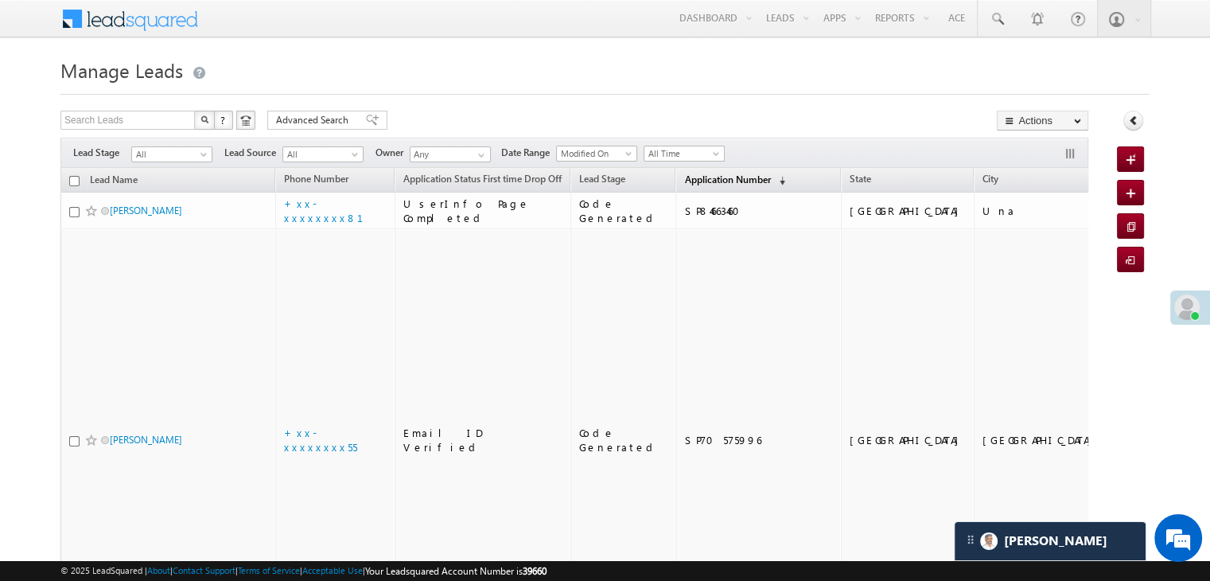
click at [712, 182] on span "Application Number" at bounding box center [727, 179] width 86 height 12
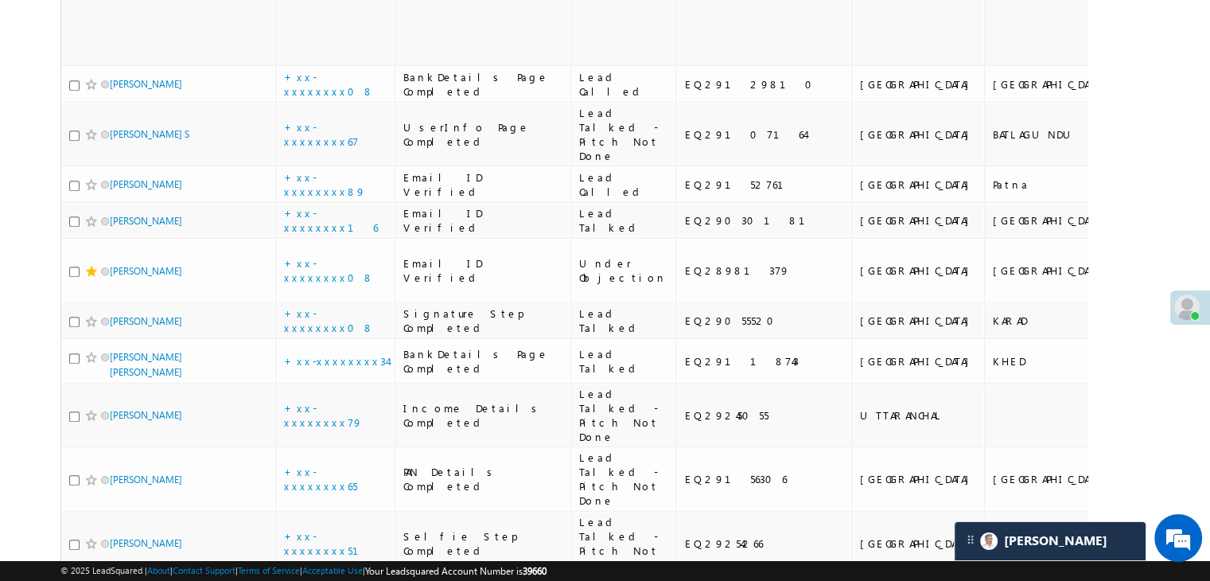
scroll to position [716, 0]
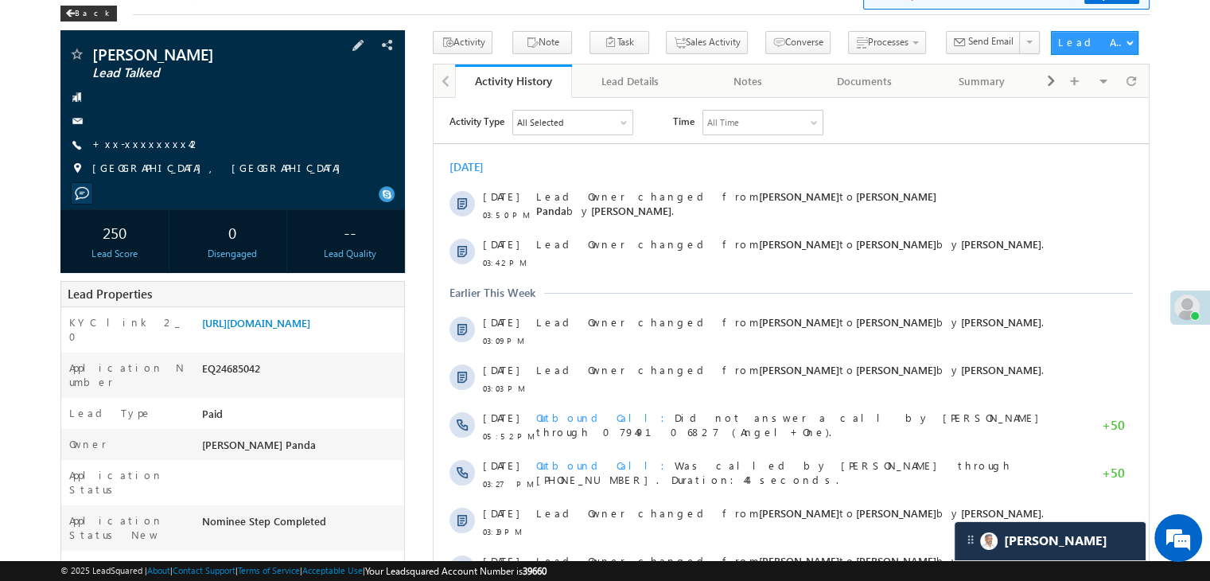
click at [134, 152] on span "+xx-xxxxxxxx42" at bounding box center [146, 145] width 109 height 16
click at [136, 147] on link "+xx-xxxxxxxx42" at bounding box center [146, 144] width 109 height 14
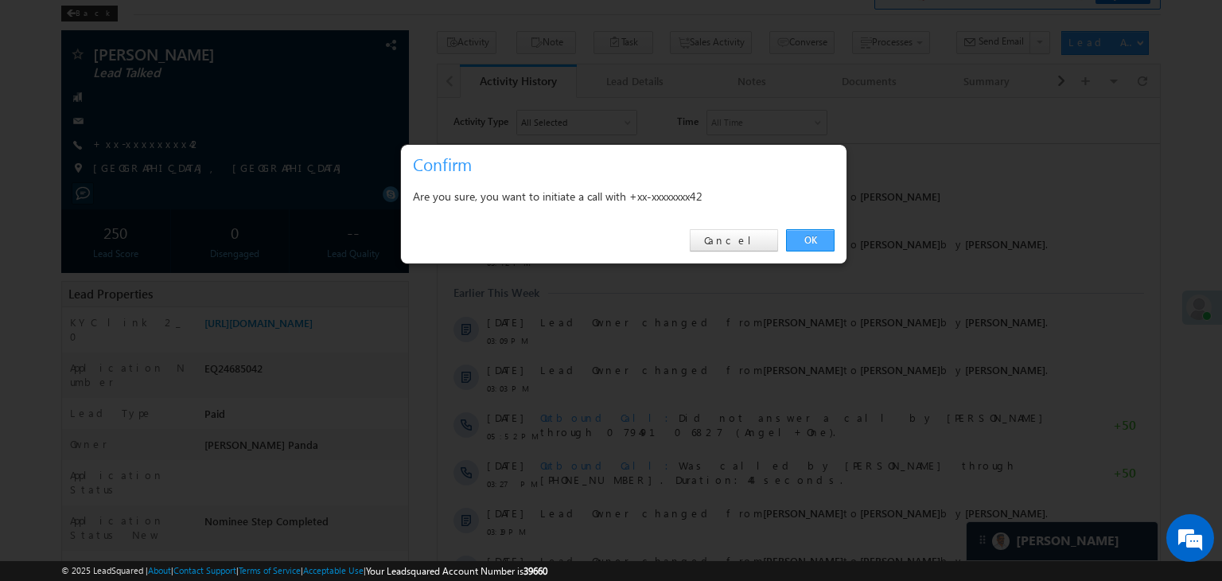
click at [821, 232] on link "OK" at bounding box center [810, 240] width 49 height 22
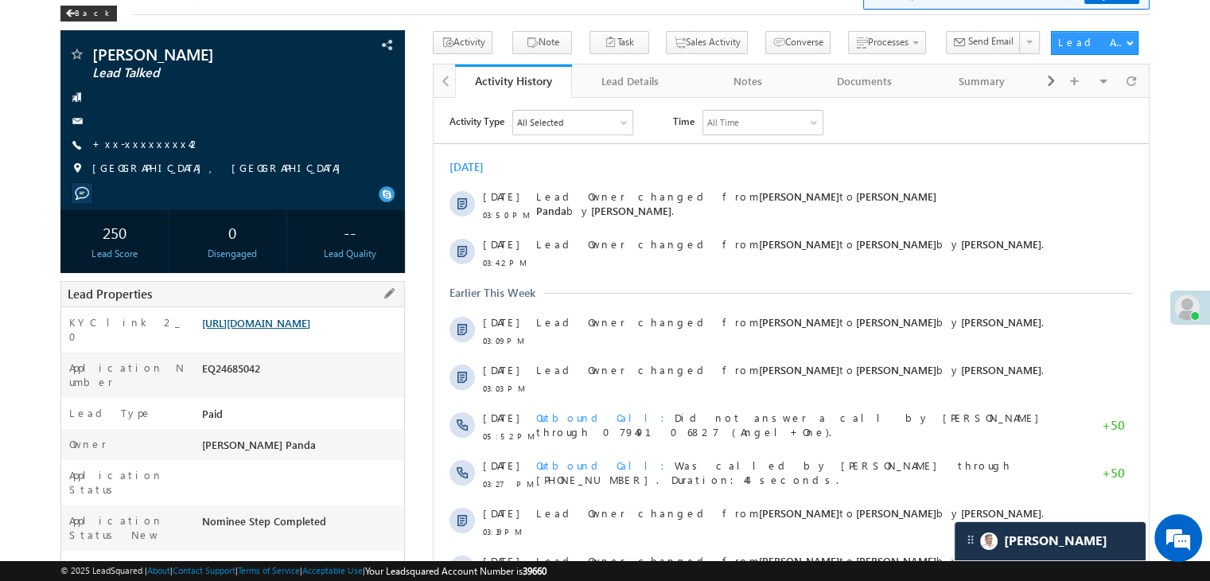
click at [310, 326] on link "[URL][DOMAIN_NAME]" at bounding box center [256, 323] width 108 height 14
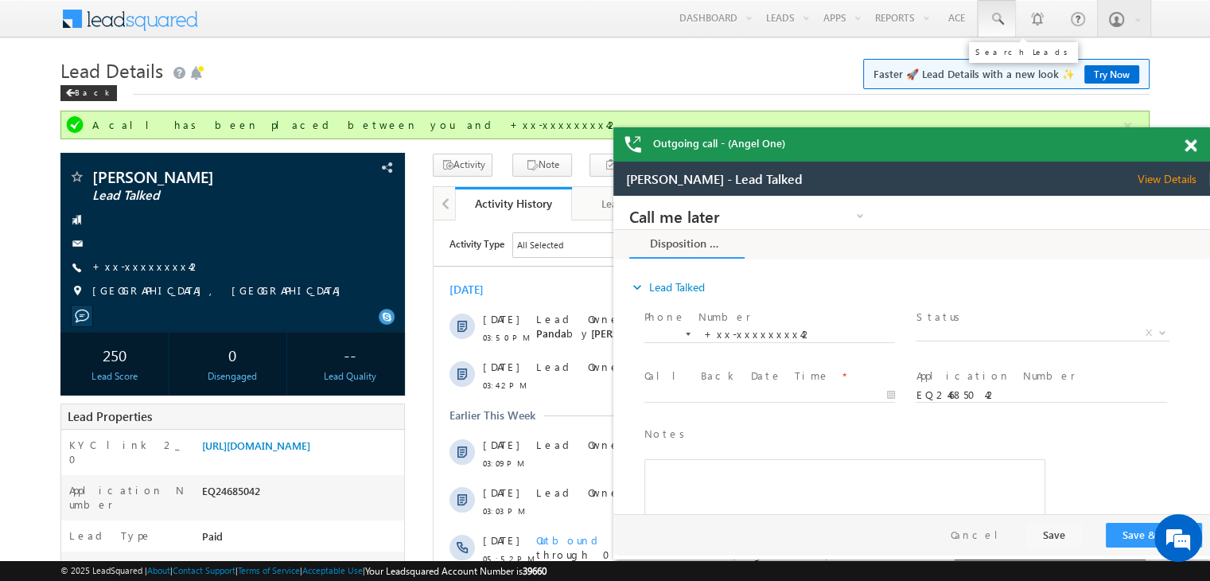
click at [993, 22] on span at bounding box center [997, 19] width 16 height 16
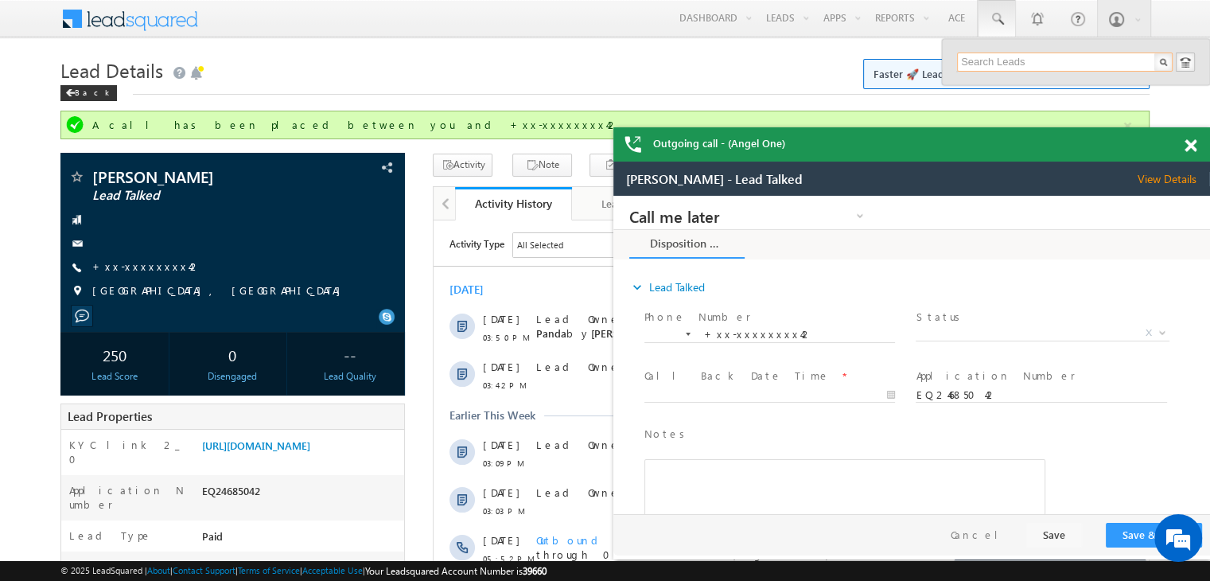
paste input "EQ28977985"
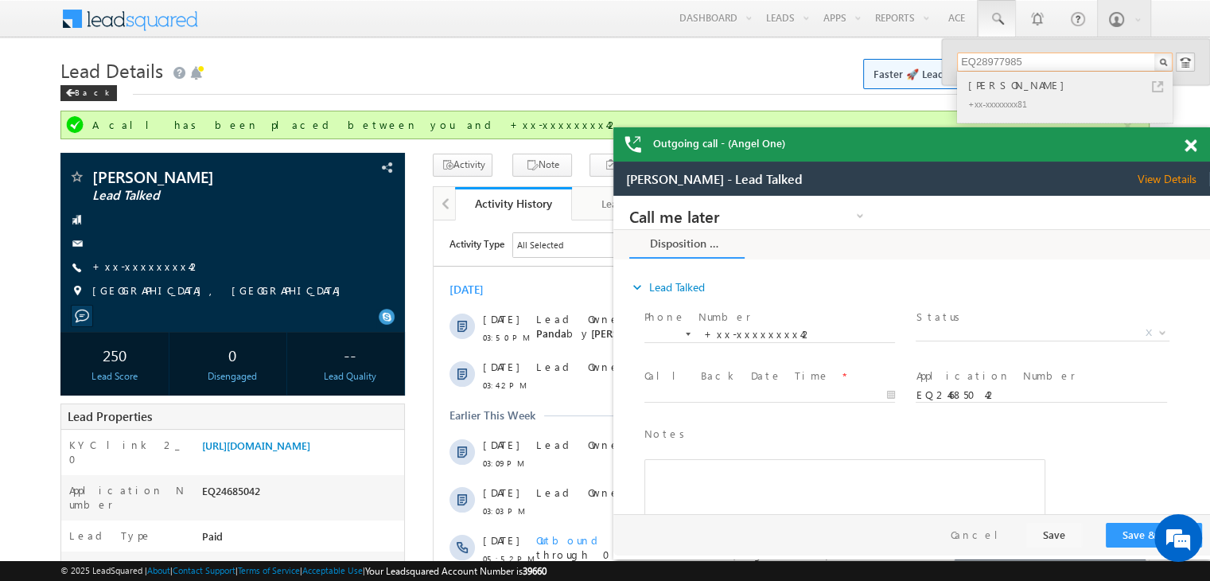
type input "EQ28977985"
click at [990, 94] on div "+xx-xxxxxxxx81" at bounding box center [1071, 103] width 213 height 19
click at [990, 87] on div "[PERSON_NAME]" at bounding box center [1071, 85] width 213 height 18
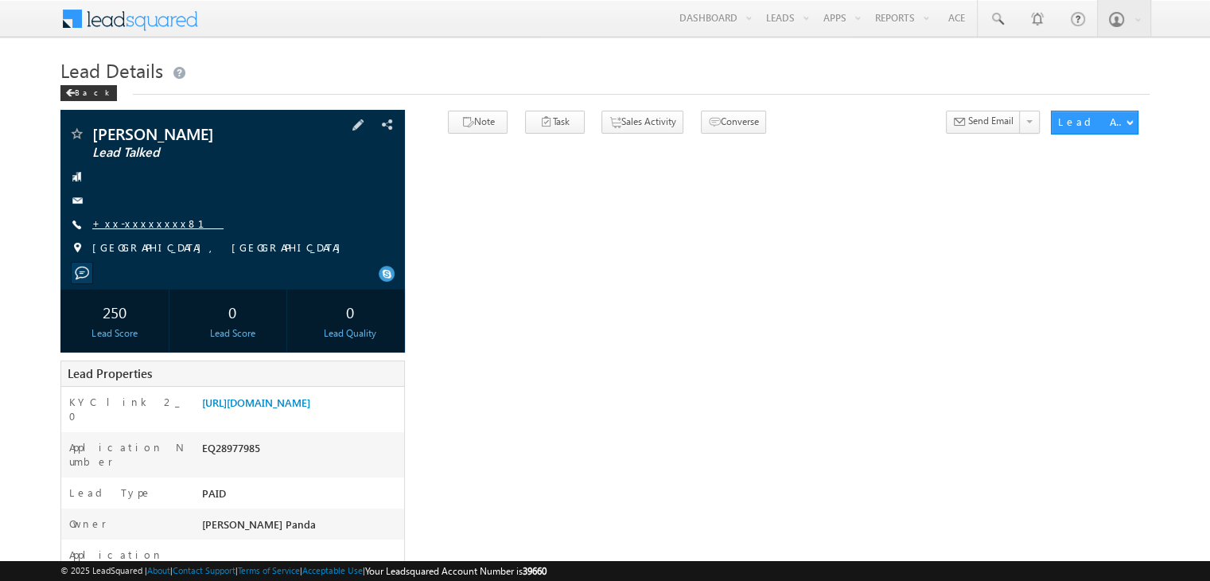
click at [143, 230] on link "+xx-xxxxxxxx81" at bounding box center [157, 223] width 131 height 14
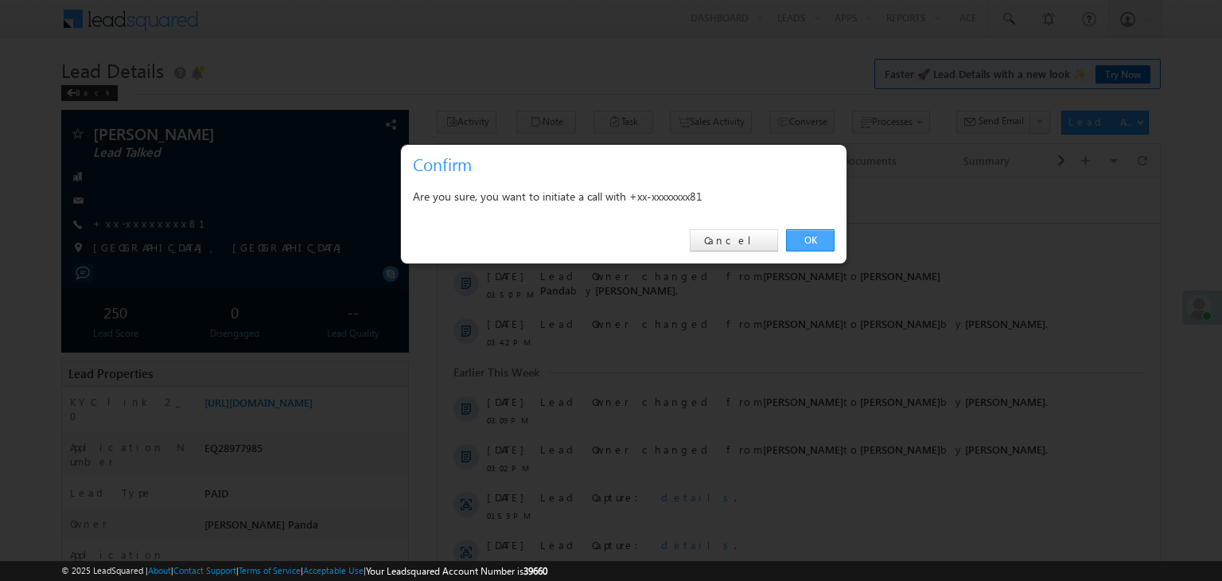
click at [813, 234] on link "OK" at bounding box center [810, 240] width 49 height 22
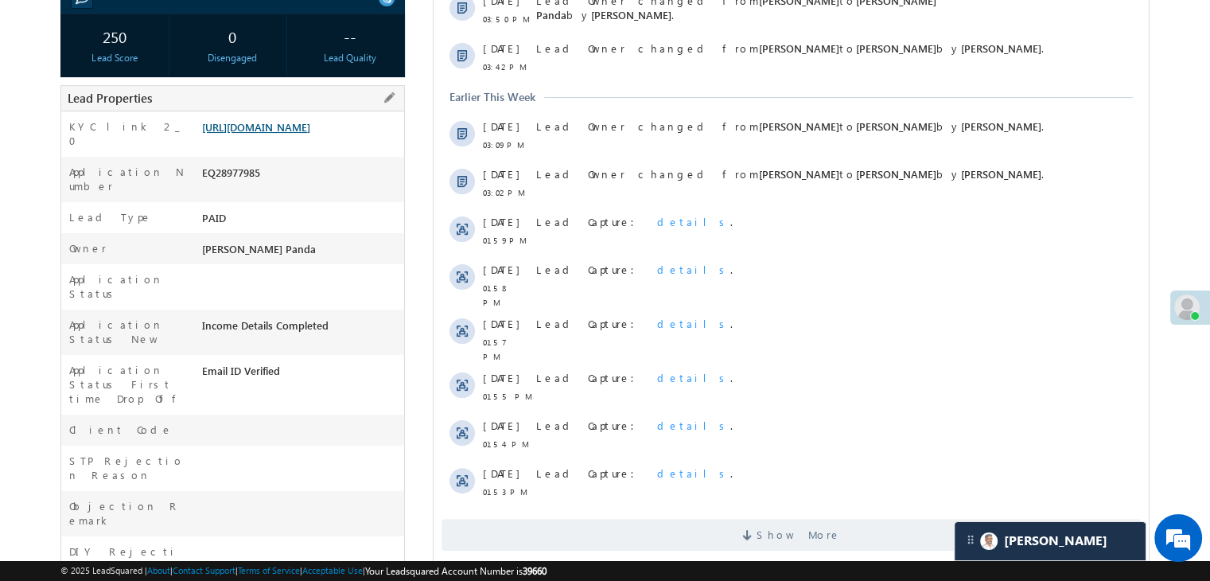
scroll to position [360, 0]
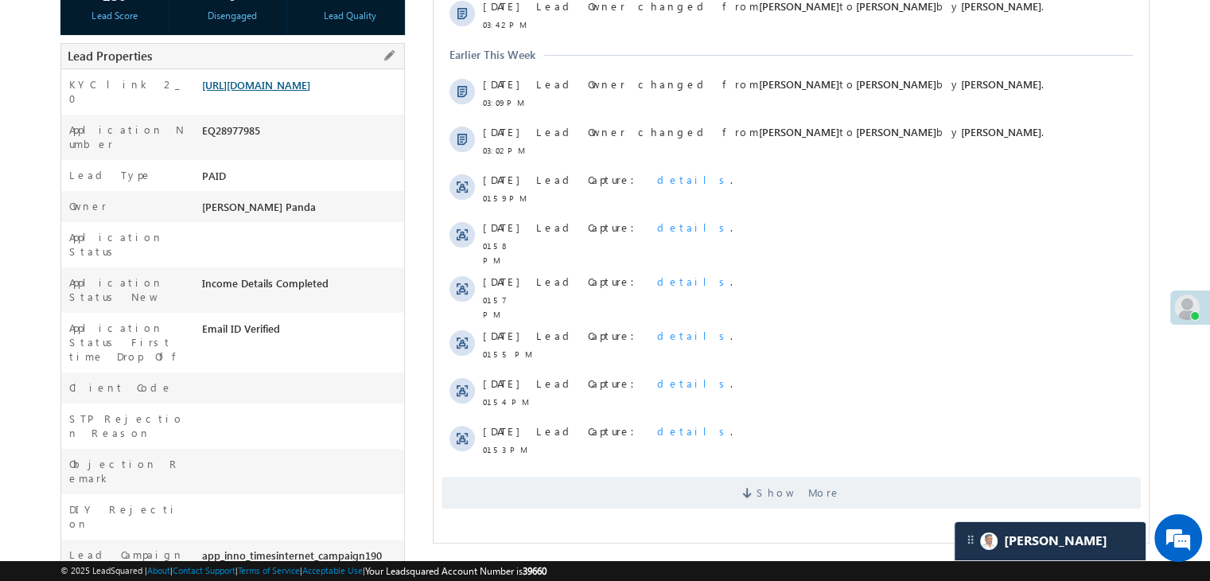
click at [289, 91] on link "https://angelbroking1-pk3em7sa.customui-test.leadsquared.com?leadId=8b8208d6-26…" at bounding box center [256, 85] width 108 height 14
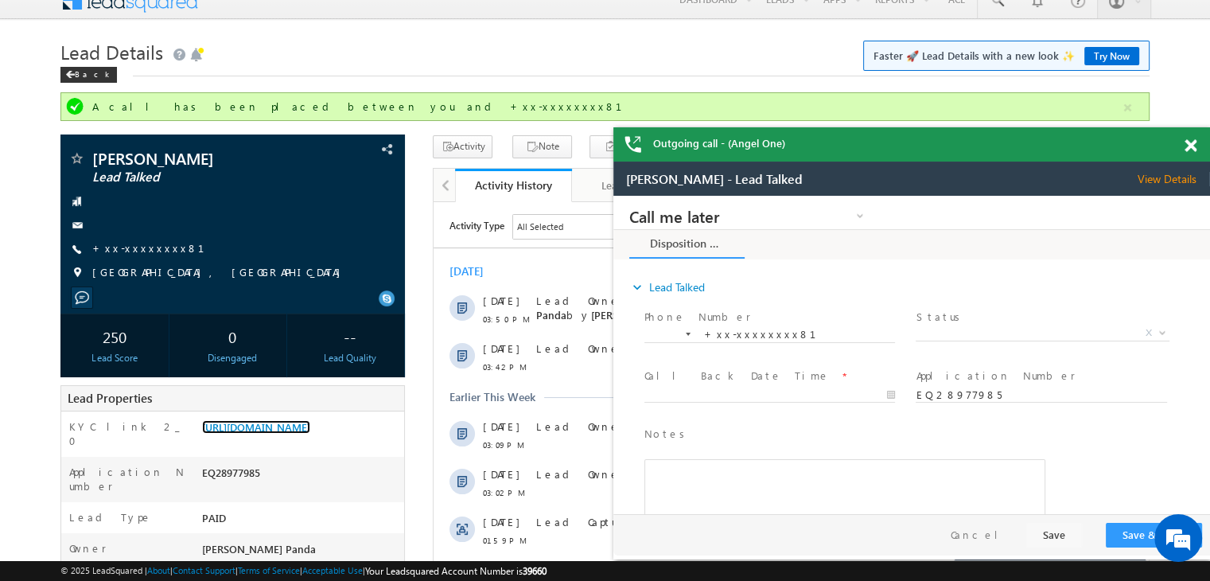
scroll to position [0, 0]
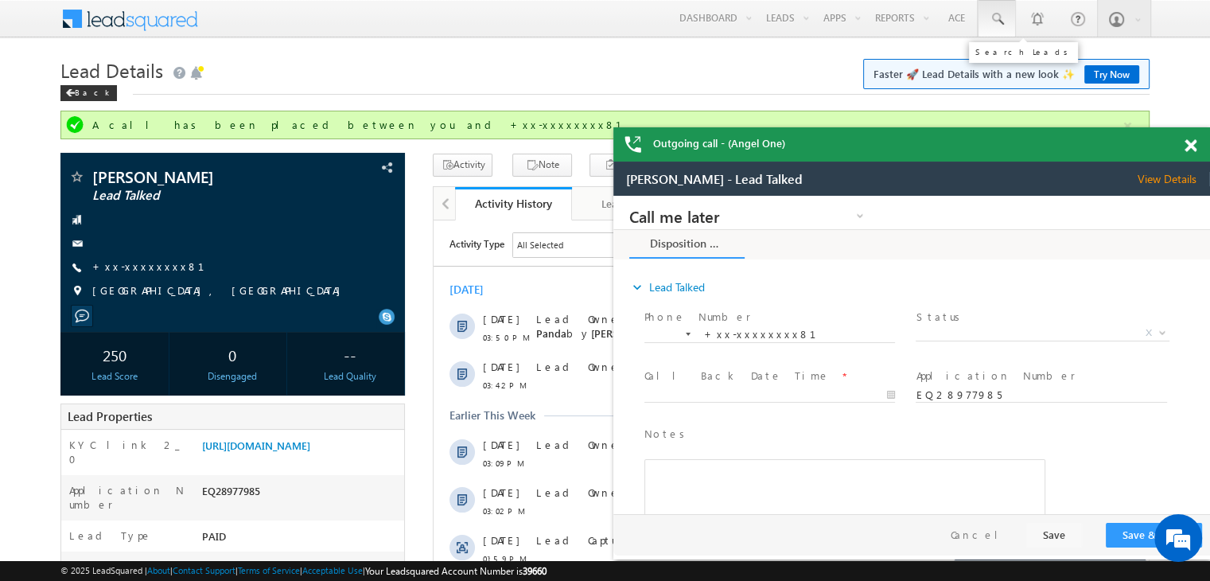
click at [996, 17] on span at bounding box center [997, 19] width 16 height 16
paste input "EQ29004606"
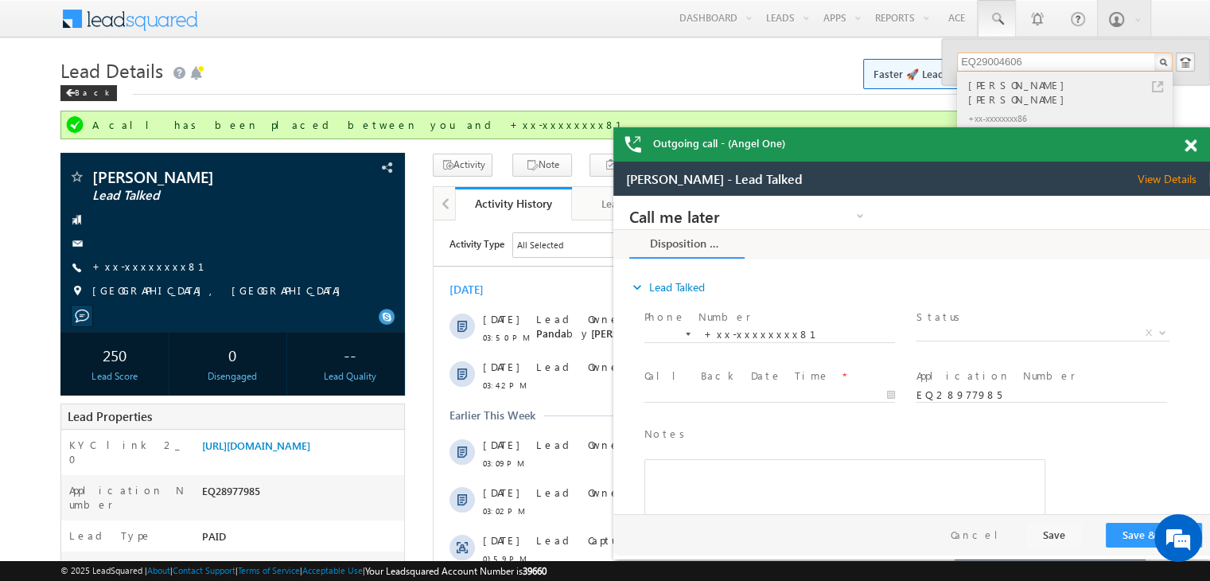
type input "EQ29004606"
click at [988, 85] on div "[PERSON_NAME] [PERSON_NAME]" at bounding box center [1071, 92] width 213 height 32
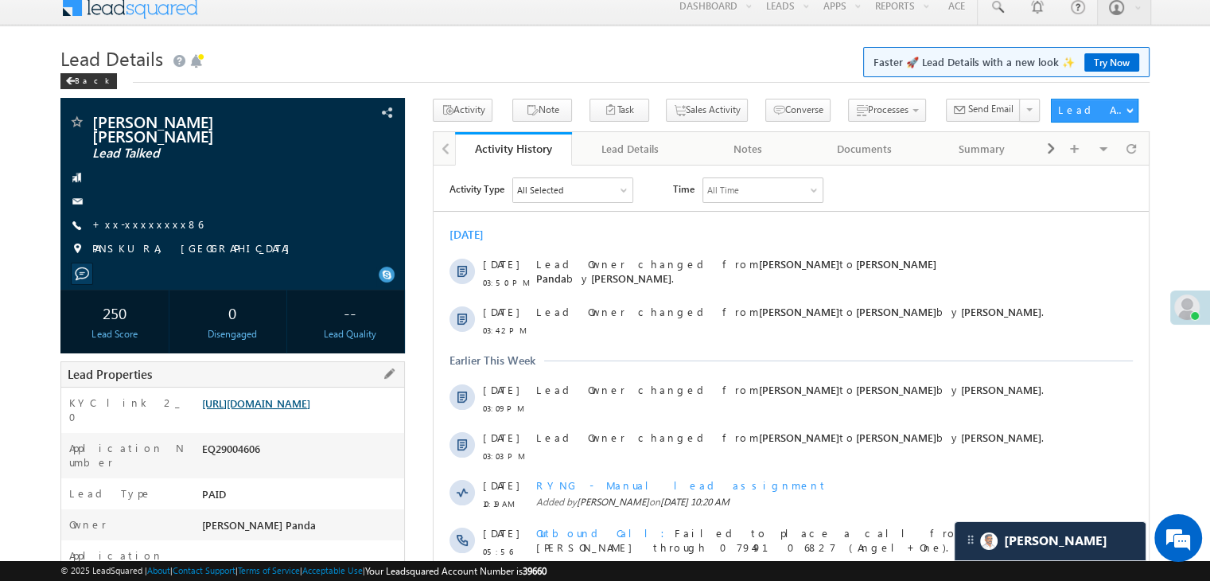
scroll to position [1, 0]
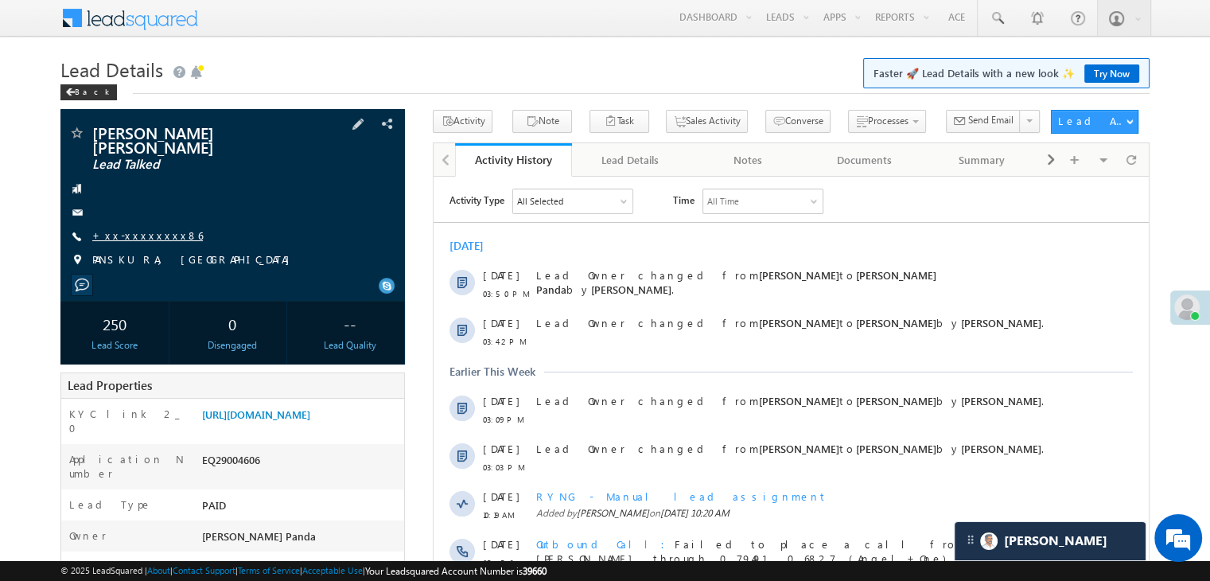
click at [131, 228] on link "+xx-xxxxxxxx86" at bounding box center [147, 235] width 111 height 14
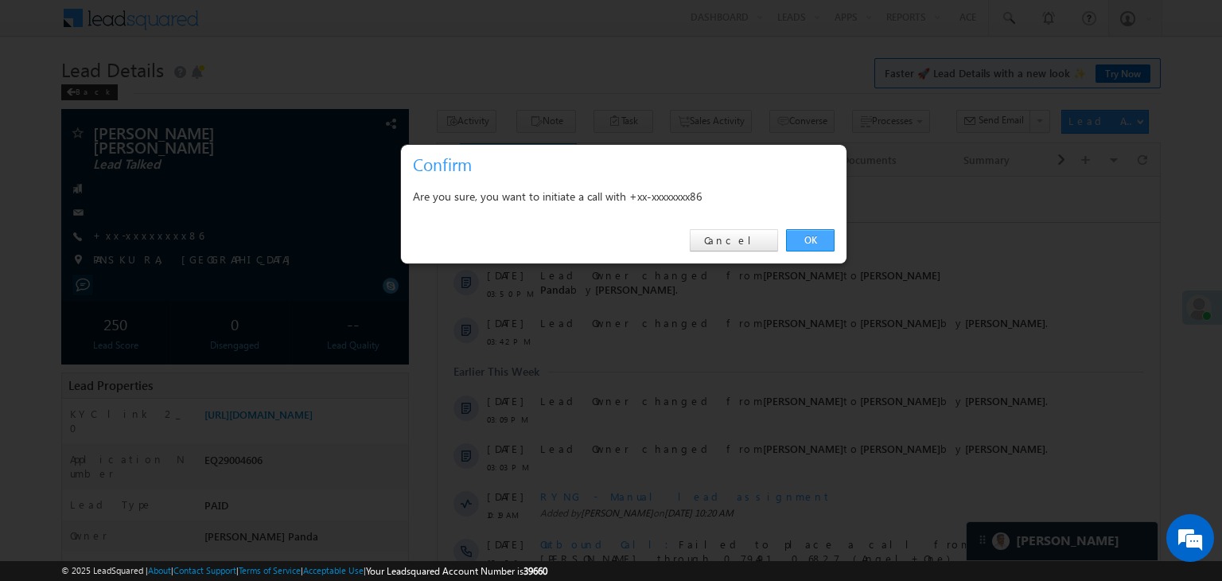
click at [812, 239] on link "OK" at bounding box center [810, 240] width 49 height 22
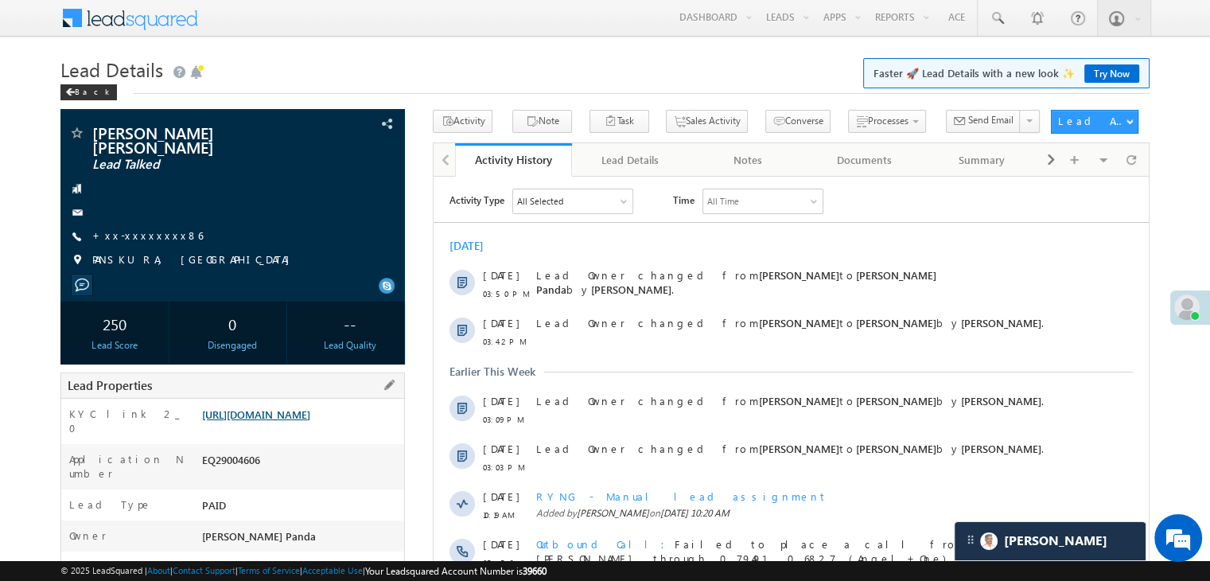
click at [307, 415] on link "[URL][DOMAIN_NAME]" at bounding box center [256, 414] width 108 height 14
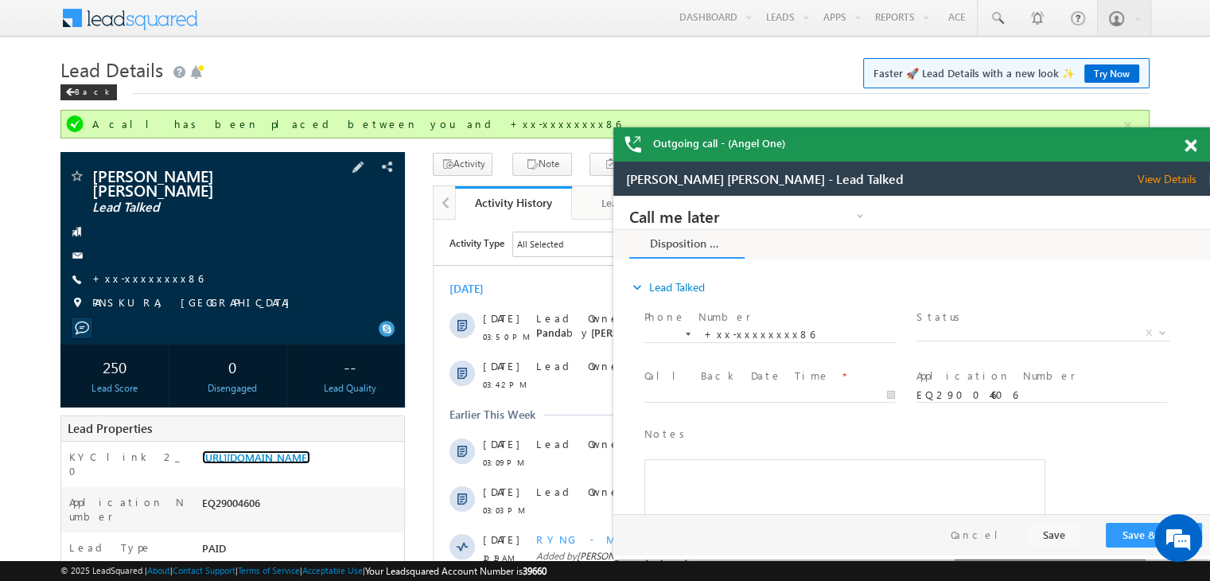
scroll to position [0, 0]
click at [144, 271] on link "+xx-xxxxxxxx86" at bounding box center [147, 278] width 111 height 14
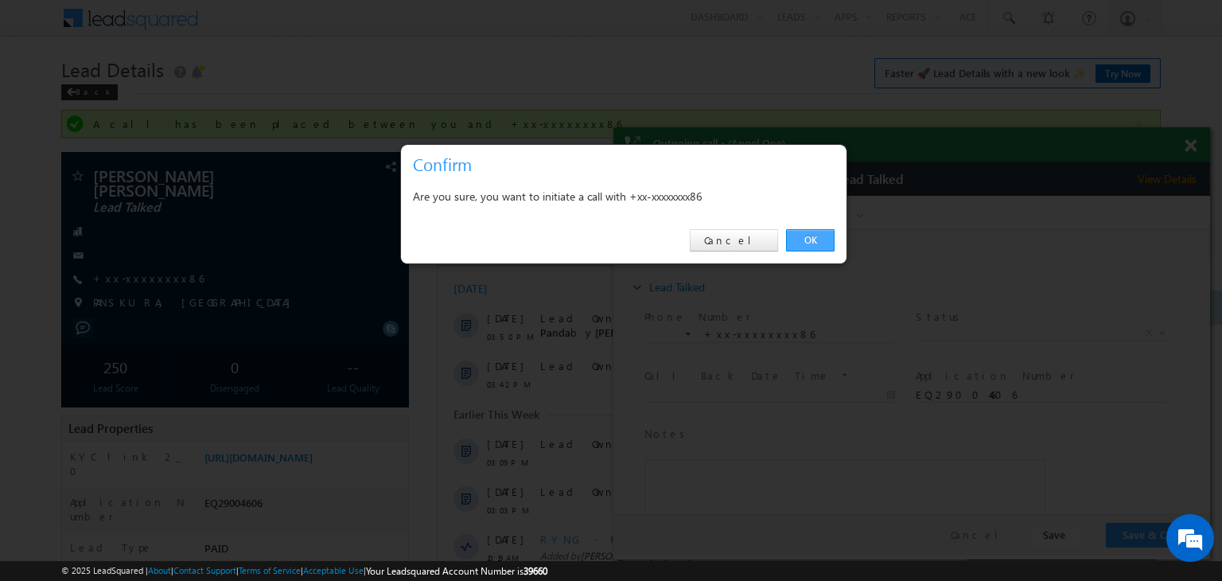
click at [815, 244] on link "OK" at bounding box center [810, 240] width 49 height 22
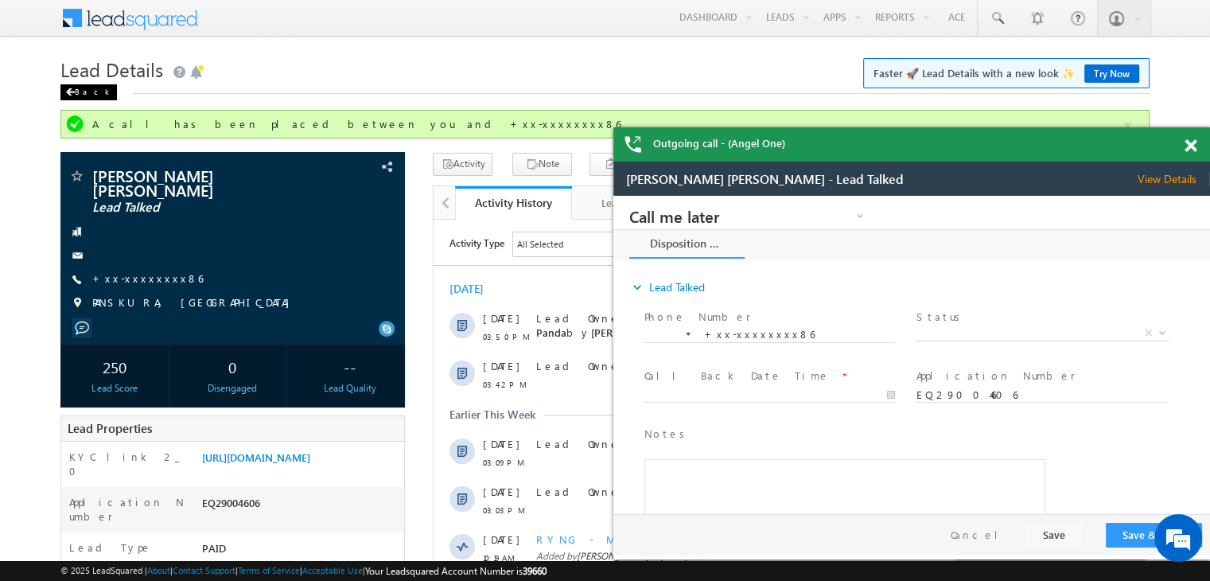
click at [70, 95] on span at bounding box center [70, 92] width 10 height 8
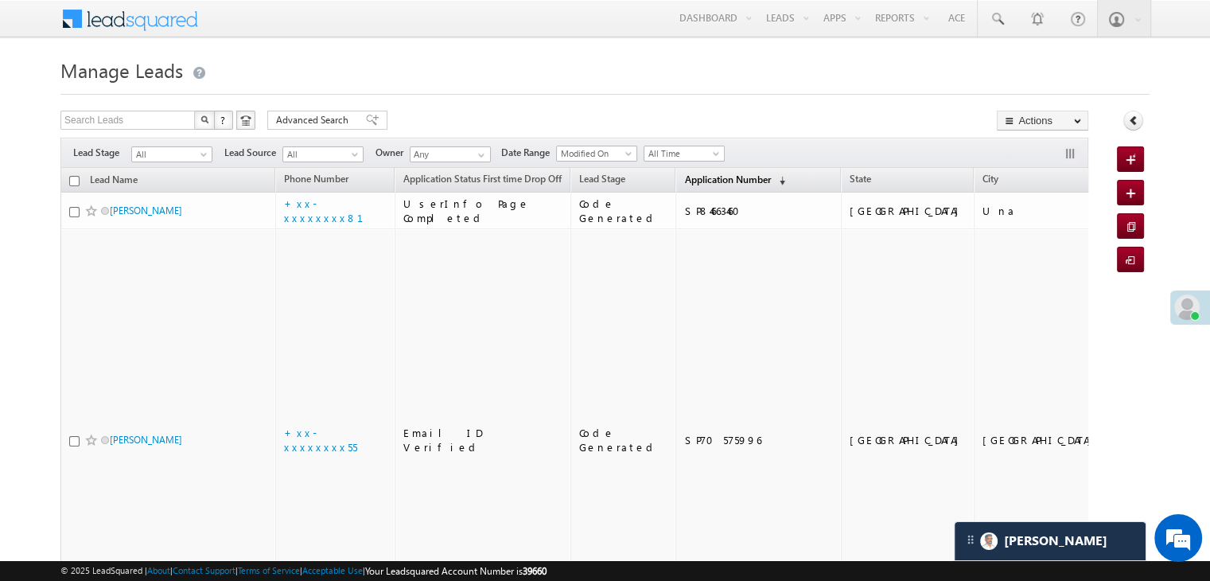
click at [684, 181] on span "Application Number" at bounding box center [727, 179] width 86 height 12
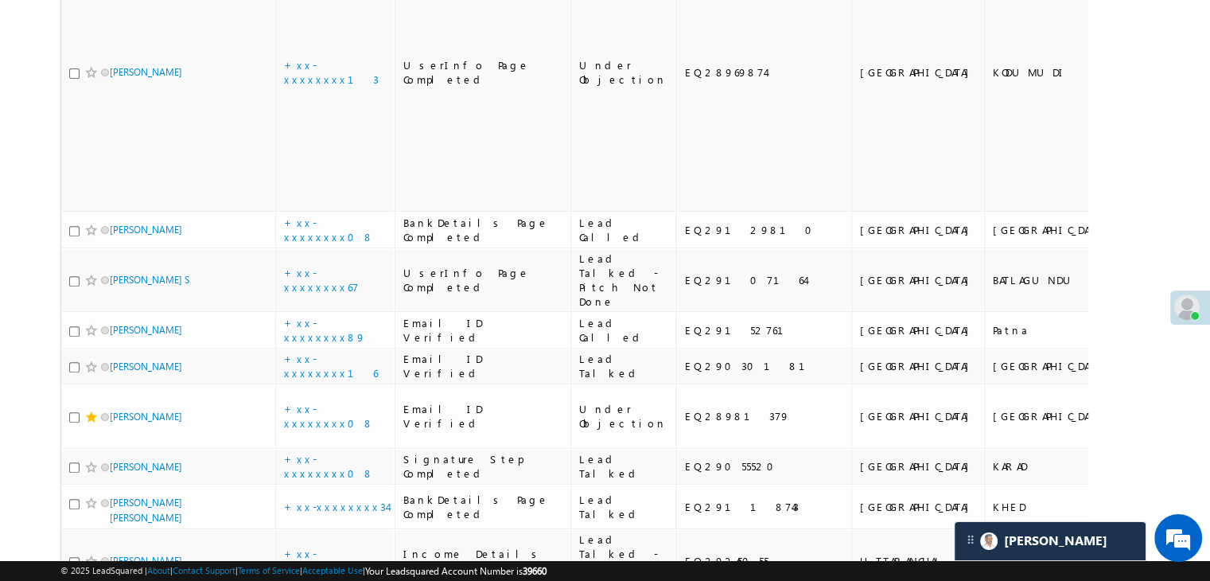
scroll to position [80, 0]
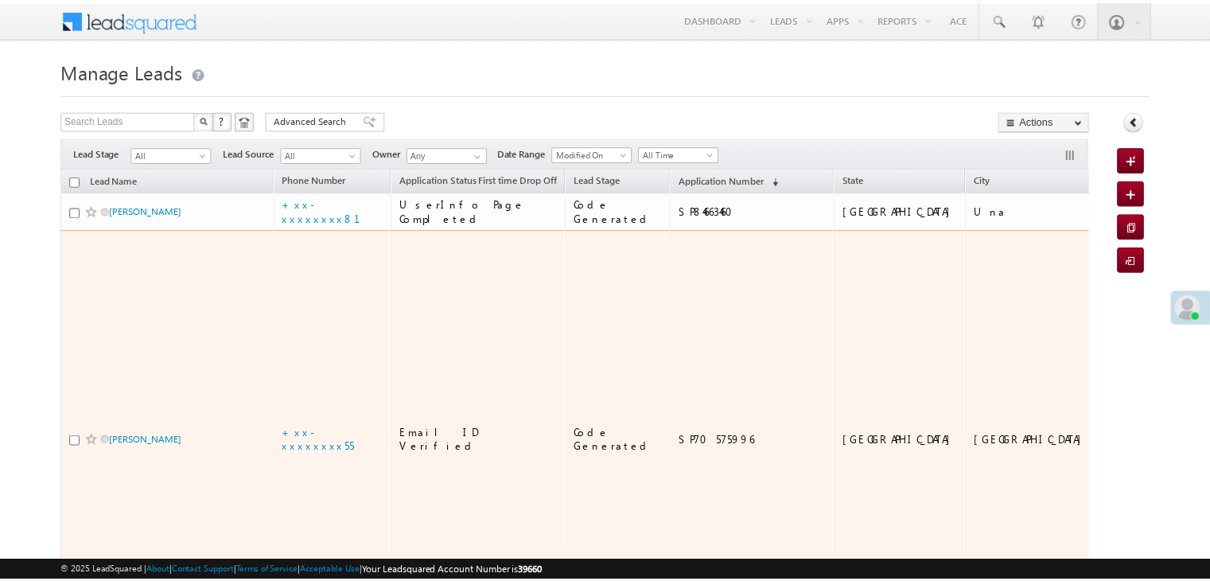
scroll to position [80, 0]
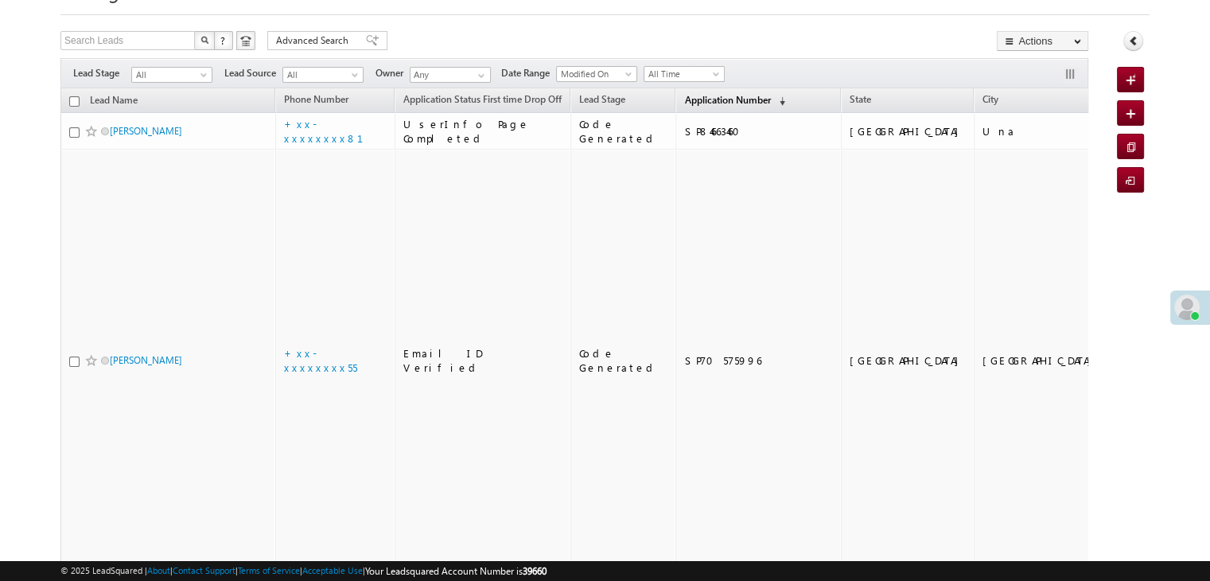
click at [684, 99] on span "Application Number" at bounding box center [727, 100] width 86 height 12
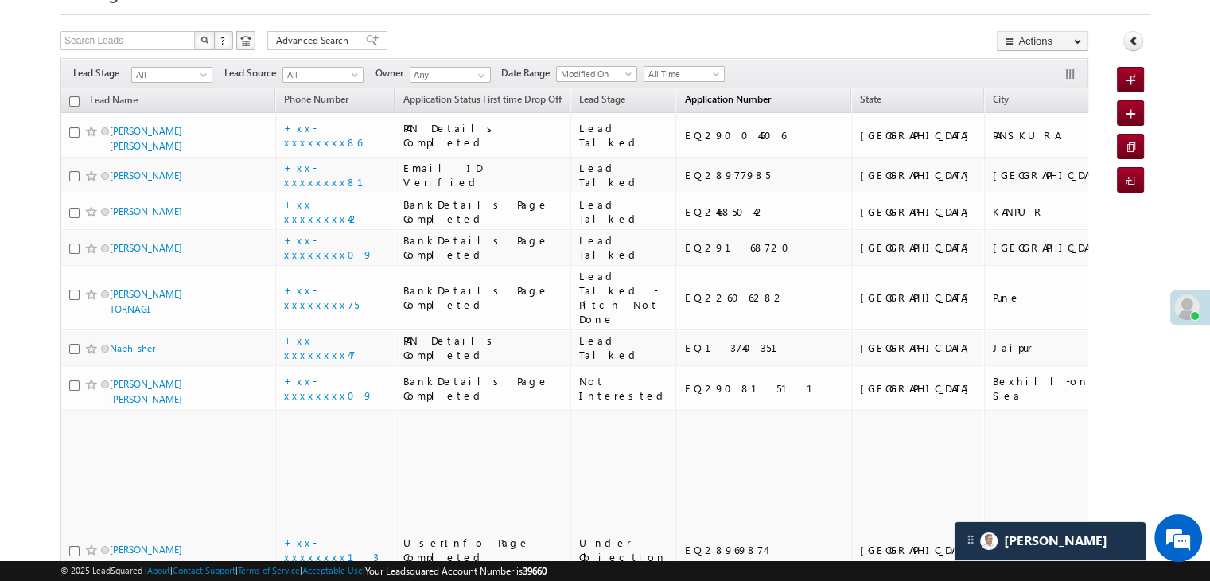
scroll to position [0, 0]
